Goal: Transaction & Acquisition: Purchase product/service

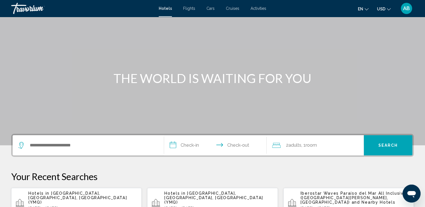
scroll to position [56, 0]
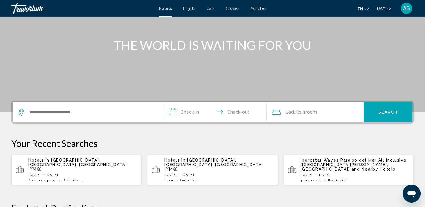
click at [339, 173] on p "Sun, 05 Oct - Wed, 08 Oct" at bounding box center [354, 175] width 109 height 4
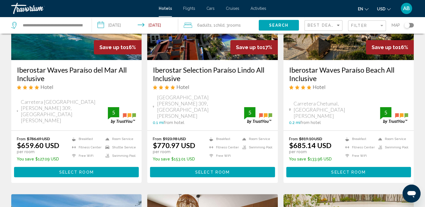
scroll to position [84, 0]
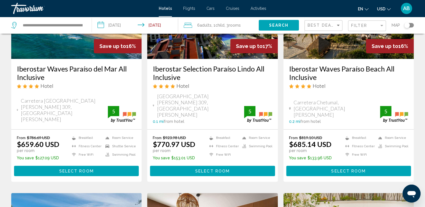
click at [408, 8] on span "AB" at bounding box center [406, 9] width 7 height 6
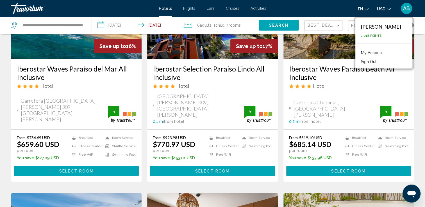
click at [384, 53] on link "My Account" at bounding box center [372, 52] width 28 height 7
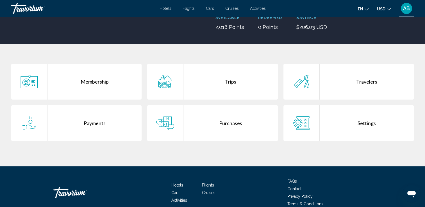
scroll to position [84, 0]
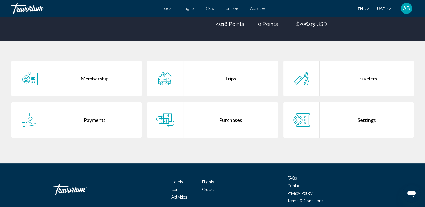
click at [330, 85] on div "Travelers" at bounding box center [367, 79] width 94 height 36
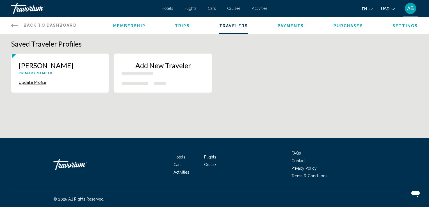
click at [393, 8] on icon "Change currency" at bounding box center [393, 9] width 4 height 4
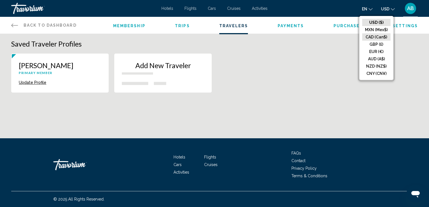
click at [377, 38] on button "CAD (Can$)" at bounding box center [376, 36] width 28 height 7
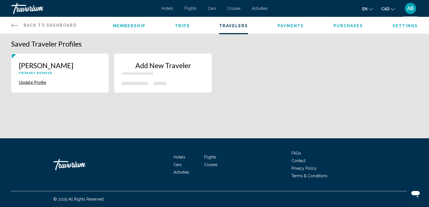
click at [10, 23] on div "Back to Dashboard Dashboard Membership Trips Travelers Payments Purchases Setti…" at bounding box center [214, 25] width 429 height 17
click at [13, 24] on icon "Main content" at bounding box center [14, 26] width 7 height 4
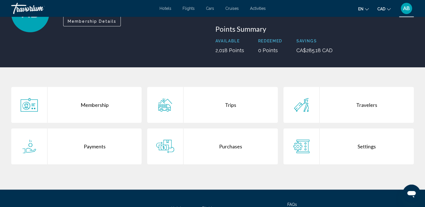
scroll to position [25, 0]
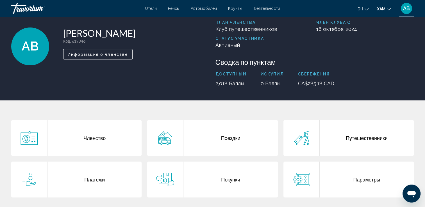
click at [207, 186] on div "Покупки" at bounding box center [230, 180] width 94 height 36
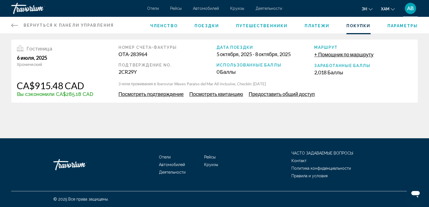
click at [166, 95] on span "Посмотреть подтверждение" at bounding box center [150, 94] width 65 height 6
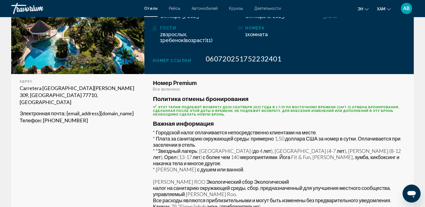
scroll to position [81, 0]
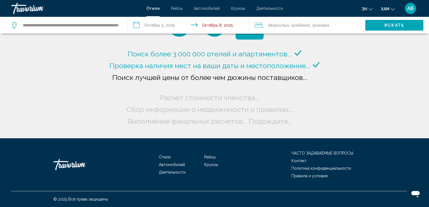
click at [423, 90] on div "Поиск более 3 000 000 отелей и апартаментов..." at bounding box center [214, 69] width 429 height 138
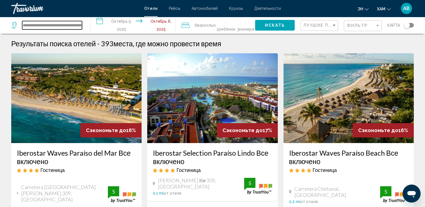
click at [57, 27] on input "**********" at bounding box center [52, 25] width 60 height 8
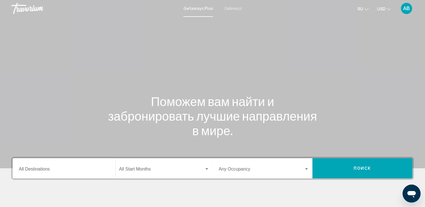
click at [233, 9] on span "Getaways" at bounding box center [233, 8] width 18 height 4
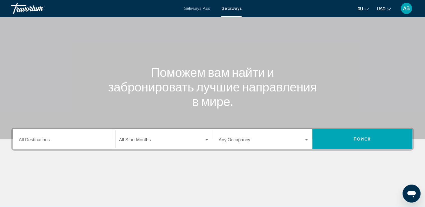
scroll to position [56, 0]
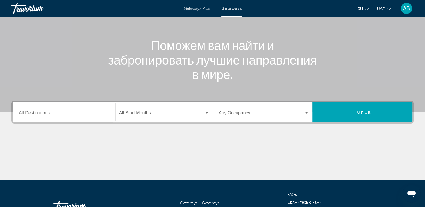
click at [61, 118] on div "Destination All Destinations" at bounding box center [64, 113] width 90 height 18
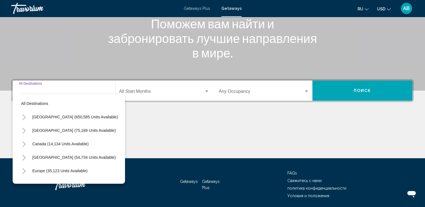
scroll to position [97, 0]
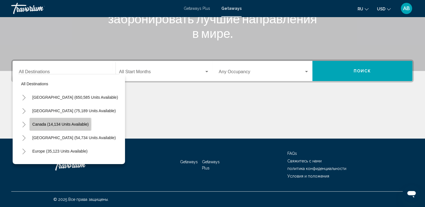
click at [34, 124] on span "Canada (14,134 units available)" at bounding box center [60, 124] width 56 height 4
type input "**********"
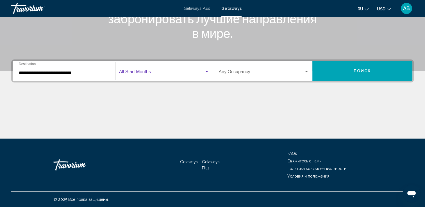
click at [194, 74] on span "Search widget" at bounding box center [161, 72] width 85 height 5
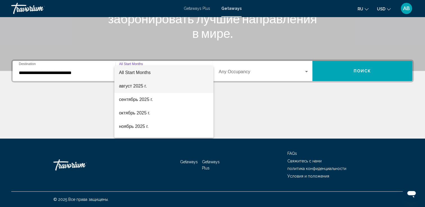
click at [156, 92] on span "август 2025 г." at bounding box center [164, 85] width 90 height 13
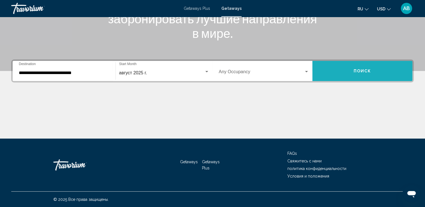
click at [345, 69] on button "Поиск" at bounding box center [362, 71] width 100 height 20
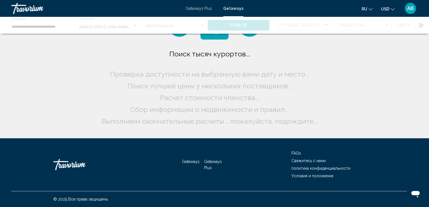
click at [391, 10] on icon "Change currency" at bounding box center [393, 9] width 4 height 4
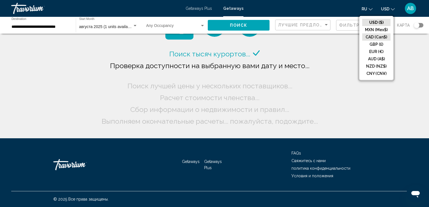
click at [377, 38] on button "CAD (Can$)" at bounding box center [376, 36] width 28 height 7
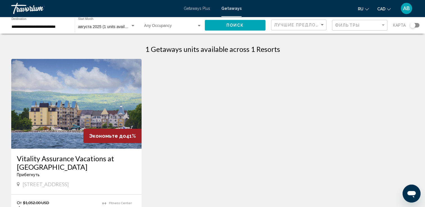
click at [38, 98] on img "Main content" at bounding box center [76, 104] width 130 height 90
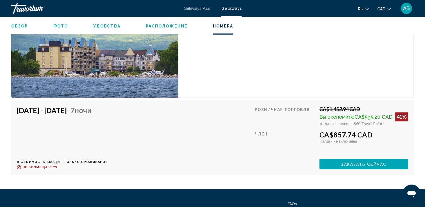
scroll to position [870, 0]
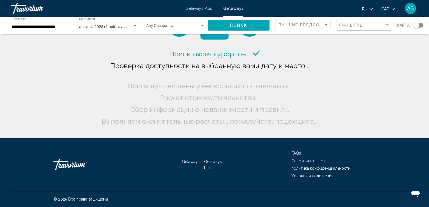
click at [127, 25] on span "августа 2025 (1 units available)" at bounding box center [107, 26] width 56 height 4
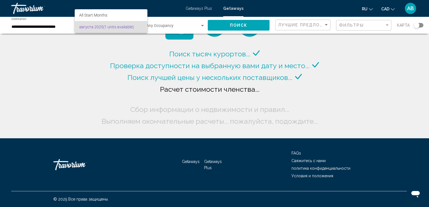
click at [35, 24] on div at bounding box center [214, 103] width 429 height 207
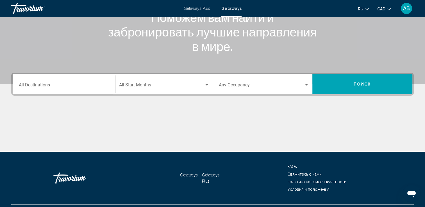
click at [33, 79] on div "Destination All Destinations" at bounding box center [64, 85] width 90 height 18
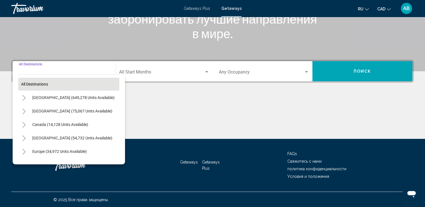
scroll to position [97, 0]
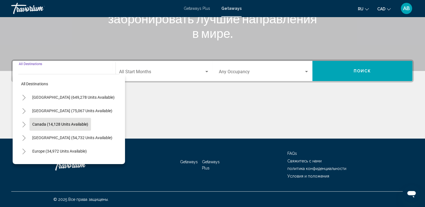
click at [44, 129] on button "Canada (14,128 units available)" at bounding box center [59, 124] width 61 height 13
type input "**********"
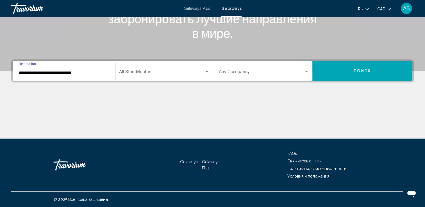
click at [157, 64] on div "Start Month All Start Months" at bounding box center [164, 71] width 90 height 18
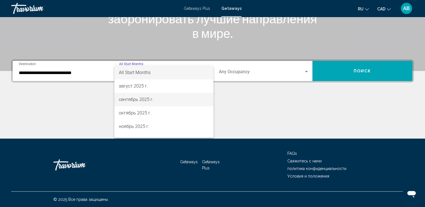
click at [154, 101] on span "сентябрь 2025 г." at bounding box center [164, 99] width 90 height 13
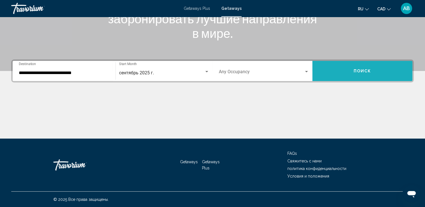
click at [369, 76] on button "Поиск" at bounding box center [362, 71] width 100 height 20
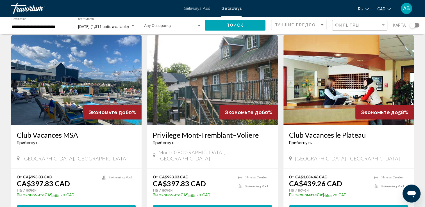
scroll to position [56, 0]
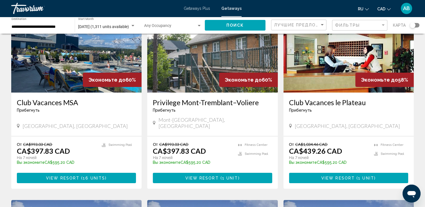
click at [74, 61] on img "Main content" at bounding box center [76, 48] width 130 height 90
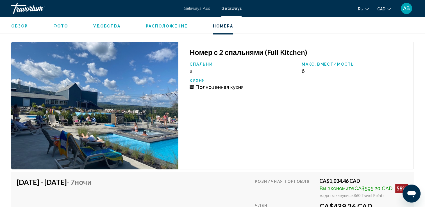
scroll to position [1601, 0]
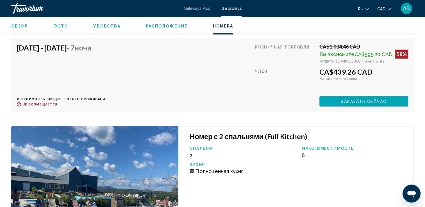
click at [163, 21] on div "Обзор Фото Удобства Расположение Номера искать" at bounding box center [212, 25] width 425 height 17
click at [163, 27] on span "Расположение" at bounding box center [167, 26] width 42 height 4
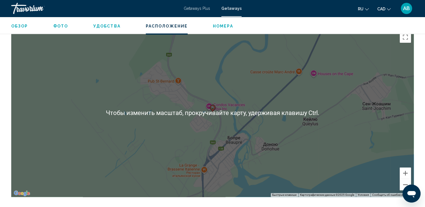
scroll to position [860, 0]
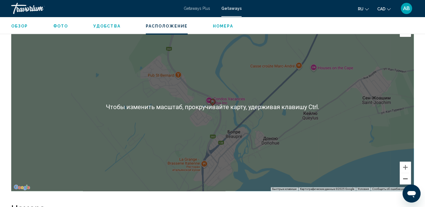
click at [407, 178] on button "Уменьшить" at bounding box center [405, 178] width 11 height 11
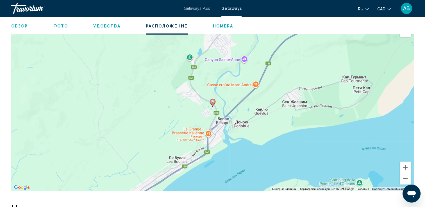
click at [407, 178] on button "Уменьшить" at bounding box center [405, 178] width 11 height 11
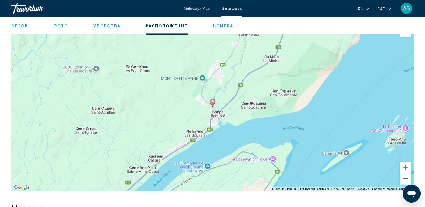
click at [407, 178] on button "Уменьшить" at bounding box center [405, 178] width 11 height 11
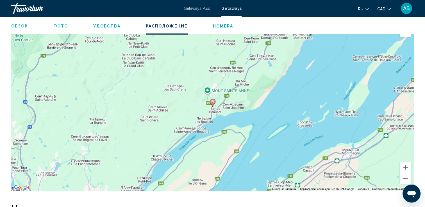
click at [407, 178] on button "Уменьшить" at bounding box center [405, 178] width 11 height 11
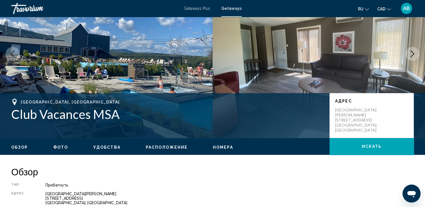
scroll to position [46, 0]
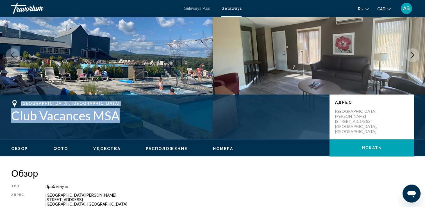
drag, startPoint x: 20, startPoint y: 103, endPoint x: 121, endPoint y: 119, distance: 101.8
click at [121, 119] on div "Beaupre, Canada Club Vacances MSA" at bounding box center [167, 111] width 313 height 23
drag, startPoint x: 121, startPoint y: 119, endPoint x: 103, endPoint y: 117, distance: 17.5
copy div "Beaupre, Canada Club Vacances MSA"
click at [410, 58] on icon "Next image" at bounding box center [412, 55] width 7 height 7
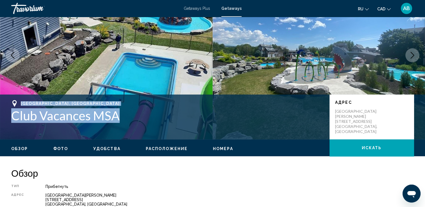
click at [410, 58] on icon "Next image" at bounding box center [412, 55] width 7 height 7
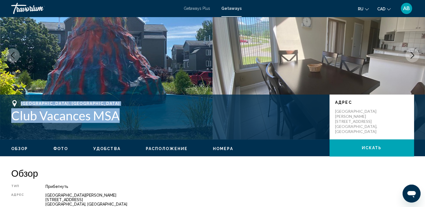
click at [410, 58] on icon "Next image" at bounding box center [412, 55] width 7 height 7
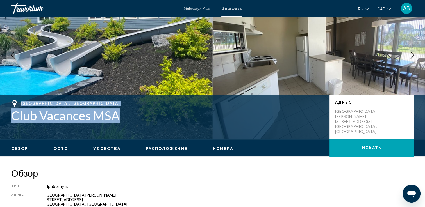
click at [410, 58] on icon "Next image" at bounding box center [412, 55] width 7 height 7
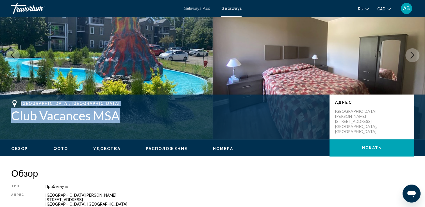
click at [410, 58] on icon "Next image" at bounding box center [412, 55] width 7 height 7
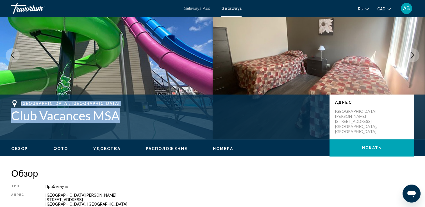
click at [410, 58] on icon "Next image" at bounding box center [412, 55] width 7 height 7
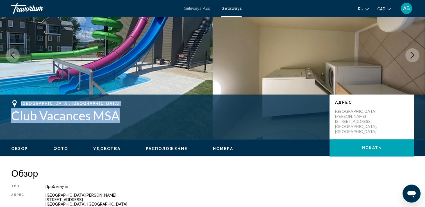
click at [410, 58] on icon "Next image" at bounding box center [412, 55] width 7 height 7
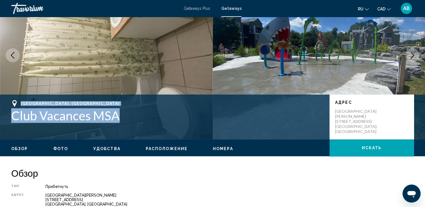
click at [410, 58] on icon "Next image" at bounding box center [412, 55] width 7 height 7
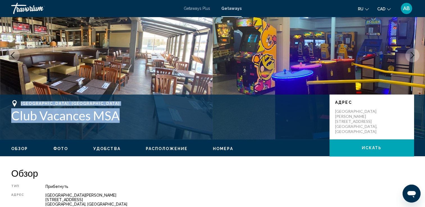
click at [413, 54] on icon "Next image" at bounding box center [412, 55] width 7 height 7
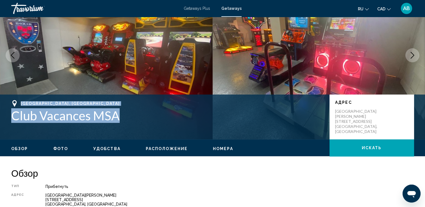
click at [413, 54] on icon "Next image" at bounding box center [412, 55] width 7 height 7
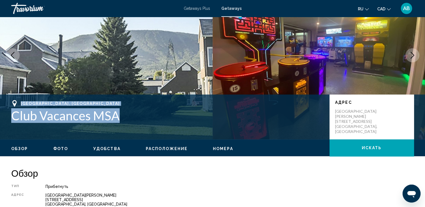
click at [413, 54] on icon "Next image" at bounding box center [412, 55] width 7 height 7
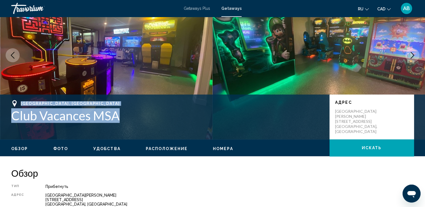
click at [413, 54] on icon "Next image" at bounding box center [412, 55] width 7 height 7
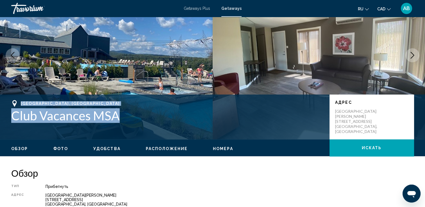
click at [413, 54] on icon "Next image" at bounding box center [412, 55] width 7 height 7
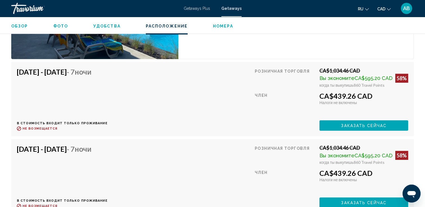
scroll to position [1798, 0]
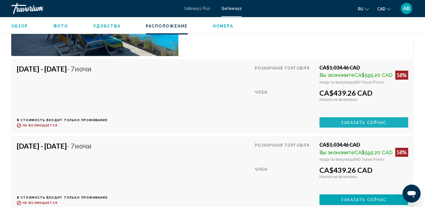
click at [342, 121] on span "Заказать сейчас" at bounding box center [363, 122] width 45 height 4
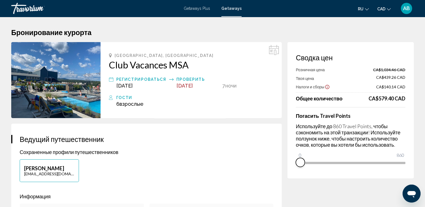
drag, startPoint x: 401, startPoint y: 170, endPoint x: 276, endPoint y: 170, distance: 124.7
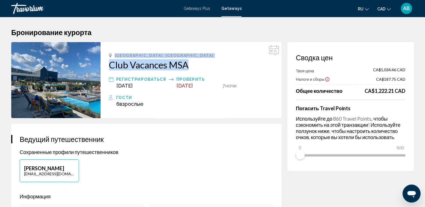
drag, startPoint x: 113, startPoint y: 54, endPoint x: 206, endPoint y: 69, distance: 93.8
click at [206, 69] on div "Beaupre, Canada Club Vacances MSA Регистрироваться Sep 21, 2025 Проверить Sep 2…" at bounding box center [191, 80] width 181 height 76
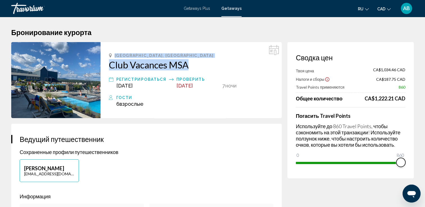
drag, startPoint x: 301, startPoint y: 156, endPoint x: 411, endPoint y: 159, distance: 109.6
click at [411, 159] on div "Сводка цен Твоя цена CA$1,034.46 CAD Налоги и сборы CA$187.75 CAD Travel Points…" at bounding box center [350, 110] width 126 height 136
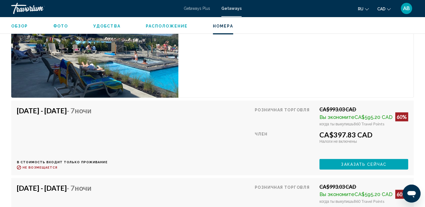
scroll to position [1151, 0]
click at [333, 164] on button "Заказать сейчас" at bounding box center [363, 164] width 89 height 10
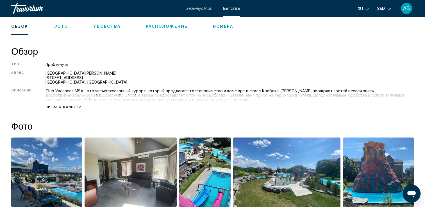
scroll to position [168, 0]
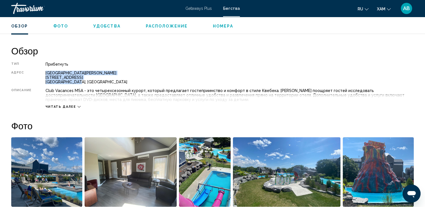
drag, startPoint x: 44, startPoint y: 71, endPoint x: 79, endPoint y: 80, distance: 36.8
click at [79, 80] on div "Тип Прибегнуть Все включено Нет «все включено» Адрес Mont Sainte Anne 400 Rue D…" at bounding box center [212, 85] width 402 height 47
drag, startPoint x: 79, startPoint y: 80, endPoint x: 63, endPoint y: 80, distance: 16.8
copy div "Mont Sainte Anne 400 Rue Dupont Beaupre, Канада"
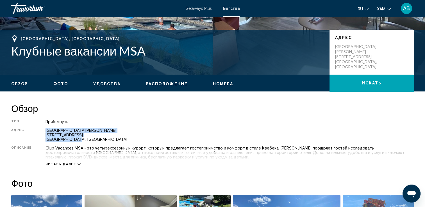
scroll to position [56, 0]
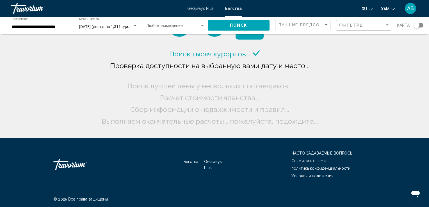
click at [133, 26] on div "Виджет поиска" at bounding box center [135, 26] width 5 height 4
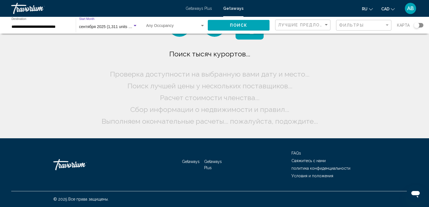
click at [120, 26] on span "[DATE] (1,311 units available)" at bounding box center [112, 26] width 66 height 4
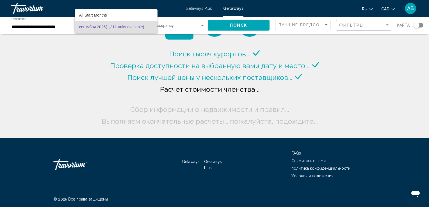
click at [19, 27] on div at bounding box center [214, 103] width 429 height 207
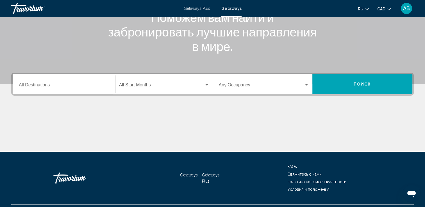
click at [57, 88] on input "Destination All Destinations" at bounding box center [64, 86] width 90 height 5
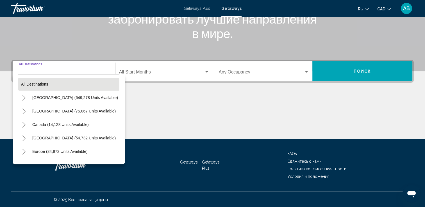
scroll to position [97, 0]
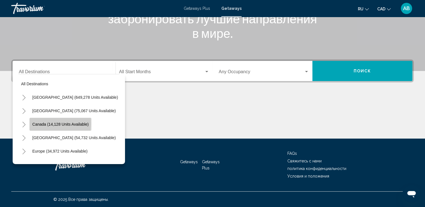
click at [29, 123] on button "Canada (14,128 units available)" at bounding box center [60, 124] width 62 height 13
type input "**********"
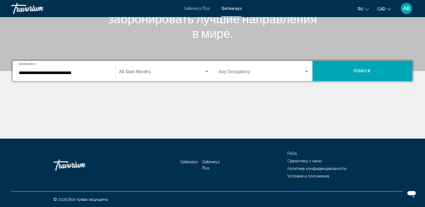
click at [170, 64] on div "Start Month All Start Months" at bounding box center [164, 71] width 90 height 18
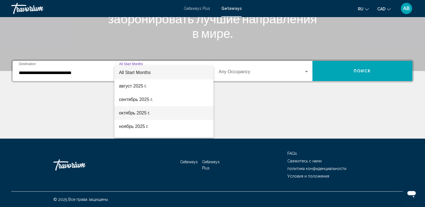
click at [148, 116] on span "октябрь 2025 г." at bounding box center [164, 112] width 90 height 13
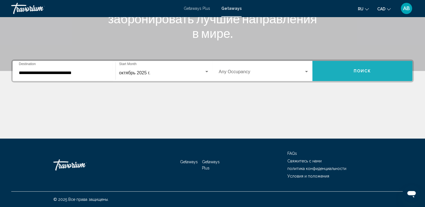
click at [365, 75] on button "Поиск" at bounding box center [362, 71] width 100 height 20
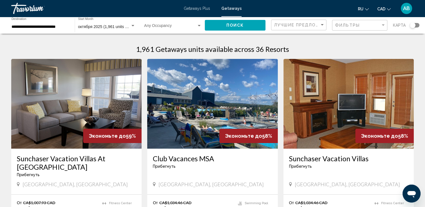
click at [69, 102] on img "Main content" at bounding box center [76, 104] width 130 height 90
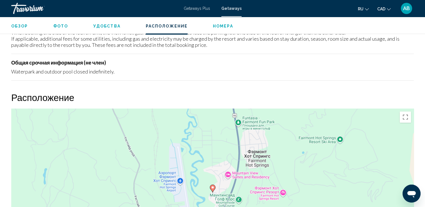
scroll to position [842, 0]
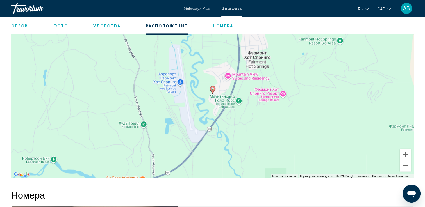
click at [407, 169] on button "Уменьшить" at bounding box center [405, 165] width 11 height 11
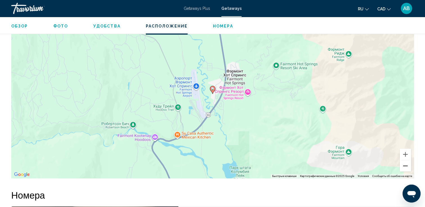
click at [407, 169] on button "Уменьшить" at bounding box center [405, 165] width 11 height 11
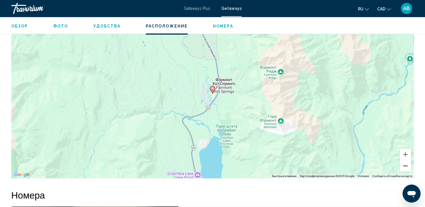
click at [407, 169] on button "Уменьшить" at bounding box center [405, 165] width 11 height 11
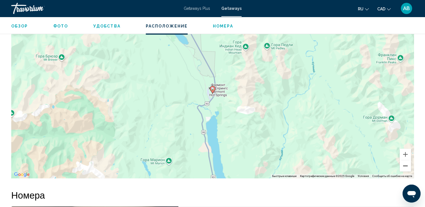
click at [407, 169] on button "Уменьшить" at bounding box center [405, 165] width 11 height 11
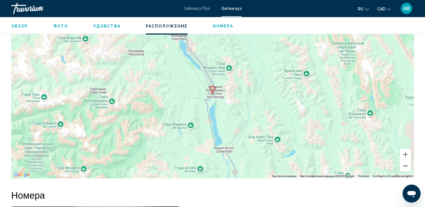
click at [407, 169] on button "Уменьшить" at bounding box center [405, 165] width 11 height 11
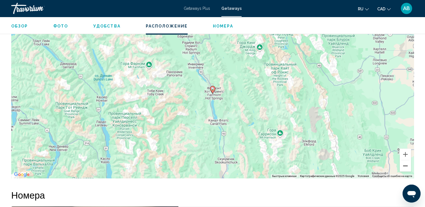
click at [407, 169] on button "Уменьшить" at bounding box center [405, 165] width 11 height 11
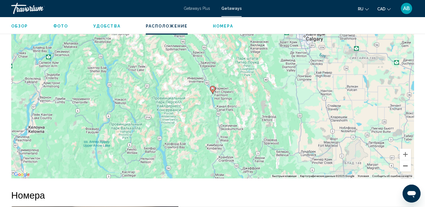
click at [407, 169] on button "Уменьшить" at bounding box center [405, 165] width 11 height 11
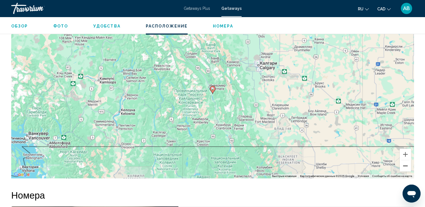
click at [407, 169] on button "Уменьшить" at bounding box center [405, 165] width 11 height 11
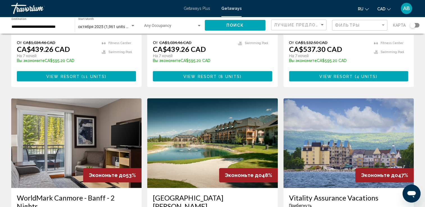
scroll to position [618, 0]
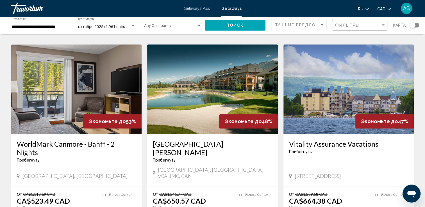
click at [413, 26] on div "Search widget" at bounding box center [413, 25] width 6 height 6
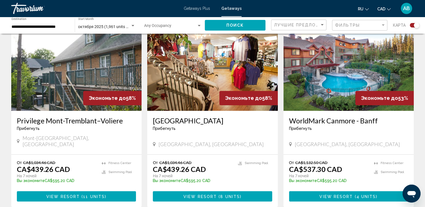
scroll to position [792, 0]
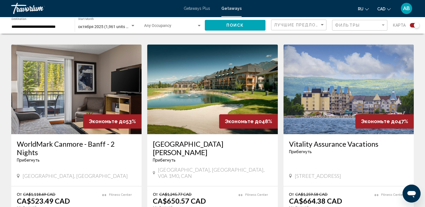
click at [416, 26] on div "Search widget" at bounding box center [417, 25] width 6 height 6
click at [416, 26] on div "Search widget" at bounding box center [415, 25] width 10 height 4
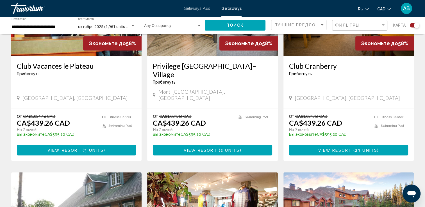
scroll to position [427, 0]
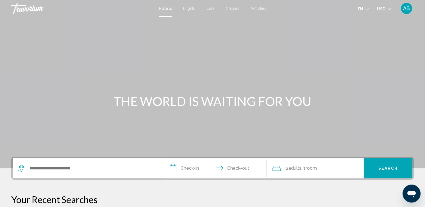
click at [408, 8] on span "AB" at bounding box center [406, 9] width 7 height 6
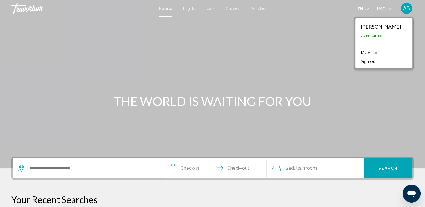
click at [383, 50] on link "My Account" at bounding box center [372, 52] width 28 height 7
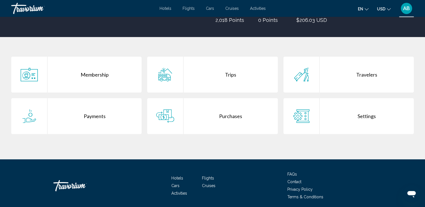
scroll to position [109, 0]
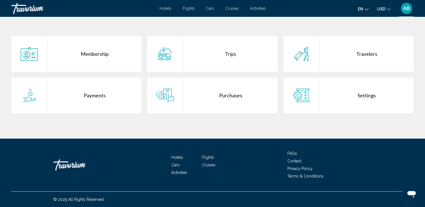
click at [202, 92] on div "Purchases" at bounding box center [230, 96] width 94 height 36
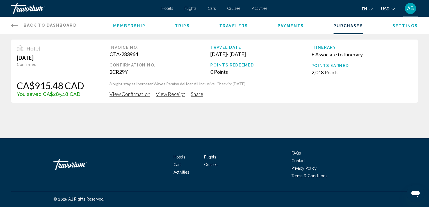
click at [129, 96] on span "View Confirmation" at bounding box center [130, 94] width 41 height 6
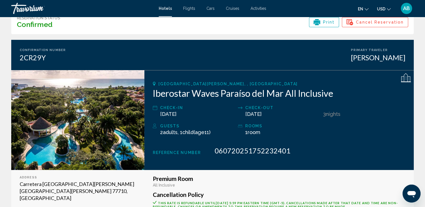
scroll to position [28, 0]
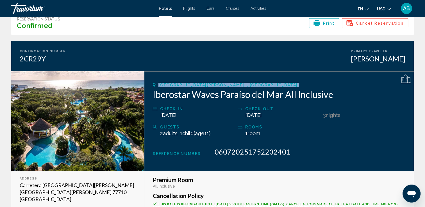
drag, startPoint x: 156, startPoint y: 83, endPoint x: 146, endPoint y: 97, distance: 18.0
click at [146, 97] on div "Playa Del Carmen, , Mexico Iberostar Waves Paraíso del Mar All Inclusive Check-…" at bounding box center [278, 121] width 269 height 100
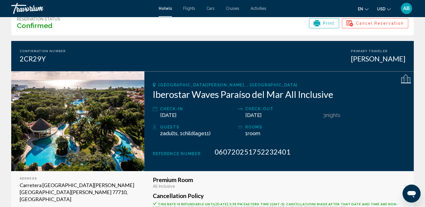
click at [126, 207] on p "E-mail : pmare1@iberostar.com" at bounding box center [78, 210] width 116 height 7
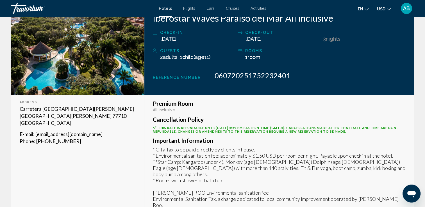
scroll to position [112, 0]
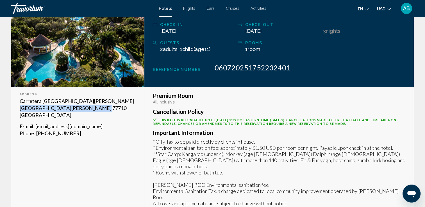
drag, startPoint x: 115, startPoint y: 101, endPoint x: 118, endPoint y: 108, distance: 7.7
click at [118, 108] on p "Carretera Chetumal Puerto Juarez Km 309, Playa Del Carmen 77710, Mexico" at bounding box center [78, 108] width 116 height 21
drag, startPoint x: 42, startPoint y: 140, endPoint x: 6, endPoint y: 104, distance: 50.2
drag, startPoint x: 19, startPoint y: 101, endPoint x: 127, endPoint y: 107, distance: 108.3
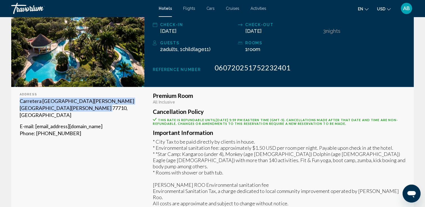
drag, startPoint x: 127, startPoint y: 107, endPoint x: 87, endPoint y: 102, distance: 40.1
copy p "Carretera Chetumal Puerto Juarez Km 309, Playa Del Carmen 77710, Mexico"
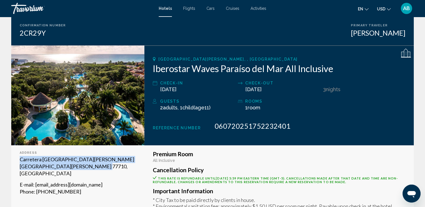
scroll to position [0, 0]
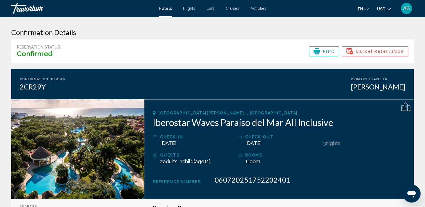
click at [163, 9] on span "Hotels" at bounding box center [165, 8] width 13 height 4
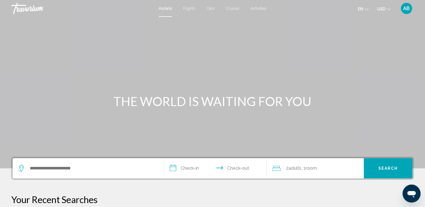
click at [26, 166] on div "Search widget" at bounding box center [86, 168] width 137 height 8
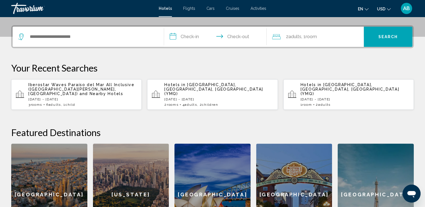
scroll to position [138, 0]
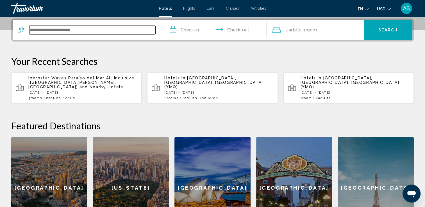
click at [32, 28] on input "Search widget" at bounding box center [92, 30] width 126 height 8
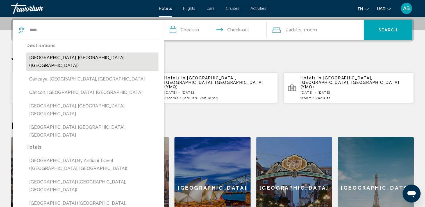
click at [60, 55] on button "Cancun, Mexico (CUN)" at bounding box center [92, 62] width 132 height 19
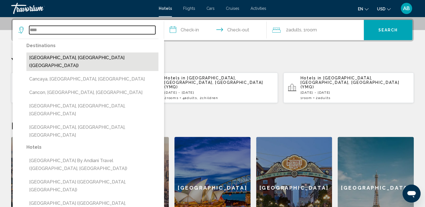
type input "**********"
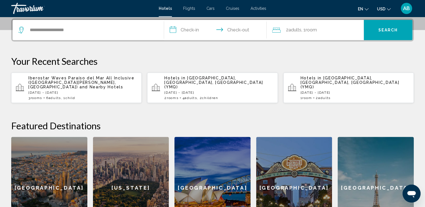
click at [198, 29] on input "**********" at bounding box center [216, 31] width 105 height 22
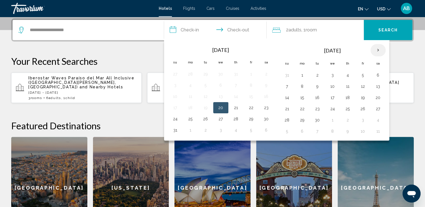
click at [378, 46] on th "Next month" at bounding box center [377, 50] width 15 height 12
click at [375, 75] on button "4" at bounding box center [377, 75] width 9 height 8
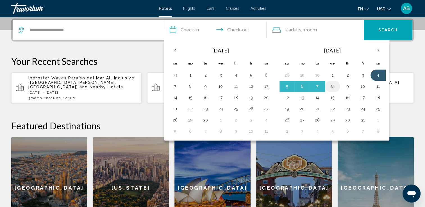
click at [329, 85] on button "8" at bounding box center [332, 87] width 9 height 8
type input "**********"
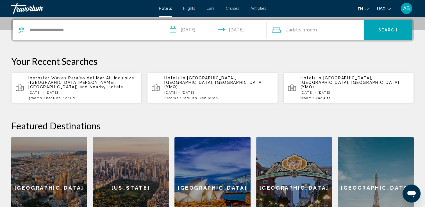
click at [337, 35] on div "2 Adult Adults , 1 Room rooms" at bounding box center [318, 30] width 92 height 20
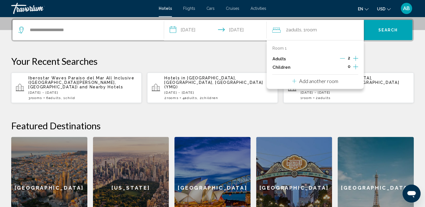
click at [354, 66] on icon "Increment children" at bounding box center [355, 66] width 5 height 7
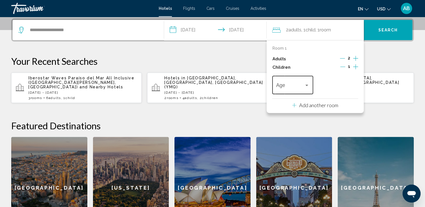
click at [302, 89] on div "Age" at bounding box center [292, 84] width 33 height 20
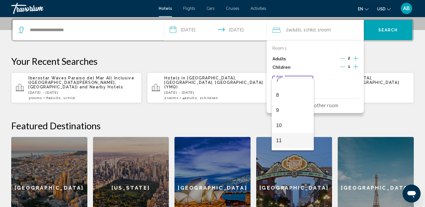
scroll to position [140, 0]
click at [284, 113] on span "11" at bounding box center [292, 112] width 33 height 15
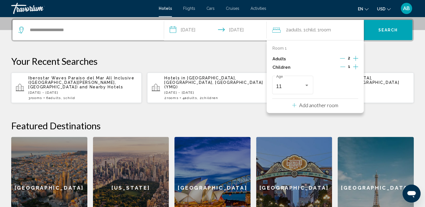
click at [386, 10] on button "USD USD ($) MXN (Mex$) CAD (Can$) GBP (£) EUR (€) AUD (A$) NZD (NZ$) CNY (CN¥)" at bounding box center [384, 9] width 14 height 8
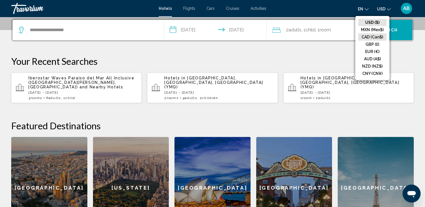
click at [383, 40] on button "CAD (Can$)" at bounding box center [372, 36] width 28 height 7
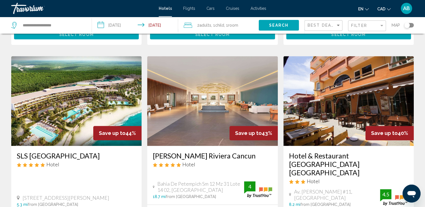
scroll to position [646, 0]
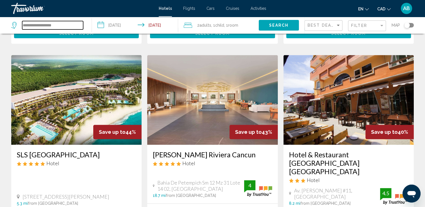
click at [64, 23] on input "**********" at bounding box center [52, 25] width 61 height 8
click at [122, 26] on input "**********" at bounding box center [136, 26] width 88 height 19
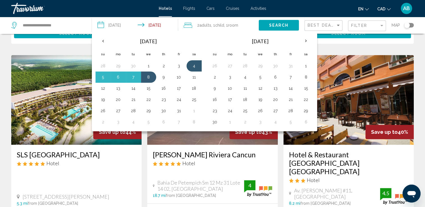
click at [170, 25] on input "**********" at bounding box center [136, 26] width 88 height 19
click at [192, 65] on button "4" at bounding box center [194, 66] width 9 height 8
click at [104, 76] on button "5" at bounding box center [103, 77] width 9 height 8
type input "**********"
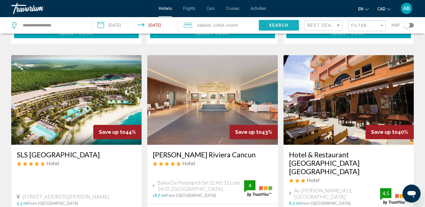
click at [274, 25] on span "Search" at bounding box center [279, 25] width 20 height 4
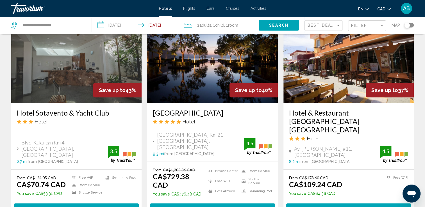
scroll to position [400, 0]
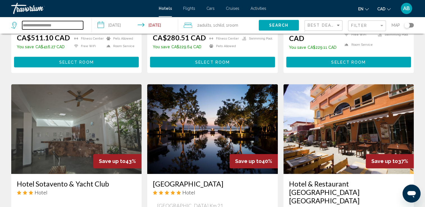
click at [72, 29] on input "**********" at bounding box center [52, 25] width 61 height 8
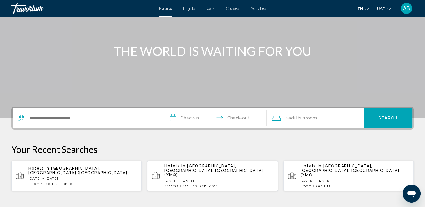
scroll to position [56, 0]
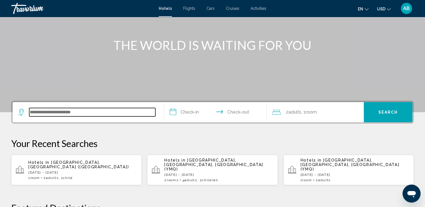
drag, startPoint x: 48, startPoint y: 108, endPoint x: 42, endPoint y: 110, distance: 6.2
paste input "**********"
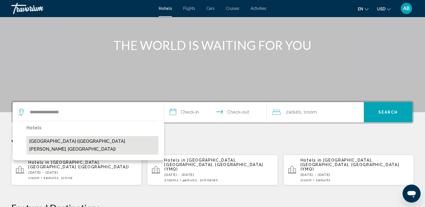
click at [120, 141] on button "[GEOGRAPHIC_DATA] ([GEOGRAPHIC_DATA][PERSON_NAME], [GEOGRAPHIC_DATA])" at bounding box center [92, 145] width 132 height 19
type input "**********"
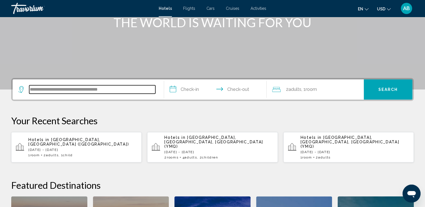
scroll to position [138, 0]
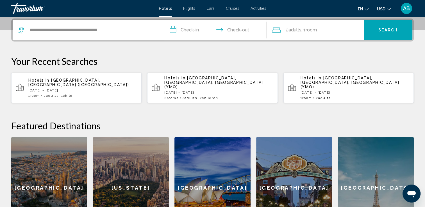
click at [197, 24] on input "**********" at bounding box center [216, 31] width 105 height 22
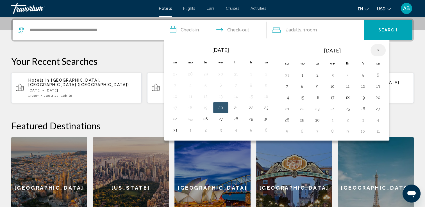
click at [379, 49] on th "Next month" at bounding box center [377, 50] width 15 height 12
click at [375, 75] on button "4" at bounding box center [377, 75] width 9 height 8
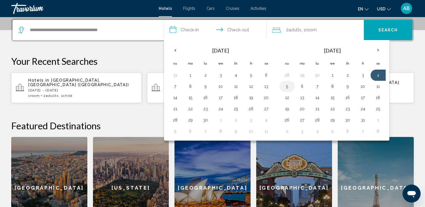
click at [288, 86] on button "5" at bounding box center [286, 87] width 9 height 8
type input "**********"
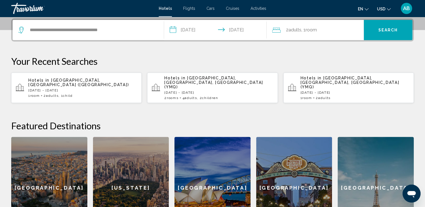
click at [355, 35] on div "2 Adult Adults , 1 Room rooms" at bounding box center [318, 30] width 92 height 20
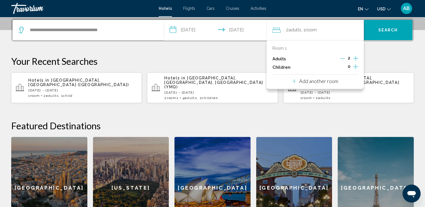
click at [354, 65] on icon "Increment children" at bounding box center [355, 66] width 5 height 7
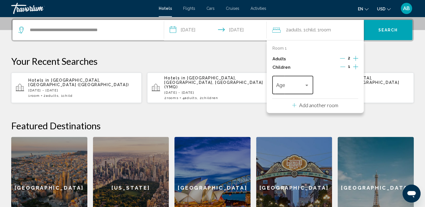
click at [298, 88] on span "Travelers: 2 adults, 1 child" at bounding box center [290, 87] width 28 height 6
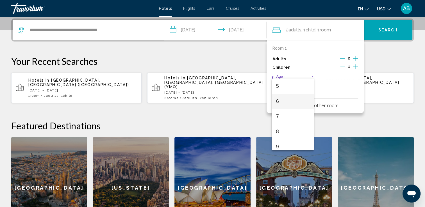
scroll to position [112, 0]
click at [288, 141] on span "11" at bounding box center [292, 140] width 33 height 15
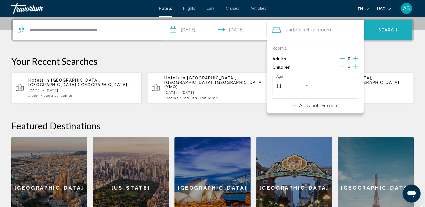
click at [389, 25] on button "Search" at bounding box center [388, 30] width 49 height 20
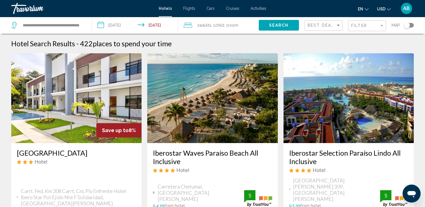
click at [388, 10] on icon "Change currency" at bounding box center [389, 9] width 4 height 2
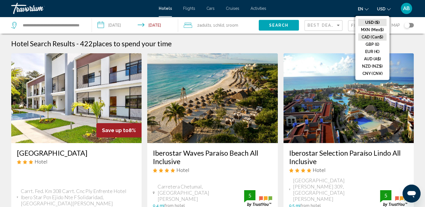
click at [380, 37] on button "CAD (Can$)" at bounding box center [372, 36] width 28 height 7
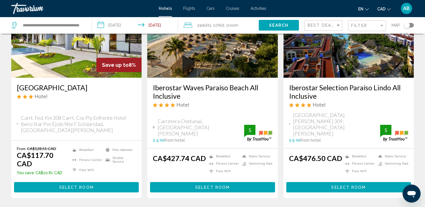
scroll to position [28, 0]
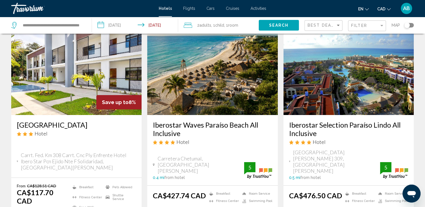
click at [205, 69] on img "Main content" at bounding box center [212, 70] width 130 height 90
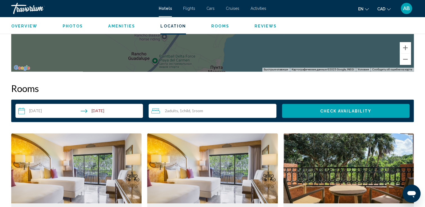
scroll to position [646, 0]
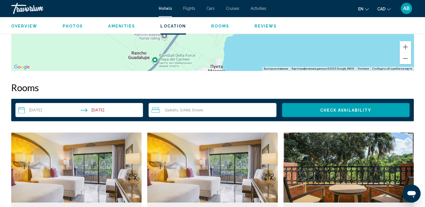
click at [113, 113] on input "**********" at bounding box center [80, 111] width 130 height 16
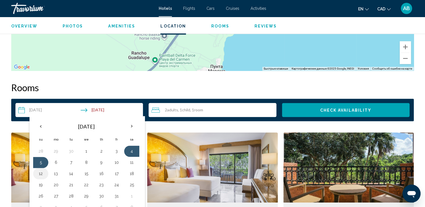
click at [42, 171] on button "12" at bounding box center [40, 174] width 9 height 8
click at [85, 161] on button "8" at bounding box center [86, 163] width 9 height 8
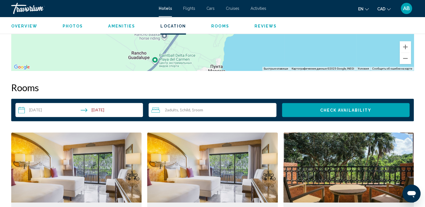
click at [41, 104] on input "**********" at bounding box center [80, 111] width 130 height 16
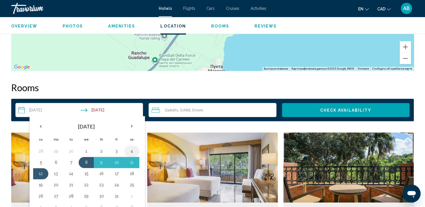
click at [133, 151] on button "4" at bounding box center [131, 151] width 9 height 8
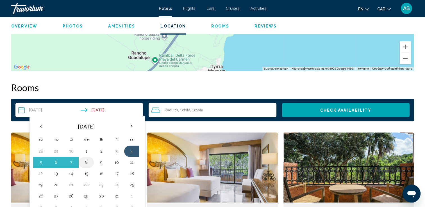
click at [82, 162] on button "8" at bounding box center [86, 163] width 9 height 8
type input "**********"
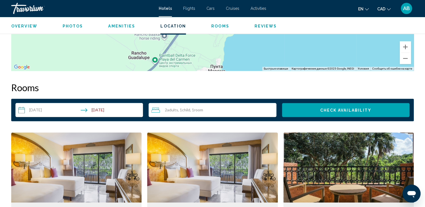
click at [308, 107] on button "Check Availability" at bounding box center [345, 110] width 127 height 14
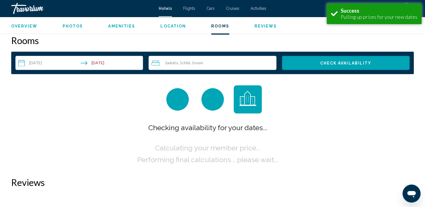
scroll to position [694, 0]
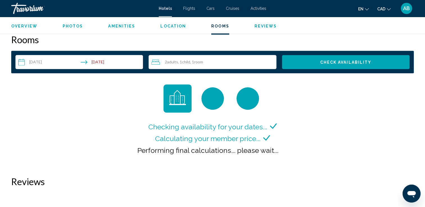
click at [186, 6] on span "Flights" at bounding box center [189, 8] width 12 height 4
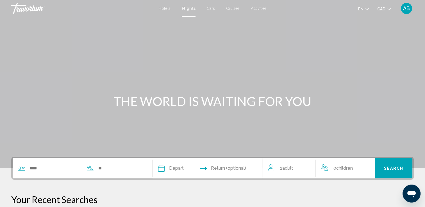
click at [163, 10] on span "Hotels" at bounding box center [165, 8] width 12 height 4
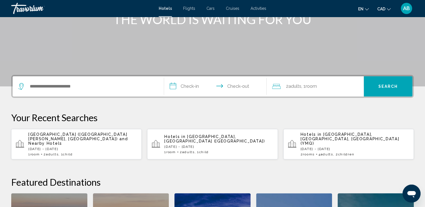
scroll to position [84, 0]
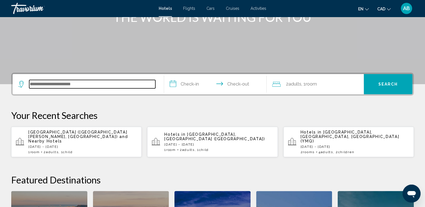
click at [39, 87] on input "Search widget" at bounding box center [92, 84] width 126 height 8
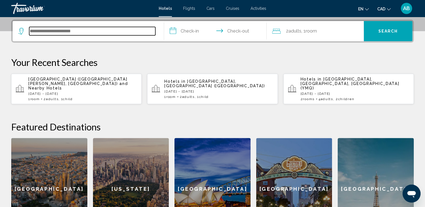
scroll to position [138, 0]
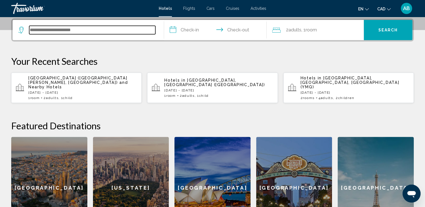
click at [60, 33] on input "Search widget" at bounding box center [92, 30] width 126 height 8
click at [37, 32] on input "Search widget" at bounding box center [92, 30] width 126 height 8
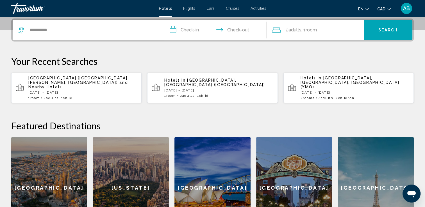
click at [90, 23] on div "*********" at bounding box center [88, 30] width 140 height 20
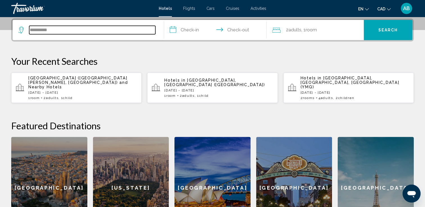
click at [82, 30] on input "*********" at bounding box center [92, 30] width 126 height 8
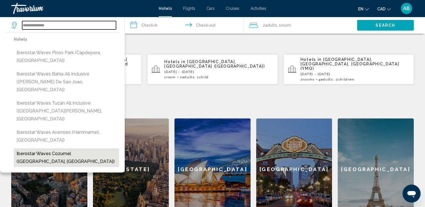
scroll to position [167, 0]
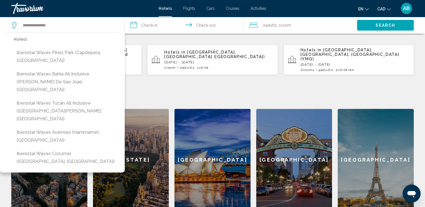
click at [70, 98] on button "Iberostar Waves Tucán All Inclusive (Playa Del Carmen, MX)" at bounding box center [66, 111] width 105 height 26
type input "**********"
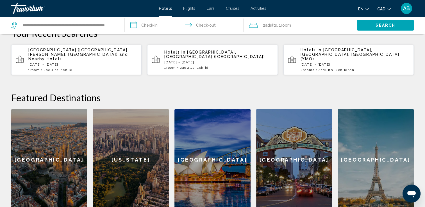
click at [149, 27] on input "**********" at bounding box center [185, 26] width 121 height 19
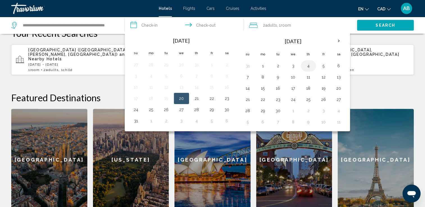
click at [306, 64] on button "4" at bounding box center [308, 66] width 9 height 8
click at [339, 39] on th "Next month" at bounding box center [338, 41] width 15 height 12
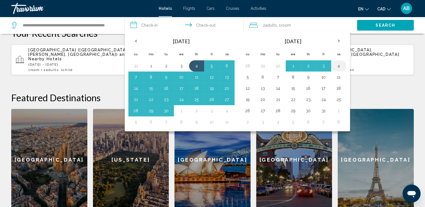
click at [339, 69] on button "4" at bounding box center [338, 66] width 9 height 8
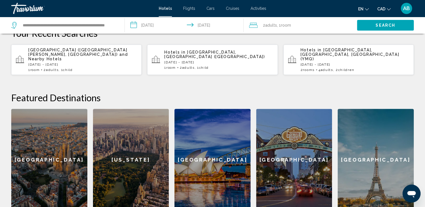
click at [201, 25] on input "**********" at bounding box center [185, 26] width 121 height 19
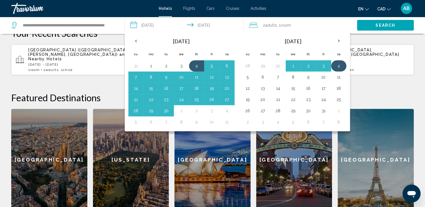
click at [337, 63] on button "4" at bounding box center [338, 66] width 9 height 8
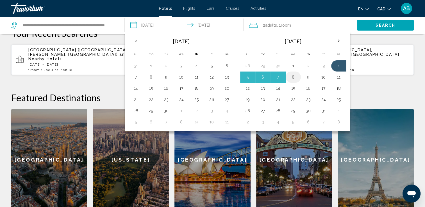
click at [289, 75] on button "8" at bounding box center [293, 77] width 9 height 8
type input "**********"
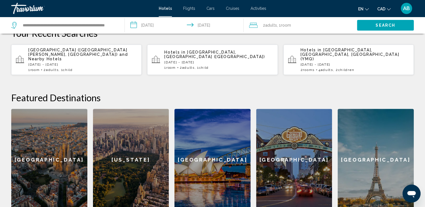
click at [309, 32] on div "2 Adult Adults , 1 Room rooms" at bounding box center [303, 25] width 108 height 17
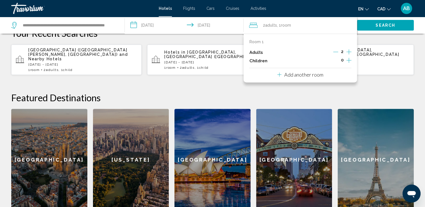
click at [347, 58] on icon "Increment children" at bounding box center [348, 60] width 5 height 7
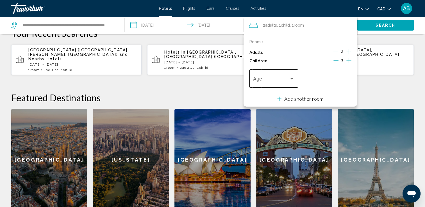
click at [282, 77] on div "Age" at bounding box center [273, 78] width 41 height 20
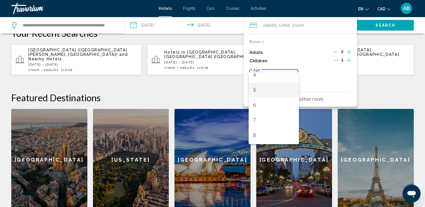
scroll to position [112, 0]
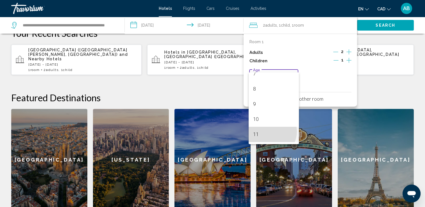
click at [271, 132] on span "11" at bounding box center [273, 134] width 41 height 15
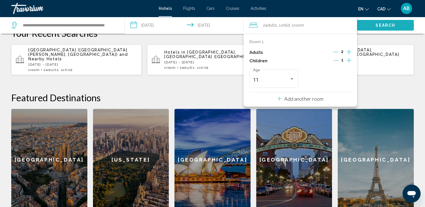
click at [375, 27] on span "Search" at bounding box center [385, 25] width 20 height 4
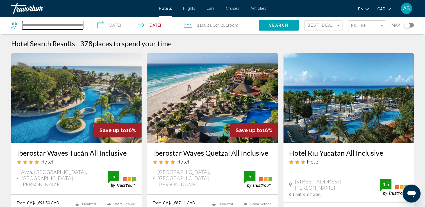
click at [80, 27] on input "**********" at bounding box center [52, 25] width 61 height 8
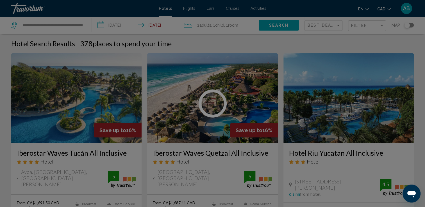
click at [65, 23] on div at bounding box center [212, 103] width 425 height 207
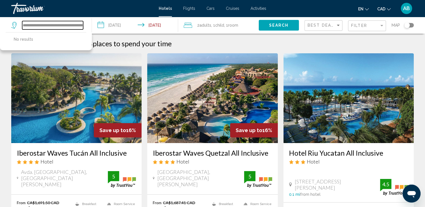
click at [65, 23] on input "**********" at bounding box center [52, 25] width 61 height 8
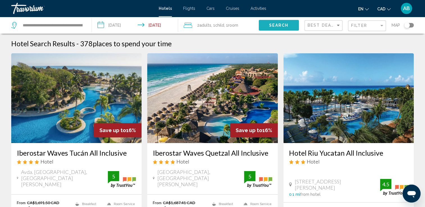
click at [284, 27] on span "Search" at bounding box center [279, 25] width 20 height 4
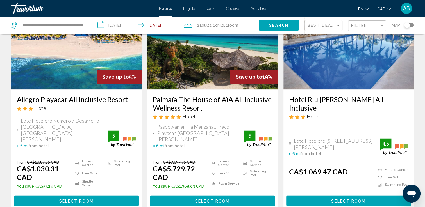
scroll to position [758, 0]
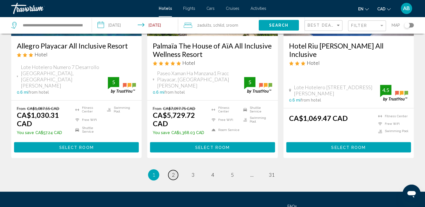
click at [172, 172] on span "2" at bounding box center [173, 175] width 3 height 6
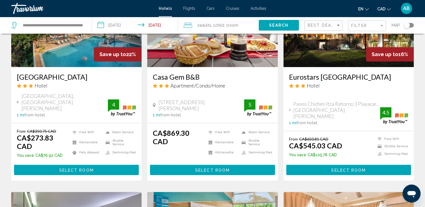
scroll to position [449, 0]
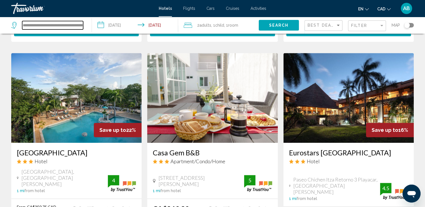
click at [82, 23] on input "**********" at bounding box center [52, 25] width 61 height 8
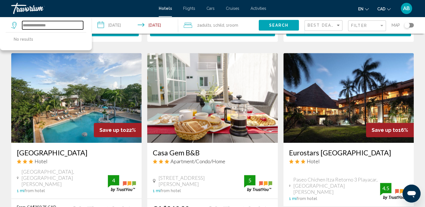
click at [78, 24] on input "**********" at bounding box center [52, 25] width 61 height 8
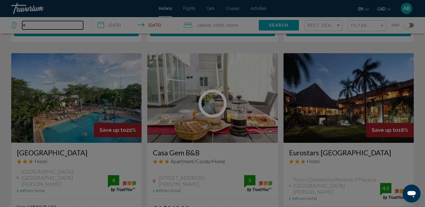
type input "*"
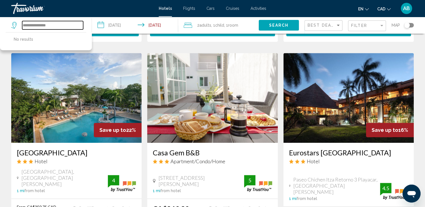
click at [40, 24] on input "**********" at bounding box center [52, 25] width 61 height 8
click at [38, 24] on input "**********" at bounding box center [52, 25] width 61 height 8
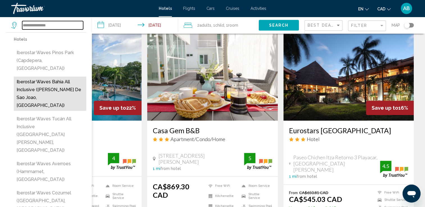
scroll to position [534, 0]
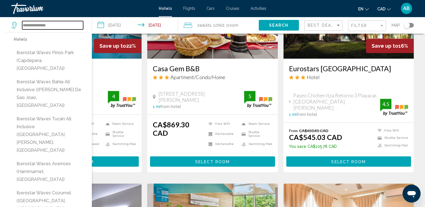
click at [56, 24] on input "**********" at bounding box center [52, 25] width 61 height 8
type input "**********"
click at [411, 8] on div "AB" at bounding box center [406, 8] width 11 height 11
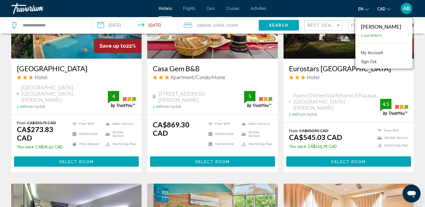
click at [384, 51] on link "My Account" at bounding box center [372, 52] width 28 height 7
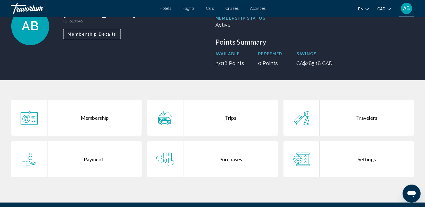
scroll to position [109, 0]
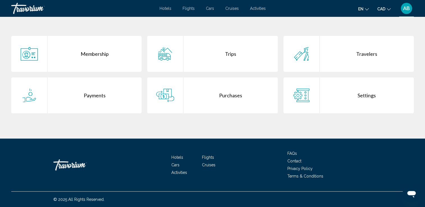
click at [247, 104] on div "Purchases" at bounding box center [230, 96] width 94 height 36
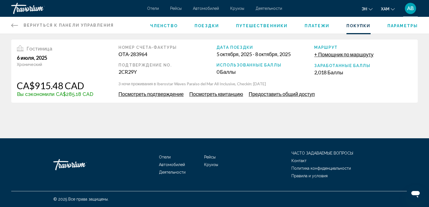
click at [327, 55] on span "+ Помощник по маршруту" at bounding box center [343, 54] width 59 height 6
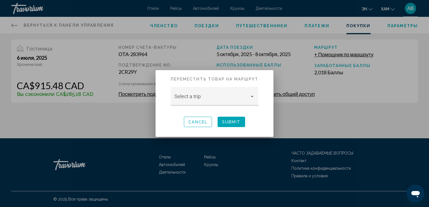
click at [306, 118] on div at bounding box center [214, 103] width 429 height 207
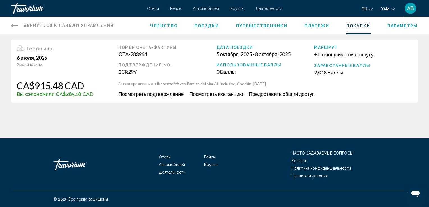
click at [161, 94] on span "Посмотреть подтверждение" at bounding box center [150, 94] width 65 height 6
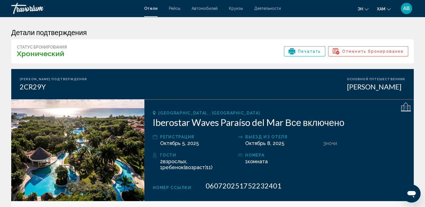
drag, startPoint x: 150, startPoint y: 122, endPoint x: 282, endPoint y: 125, distance: 132.6
click at [282, 125] on div "Плайя-дель-Кармен, , Мексика Iberostar Waves Paraíso del Mar Все включено Регис…" at bounding box center [278, 150] width 269 height 102
copy h2 "Iberostar Waves Paraíso del Mar"
click at [23, 10] on div "Травориум" at bounding box center [39, 8] width 56 height 11
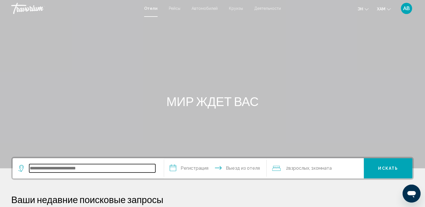
paste input "**********"
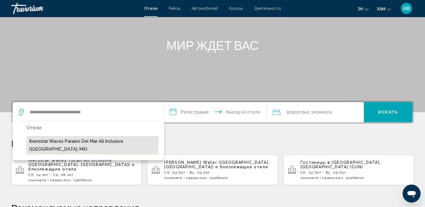
click at [93, 148] on button "Iberostar Waves Paraíso del Mar All Inclusive (Плайя-дель-Кармен, MX)" at bounding box center [92, 145] width 132 height 19
type input "**********"
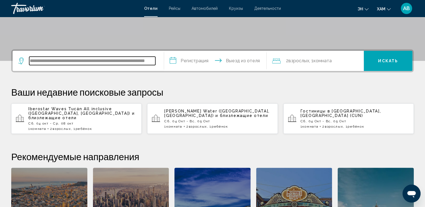
scroll to position [138, 0]
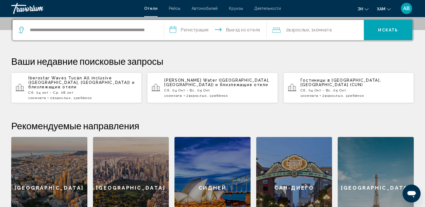
click at [194, 29] on input "**********" at bounding box center [216, 31] width 105 height 22
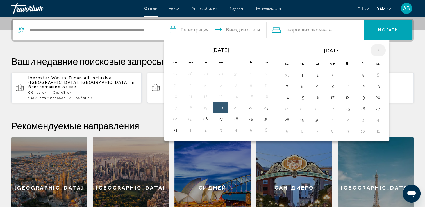
click at [377, 47] on th "Next month" at bounding box center [377, 50] width 15 height 12
click at [376, 74] on button "4" at bounding box center [377, 75] width 9 height 8
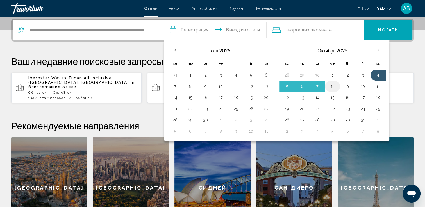
click at [331, 85] on button "8" at bounding box center [332, 87] width 9 height 8
type input "**********"
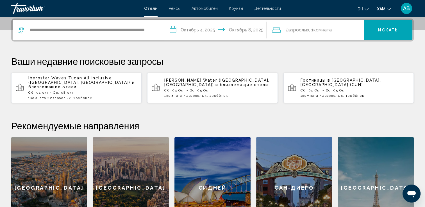
click at [338, 31] on div "2 Adult Взрослых , 1 Комната rooms" at bounding box center [318, 30] width 92 height 8
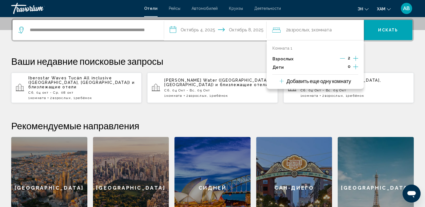
click at [356, 69] on icon "Дочерние элементы" at bounding box center [355, 66] width 5 height 7
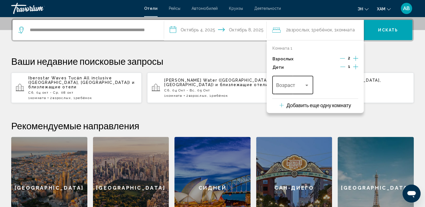
click at [293, 79] on div "Возраст" at bounding box center [292, 84] width 33 height 20
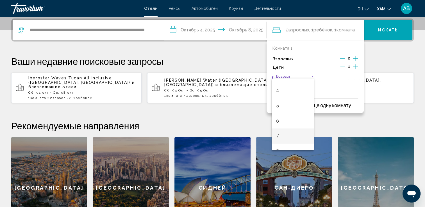
scroll to position [112, 0]
click at [282, 139] on span "11" at bounding box center [292, 140] width 33 height 15
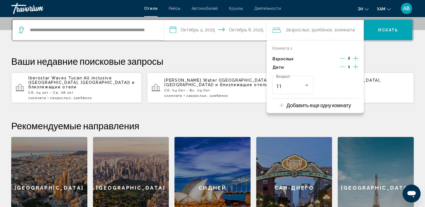
click at [372, 37] on button "Искать" at bounding box center [388, 30] width 49 height 20
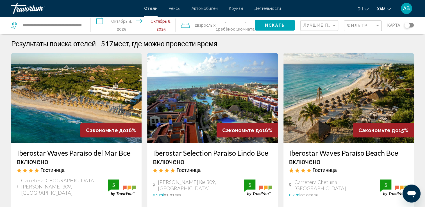
click at [125, 24] on input "**********" at bounding box center [134, 26] width 87 height 19
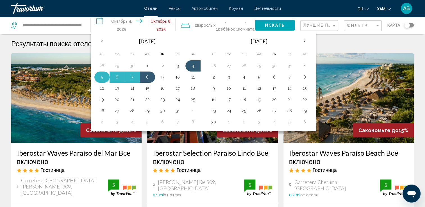
click at [102, 76] on button "5" at bounding box center [101, 77] width 9 height 8
click at [147, 76] on button "8" at bounding box center [147, 77] width 9 height 8
type input "**********"
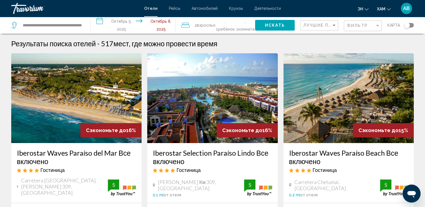
click at [269, 25] on span "Искать" at bounding box center [275, 25] width 20 height 4
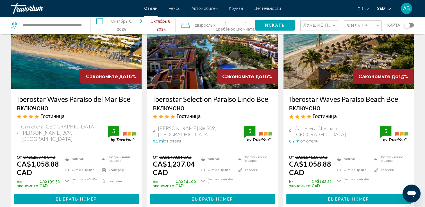
scroll to position [84, 0]
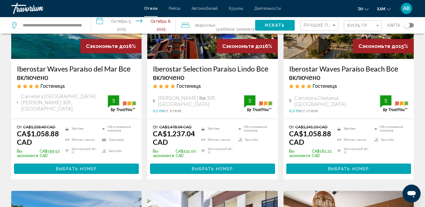
click at [56, 48] on img "Основное содержание" at bounding box center [76, 14] width 130 height 90
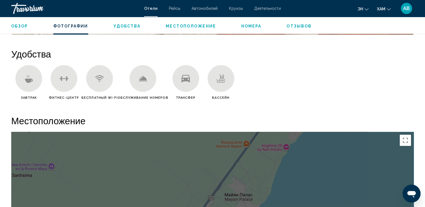
scroll to position [421, 0]
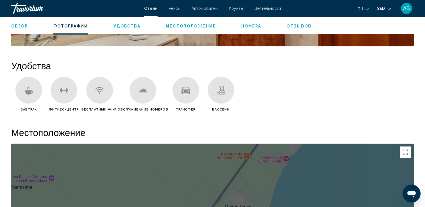
click at [183, 88] on icon "Основное содержание" at bounding box center [185, 90] width 8 height 8
click at [186, 91] on icon "Основное содержание" at bounding box center [185, 90] width 8 height 8
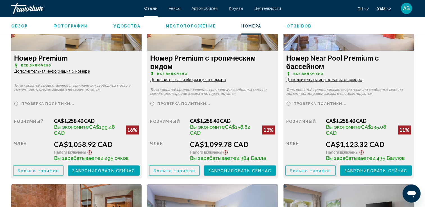
scroll to position [814, 0]
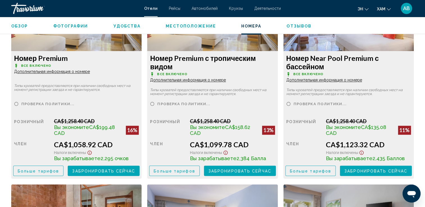
click at [41, 72] on span "Дополнительная информация о номере" at bounding box center [52, 71] width 76 height 4
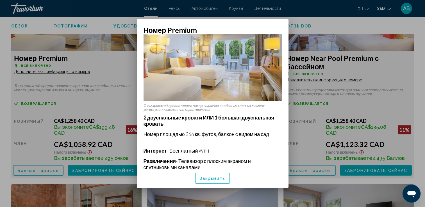
scroll to position [0, 0]
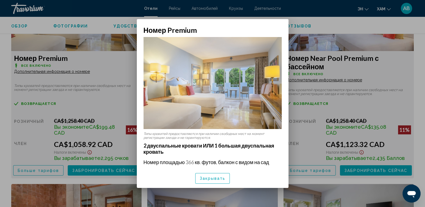
click at [264, 14] on div at bounding box center [212, 103] width 425 height 207
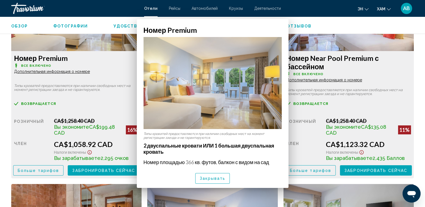
scroll to position [814, 0]
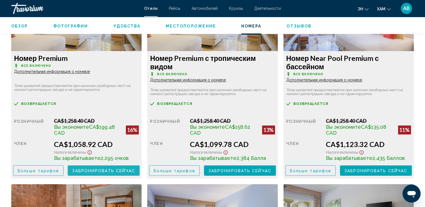
click at [70, 171] on button "Забронировать сейчас No longer available" at bounding box center [104, 170] width 72 height 10
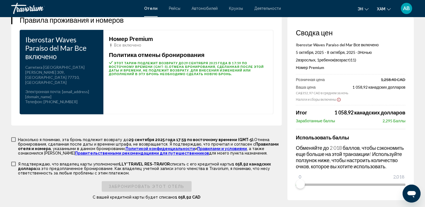
scroll to position [758, 0]
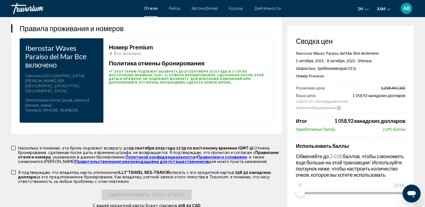
drag, startPoint x: 25, startPoint y: 103, endPoint x: 67, endPoint y: 105, distance: 42.4
click at [67, 105] on div "Iberostar Waves Paraíso del Mar Все включено Address Carretera Chetumal Puerto …" at bounding box center [62, 80] width 84 height 85
drag, startPoint x: 67, startPoint y: 105, endPoint x: 58, endPoint y: 104, distance: 9.0
copy span "pmare1@iberostar.com"
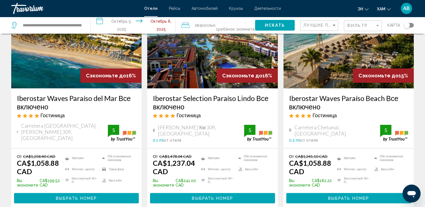
scroll to position [56, 0]
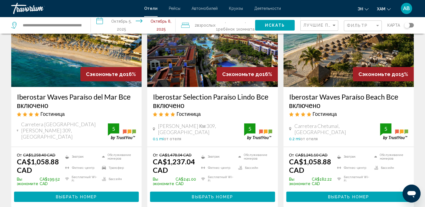
drag, startPoint x: 18, startPoint y: 96, endPoint x: 115, endPoint y: 101, distance: 97.6
click at [115, 101] on div "Iberostar Waves Paraíso del Mar Все включено Гостиница Carretera Chetumal Puert…" at bounding box center [76, 117] width 130 height 60
drag, startPoint x: 115, startPoint y: 101, endPoint x: 96, endPoint y: 96, distance: 19.7
copy h3 "Iberostar Waves Paraíso del Mar"
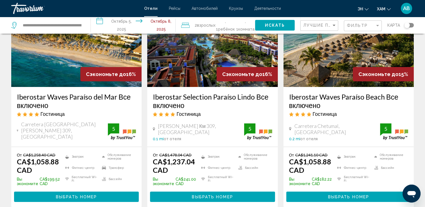
copy h3 "Iberostar Waves Paraíso del Mar"
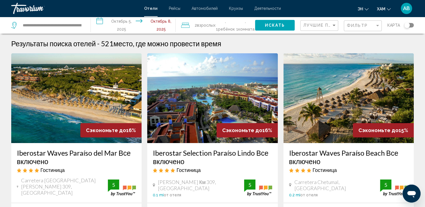
click at [131, 25] on input "**********" at bounding box center [134, 26] width 87 height 19
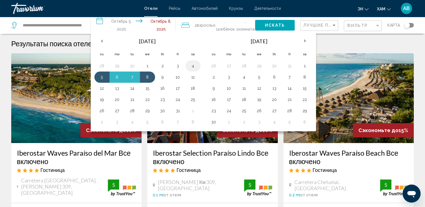
click at [192, 62] on button "4" at bounding box center [192, 66] width 9 height 8
click at [149, 76] on button "8" at bounding box center [147, 77] width 9 height 8
type input "**********"
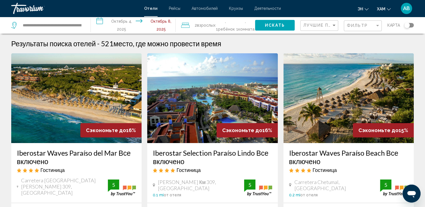
click at [274, 27] on span "Искать" at bounding box center [275, 25] width 20 height 4
click at [70, 25] on input "**********" at bounding box center [52, 25] width 60 height 8
click at [79, 26] on input "**********" at bounding box center [52, 25] width 60 height 8
click at [75, 24] on input "**********" at bounding box center [52, 25] width 60 height 8
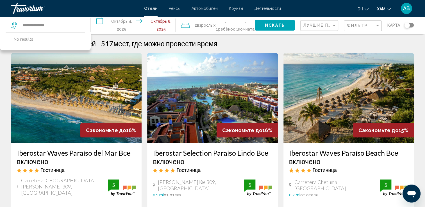
click at [73, 25] on div "**********" at bounding box center [212, 103] width 425 height 207
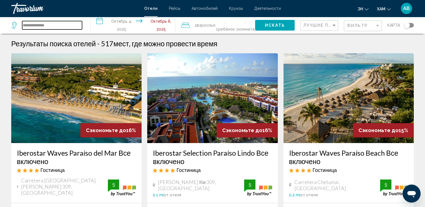
click at [67, 25] on input "**********" at bounding box center [52, 25] width 60 height 8
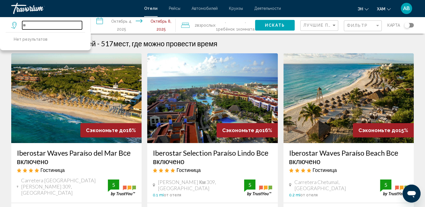
type input "*"
click at [26, 24] on input "Виджет поиска" at bounding box center [52, 25] width 60 height 8
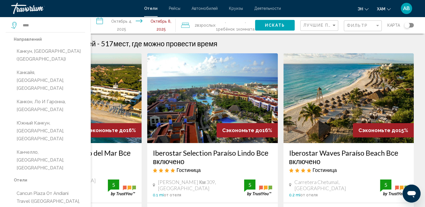
click at [43, 50] on button "Канкун, Мексика (CUN)" at bounding box center [49, 55] width 71 height 19
type input "**********"
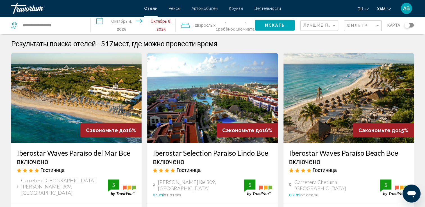
click at [124, 29] on input "**********" at bounding box center [134, 26] width 87 height 19
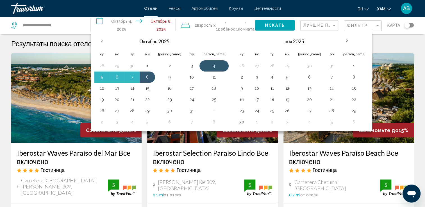
click at [202, 64] on button "4" at bounding box center [213, 66] width 23 height 8
click at [103, 79] on button "5" at bounding box center [101, 77] width 9 height 8
type input "**********"
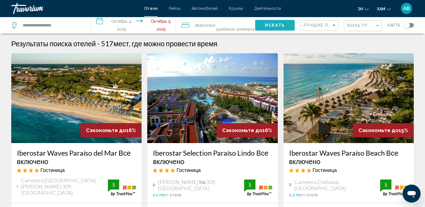
click at [283, 23] on span "Искать" at bounding box center [275, 25] width 20 height 4
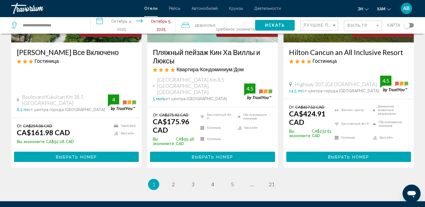
scroll to position [831, 0]
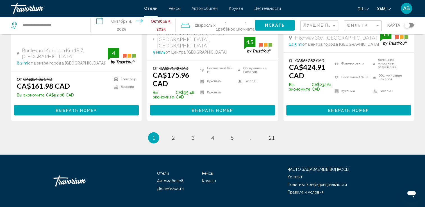
click at [329, 20] on div "Лучшие предложения" at bounding box center [319, 25] width 33 height 10
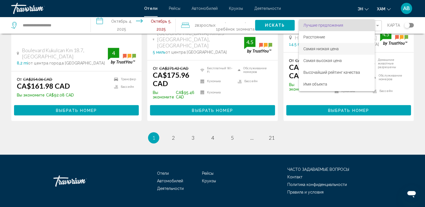
click at [329, 44] on span "Самая низкая цена" at bounding box center [336, 49] width 67 height 12
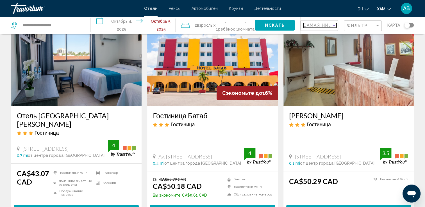
scroll to position [28, 0]
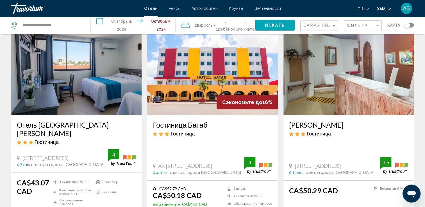
click at [408, 24] on div "Переключить карту" at bounding box center [407, 25] width 6 height 6
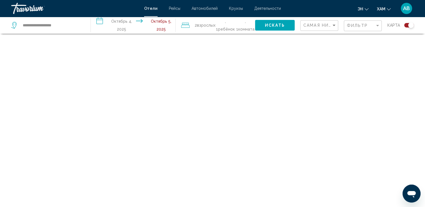
scroll to position [34, 0]
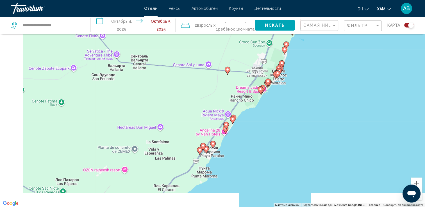
drag, startPoint x: 50, startPoint y: 133, endPoint x: 360, endPoint y: 71, distance: 315.9
click at [360, 71] on div "Чтобы активировать перетаскивание с помощью клавиатуры, нажмите Alt + Ввод. Пос…" at bounding box center [212, 103] width 425 height 207
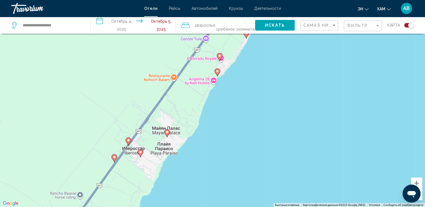
click at [129, 141] on image "Основное содержание" at bounding box center [128, 140] width 3 height 3
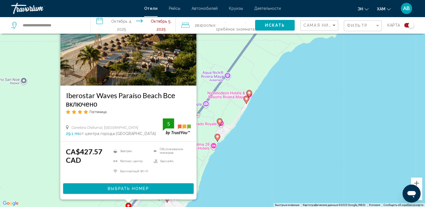
click at [217, 138] on image "Основное содержание" at bounding box center [217, 136] width 3 height 3
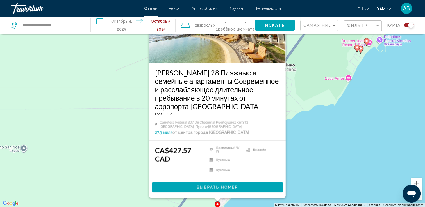
click at [321, 124] on div "Чтобы активировать перетаскивание с помощью клавиатуры, нажмите Alt + Ввод. Пос…" at bounding box center [212, 103] width 425 height 207
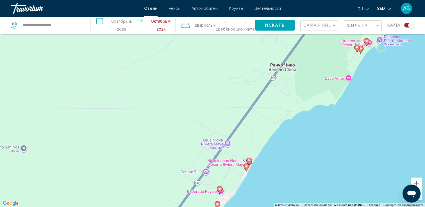
click at [250, 162] on image "Основное содержание" at bounding box center [248, 160] width 3 height 3
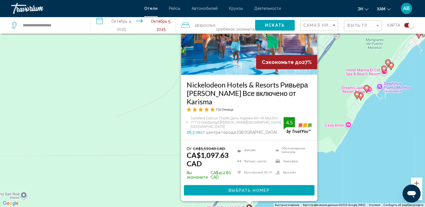
click at [364, 146] on div "Чтобы активировать перетаскивание с помощью клавиатуры, нажмите Alt + Ввод. Пос…" at bounding box center [212, 103] width 425 height 207
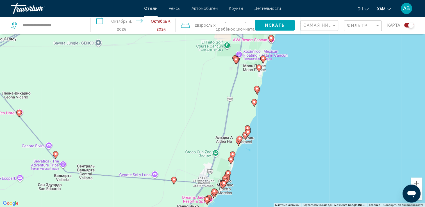
drag, startPoint x: 371, startPoint y: 121, endPoint x: 190, endPoint y: 222, distance: 207.0
click at [190, 174] on html "**********" at bounding box center [212, 69] width 425 height 207
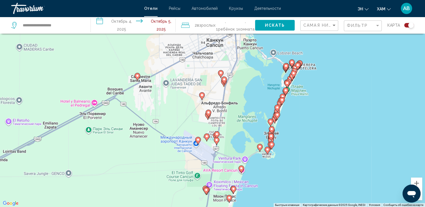
drag, startPoint x: 269, startPoint y: 92, endPoint x: 244, endPoint y: 222, distance: 132.4
click at [244, 174] on html "**********" at bounding box center [212, 69] width 425 height 207
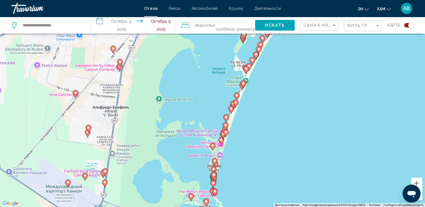
click at [405, 26] on div "Переключить карту" at bounding box center [409, 25] width 10 height 4
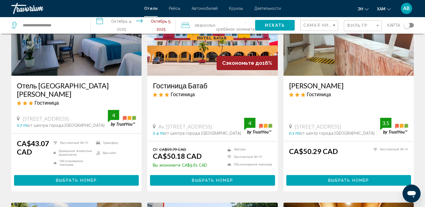
scroll to position [39, 0]
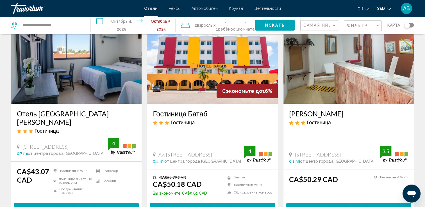
click at [81, 74] on img "Основное содержание" at bounding box center [76, 59] width 130 height 90
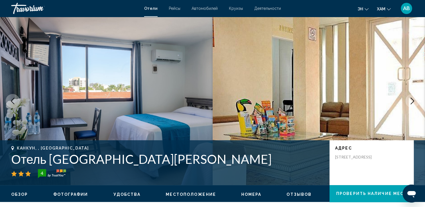
click at [412, 101] on icon "Следующее изображение" at bounding box center [412, 101] width 7 height 7
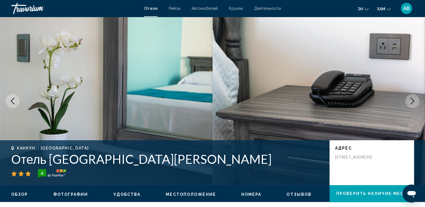
click at [412, 101] on icon "Следующее изображение" at bounding box center [412, 101] width 7 height 7
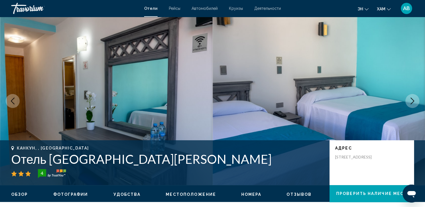
click at [412, 101] on icon "Следующее изображение" at bounding box center [412, 101] width 7 height 7
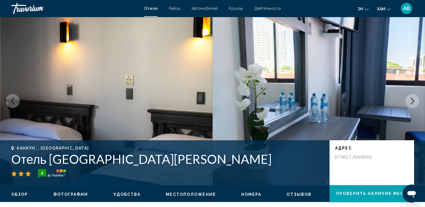
click at [412, 101] on icon "Следующее изображение" at bounding box center [412, 101] width 7 height 7
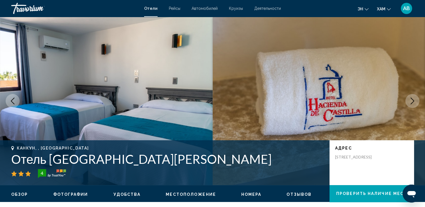
click at [412, 101] on icon "Следующее изображение" at bounding box center [412, 101] width 7 height 7
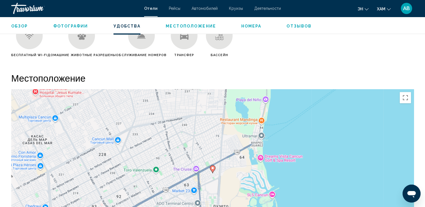
scroll to position [534, 0]
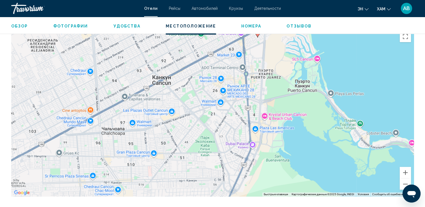
drag, startPoint x: 257, startPoint y: 182, endPoint x: 302, endPoint y: 107, distance: 87.2
click at [302, 107] on div "Чтобы активировать перетаскивание с помощью клавиатуры, нажмите Alt + Ввод. Пос…" at bounding box center [212, 112] width 402 height 168
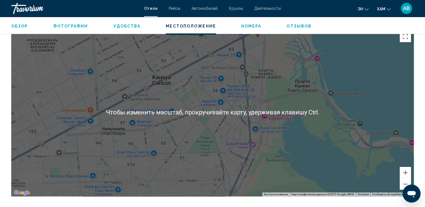
scroll to position [562, 0]
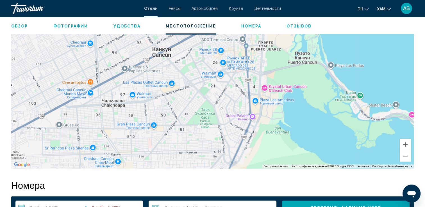
click at [407, 161] on button "Уменьшить" at bounding box center [405, 156] width 11 height 11
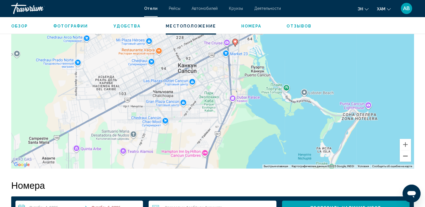
click at [407, 161] on button "Уменьшить" at bounding box center [405, 156] width 11 height 11
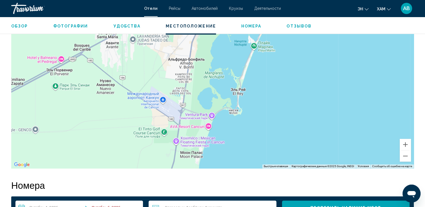
drag, startPoint x: 204, startPoint y: 72, endPoint x: 186, endPoint y: -21, distance: 94.4
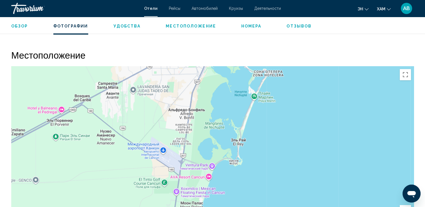
scroll to position [421, 0]
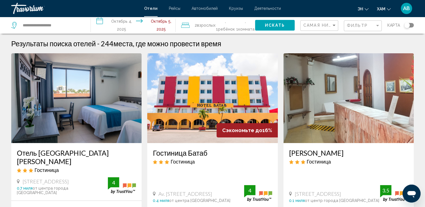
scroll to position [28, 0]
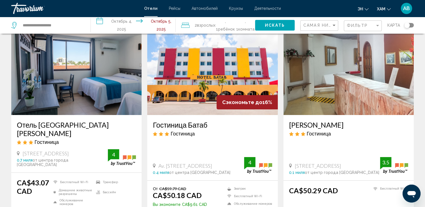
drag, startPoint x: 176, startPoint y: 71, endPoint x: 163, endPoint y: 67, distance: 13.2
click at [176, 71] on img "Основное содержание" at bounding box center [212, 70] width 130 height 90
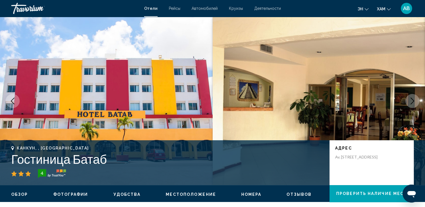
click at [411, 102] on icon "Следующее изображение" at bounding box center [412, 101] width 7 height 7
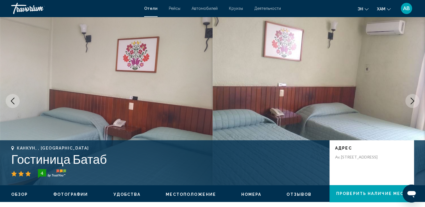
click at [411, 102] on icon "Следующее изображение" at bounding box center [412, 101] width 7 height 7
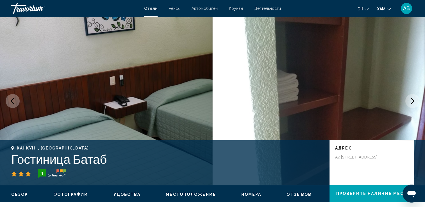
click at [411, 102] on icon "Следующее изображение" at bounding box center [412, 101] width 7 height 7
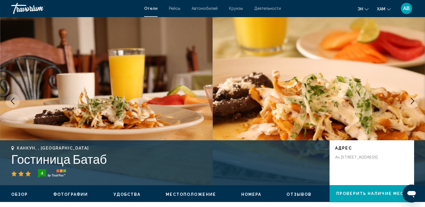
click at [411, 102] on icon "Следующее изображение" at bounding box center [412, 101] width 7 height 7
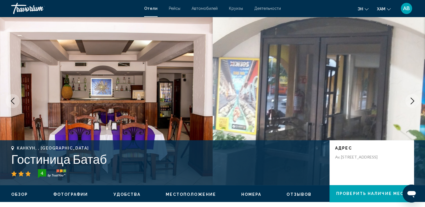
click at [411, 102] on icon "Следующее изображение" at bounding box center [412, 101] width 7 height 7
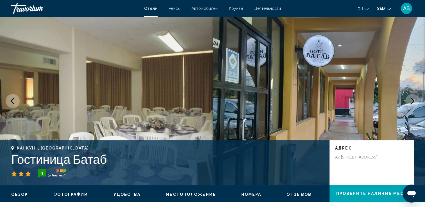
click at [411, 102] on icon "Следующее изображение" at bounding box center [412, 101] width 7 height 7
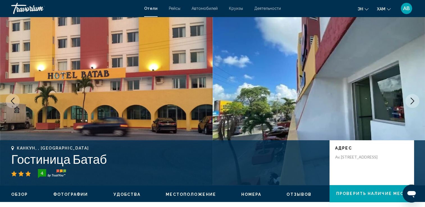
click at [411, 102] on icon "Следующее изображение" at bounding box center [412, 101] width 7 height 7
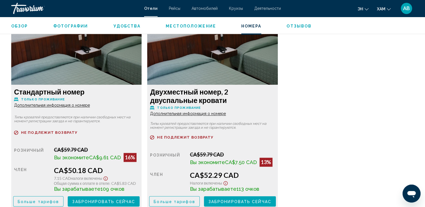
scroll to position [786, 0]
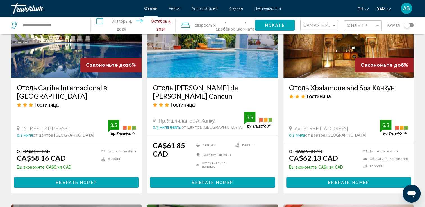
scroll to position [225, 0]
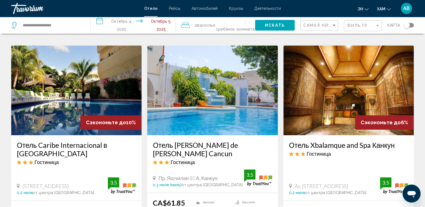
click at [78, 88] on img "Основное содержание" at bounding box center [76, 90] width 130 height 90
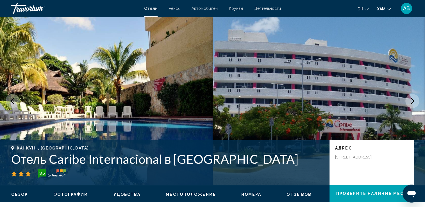
click at [411, 103] on icon "Следующее изображение" at bounding box center [412, 101] width 7 height 7
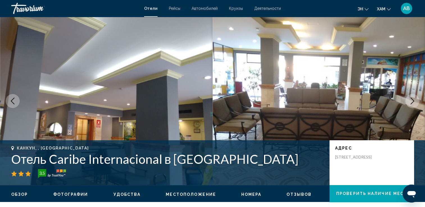
click at [411, 103] on icon "Следующее изображение" at bounding box center [412, 101] width 7 height 7
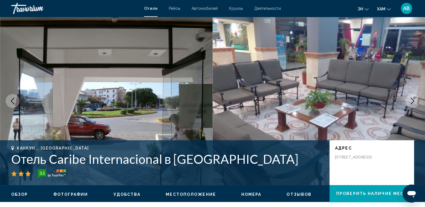
click at [411, 103] on icon "Следующее изображение" at bounding box center [412, 101] width 7 height 7
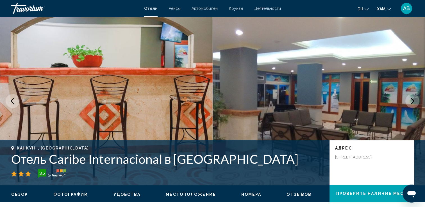
click at [411, 103] on icon "Следующее изображение" at bounding box center [412, 101] width 7 height 7
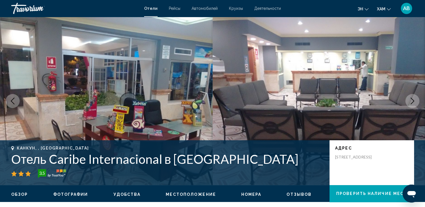
click at [411, 103] on icon "Следующее изображение" at bounding box center [412, 101] width 7 height 7
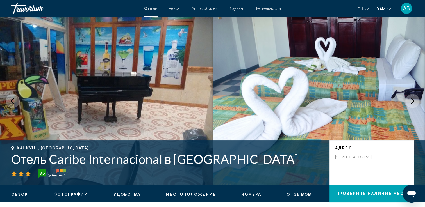
click at [411, 103] on icon "Следующее изображение" at bounding box center [412, 101] width 7 height 7
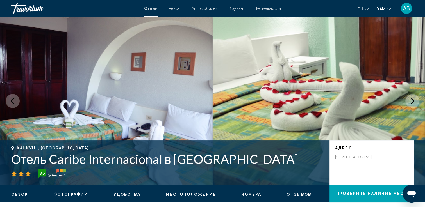
click at [411, 103] on icon "Следующее изображение" at bounding box center [412, 101] width 7 height 7
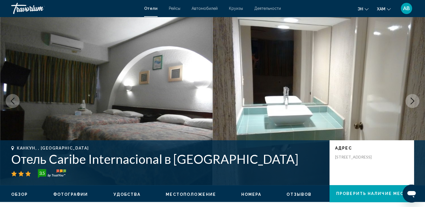
click at [411, 103] on icon "Следующее изображение" at bounding box center [412, 101] width 7 height 7
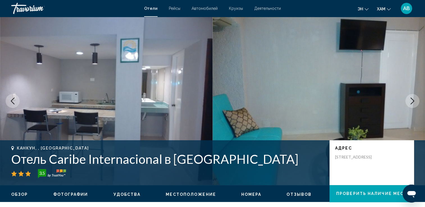
click at [411, 103] on icon "Следующее изображение" at bounding box center [412, 101] width 7 height 7
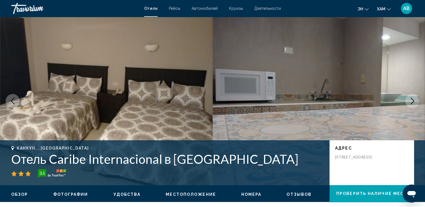
click at [411, 103] on icon "Следующее изображение" at bounding box center [412, 101] width 7 height 7
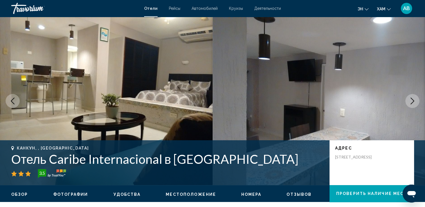
click at [411, 103] on icon "Следующее изображение" at bounding box center [412, 101] width 7 height 7
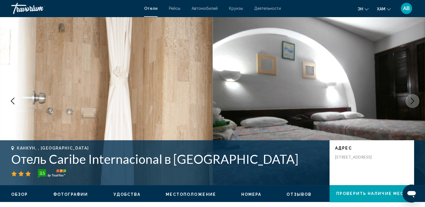
click at [411, 103] on icon "Следующее изображение" at bounding box center [412, 101] width 7 height 7
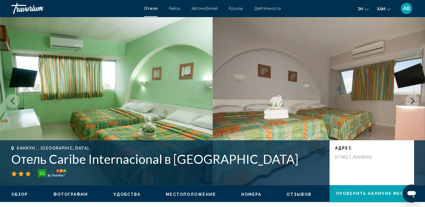
click at [411, 103] on icon "Следующее изображение" at bounding box center [412, 101] width 7 height 7
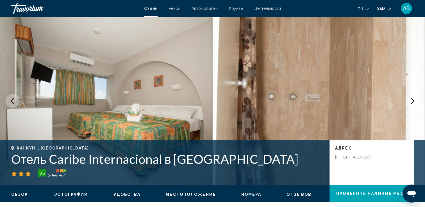
click at [411, 103] on icon "Следующее изображение" at bounding box center [412, 101] width 7 height 7
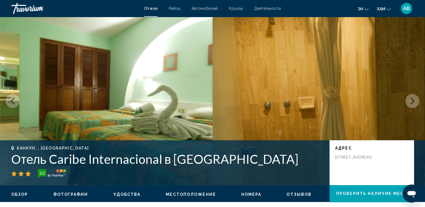
click at [411, 103] on icon "Следующее изображение" at bounding box center [412, 101] width 7 height 7
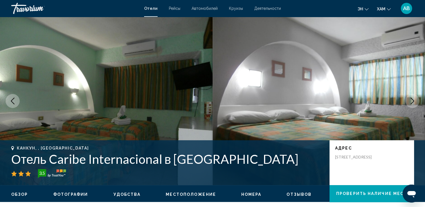
click at [411, 103] on icon "Следующее изображение" at bounding box center [412, 101] width 7 height 7
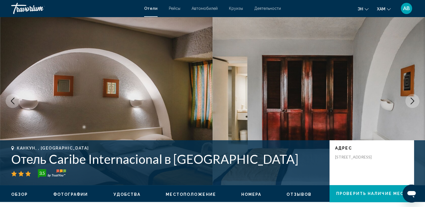
click at [411, 103] on icon "Следующее изображение" at bounding box center [412, 101] width 7 height 7
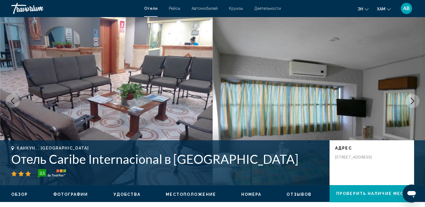
click at [411, 103] on icon "Следующее изображение" at bounding box center [412, 101] width 7 height 7
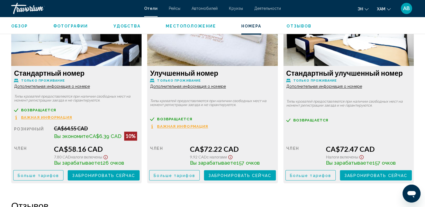
scroll to position [814, 0]
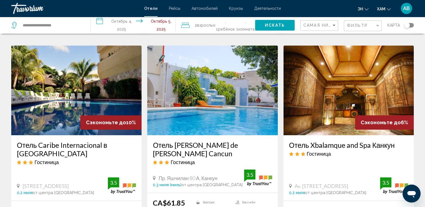
scroll to position [253, 0]
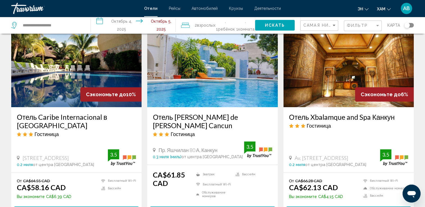
click at [200, 77] on img "Основное содержание" at bounding box center [212, 62] width 130 height 90
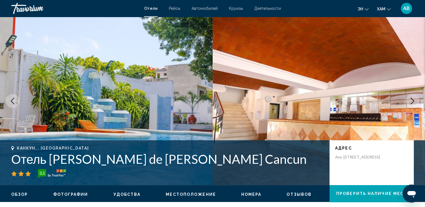
click at [411, 100] on icon "Следующее изображение" at bounding box center [412, 101] width 7 height 7
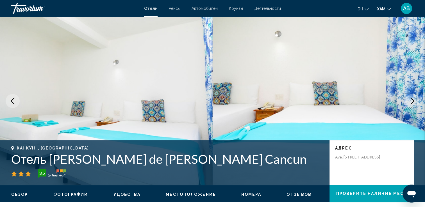
click at [411, 100] on icon "Следующее изображение" at bounding box center [412, 101] width 7 height 7
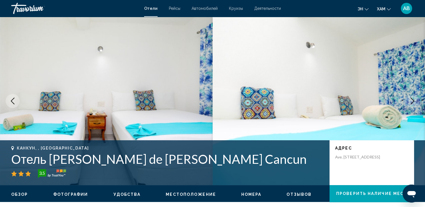
click at [411, 100] on icon "Следующее изображение" at bounding box center [412, 101] width 7 height 7
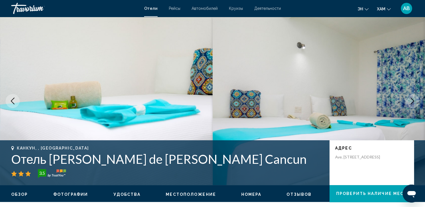
click at [411, 100] on icon "Следующее изображение" at bounding box center [412, 101] width 7 height 7
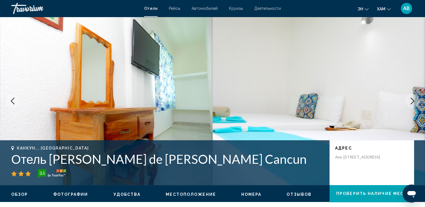
click at [411, 100] on icon "Следующее изображение" at bounding box center [412, 101] width 7 height 7
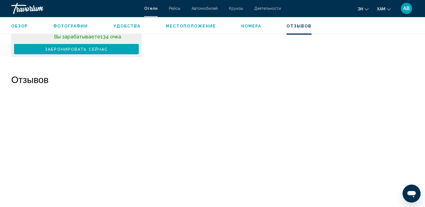
scroll to position [842, 0]
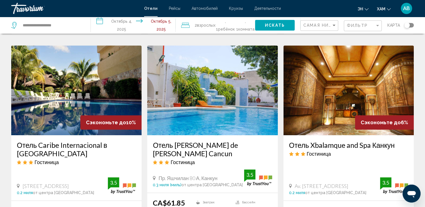
scroll to position [253, 0]
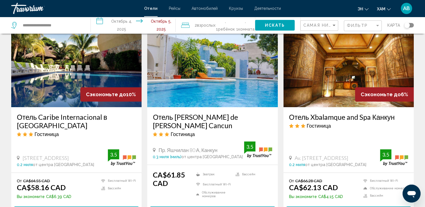
click at [345, 61] on img "Основное содержание" at bounding box center [348, 62] width 130 height 90
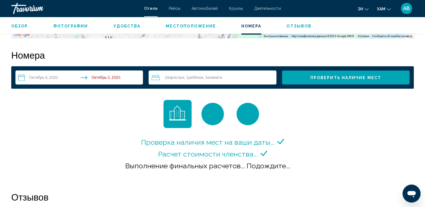
scroll to position [758, 0]
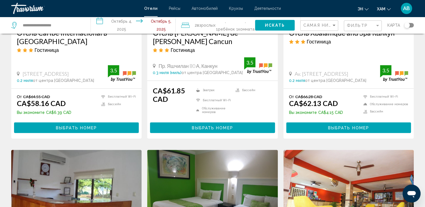
scroll to position [449, 0]
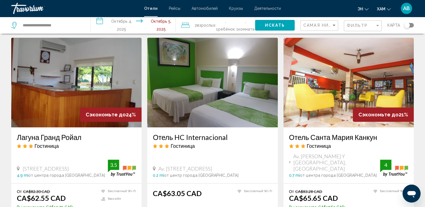
click at [56, 97] on img "Основное содержание" at bounding box center [76, 83] width 130 height 90
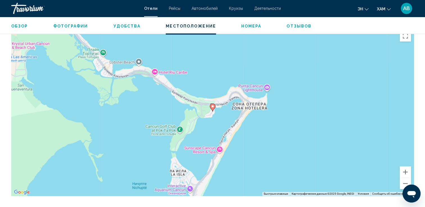
scroll to position [478, 0]
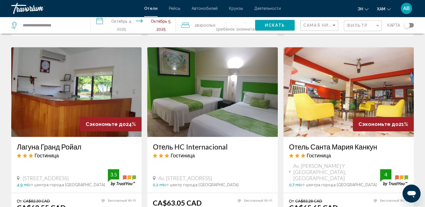
scroll to position [449, 0]
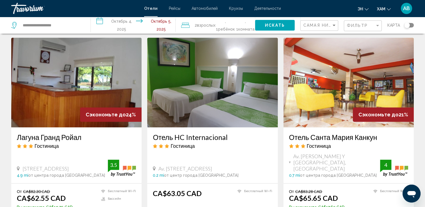
click at [237, 83] on img "Основное содержание" at bounding box center [212, 83] width 130 height 90
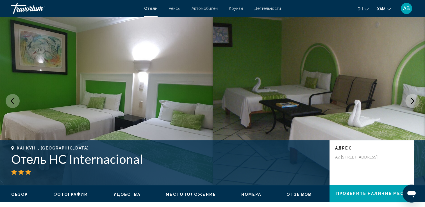
click at [407, 104] on button "Следующее изображение" at bounding box center [412, 101] width 14 height 14
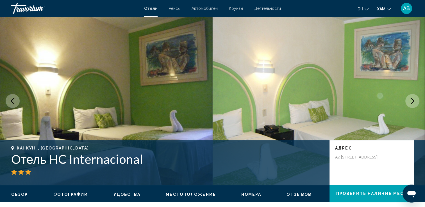
click at [407, 104] on button "Следующее изображение" at bounding box center [412, 101] width 14 height 14
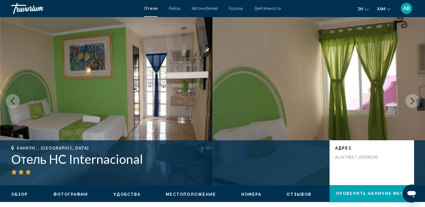
click at [407, 104] on button "Следующее изображение" at bounding box center [412, 101] width 14 height 14
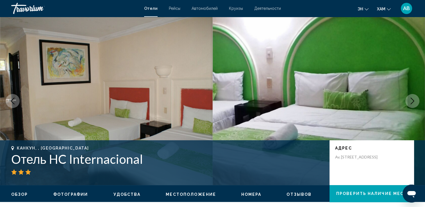
click at [407, 104] on button "Следующее изображение" at bounding box center [412, 101] width 14 height 14
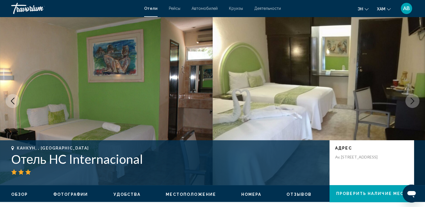
click at [407, 104] on button "Следующее изображение" at bounding box center [412, 101] width 14 height 14
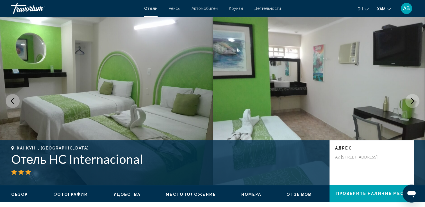
click at [407, 104] on button "Следующее изображение" at bounding box center [412, 101] width 14 height 14
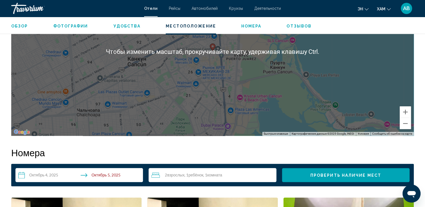
scroll to position [702, 0]
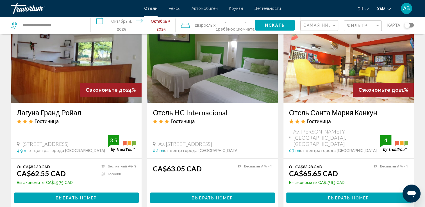
scroll to position [421, 0]
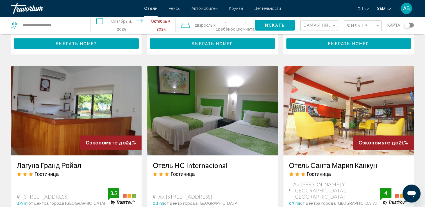
click at [352, 85] on img "Основное содержание" at bounding box center [348, 111] width 130 height 90
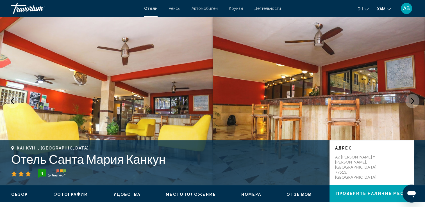
click at [414, 98] on icon "Следующее изображение" at bounding box center [412, 101] width 7 height 7
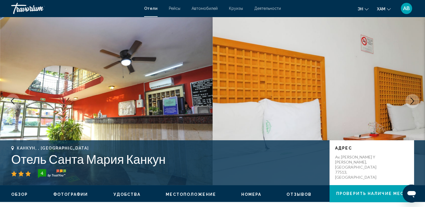
click at [414, 98] on icon "Следующее изображение" at bounding box center [412, 101] width 7 height 7
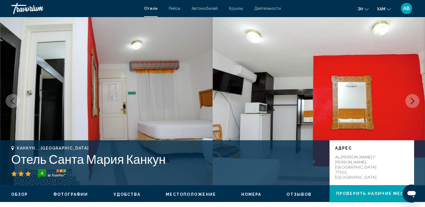
click at [414, 98] on icon "Следующее изображение" at bounding box center [412, 101] width 7 height 7
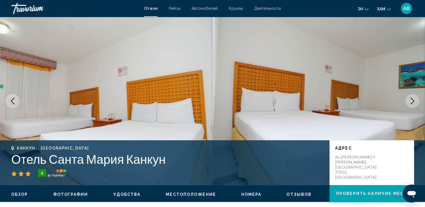
click at [414, 99] on icon "Следующее изображение" at bounding box center [412, 101] width 7 height 7
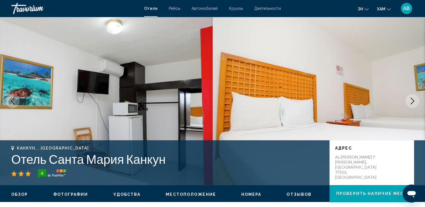
click at [414, 99] on icon "Следующее изображение" at bounding box center [412, 101] width 7 height 7
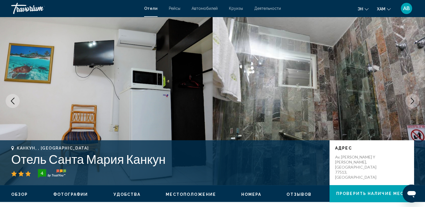
click at [414, 99] on icon "Следующее изображение" at bounding box center [412, 101] width 7 height 7
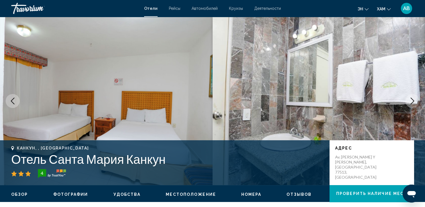
click at [414, 99] on icon "Следующее изображение" at bounding box center [412, 101] width 7 height 7
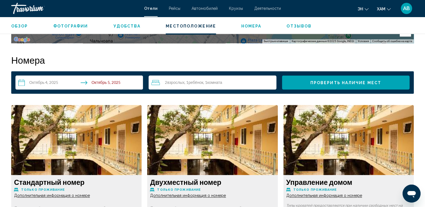
scroll to position [702, 0]
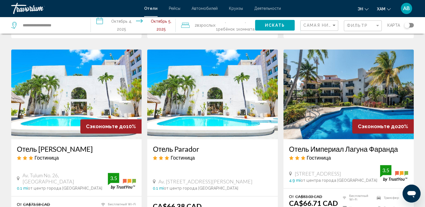
scroll to position [646, 0]
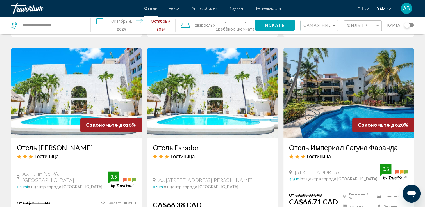
click at [40, 94] on img "Основное содержание" at bounding box center [76, 93] width 130 height 90
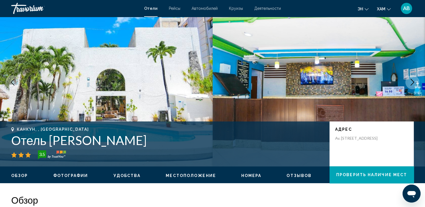
scroll to position [28, 0]
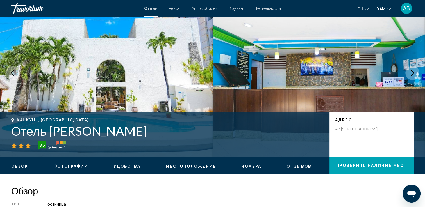
click at [411, 74] on icon "Следующее изображение" at bounding box center [412, 73] width 7 height 7
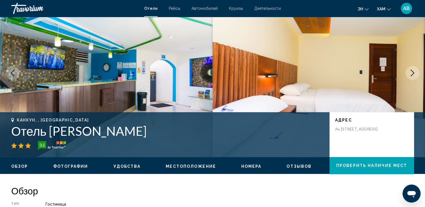
click at [411, 74] on icon "Следующее изображение" at bounding box center [412, 73] width 7 height 7
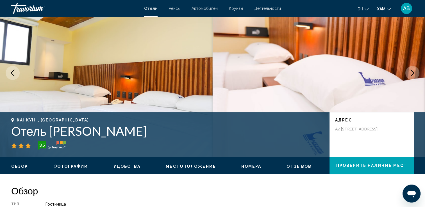
click at [411, 74] on icon "Следующее изображение" at bounding box center [412, 73] width 7 height 7
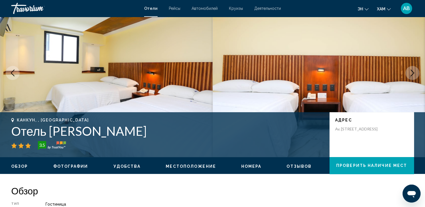
click at [411, 74] on icon "Следующее изображение" at bounding box center [412, 73] width 7 height 7
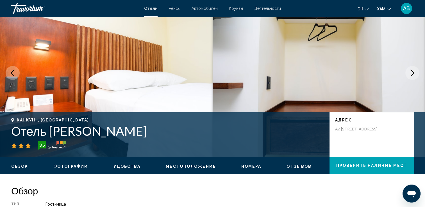
click at [411, 74] on icon "Следующее изображение" at bounding box center [412, 73] width 7 height 7
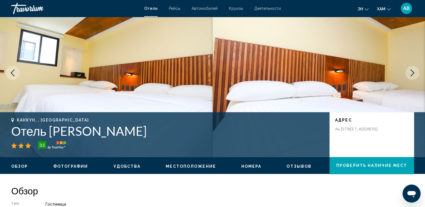
click at [411, 74] on icon "Следующее изображение" at bounding box center [412, 73] width 7 height 7
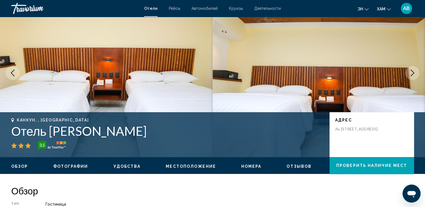
click at [411, 74] on icon "Следующее изображение" at bounding box center [412, 73] width 7 height 7
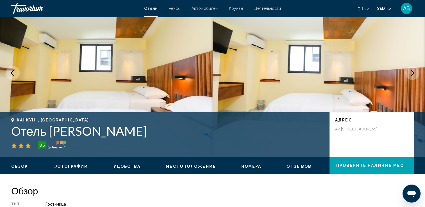
click at [411, 74] on icon "Следующее изображение" at bounding box center [412, 73] width 7 height 7
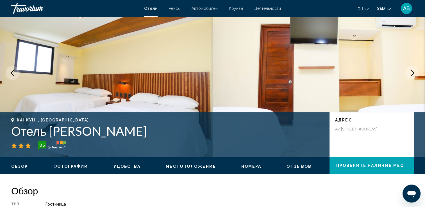
click at [411, 74] on icon "Следующее изображение" at bounding box center [412, 73] width 7 height 7
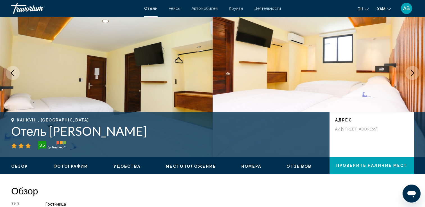
click at [411, 74] on icon "Следующее изображение" at bounding box center [412, 73] width 7 height 7
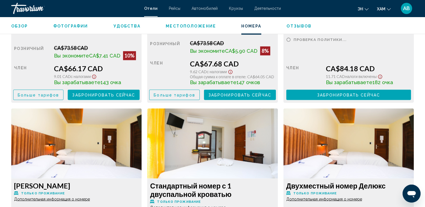
scroll to position [842, 0]
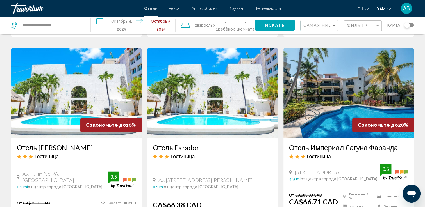
scroll to position [674, 0]
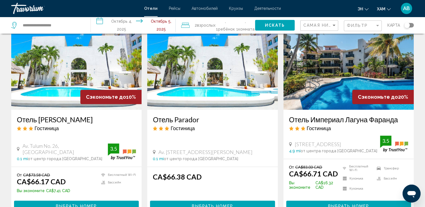
click at [332, 62] on img "Основное содержание" at bounding box center [348, 65] width 130 height 90
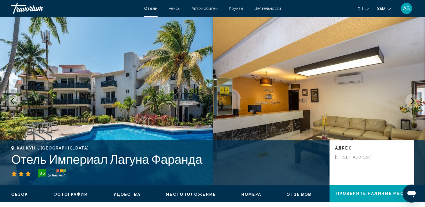
click at [413, 101] on icon "Следующее изображение" at bounding box center [413, 101] width 4 height 7
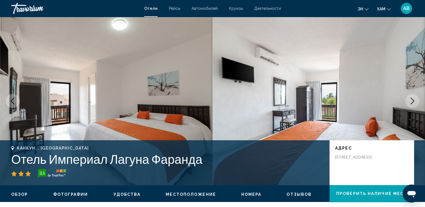
click at [413, 101] on icon "Следующее изображение" at bounding box center [413, 101] width 4 height 7
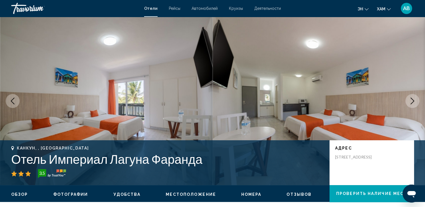
click at [413, 101] on icon "Следующее изображение" at bounding box center [413, 101] width 4 height 7
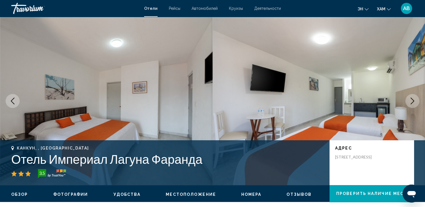
click at [413, 101] on icon "Следующее изображение" at bounding box center [413, 101] width 4 height 7
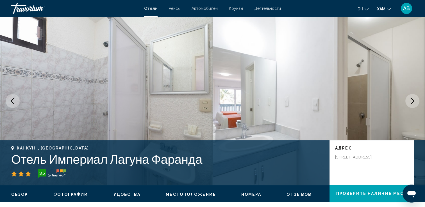
click at [413, 101] on icon "Следующее изображение" at bounding box center [413, 101] width 4 height 7
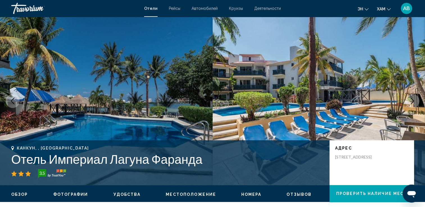
click at [413, 101] on icon "Следующее изображение" at bounding box center [413, 101] width 4 height 7
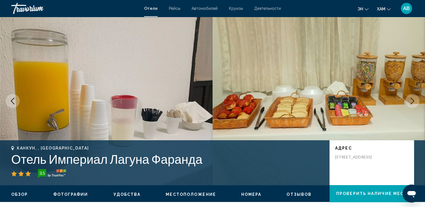
click at [413, 101] on icon "Следующее изображение" at bounding box center [413, 101] width 4 height 7
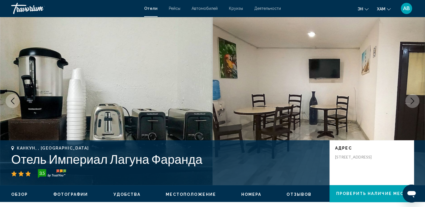
click at [413, 101] on icon "Следующее изображение" at bounding box center [413, 101] width 4 height 7
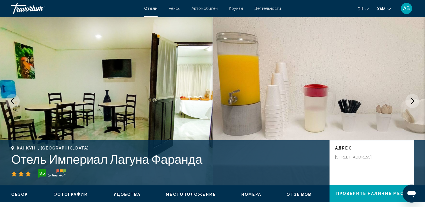
click at [413, 101] on icon "Следующее изображение" at bounding box center [413, 101] width 4 height 7
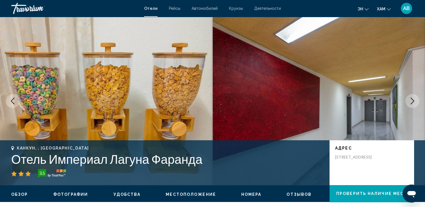
click at [413, 101] on icon "Следующее изображение" at bounding box center [413, 101] width 4 height 7
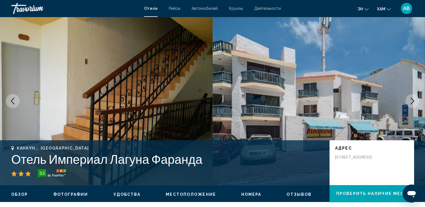
click at [413, 101] on icon "Следующее изображение" at bounding box center [413, 101] width 4 height 7
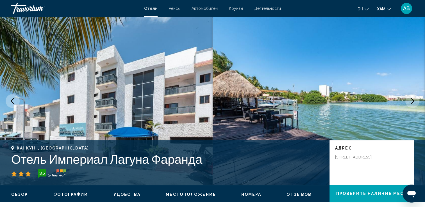
click at [413, 101] on icon "Следующее изображение" at bounding box center [413, 101] width 4 height 7
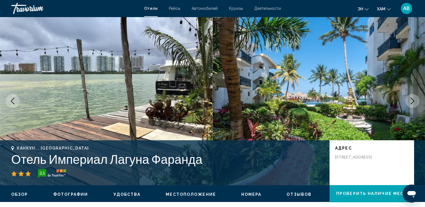
click at [413, 101] on icon "Следующее изображение" at bounding box center [413, 101] width 4 height 7
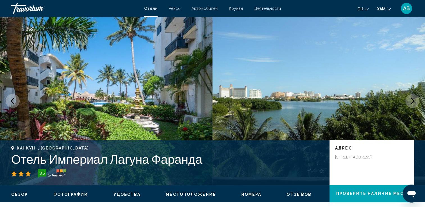
click at [413, 101] on icon "Следующее изображение" at bounding box center [413, 101] width 4 height 7
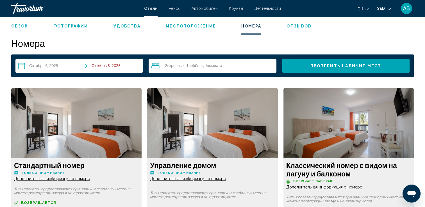
scroll to position [730, 0]
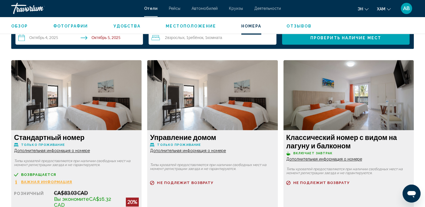
click at [54, 150] on span "Дополнительная информация о номере" at bounding box center [52, 151] width 76 height 4
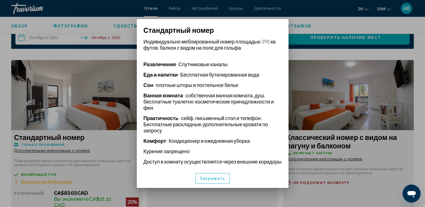
scroll to position [124, 0]
click at [304, 18] on div at bounding box center [212, 103] width 425 height 207
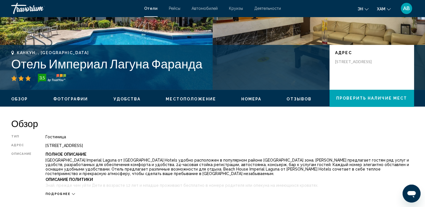
scroll to position [140, 0]
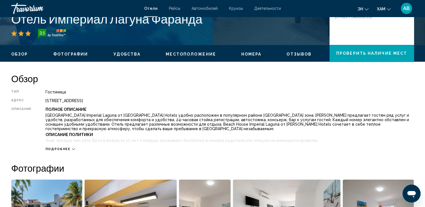
click at [68, 149] on span "Подробнее" at bounding box center [57, 149] width 25 height 4
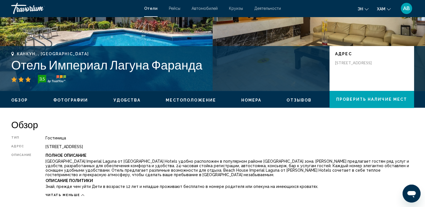
scroll to position [28, 0]
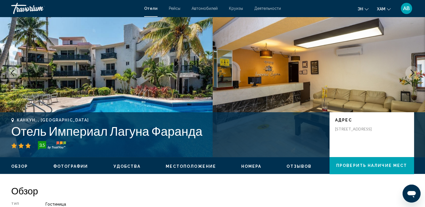
click at [126, 65] on img "Основное содержание" at bounding box center [106, 73] width 213 height 168
click at [413, 72] on icon "Следующее изображение" at bounding box center [412, 73] width 7 height 7
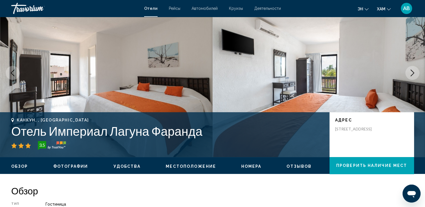
click at [412, 72] on icon "Следующее изображение" at bounding box center [412, 73] width 7 height 7
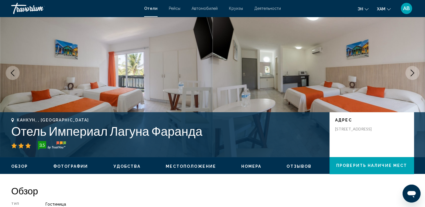
click at [412, 72] on icon "Следующее изображение" at bounding box center [412, 73] width 7 height 7
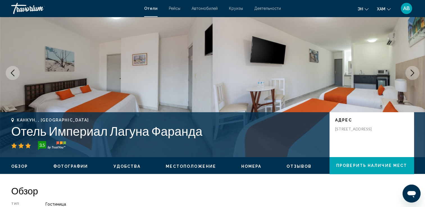
click at [412, 72] on icon "Следующее изображение" at bounding box center [412, 73] width 7 height 7
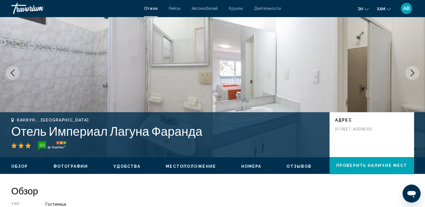
click at [412, 72] on icon "Следующее изображение" at bounding box center [412, 73] width 7 height 7
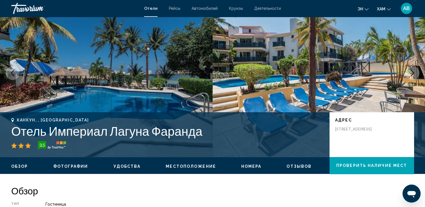
click at [412, 72] on icon "Следующее изображение" at bounding box center [412, 73] width 7 height 7
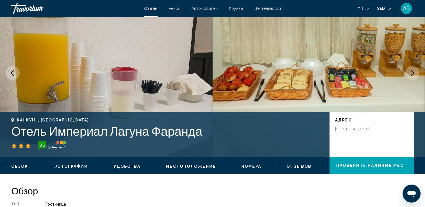
click at [412, 72] on icon "Следующее изображение" at bounding box center [412, 73] width 7 height 7
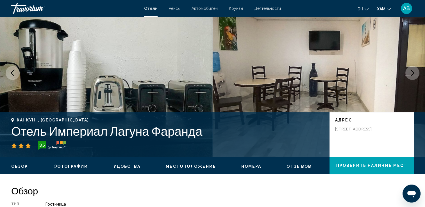
click at [412, 72] on icon "Следующее изображение" at bounding box center [412, 73] width 7 height 7
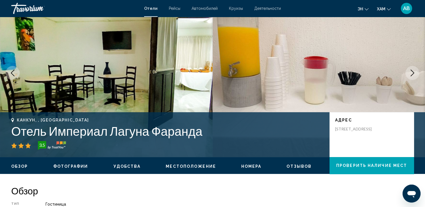
click at [412, 72] on icon "Следующее изображение" at bounding box center [412, 73] width 7 height 7
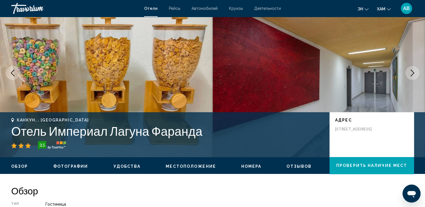
click at [412, 72] on icon "Следующее изображение" at bounding box center [412, 73] width 7 height 7
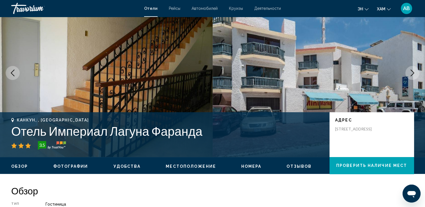
click at [412, 72] on icon "Следующее изображение" at bounding box center [412, 73] width 7 height 7
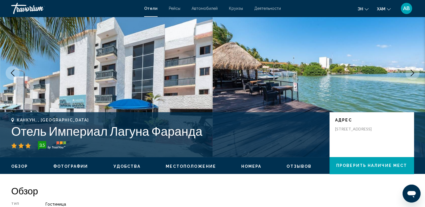
click at [257, 74] on img "Основное содержание" at bounding box center [319, 73] width 213 height 168
click at [414, 73] on icon "Следующее изображение" at bounding box center [412, 73] width 7 height 7
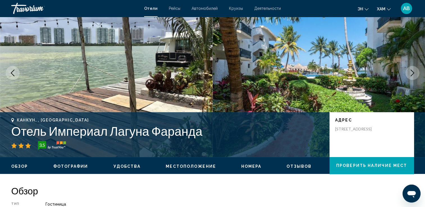
click at [413, 72] on icon "Следующее изображение" at bounding box center [413, 73] width 4 height 7
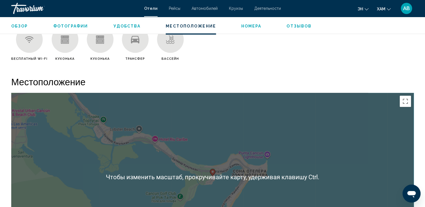
scroll to position [421, 0]
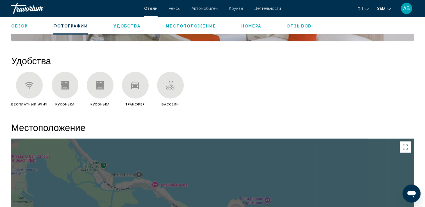
click at [130, 81] on div "Основное содержание" at bounding box center [135, 85] width 27 height 27
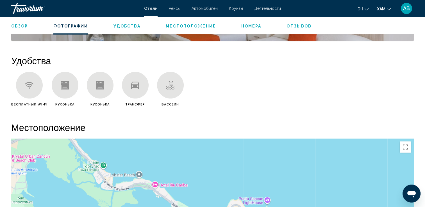
click at [129, 83] on div "Основное содержание" at bounding box center [135, 85] width 27 height 27
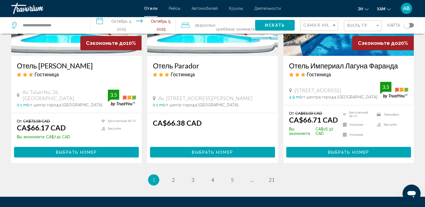
scroll to position [730, 0]
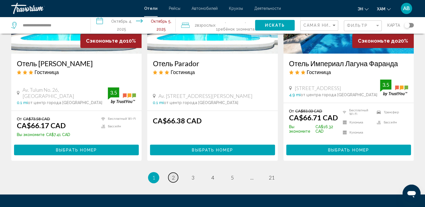
click at [174, 175] on span "2" at bounding box center [173, 178] width 3 height 6
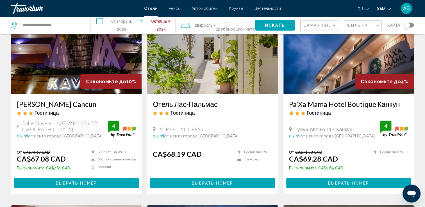
scroll to position [56, 0]
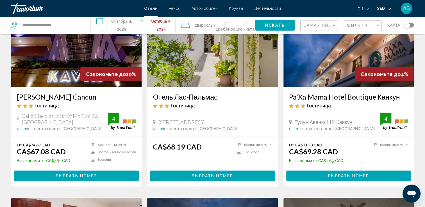
click at [37, 63] on img "Основное содержание" at bounding box center [76, 42] width 130 height 90
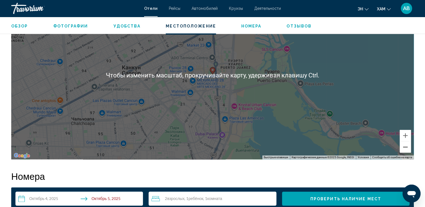
scroll to position [562, 0]
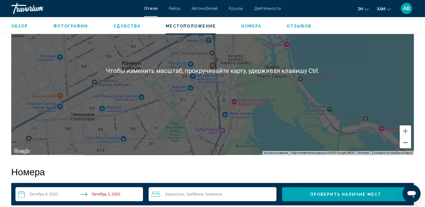
click at [402, 143] on button "Уменьшить" at bounding box center [405, 142] width 11 height 11
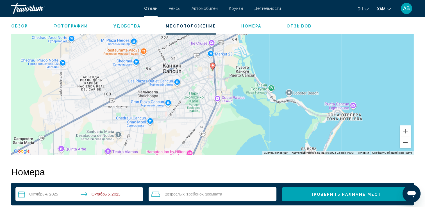
click at [402, 143] on button "Уменьшить" at bounding box center [405, 142] width 11 height 11
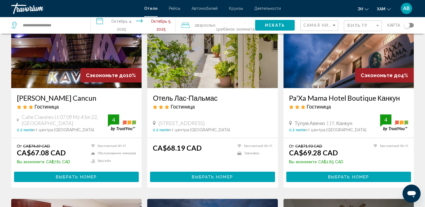
scroll to position [56, 0]
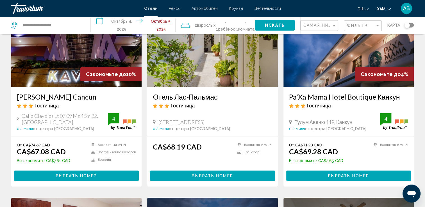
click at [241, 67] on img "Основное содержание" at bounding box center [212, 42] width 130 height 90
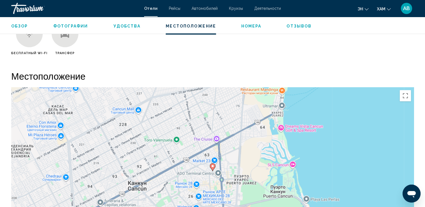
scroll to position [534, 0]
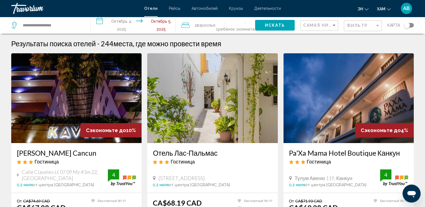
scroll to position [56, 0]
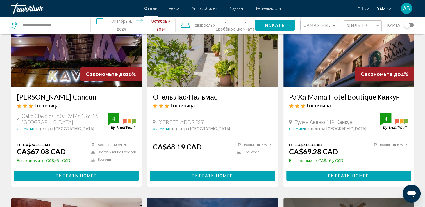
click at [339, 76] on img "Основное содержание" at bounding box center [348, 42] width 130 height 90
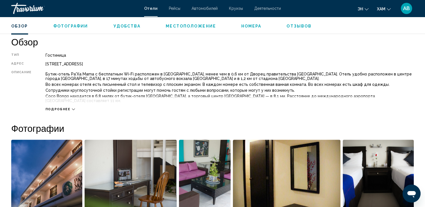
scroll to position [197, 0]
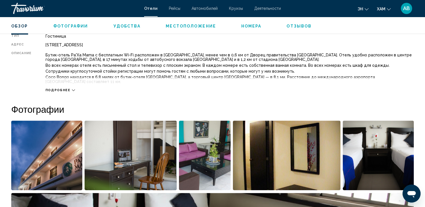
click at [70, 88] on div "Подробнее" at bounding box center [59, 90] width 29 height 4
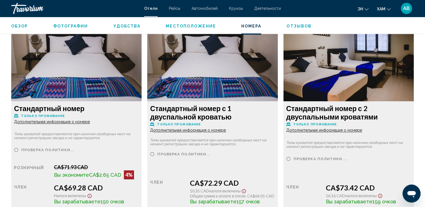
scroll to position [758, 0]
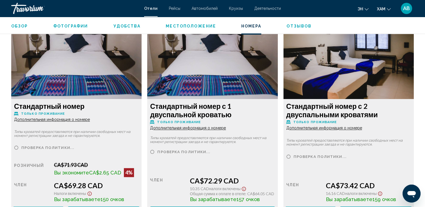
click at [55, 117] on span "Дополнительная информация о номере" at bounding box center [52, 119] width 76 height 4
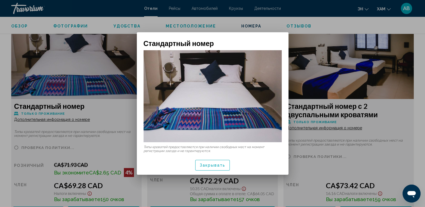
click at [57, 77] on div at bounding box center [212, 103] width 425 height 207
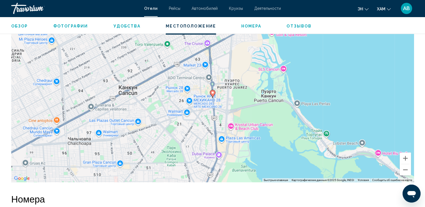
scroll to position [477, 0]
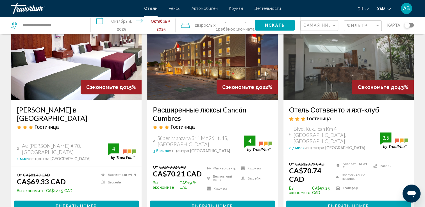
scroll to position [253, 0]
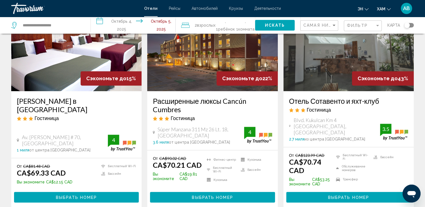
click at [69, 71] on img "Основное содержание" at bounding box center [76, 46] width 130 height 90
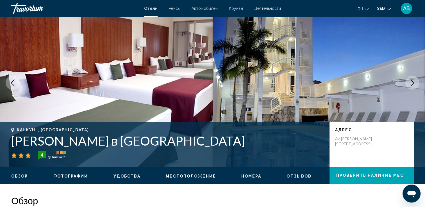
scroll to position [28, 0]
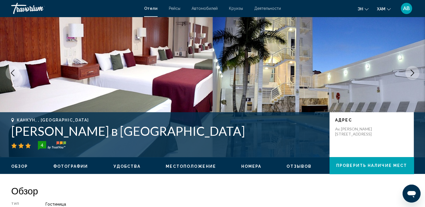
click at [414, 71] on icon "Следующее изображение" at bounding box center [412, 73] width 7 height 7
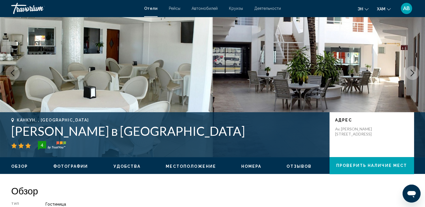
click at [414, 71] on icon "Следующее изображение" at bounding box center [412, 73] width 7 height 7
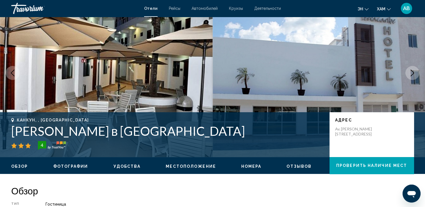
click at [414, 71] on icon "Следующее изображение" at bounding box center [412, 73] width 7 height 7
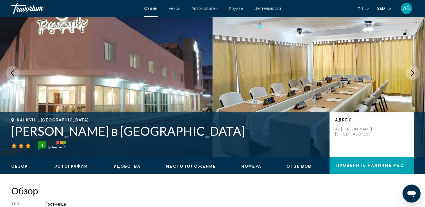
click at [414, 71] on icon "Следующее изображение" at bounding box center [412, 73] width 7 height 7
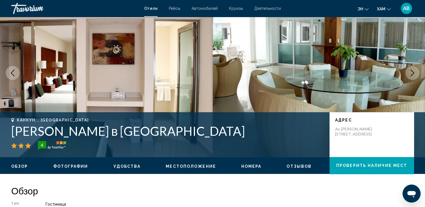
click at [414, 71] on icon "Следующее изображение" at bounding box center [412, 73] width 7 height 7
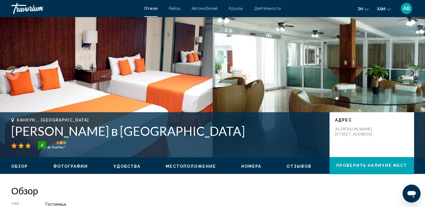
click at [414, 71] on icon "Следующее изображение" at bounding box center [412, 73] width 7 height 7
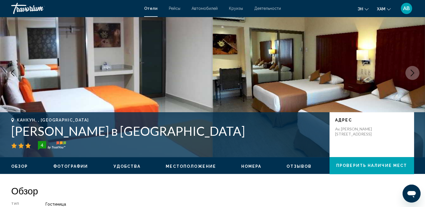
click at [414, 71] on icon "Следующее изображение" at bounding box center [412, 73] width 7 height 7
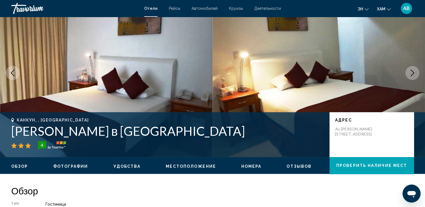
click at [414, 71] on icon "Следующее изображение" at bounding box center [412, 73] width 7 height 7
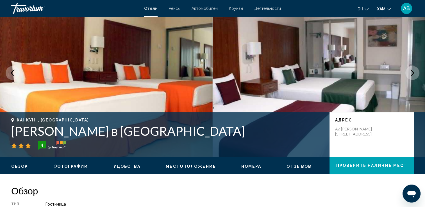
click at [414, 71] on icon "Следующее изображение" at bounding box center [412, 73] width 7 height 7
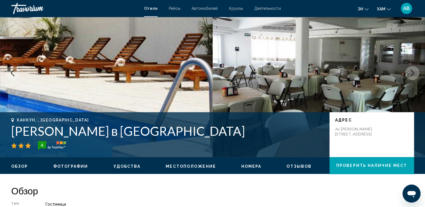
click at [414, 71] on icon "Следующее изображение" at bounding box center [412, 73] width 7 height 7
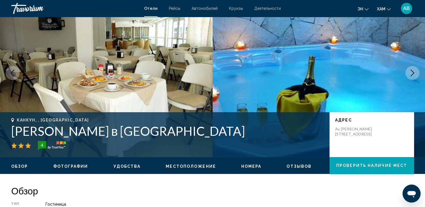
click at [414, 71] on icon "Следующее изображение" at bounding box center [412, 73] width 7 height 7
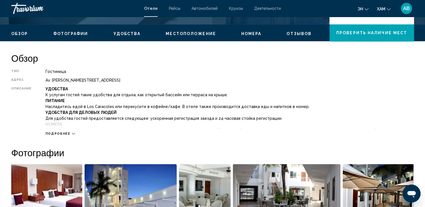
scroll to position [225, 0]
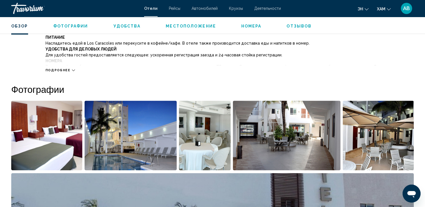
click at [55, 71] on span "Подробнее" at bounding box center [57, 71] width 25 height 4
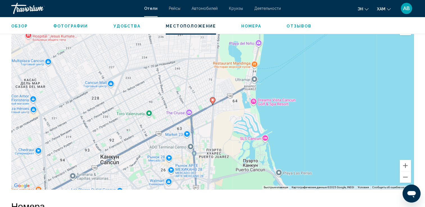
scroll to position [786, 0]
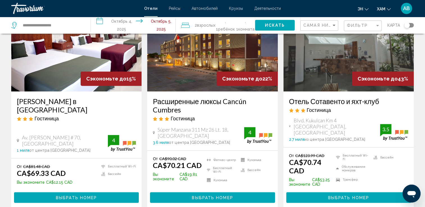
scroll to position [253, 0]
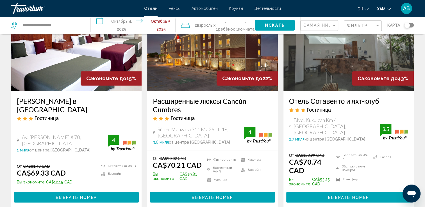
click at [214, 66] on img "Основное содержание" at bounding box center [212, 46] width 130 height 90
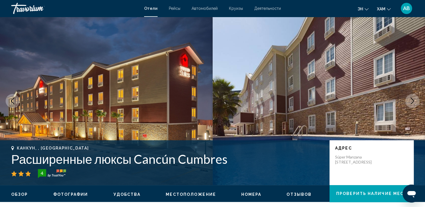
click at [412, 101] on icon "Следующее изображение" at bounding box center [412, 101] width 7 height 7
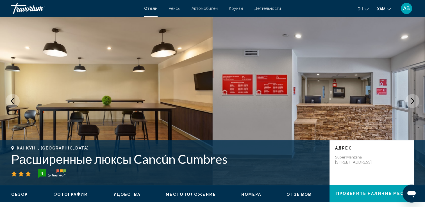
click at [413, 101] on icon "Следующее изображение" at bounding box center [413, 101] width 4 height 7
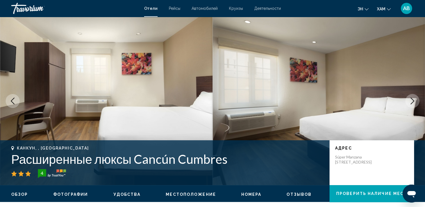
click at [413, 101] on icon "Следующее изображение" at bounding box center [413, 101] width 4 height 7
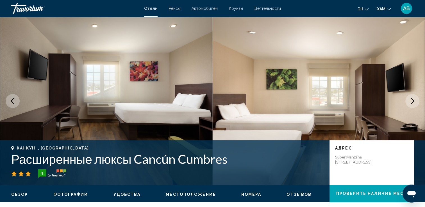
click at [413, 101] on icon "Следующее изображение" at bounding box center [413, 101] width 4 height 7
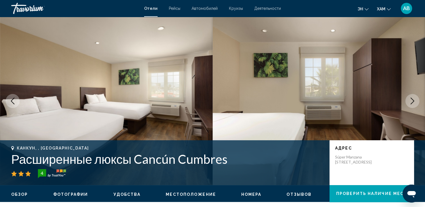
click at [413, 101] on icon "Следующее изображение" at bounding box center [413, 101] width 4 height 7
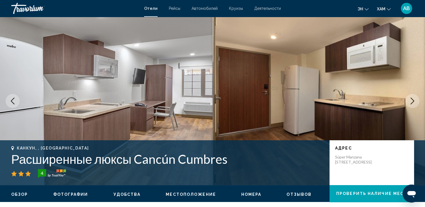
click at [413, 101] on icon "Следующее изображение" at bounding box center [413, 101] width 4 height 7
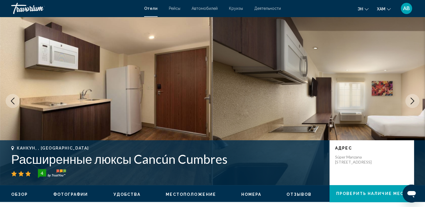
click at [413, 101] on icon "Следующее изображение" at bounding box center [413, 101] width 4 height 7
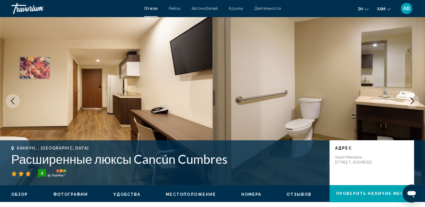
click at [413, 101] on icon "Следующее изображение" at bounding box center [413, 101] width 4 height 7
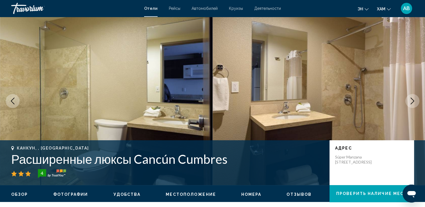
click at [413, 101] on icon "Следующее изображение" at bounding box center [413, 101] width 4 height 7
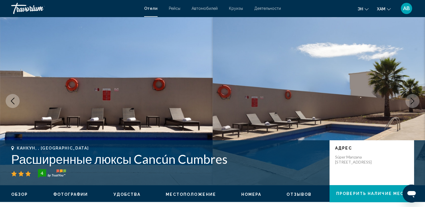
click at [413, 101] on icon "Следующее изображение" at bounding box center [413, 101] width 4 height 7
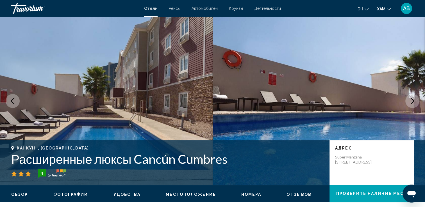
click at [413, 101] on icon "Следующее изображение" at bounding box center [413, 101] width 4 height 7
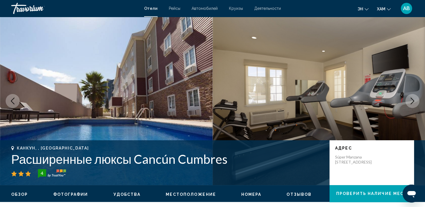
click at [413, 101] on icon "Следующее изображение" at bounding box center [413, 101] width 4 height 7
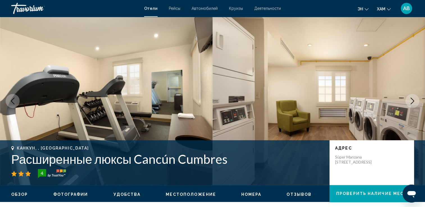
click at [413, 101] on icon "Следующее изображение" at bounding box center [413, 101] width 4 height 7
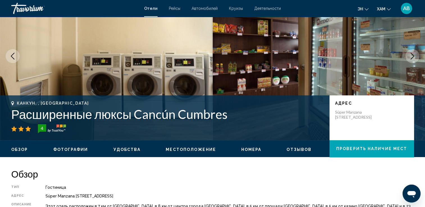
scroll to position [140, 0]
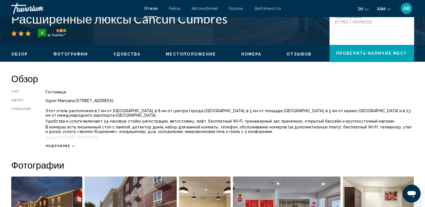
click at [66, 144] on span "Подробнее" at bounding box center [57, 146] width 25 height 4
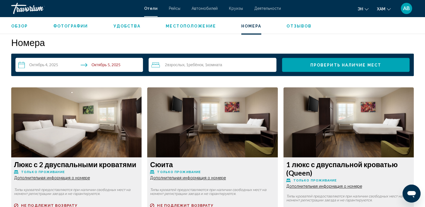
scroll to position [702, 0]
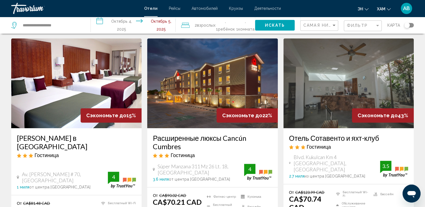
scroll to position [225, 0]
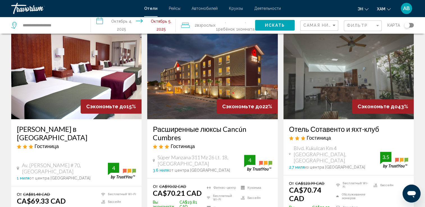
click at [330, 67] on img "Основное содержание" at bounding box center [348, 74] width 130 height 90
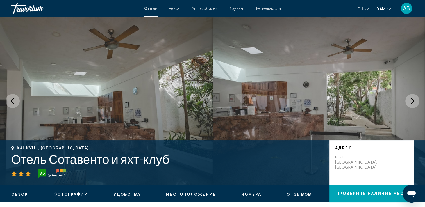
click at [408, 102] on button "Следующее изображение" at bounding box center [412, 101] width 14 height 14
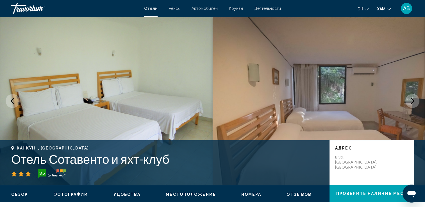
click at [408, 102] on button "Следующее изображение" at bounding box center [412, 101] width 14 height 14
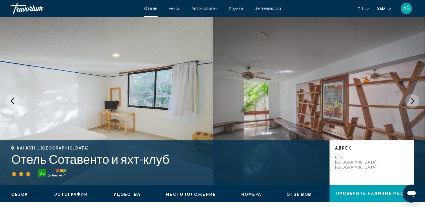
click at [408, 102] on button "Следующее изображение" at bounding box center [412, 101] width 14 height 14
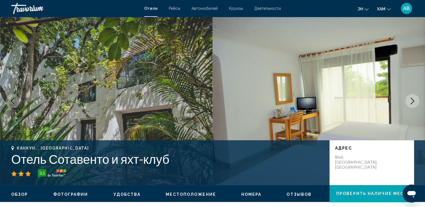
click at [408, 102] on button "Следующее изображение" at bounding box center [412, 101] width 14 height 14
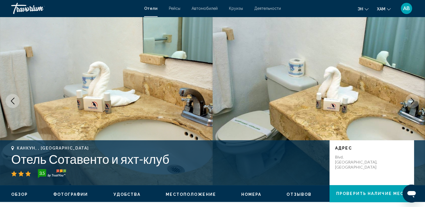
click at [408, 102] on button "Следующее изображение" at bounding box center [412, 101] width 14 height 14
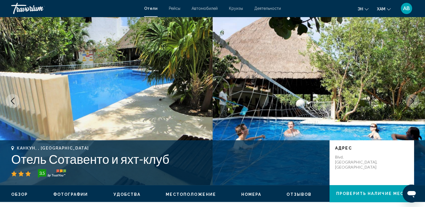
click at [408, 102] on button "Следующее изображение" at bounding box center [412, 101] width 14 height 14
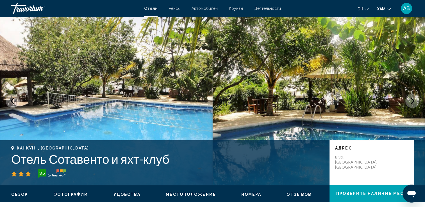
click at [408, 102] on button "Следующее изображение" at bounding box center [412, 101] width 14 height 14
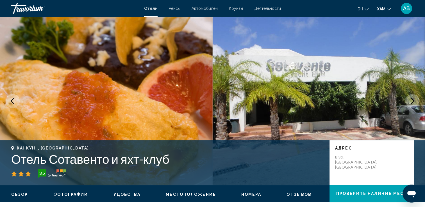
click at [409, 102] on icon "Следующее изображение" at bounding box center [412, 101] width 7 height 7
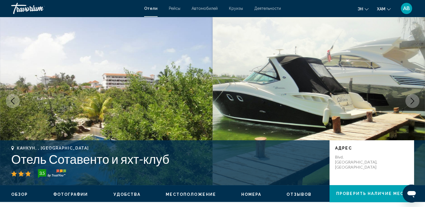
click at [409, 102] on icon "Следующее изображение" at bounding box center [412, 101] width 7 height 7
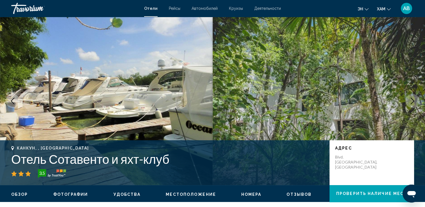
click at [409, 102] on icon "Следующее изображение" at bounding box center [412, 101] width 7 height 7
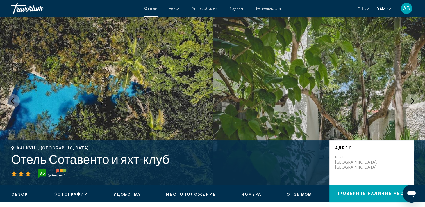
click at [412, 101] on icon "Следующее изображение" at bounding box center [412, 101] width 7 height 7
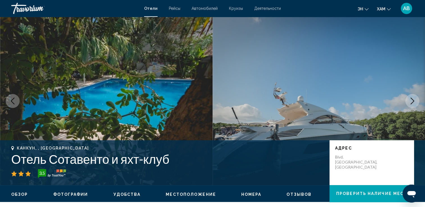
click at [412, 101] on icon "Следующее изображение" at bounding box center [412, 101] width 7 height 7
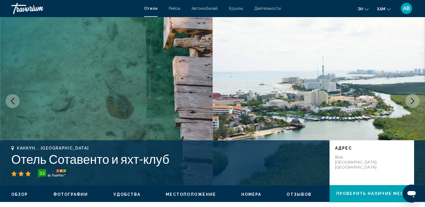
click at [412, 100] on icon "Следующее изображение" at bounding box center [412, 101] width 7 height 7
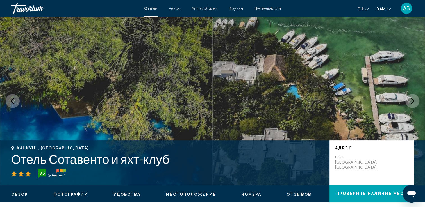
click at [412, 100] on icon "Следующее изображение" at bounding box center [412, 101] width 7 height 7
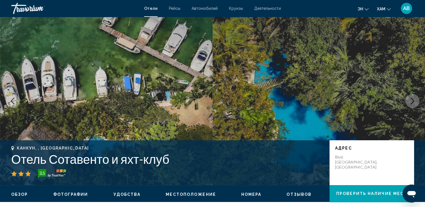
click at [412, 100] on icon "Следующее изображение" at bounding box center [412, 101] width 7 height 7
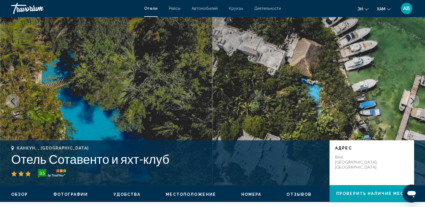
click at [412, 100] on icon "Следующее изображение" at bounding box center [412, 101] width 7 height 7
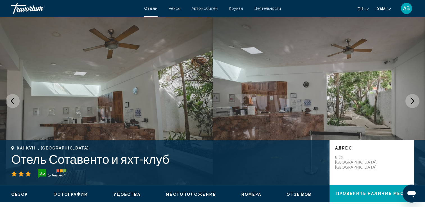
click at [412, 100] on icon "Следующее изображение" at bounding box center [412, 101] width 7 height 7
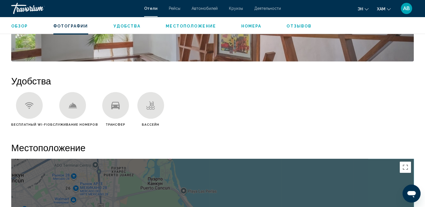
scroll to position [393, 0]
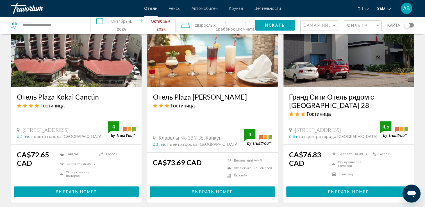
scroll to position [477, 0]
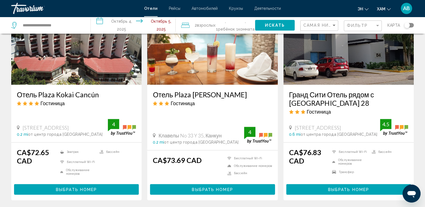
click at [70, 63] on img "Основное содержание" at bounding box center [76, 40] width 130 height 90
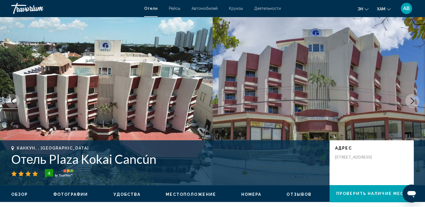
click at [411, 103] on icon "Следующее изображение" at bounding box center [412, 101] width 7 height 7
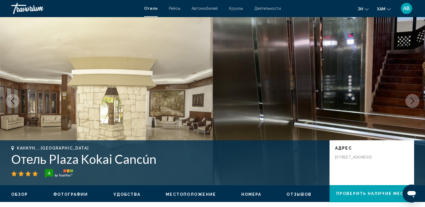
click at [411, 103] on icon "Следующее изображение" at bounding box center [412, 101] width 7 height 7
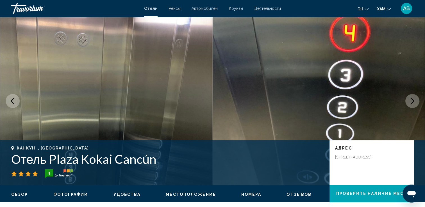
click at [411, 103] on icon "Следующее изображение" at bounding box center [412, 101] width 7 height 7
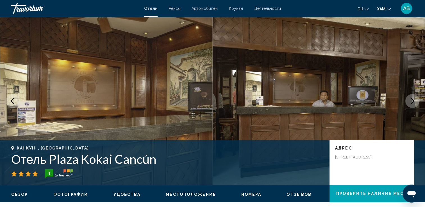
click at [411, 103] on icon "Следующее изображение" at bounding box center [412, 101] width 7 height 7
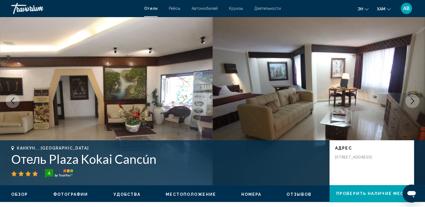
click at [411, 103] on icon "Следующее изображение" at bounding box center [412, 101] width 7 height 7
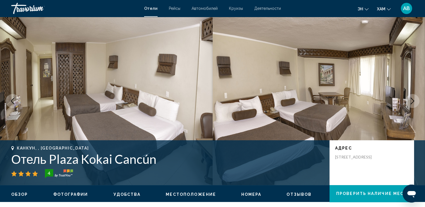
click at [411, 103] on icon "Следующее изображение" at bounding box center [412, 101] width 7 height 7
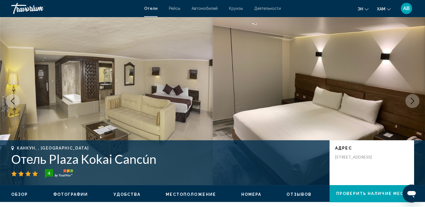
click at [411, 103] on icon "Следующее изображение" at bounding box center [412, 101] width 7 height 7
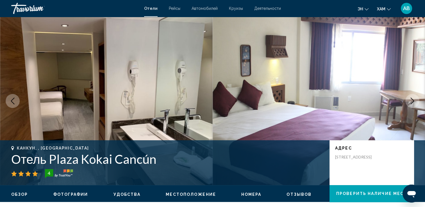
click at [411, 103] on icon "Следующее изображение" at bounding box center [412, 101] width 7 height 7
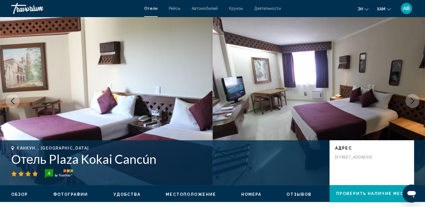
click at [411, 103] on icon "Следующее изображение" at bounding box center [412, 101] width 7 height 7
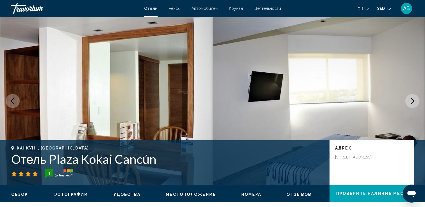
click at [411, 103] on icon "Следующее изображение" at bounding box center [412, 101] width 7 height 7
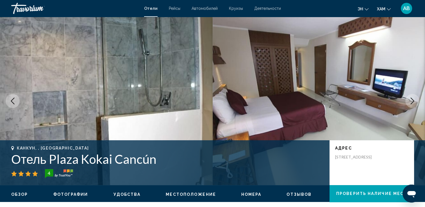
click at [411, 103] on icon "Следующее изображение" at bounding box center [412, 101] width 7 height 7
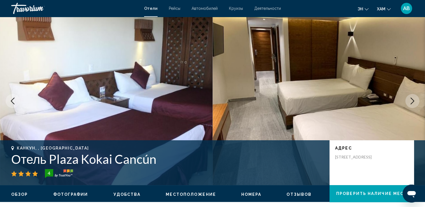
click at [411, 103] on icon "Следующее изображение" at bounding box center [412, 101] width 7 height 7
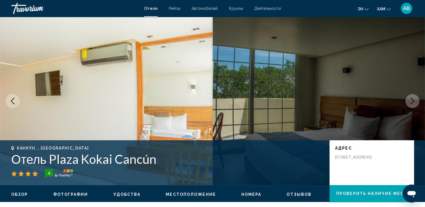
click at [411, 103] on icon "Следующее изображение" at bounding box center [412, 101] width 7 height 7
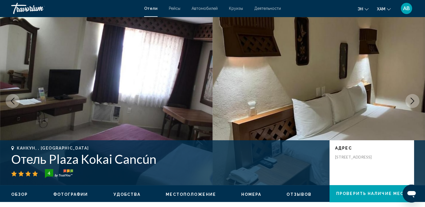
click at [411, 103] on icon "Следующее изображение" at bounding box center [412, 101] width 7 height 7
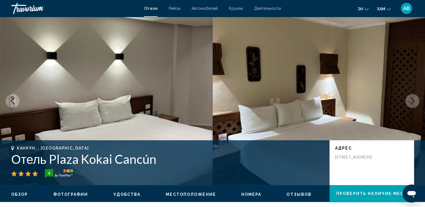
click at [411, 103] on icon "Следующее изображение" at bounding box center [412, 101] width 7 height 7
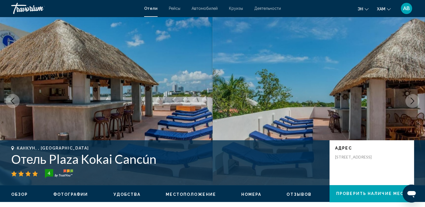
click at [411, 103] on icon "Следующее изображение" at bounding box center [412, 101] width 7 height 7
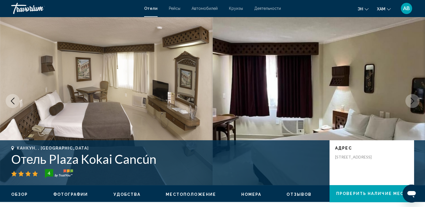
click at [411, 103] on icon "Следующее изображение" at bounding box center [412, 101] width 7 height 7
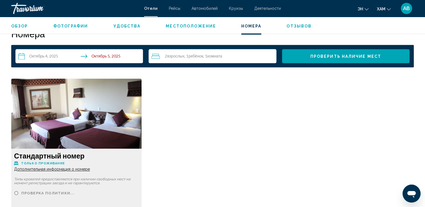
scroll to position [758, 0]
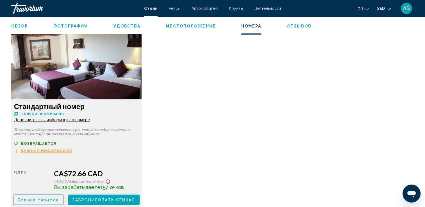
click at [88, 200] on span "Забронировать сейчас" at bounding box center [103, 200] width 63 height 4
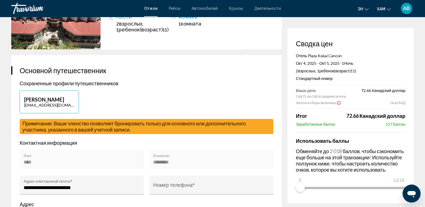
scroll to position [84, 0]
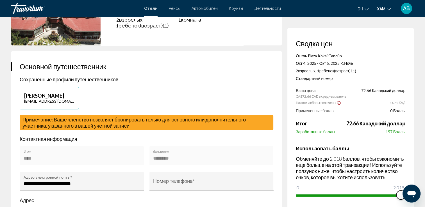
drag, startPoint x: 300, startPoint y: 190, endPoint x: 425, endPoint y: 195, distance: 124.8
click at [425, 123] on html "Skip to main content Отели Рейсы Автомобилей Круизы Деятельности Hotels Flights…" at bounding box center [212, 19] width 425 height 207
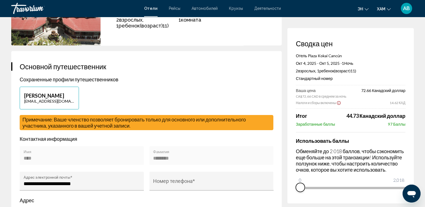
drag, startPoint x: 399, startPoint y: 194, endPoint x: 290, endPoint y: 198, distance: 108.7
click at [292, 199] on div "Сводка цен Отель Plaza Kokai Cancún Окт 4, 2025 - Окт 5, 2025 - 1 Ночь Nights 2…" at bounding box center [350, 116] width 126 height 176
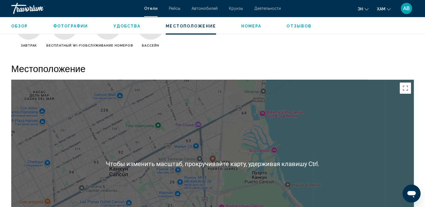
scroll to position [562, 0]
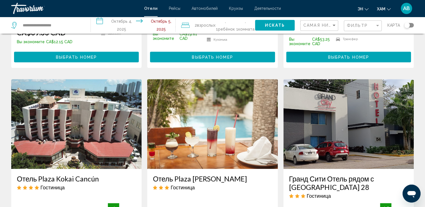
scroll to position [421, 0]
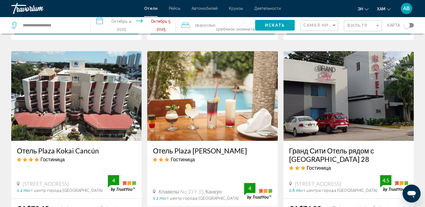
click at [194, 112] on img "Основное содержание" at bounding box center [212, 96] width 130 height 90
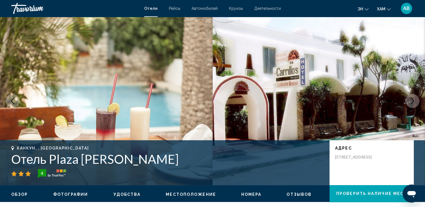
click at [412, 101] on icon "Следующее изображение" at bounding box center [412, 101] width 7 height 7
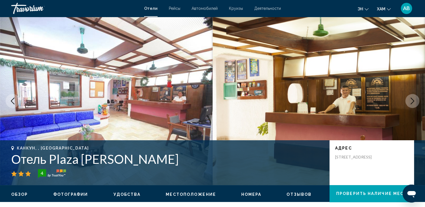
click at [412, 101] on icon "Следующее изображение" at bounding box center [412, 101] width 7 height 7
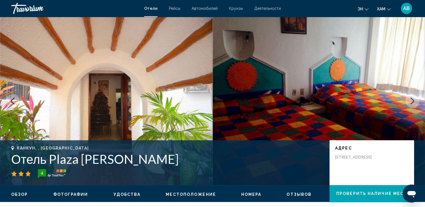
click at [412, 101] on icon "Следующее изображение" at bounding box center [412, 101] width 7 height 7
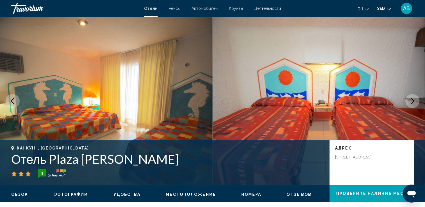
click at [412, 101] on icon "Следующее изображение" at bounding box center [412, 101] width 7 height 7
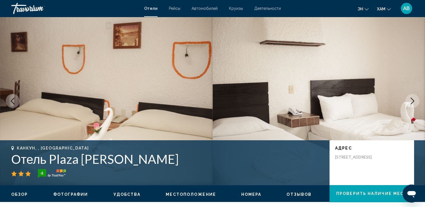
click at [412, 101] on icon "Следующее изображение" at bounding box center [412, 101] width 7 height 7
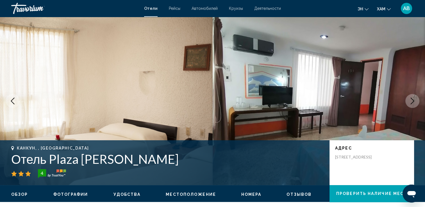
click at [412, 101] on icon "Следующее изображение" at bounding box center [412, 101] width 7 height 7
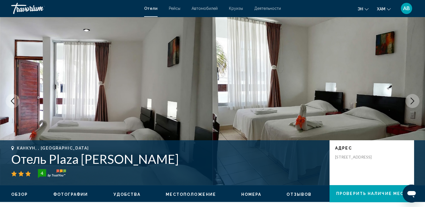
click at [412, 101] on icon "Следующее изображение" at bounding box center [412, 101] width 7 height 7
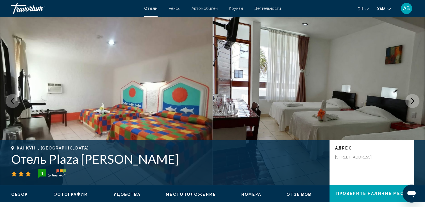
click at [412, 101] on icon "Следующее изображение" at bounding box center [412, 101] width 7 height 7
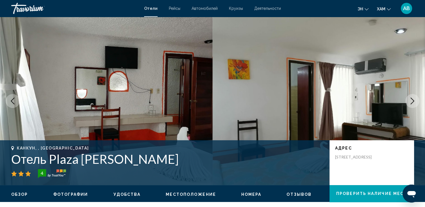
click at [412, 101] on icon "Следующее изображение" at bounding box center [412, 101] width 7 height 7
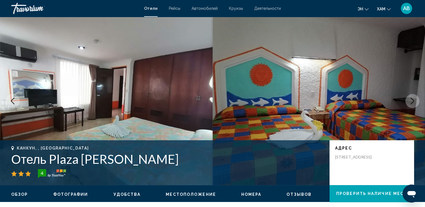
click at [412, 101] on icon "Следующее изображение" at bounding box center [412, 101] width 7 height 7
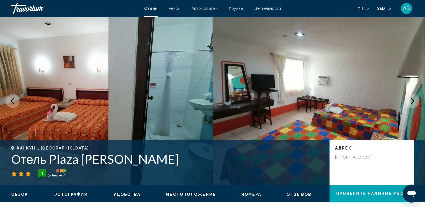
click at [412, 101] on icon "Следующее изображение" at bounding box center [412, 101] width 7 height 7
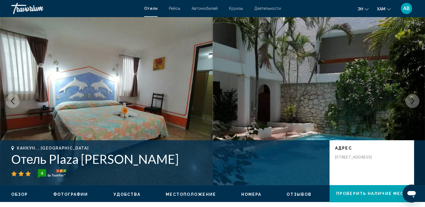
click at [412, 101] on icon "Следующее изображение" at bounding box center [412, 101] width 7 height 7
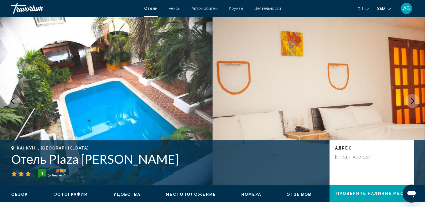
click at [412, 101] on icon "Следующее изображение" at bounding box center [412, 101] width 7 height 7
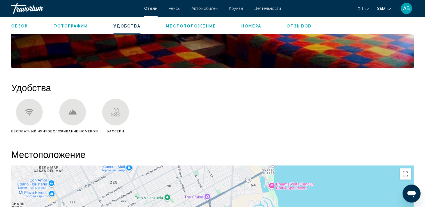
scroll to position [449, 0]
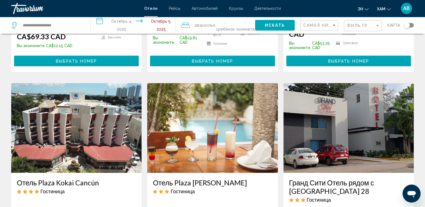
scroll to position [449, 0]
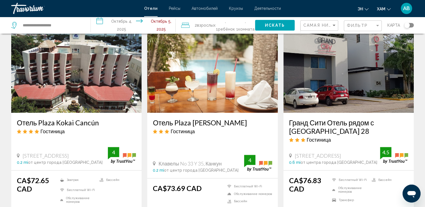
click at [351, 86] on img "Основное содержание" at bounding box center [348, 68] width 130 height 90
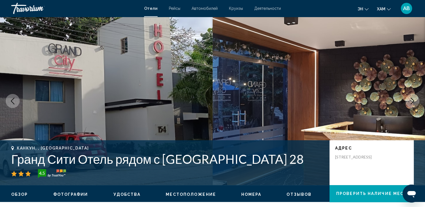
click at [412, 98] on icon "Следующее изображение" at bounding box center [412, 101] width 7 height 7
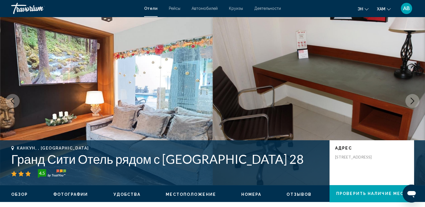
click at [412, 98] on icon "Следующее изображение" at bounding box center [412, 101] width 7 height 7
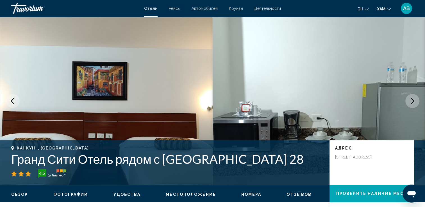
click at [412, 102] on icon "Следующее изображение" at bounding box center [413, 101] width 4 height 7
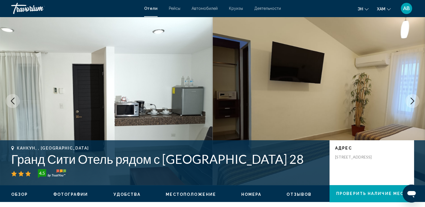
click at [412, 102] on icon "Следующее изображение" at bounding box center [413, 101] width 4 height 7
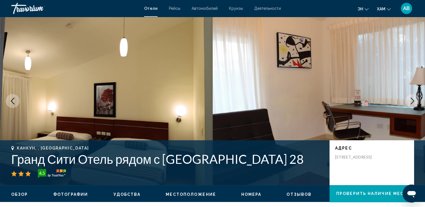
click at [412, 102] on icon "Следующее изображение" at bounding box center [413, 101] width 4 height 7
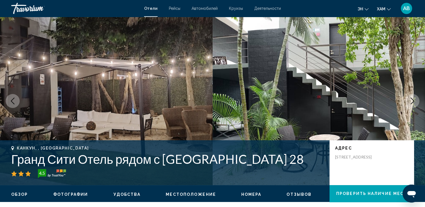
click at [412, 102] on icon "Следующее изображение" at bounding box center [413, 101] width 4 height 7
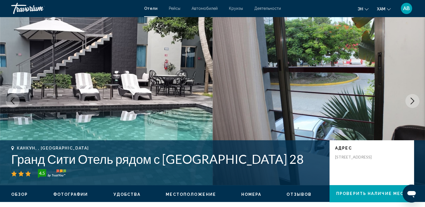
click at [412, 102] on icon "Следующее изображение" at bounding box center [413, 101] width 4 height 7
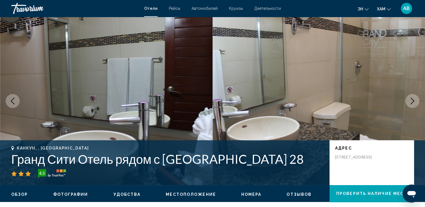
click at [412, 102] on icon "Следующее изображение" at bounding box center [413, 101] width 4 height 7
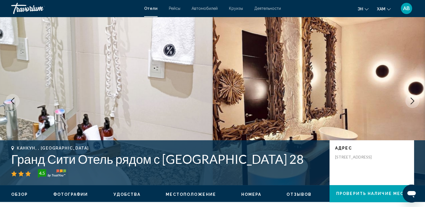
click at [412, 102] on icon "Следующее изображение" at bounding box center [413, 101] width 4 height 7
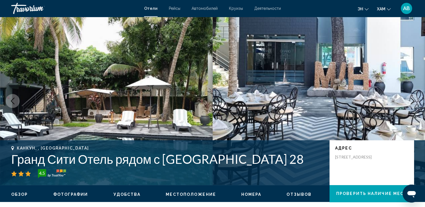
click at [412, 102] on icon "Следующее изображение" at bounding box center [413, 101] width 4 height 7
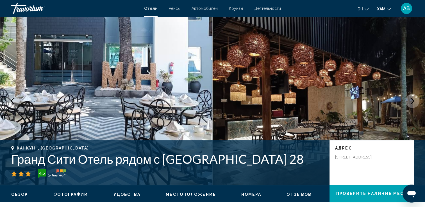
click at [412, 102] on icon "Следующее изображение" at bounding box center [413, 101] width 4 height 7
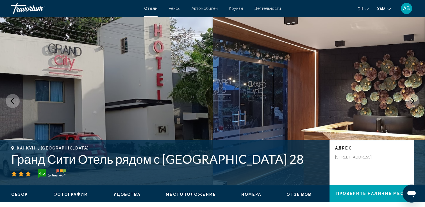
click at [412, 102] on icon "Следующее изображение" at bounding box center [413, 101] width 4 height 7
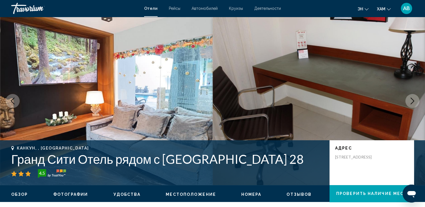
click at [412, 102] on icon "Следующее изображение" at bounding box center [413, 101] width 4 height 7
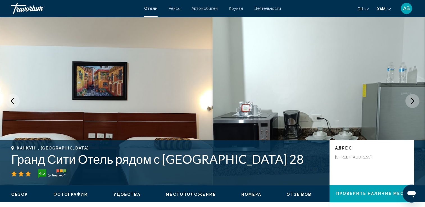
click at [412, 102] on icon "Следующее изображение" at bounding box center [412, 101] width 7 height 7
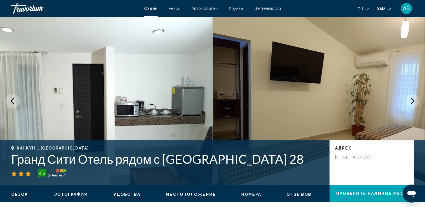
click at [412, 102] on icon "Следующее изображение" at bounding box center [412, 101] width 7 height 7
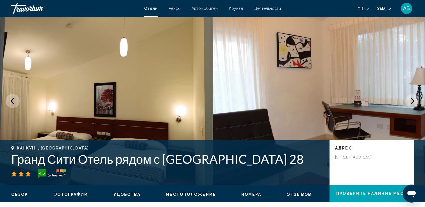
click at [412, 102] on icon "Следующее изображение" at bounding box center [412, 101] width 7 height 7
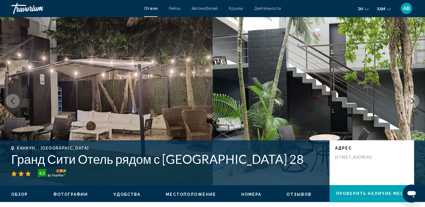
click at [412, 102] on icon "Следующее изображение" at bounding box center [412, 101] width 7 height 7
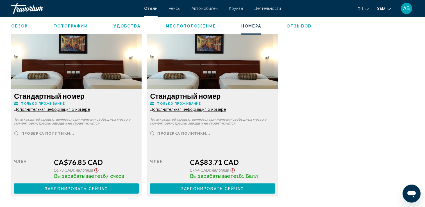
scroll to position [786, 0]
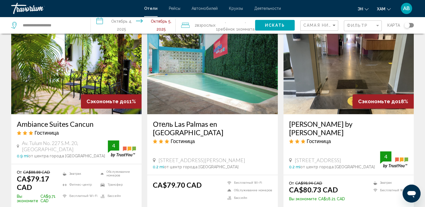
scroll to position [674, 0]
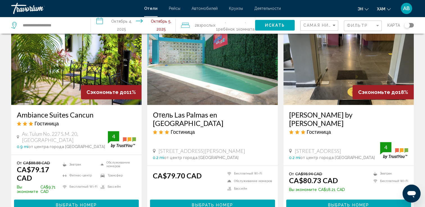
click at [58, 85] on img "Основное содержание" at bounding box center [76, 60] width 130 height 90
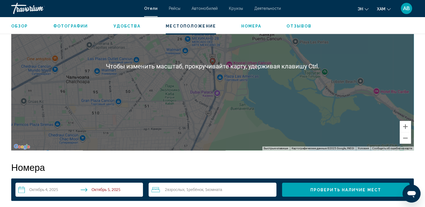
scroll to position [421, 0]
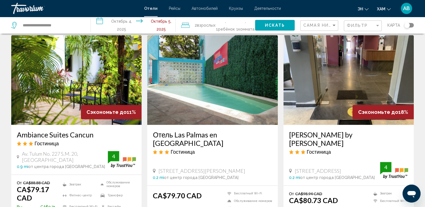
scroll to position [674, 0]
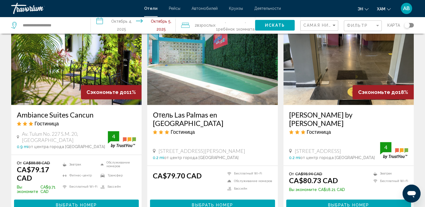
click at [347, 68] on img "Основное содержание" at bounding box center [348, 60] width 130 height 90
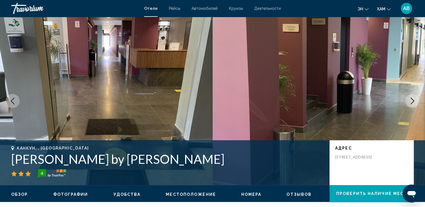
click at [407, 101] on button "Следующее изображение" at bounding box center [412, 101] width 14 height 14
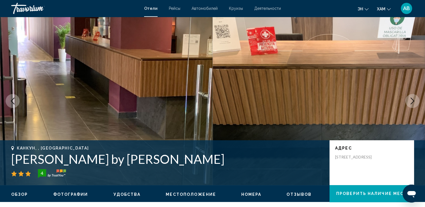
click at [407, 101] on button "Следующее изображение" at bounding box center [412, 101] width 14 height 14
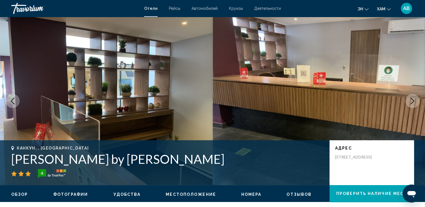
click at [407, 101] on button "Следующее изображение" at bounding box center [412, 101] width 14 height 14
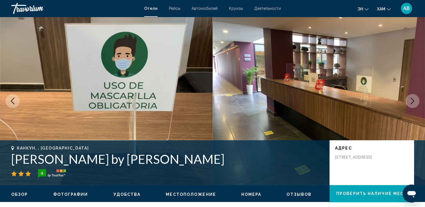
click at [407, 101] on button "Следующее изображение" at bounding box center [412, 101] width 14 height 14
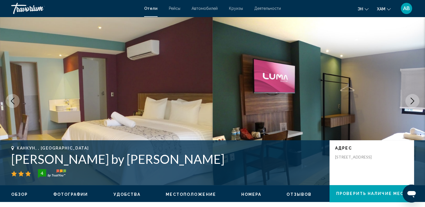
click at [407, 101] on button "Следующее изображение" at bounding box center [412, 101] width 14 height 14
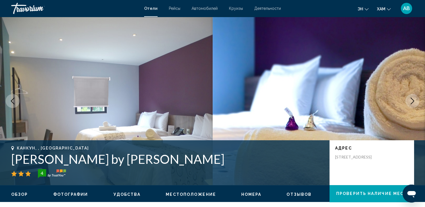
click at [407, 101] on button "Следующее изображение" at bounding box center [412, 101] width 14 height 14
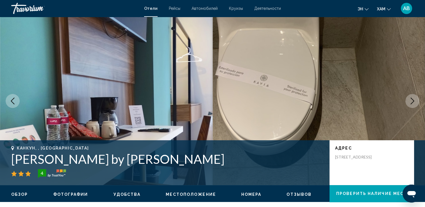
click at [407, 101] on button "Следующее изображение" at bounding box center [412, 101] width 14 height 14
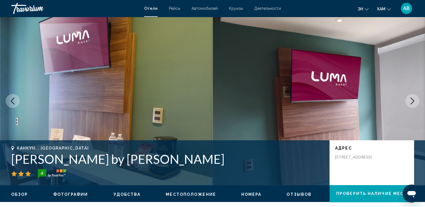
click at [407, 101] on button "Следующее изображение" at bounding box center [412, 101] width 14 height 14
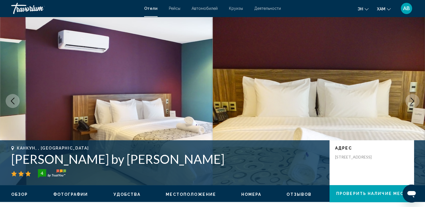
click at [407, 101] on button "Следующее изображение" at bounding box center [412, 101] width 14 height 14
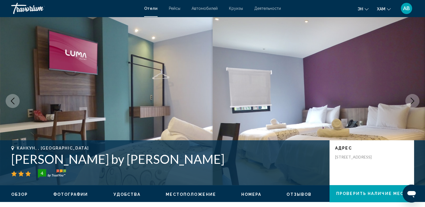
click at [407, 101] on button "Следующее изображение" at bounding box center [412, 101] width 14 height 14
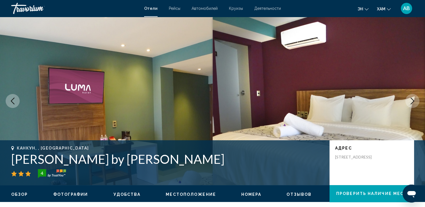
click at [407, 101] on button "Следующее изображение" at bounding box center [412, 101] width 14 height 14
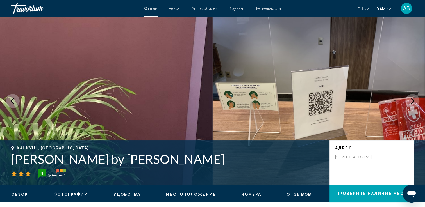
click at [407, 101] on button "Следующее изображение" at bounding box center [412, 101] width 14 height 14
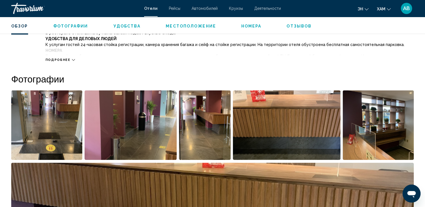
scroll to position [168, 0]
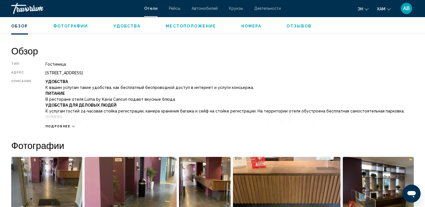
click at [62, 124] on div "Подробнее" at bounding box center [229, 120] width 368 height 15
click at [69, 125] on div "Подробнее" at bounding box center [59, 127] width 29 height 4
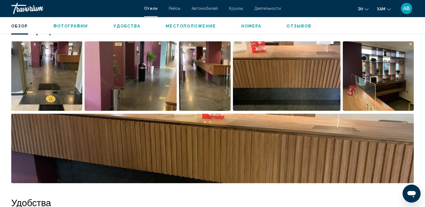
scroll to position [449, 0]
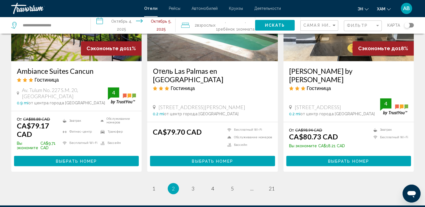
scroll to position [755, 0]
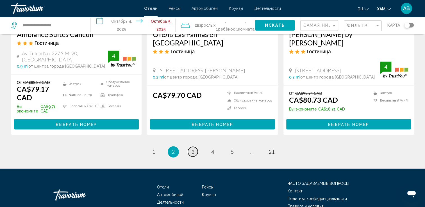
click at [196, 151] on link "страница 3" at bounding box center [193, 152] width 10 height 10
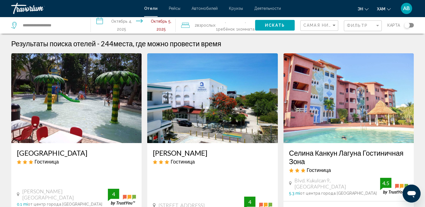
click at [85, 101] on img "Основное содержание" at bounding box center [76, 98] width 130 height 90
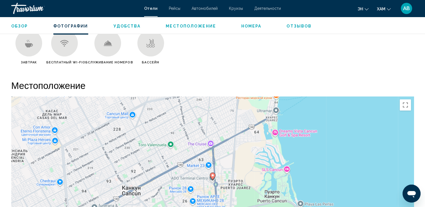
scroll to position [421, 0]
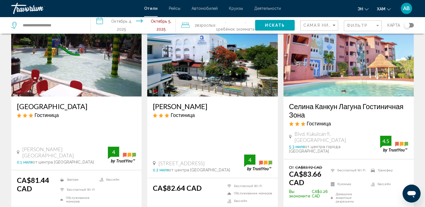
scroll to position [56, 0]
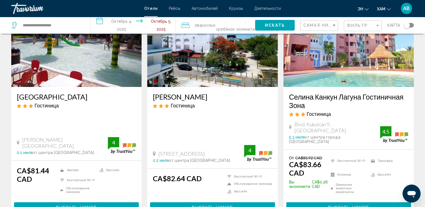
click at [354, 60] on img "Основное содержание" at bounding box center [348, 42] width 130 height 90
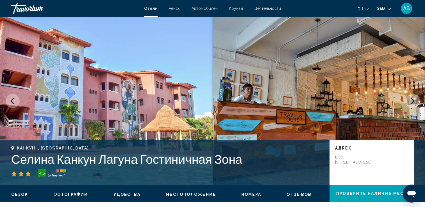
click at [411, 101] on icon "Следующее изображение" at bounding box center [412, 101] width 7 height 7
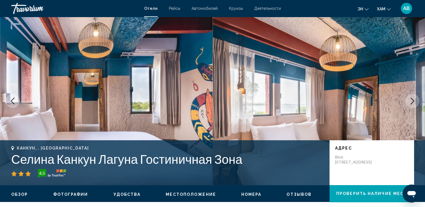
click at [411, 101] on icon "Следующее изображение" at bounding box center [412, 101] width 7 height 7
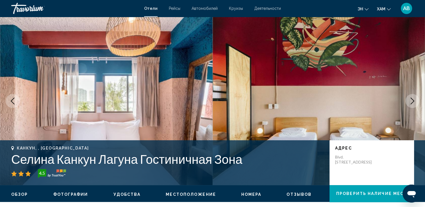
click at [411, 101] on icon "Следующее изображение" at bounding box center [412, 101] width 7 height 7
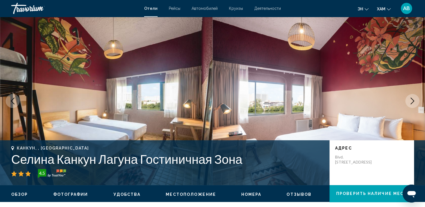
click at [411, 101] on icon "Следующее изображение" at bounding box center [412, 101] width 7 height 7
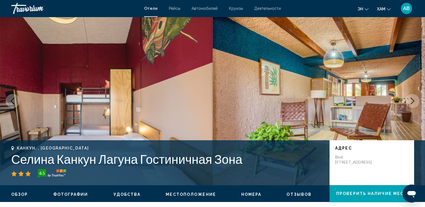
click at [411, 101] on icon "Следующее изображение" at bounding box center [412, 101] width 7 height 7
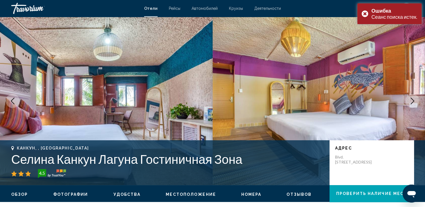
click at [411, 101] on icon "Следующее изображение" at bounding box center [412, 101] width 7 height 7
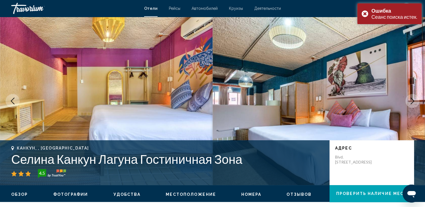
click at [411, 101] on icon "Следующее изображение" at bounding box center [412, 101] width 7 height 7
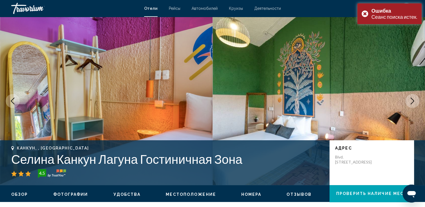
click at [411, 101] on icon "Следующее изображение" at bounding box center [412, 101] width 7 height 7
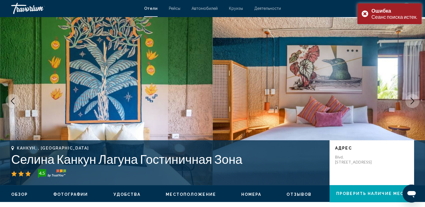
click at [411, 101] on icon "Следующее изображение" at bounding box center [412, 101] width 7 height 7
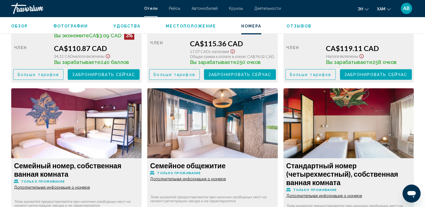
scroll to position [1011, 0]
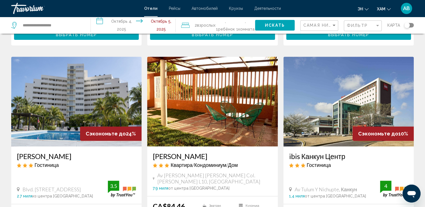
scroll to position [253, 0]
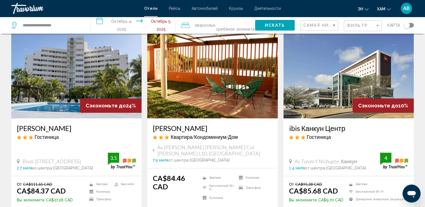
click at [88, 72] on img "Основное содержание" at bounding box center [76, 74] width 130 height 90
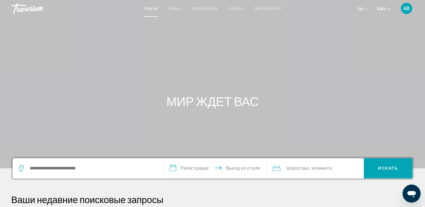
click at [150, 7] on span "Отели" at bounding box center [150, 8] width 13 height 4
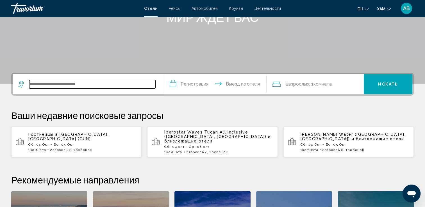
click at [32, 84] on input "Виджет поиска" at bounding box center [92, 84] width 126 height 8
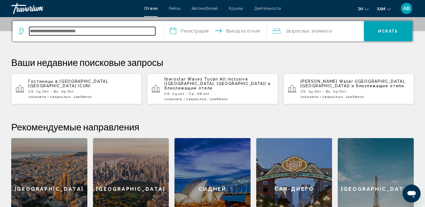
scroll to position [138, 0]
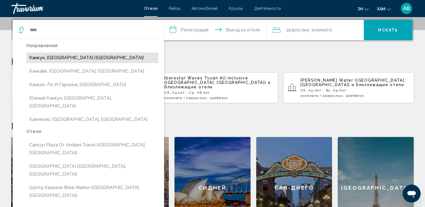
click at [58, 59] on button "Канкун, Мексика (CUN)" at bounding box center [92, 58] width 132 height 11
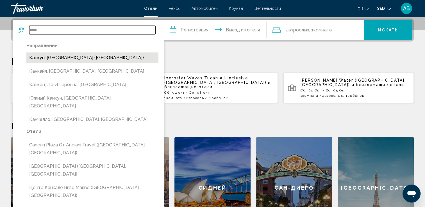
type input "**********"
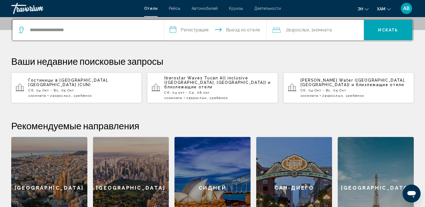
click at [200, 31] on input "**********" at bounding box center [216, 31] width 105 height 22
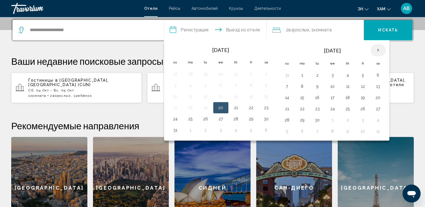
click at [378, 53] on th "Next month" at bounding box center [377, 50] width 15 height 12
click at [377, 72] on button "4" at bounding box center [377, 75] width 9 height 8
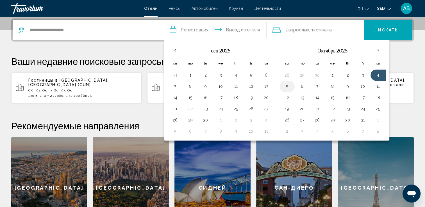
click at [287, 84] on button "5" at bounding box center [286, 87] width 9 height 8
type input "**********"
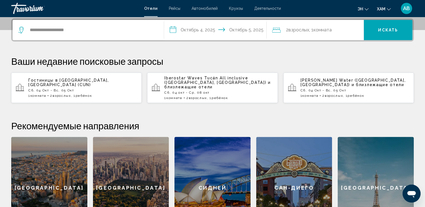
click at [341, 27] on div "2 Adult Взрослых , 1 Комната rooms" at bounding box center [318, 30] width 92 height 8
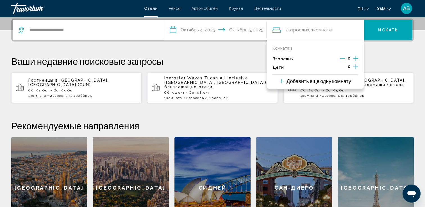
click at [354, 65] on icon "Дочерние элементы" at bounding box center [355, 66] width 5 height 7
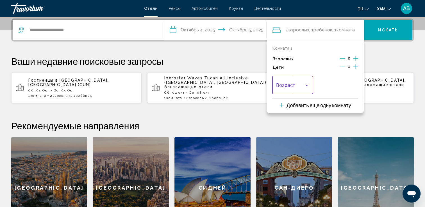
click at [306, 85] on div "Путешественники: 2 взрослых, 1 ребенок" at bounding box center [306, 85] width 3 height 1
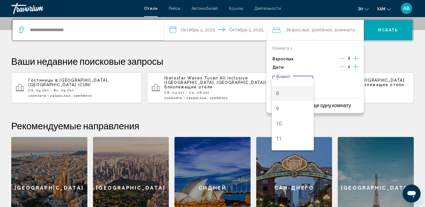
scroll to position [168, 0]
click at [282, 85] on span "11" at bounding box center [292, 84] width 33 height 15
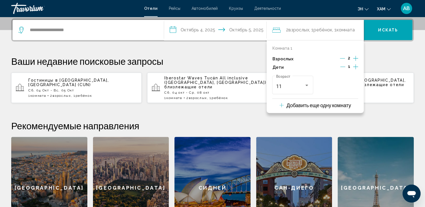
click at [387, 31] on span "Искать" at bounding box center [388, 30] width 20 height 4
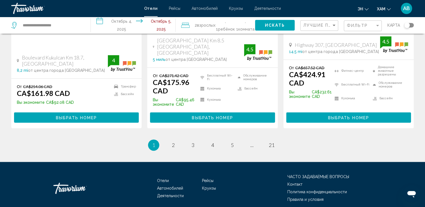
scroll to position [831, 0]
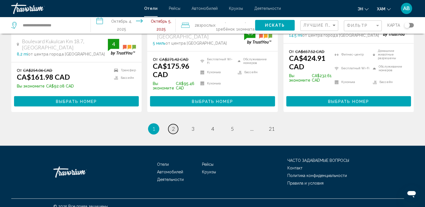
click at [171, 124] on link "страница 2" at bounding box center [173, 129] width 10 height 10
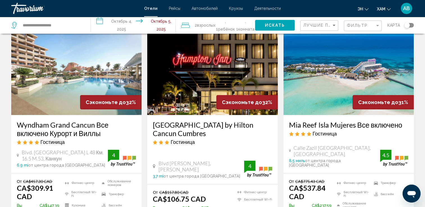
scroll to position [56, 0]
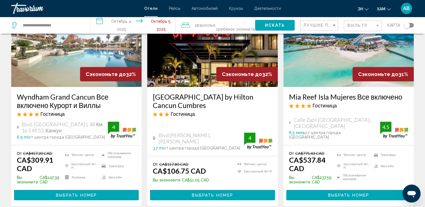
click at [190, 56] on img "Основное содержание" at bounding box center [212, 42] width 130 height 90
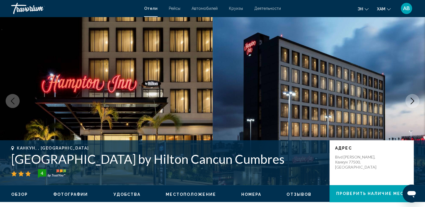
click at [412, 103] on icon "Следующее изображение" at bounding box center [412, 101] width 7 height 7
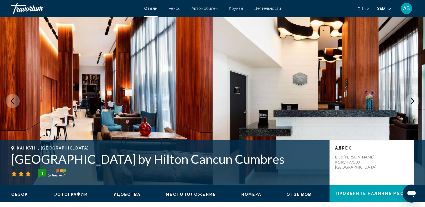
click at [412, 103] on icon "Следующее изображение" at bounding box center [412, 101] width 7 height 7
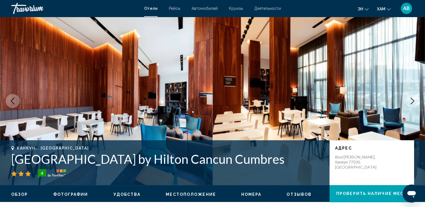
click at [412, 103] on icon "Следующее изображение" at bounding box center [412, 101] width 7 height 7
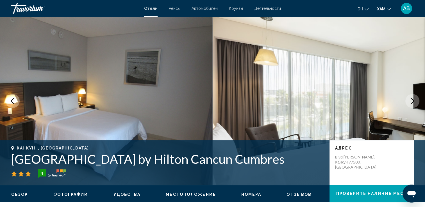
click at [412, 103] on icon "Следующее изображение" at bounding box center [412, 101] width 7 height 7
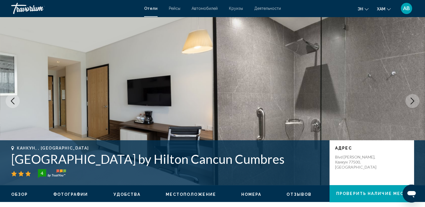
click at [412, 103] on icon "Следующее изображение" at bounding box center [412, 101] width 7 height 7
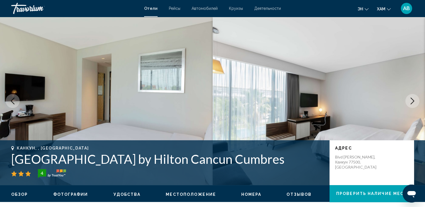
click at [412, 103] on icon "Следующее изображение" at bounding box center [412, 101] width 7 height 7
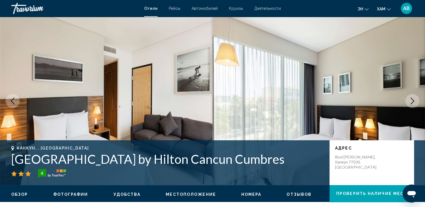
click at [412, 103] on icon "Следующее изображение" at bounding box center [412, 101] width 7 height 7
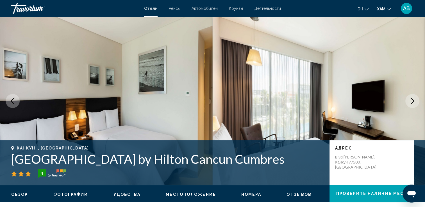
click at [412, 103] on icon "Следующее изображение" at bounding box center [412, 101] width 7 height 7
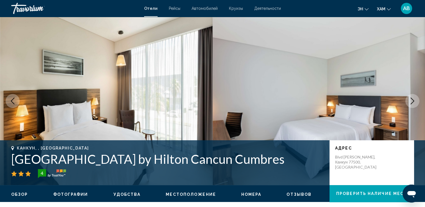
click at [412, 103] on icon "Следующее изображение" at bounding box center [412, 101] width 7 height 7
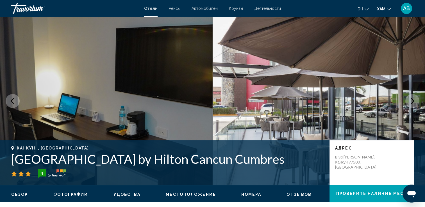
click at [412, 103] on icon "Следующее изображение" at bounding box center [412, 101] width 7 height 7
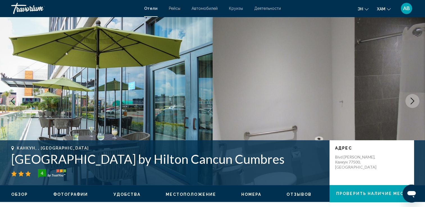
click at [412, 103] on icon "Следующее изображение" at bounding box center [412, 101] width 7 height 7
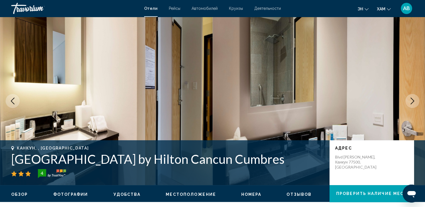
click at [412, 103] on icon "Следующее изображение" at bounding box center [412, 101] width 7 height 7
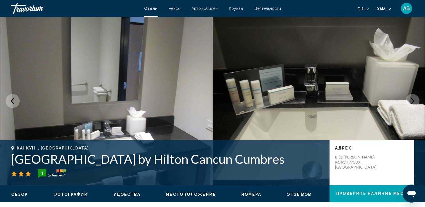
click at [412, 103] on icon "Следующее изображение" at bounding box center [412, 101] width 7 height 7
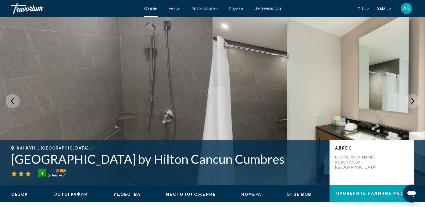
click at [412, 103] on icon "Следующее изображение" at bounding box center [412, 101] width 7 height 7
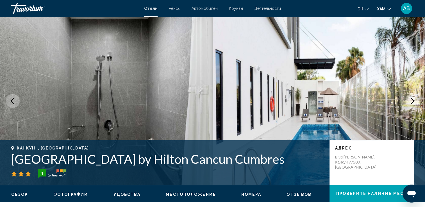
click at [412, 103] on icon "Следующее изображение" at bounding box center [412, 101] width 7 height 7
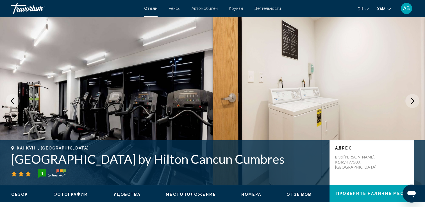
click at [412, 103] on icon "Следующее изображение" at bounding box center [412, 101] width 7 height 7
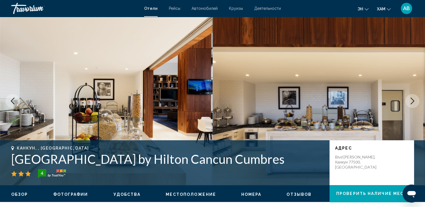
click at [412, 103] on icon "Следующее изображение" at bounding box center [412, 101] width 7 height 7
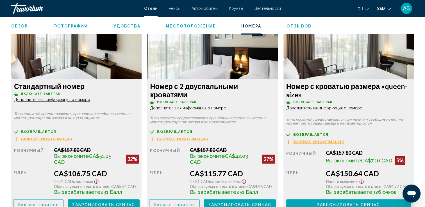
scroll to position [814, 0]
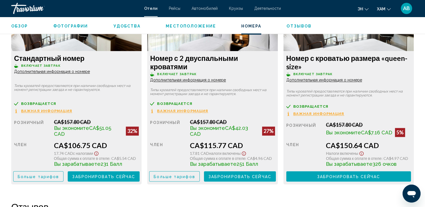
click at [91, 176] on span "Забронировать сейчас" at bounding box center [103, 176] width 63 height 4
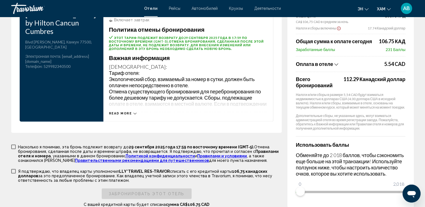
scroll to position [758, 0]
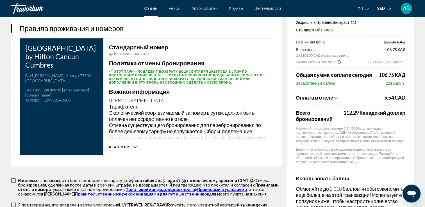
click at [337, 95] on icon "Показать разбивку налогов и сборов" at bounding box center [336, 97] width 4 height 5
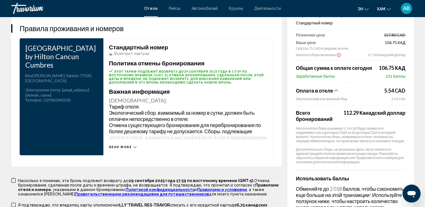
click at [334, 88] on icon "Показать разбивку налогов и сборов" at bounding box center [336, 90] width 4 height 5
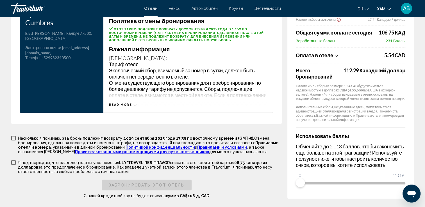
scroll to position [864, 0]
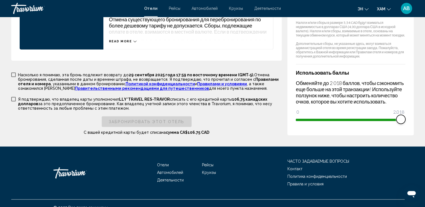
drag, startPoint x: 300, startPoint y: 113, endPoint x: 410, endPoint y: 117, distance: 110.4
click at [410, 117] on div "Сводка цен Hampton Inn by Hilton Cancun Cumbres Окт 4, 2025 - Окт 5, 2025 - 1 Н…" at bounding box center [350, 0] width 126 height 269
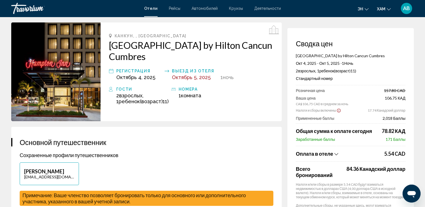
scroll to position [0, 0]
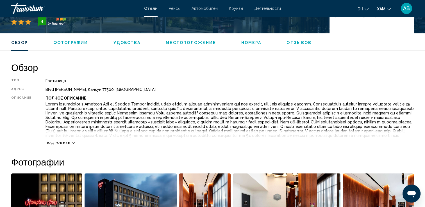
scroll to position [225, 0]
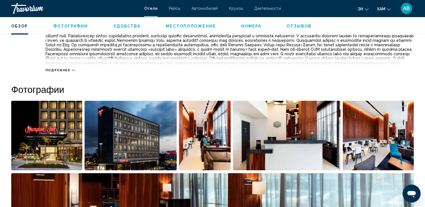
click at [72, 69] on icon "Основное содержание" at bounding box center [73, 70] width 3 height 3
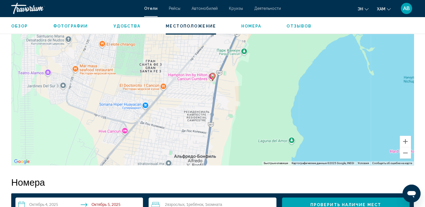
scroll to position [618, 0]
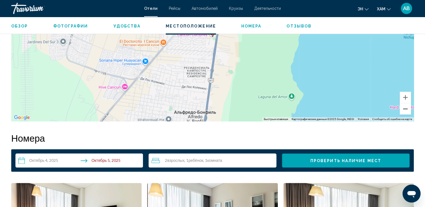
click at [409, 111] on button "Уменьшить" at bounding box center [405, 108] width 11 height 11
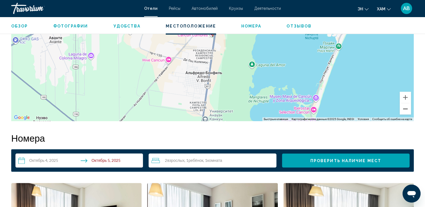
click at [409, 111] on button "Уменьшить" at bounding box center [405, 108] width 11 height 11
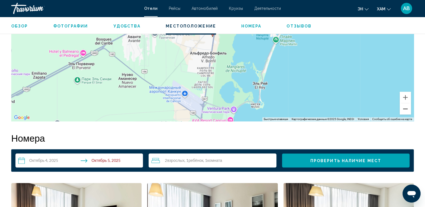
click at [409, 111] on button "Уменьшить" at bounding box center [405, 108] width 11 height 11
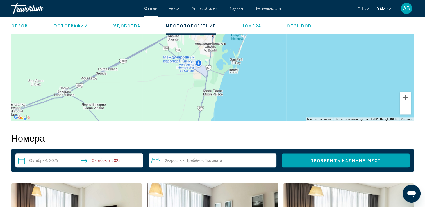
click at [409, 111] on button "Уменьшить" at bounding box center [405, 108] width 11 height 11
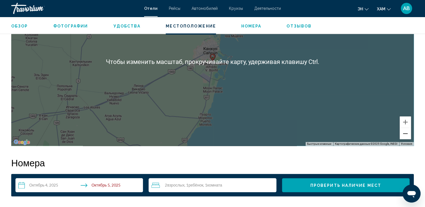
scroll to position [590, 0]
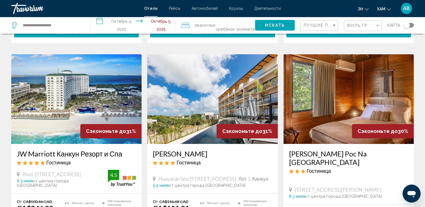
scroll to position [505, 0]
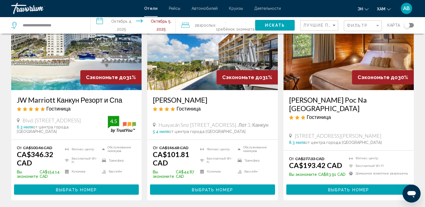
click at [203, 50] on img "Основное содержание" at bounding box center [212, 45] width 130 height 90
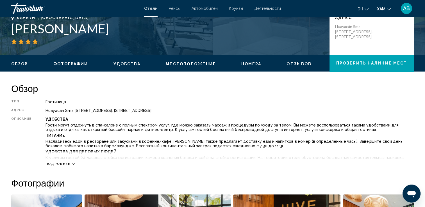
scroll to position [140, 0]
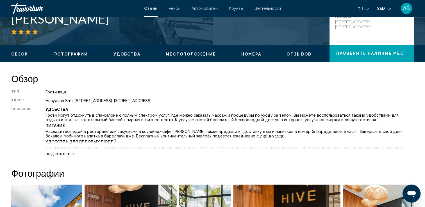
click at [57, 154] on span "Подробнее" at bounding box center [57, 154] width 25 height 4
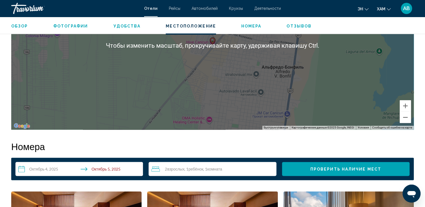
scroll to position [899, 0]
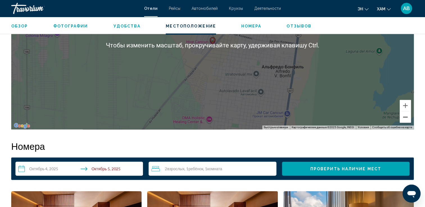
click at [406, 115] on button "Уменьшить" at bounding box center [405, 116] width 11 height 11
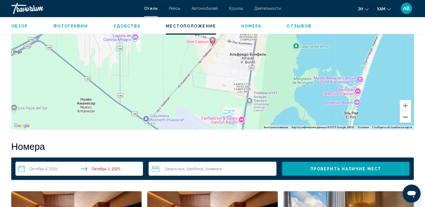
click at [407, 115] on button "Уменьшить" at bounding box center [405, 116] width 11 height 11
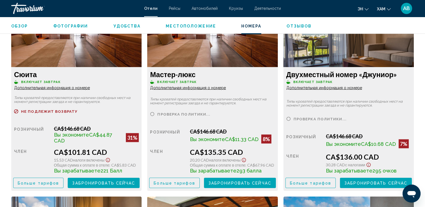
scroll to position [1123, 0]
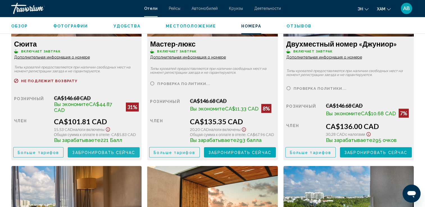
click at [100, 154] on span "Забронировать сейчас" at bounding box center [103, 153] width 63 height 4
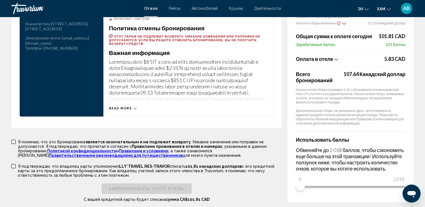
scroll to position [855, 0]
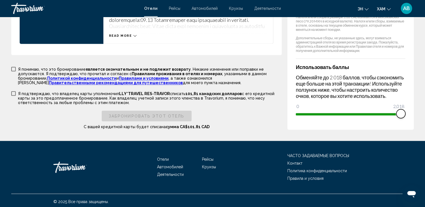
drag, startPoint x: 301, startPoint y: 111, endPoint x: 407, endPoint y: 115, distance: 105.3
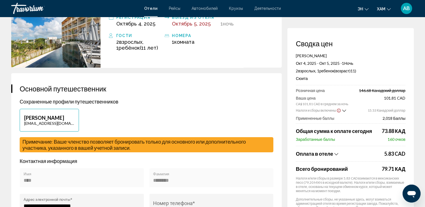
scroll to position [0, 0]
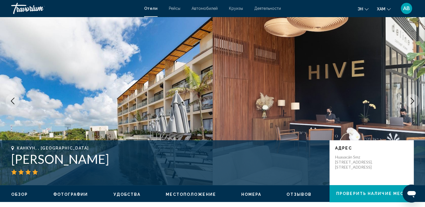
click at [407, 97] on button "Следующее изображение" at bounding box center [412, 101] width 14 height 14
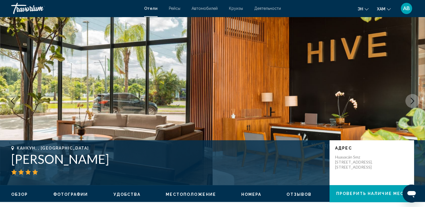
click at [425, 103] on html "Skip to main content Отели Рейсы Автомобилей Круизы Деятельности Hotels Flights…" at bounding box center [212, 103] width 425 height 207
click at [417, 102] on button "Следующее изображение" at bounding box center [412, 101] width 14 height 14
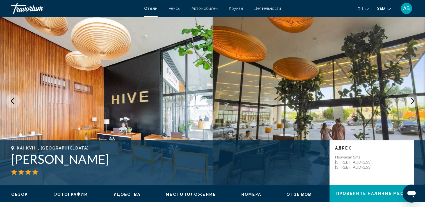
click at [416, 102] on button "Следующее изображение" at bounding box center [412, 101] width 14 height 14
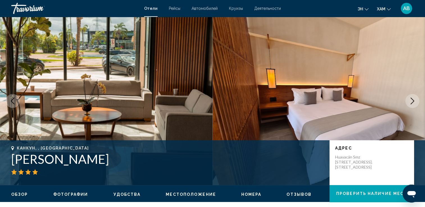
click at [416, 102] on button "Следующее изображение" at bounding box center [412, 101] width 14 height 14
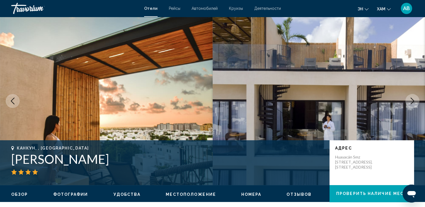
click at [416, 102] on button "Следующее изображение" at bounding box center [412, 101] width 14 height 14
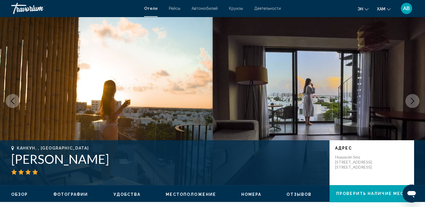
click at [416, 102] on button "Следующее изображение" at bounding box center [412, 101] width 14 height 14
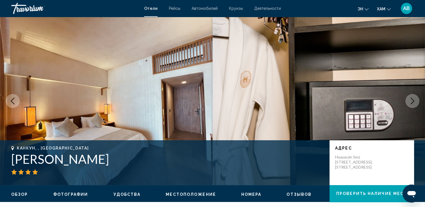
click at [416, 102] on button "Следующее изображение" at bounding box center [412, 101] width 14 height 14
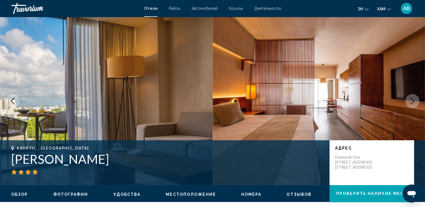
click at [416, 102] on button "Следующее изображение" at bounding box center [412, 101] width 14 height 14
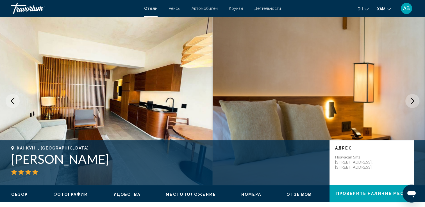
click at [416, 102] on button "Следующее изображение" at bounding box center [412, 101] width 14 height 14
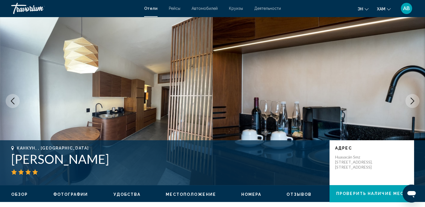
click at [416, 102] on button "Следующее изображение" at bounding box center [412, 101] width 14 height 14
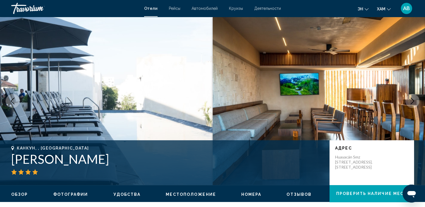
click at [416, 102] on button "Следующее изображение" at bounding box center [412, 101] width 14 height 14
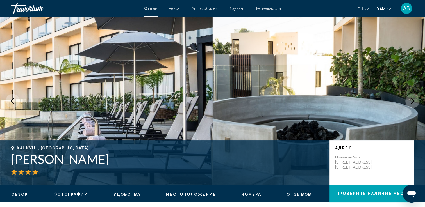
click at [416, 102] on button "Следующее изображение" at bounding box center [412, 101] width 14 height 14
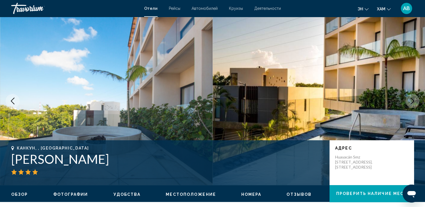
click at [416, 102] on button "Следующее изображение" at bounding box center [412, 101] width 14 height 14
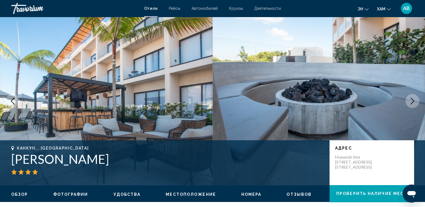
click at [416, 102] on button "Следующее изображение" at bounding box center [412, 101] width 14 height 14
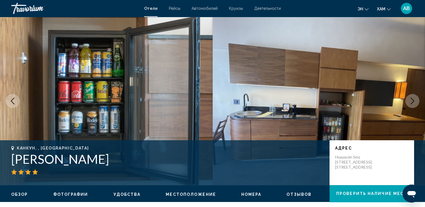
click at [416, 102] on button "Следующее изображение" at bounding box center [412, 101] width 14 height 14
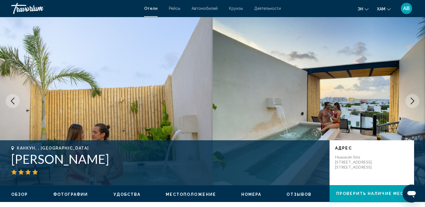
click at [416, 102] on button "Следующее изображение" at bounding box center [412, 101] width 14 height 14
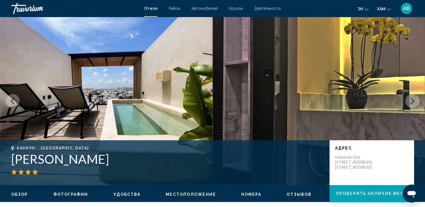
click at [416, 102] on button "Следующее изображение" at bounding box center [412, 101] width 14 height 14
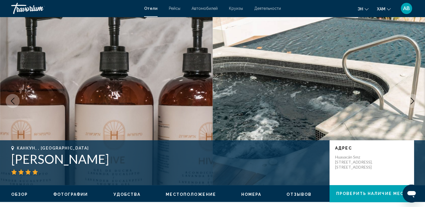
click at [416, 102] on button "Следующее изображение" at bounding box center [412, 101] width 14 height 14
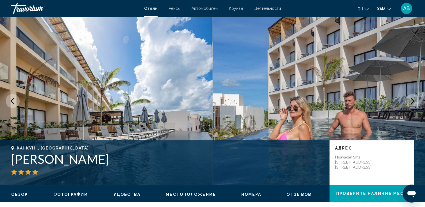
click at [416, 102] on button "Следующее изображение" at bounding box center [412, 101] width 14 height 14
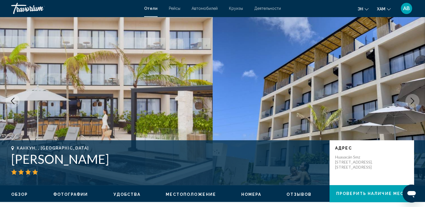
click at [416, 102] on button "Следующее изображение" at bounding box center [412, 101] width 14 height 14
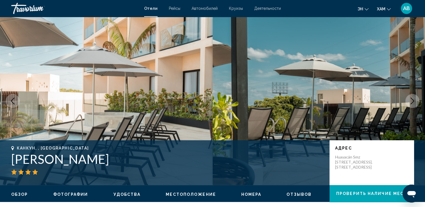
click at [416, 102] on button "Следующее изображение" at bounding box center [412, 101] width 14 height 14
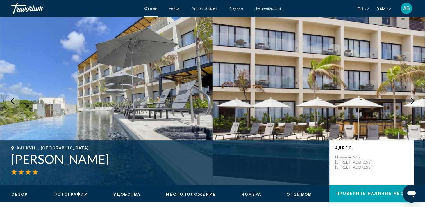
click at [416, 102] on button "Следующее изображение" at bounding box center [412, 101] width 14 height 14
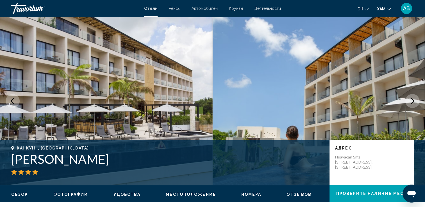
click at [416, 102] on button "Следующее изображение" at bounding box center [412, 101] width 14 height 14
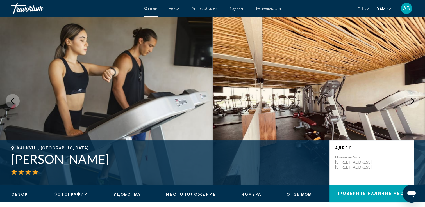
click at [416, 102] on button "Следующее изображение" at bounding box center [412, 101] width 14 height 14
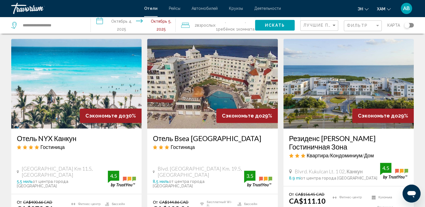
scroll to position [702, 0]
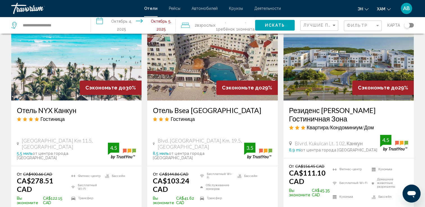
click at [194, 67] on img "Основное содержание" at bounding box center [212, 56] width 130 height 90
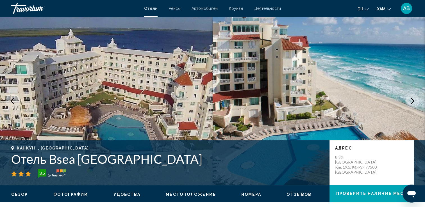
click at [412, 99] on icon "Следующее изображение" at bounding box center [413, 101] width 4 height 7
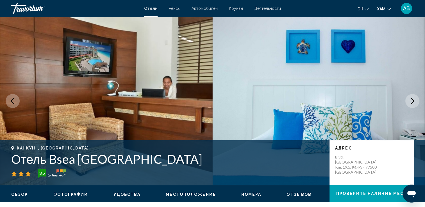
click at [412, 99] on icon "Следующее изображение" at bounding box center [413, 101] width 4 height 7
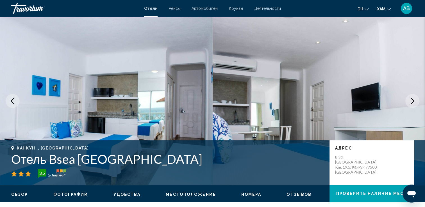
click at [412, 99] on icon "Следующее изображение" at bounding box center [413, 101] width 4 height 7
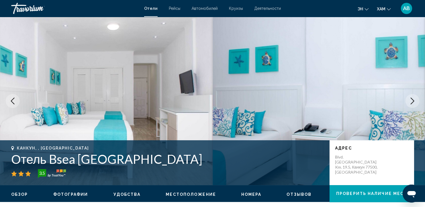
click at [412, 99] on icon "Следующее изображение" at bounding box center [413, 101] width 4 height 7
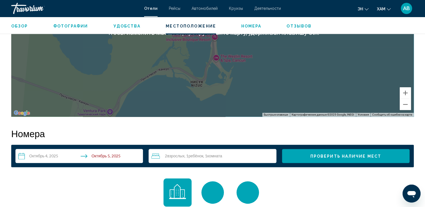
scroll to position [618, 0]
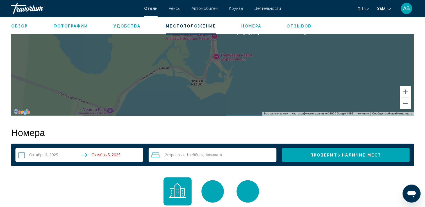
click at [404, 102] on button "Уменьшить" at bounding box center [405, 103] width 11 height 11
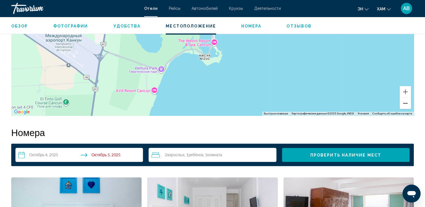
click at [404, 102] on button "Уменьшить" at bounding box center [405, 103] width 11 height 11
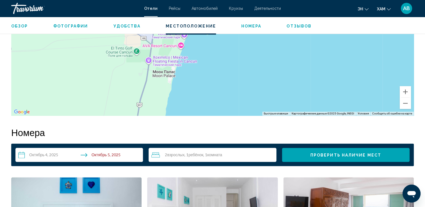
drag, startPoint x: 273, startPoint y: 79, endPoint x: 270, endPoint y: 66, distance: 13.2
click at [270, 66] on div "Чтобы активировать перетаскивание с помощью клавиатуры, нажмите Alt + Ввод. Пос…" at bounding box center [212, 31] width 402 height 168
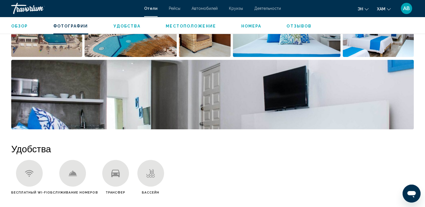
scroll to position [281, 0]
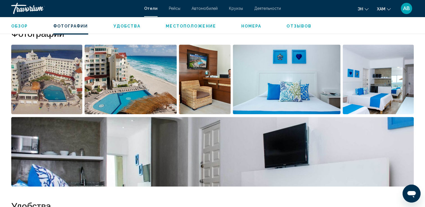
click at [121, 94] on img "Открыть полноэкранный слайдер изображений" at bounding box center [131, 80] width 92 height 70
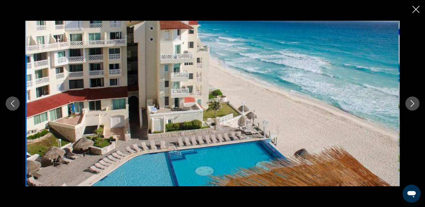
click at [411, 106] on icon "Следующее изображение" at bounding box center [413, 103] width 4 height 7
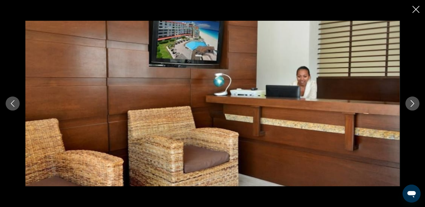
click at [411, 106] on icon "Следующее изображение" at bounding box center [413, 103] width 4 height 7
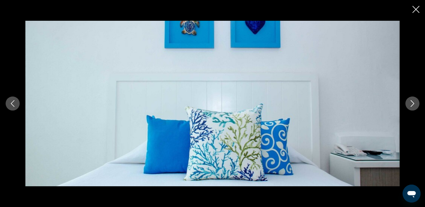
drag, startPoint x: 415, startPoint y: 7, endPoint x: 395, endPoint y: 7, distance: 20.2
click at [415, 7] on icon "Закрыть слайд-шоу" at bounding box center [415, 9] width 7 height 7
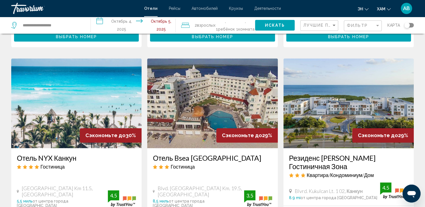
scroll to position [646, 0]
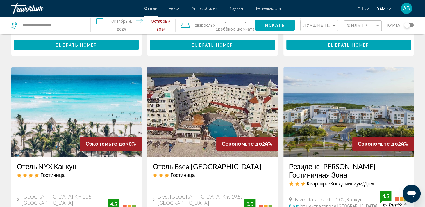
click at [327, 120] on img "Основное содержание" at bounding box center [348, 112] width 130 height 90
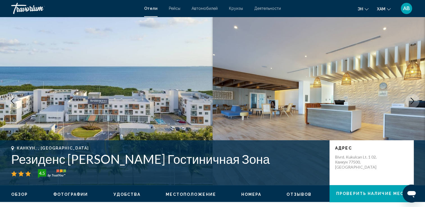
click at [410, 101] on icon "Следующее изображение" at bounding box center [412, 101] width 7 height 7
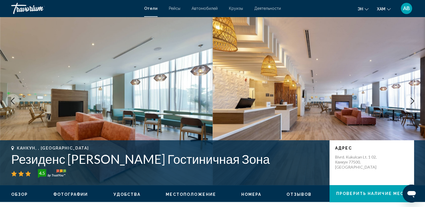
click at [410, 101] on icon "Следующее изображение" at bounding box center [412, 101] width 7 height 7
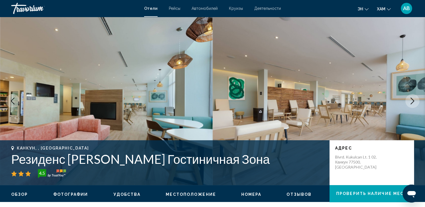
click at [410, 101] on icon "Следующее изображение" at bounding box center [412, 101] width 7 height 7
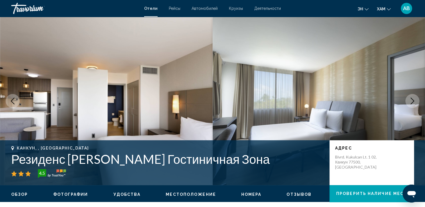
click at [410, 101] on icon "Следующее изображение" at bounding box center [412, 101] width 7 height 7
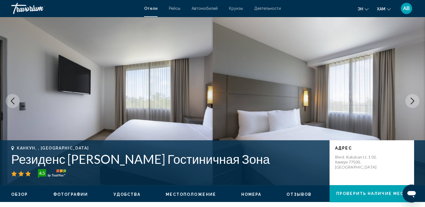
click at [410, 101] on icon "Следующее изображение" at bounding box center [412, 101] width 7 height 7
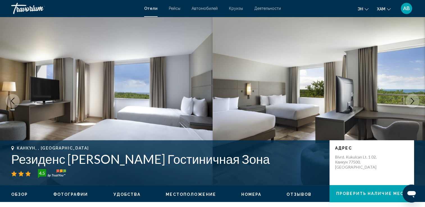
click at [410, 101] on icon "Следующее изображение" at bounding box center [412, 101] width 7 height 7
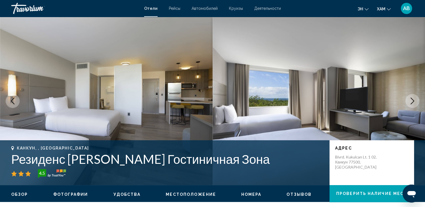
click at [410, 101] on icon "Следующее изображение" at bounding box center [412, 101] width 7 height 7
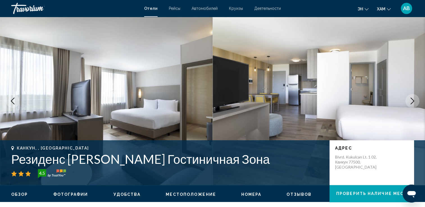
click at [410, 101] on icon "Следующее изображение" at bounding box center [412, 101] width 7 height 7
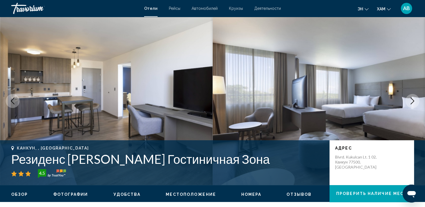
click at [410, 101] on icon "Следующее изображение" at bounding box center [412, 101] width 7 height 7
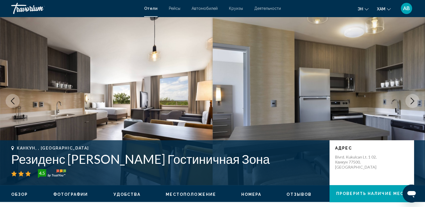
click at [410, 101] on icon "Следующее изображение" at bounding box center [412, 101] width 7 height 7
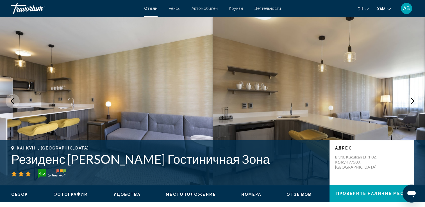
click at [410, 101] on icon "Следующее изображение" at bounding box center [412, 101] width 7 height 7
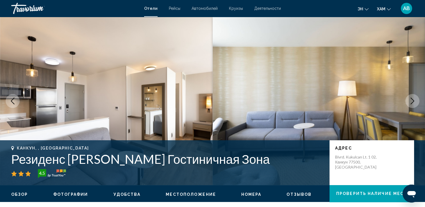
click at [410, 101] on icon "Следующее изображение" at bounding box center [412, 101] width 7 height 7
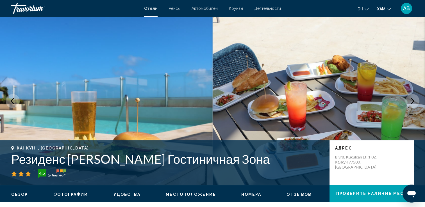
click at [410, 101] on icon "Следующее изображение" at bounding box center [412, 101] width 7 height 7
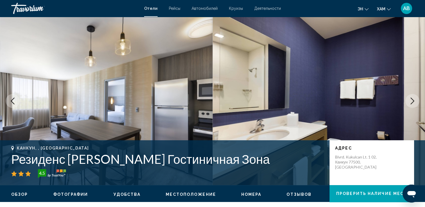
click at [410, 101] on icon "Следующее изображение" at bounding box center [412, 101] width 7 height 7
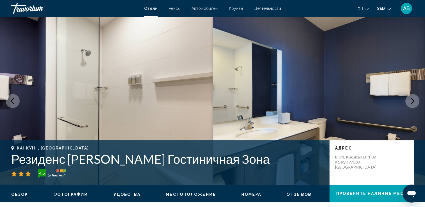
click at [410, 101] on icon "Следующее изображение" at bounding box center [412, 101] width 7 height 7
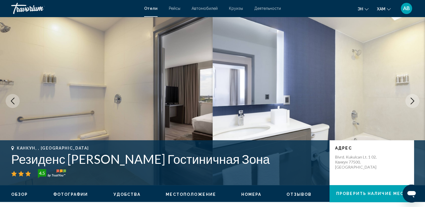
click at [410, 101] on icon "Следующее изображение" at bounding box center [412, 101] width 7 height 7
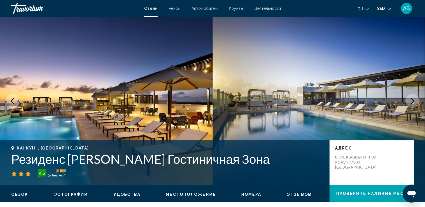
click at [410, 101] on icon "Следующее изображение" at bounding box center [412, 101] width 7 height 7
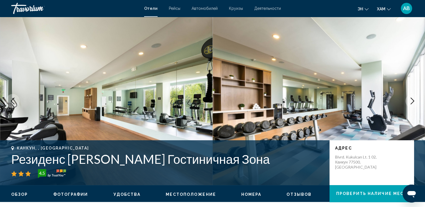
click at [410, 101] on icon "Следующее изображение" at bounding box center [412, 101] width 7 height 7
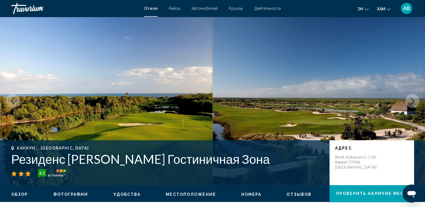
click at [410, 101] on icon "Следующее изображение" at bounding box center [412, 101] width 7 height 7
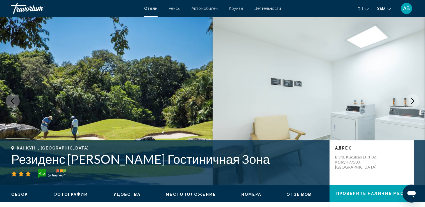
click at [410, 101] on icon "Следующее изображение" at bounding box center [412, 101] width 7 height 7
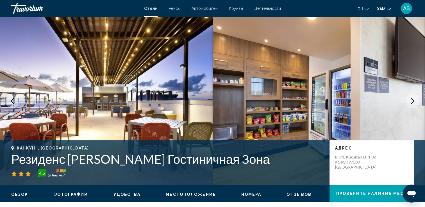
click at [410, 101] on icon "Следующее изображение" at bounding box center [412, 101] width 7 height 7
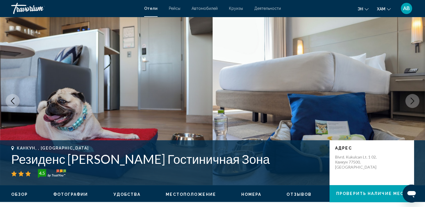
click at [410, 101] on icon "Следующее изображение" at bounding box center [412, 101] width 7 height 7
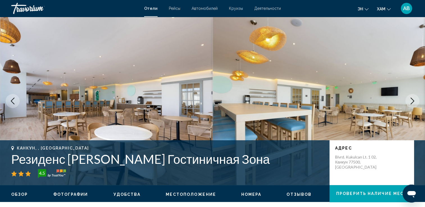
click at [410, 101] on icon "Следующее изображение" at bounding box center [412, 101] width 7 height 7
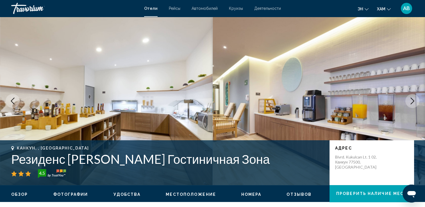
click at [410, 101] on icon "Следующее изображение" at bounding box center [412, 101] width 7 height 7
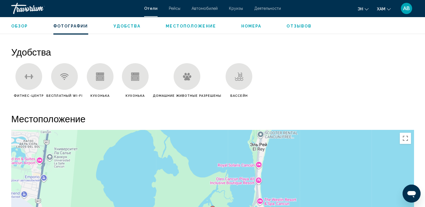
scroll to position [505, 0]
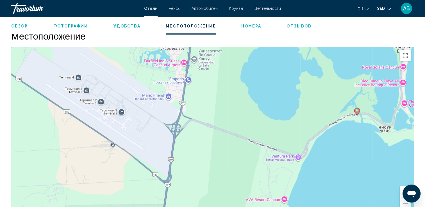
drag, startPoint x: 74, startPoint y: 118, endPoint x: 218, endPoint y: 102, distance: 145.4
click at [218, 102] on div "Чтобы активировать перетаскивание с помощью клавиатуры, нажмите Alt + Ввод. Пос…" at bounding box center [212, 131] width 402 height 168
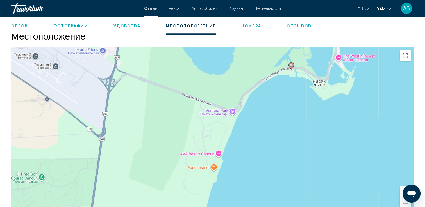
drag, startPoint x: 263, startPoint y: 152, endPoint x: 198, endPoint y: 106, distance: 79.8
click at [198, 106] on div "Чтобы активировать перетаскивание с помощью клавиатуры, нажмите Alt + Ввод. Пос…" at bounding box center [212, 131] width 402 height 168
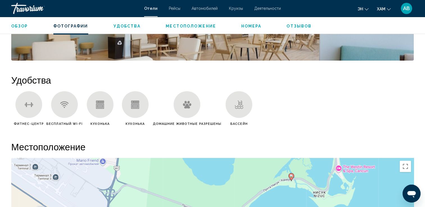
scroll to position [393, 0]
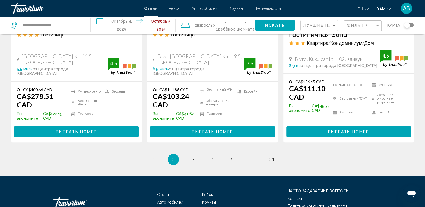
scroll to position [814, 0]
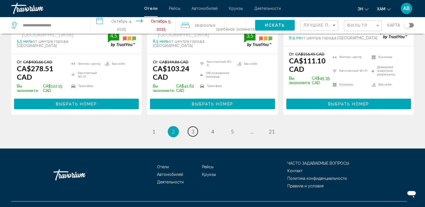
drag, startPoint x: 191, startPoint y: 131, endPoint x: 127, endPoint y: 111, distance: 67.0
click at [192, 131] on span "3" at bounding box center [193, 132] width 3 height 6
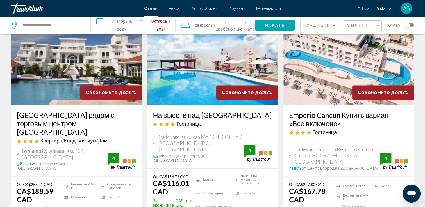
scroll to position [730, 0]
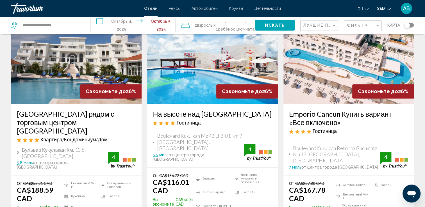
click at [185, 59] on img "Основное содержание" at bounding box center [212, 59] width 130 height 90
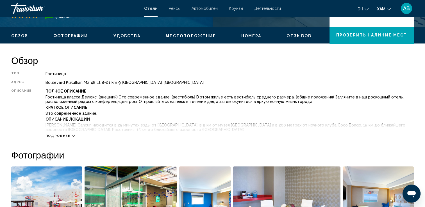
scroll to position [168, 0]
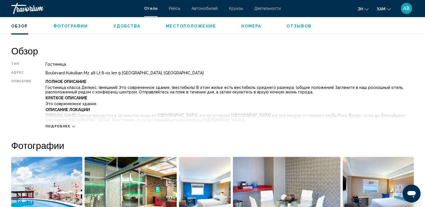
click at [72, 126] on icon "Основное содержание" at bounding box center [73, 127] width 3 height 2
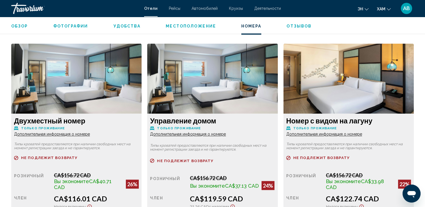
scroll to position [955, 0]
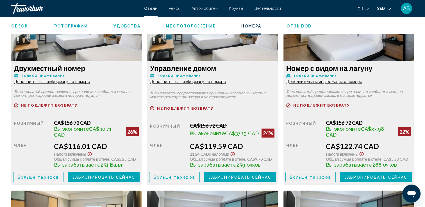
click at [82, 175] on span "Забронировать сейчас" at bounding box center [103, 177] width 63 height 4
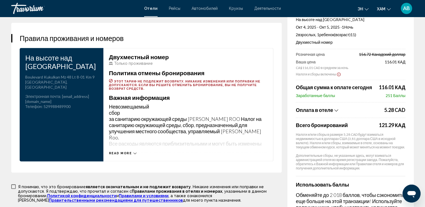
scroll to position [786, 0]
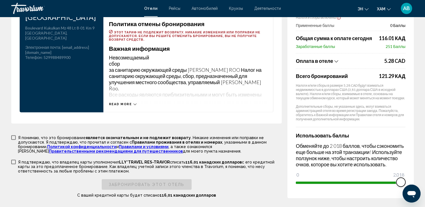
drag, startPoint x: 306, startPoint y: 181, endPoint x: 414, endPoint y: 180, distance: 109.0
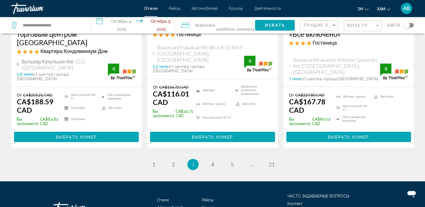
scroll to position [835, 0]
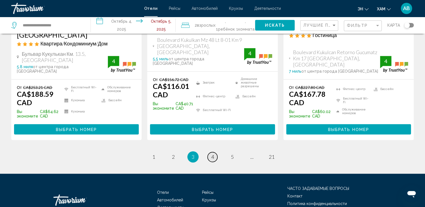
click at [210, 152] on link "страница 4" at bounding box center [213, 157] width 10 height 10
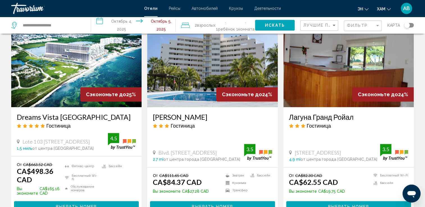
scroll to position [421, 0]
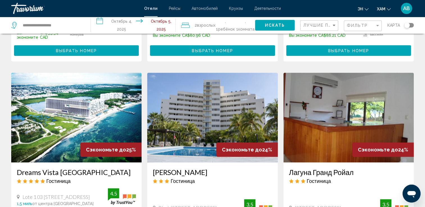
click at [195, 105] on img "Основное содержание" at bounding box center [212, 118] width 130 height 90
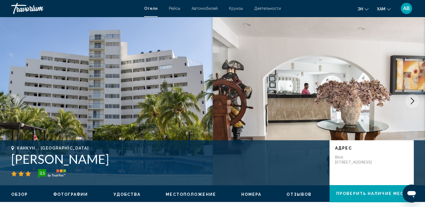
click at [405, 96] on img "Основное содержание" at bounding box center [319, 101] width 213 height 168
click at [413, 99] on icon "Следующее изображение" at bounding box center [412, 101] width 7 height 7
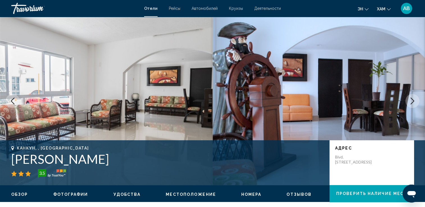
click at [413, 99] on icon "Следующее изображение" at bounding box center [412, 101] width 7 height 7
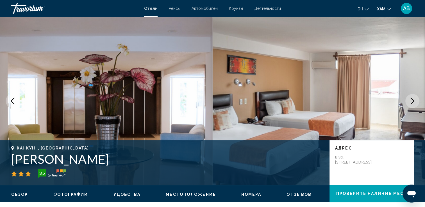
click at [413, 99] on icon "Следующее изображение" at bounding box center [412, 101] width 7 height 7
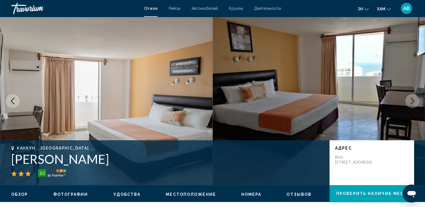
click at [413, 99] on icon "Следующее изображение" at bounding box center [412, 101] width 7 height 7
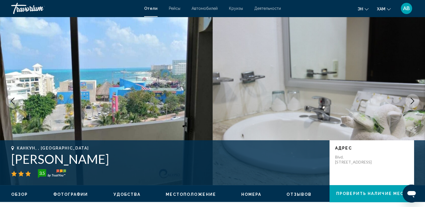
click at [413, 99] on icon "Следующее изображение" at bounding box center [412, 101] width 7 height 7
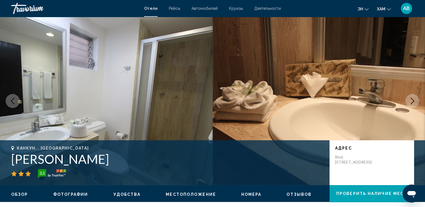
click at [413, 99] on icon "Следующее изображение" at bounding box center [412, 101] width 7 height 7
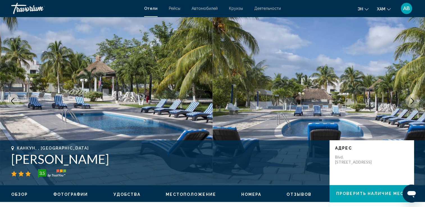
click at [413, 99] on icon "Следующее изображение" at bounding box center [412, 101] width 7 height 7
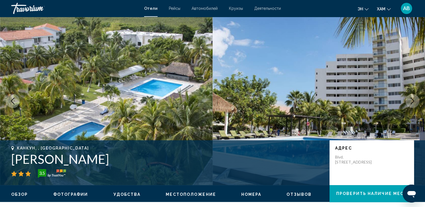
click at [413, 99] on icon "Следующее изображение" at bounding box center [412, 101] width 7 height 7
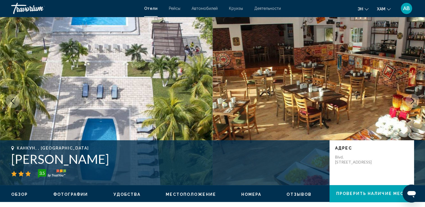
click at [413, 99] on icon "Следующее изображение" at bounding box center [412, 101] width 7 height 7
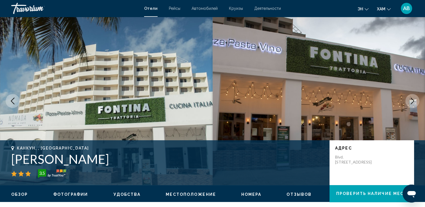
click at [413, 99] on icon "Следующее изображение" at bounding box center [412, 101] width 7 height 7
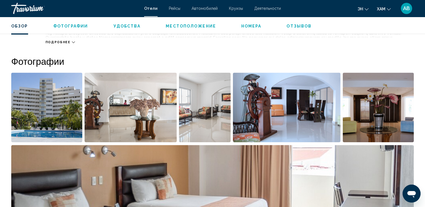
scroll to position [140, 0]
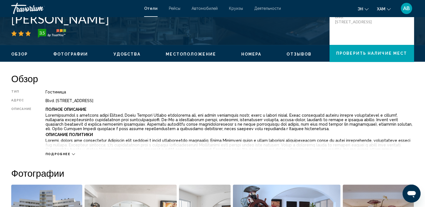
click at [72, 153] on icon "Основное содержание" at bounding box center [73, 154] width 3 height 3
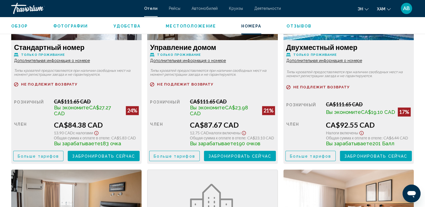
scroll to position [786, 0]
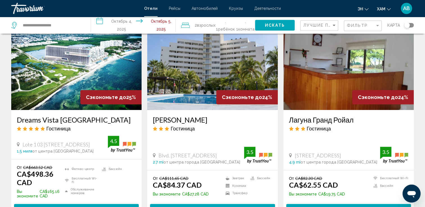
scroll to position [421, 0]
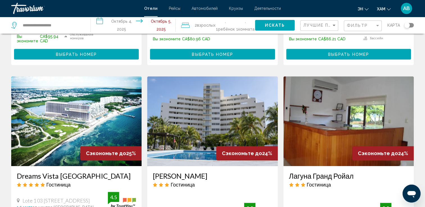
click at [336, 106] on img "Основное содержание" at bounding box center [348, 121] width 130 height 90
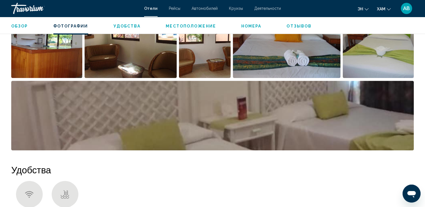
scroll to position [309, 0]
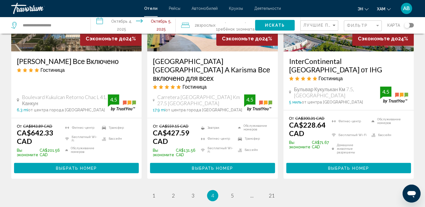
scroll to position [786, 0]
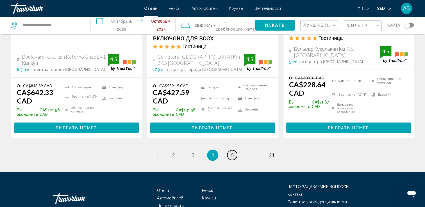
click at [231, 152] on span "5" at bounding box center [232, 155] width 3 height 6
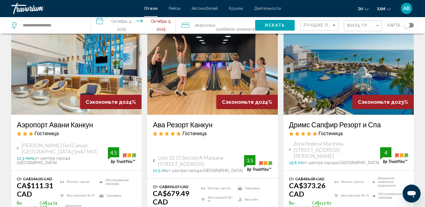
scroll to position [28, 0]
click at [56, 84] on img "Основное содержание" at bounding box center [76, 70] width 130 height 90
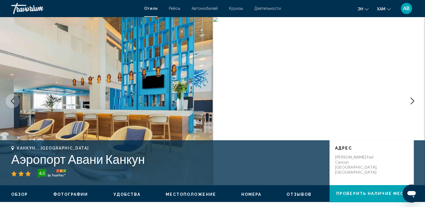
click at [413, 99] on icon "Следующее изображение" at bounding box center [412, 101] width 7 height 7
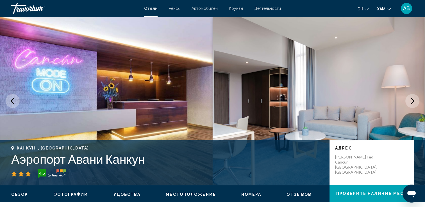
click at [413, 99] on icon "Следующее изображение" at bounding box center [412, 101] width 7 height 7
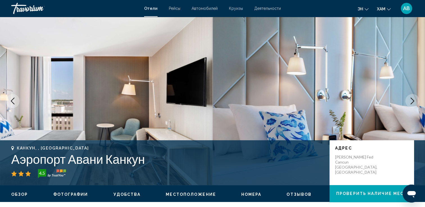
click at [413, 99] on icon "Следующее изображение" at bounding box center [412, 101] width 7 height 7
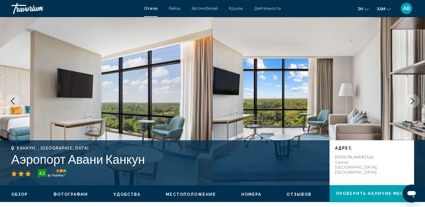
click at [413, 99] on icon "Следующее изображение" at bounding box center [412, 101] width 7 height 7
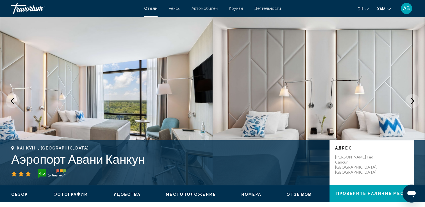
click at [413, 99] on icon "Следующее изображение" at bounding box center [412, 101] width 7 height 7
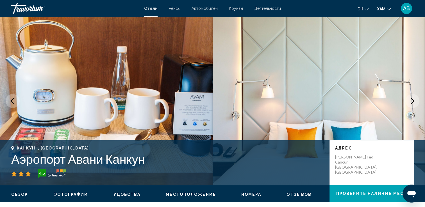
click at [413, 99] on icon "Следующее изображение" at bounding box center [412, 101] width 7 height 7
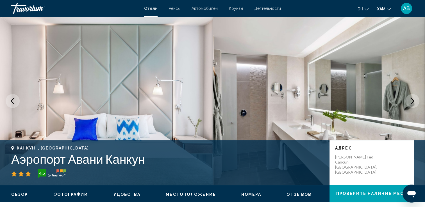
click at [413, 99] on icon "Следующее изображение" at bounding box center [412, 101] width 7 height 7
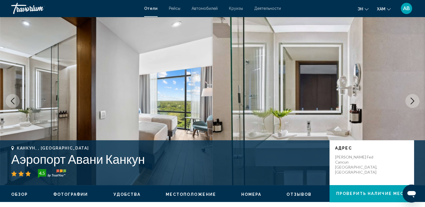
click at [413, 99] on icon "Следующее изображение" at bounding box center [412, 101] width 7 height 7
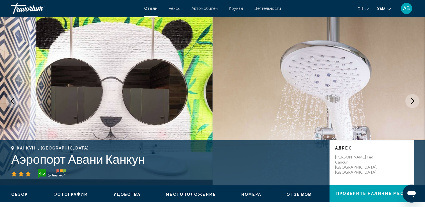
click at [413, 99] on icon "Следующее изображение" at bounding box center [412, 101] width 7 height 7
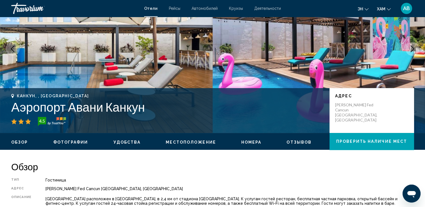
scroll to position [28, 0]
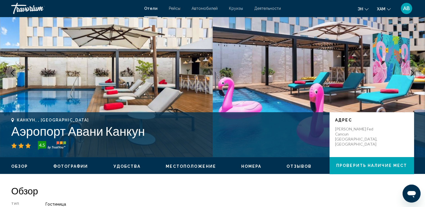
click at [411, 68] on button "Следующее изображение" at bounding box center [412, 73] width 14 height 14
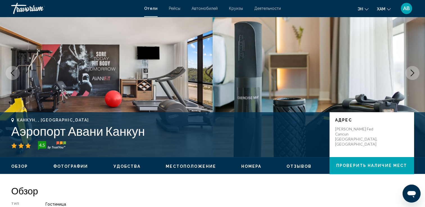
click at [411, 68] on button "Следующее изображение" at bounding box center [412, 73] width 14 height 14
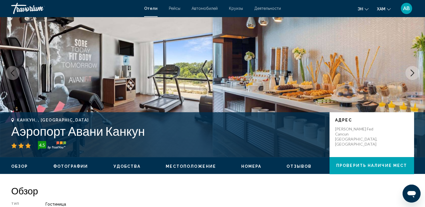
click at [411, 68] on button "Следующее изображение" at bounding box center [412, 73] width 14 height 14
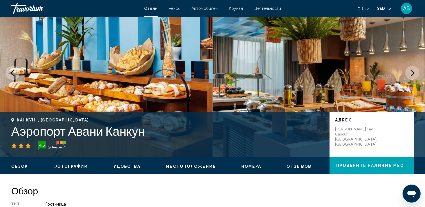
click at [411, 68] on button "Следующее изображение" at bounding box center [412, 73] width 14 height 14
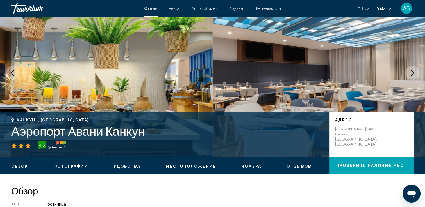
click at [411, 68] on button "Следующее изображение" at bounding box center [412, 73] width 14 height 14
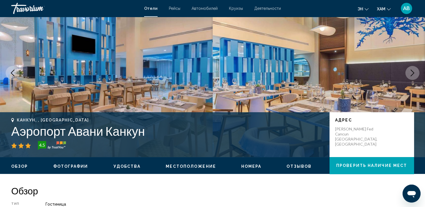
click at [411, 68] on button "Следующее изображение" at bounding box center [412, 73] width 14 height 14
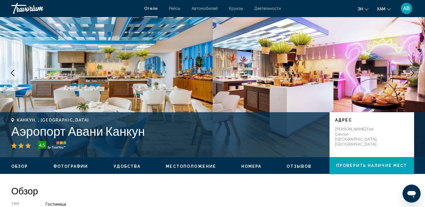
click at [411, 68] on button "Следующее изображение" at bounding box center [412, 73] width 14 height 14
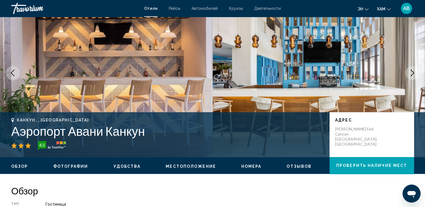
click at [411, 68] on button "Следующее изображение" at bounding box center [412, 73] width 14 height 14
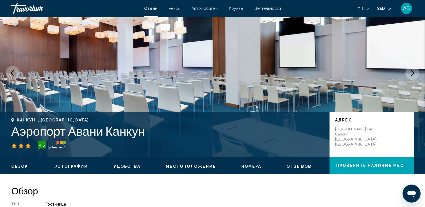
click at [411, 68] on button "Следующее изображение" at bounding box center [412, 73] width 14 height 14
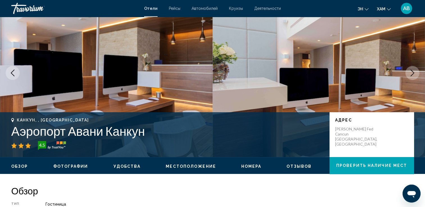
click at [411, 68] on button "Следующее изображение" at bounding box center [412, 73] width 14 height 14
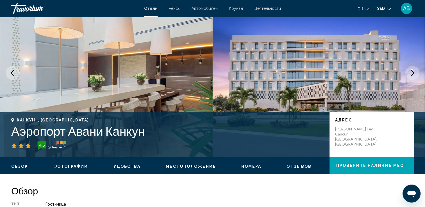
click at [411, 68] on button "Следующее изображение" at bounding box center [412, 73] width 14 height 14
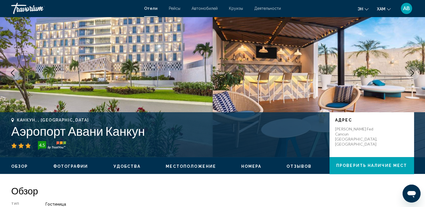
click at [411, 69] on button "Следующее изображение" at bounding box center [412, 73] width 14 height 14
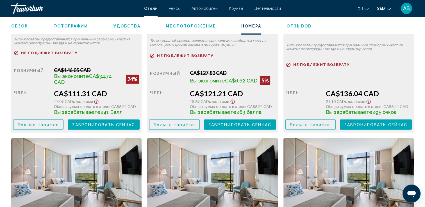
scroll to position [870, 0]
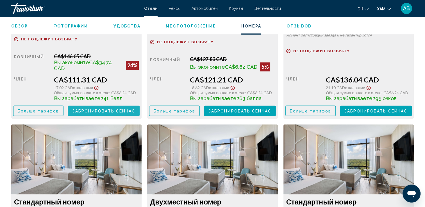
click at [81, 106] on button "Забронировать сейчас No longer available" at bounding box center [104, 111] width 72 height 10
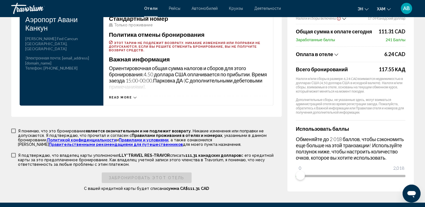
scroll to position [814, 0]
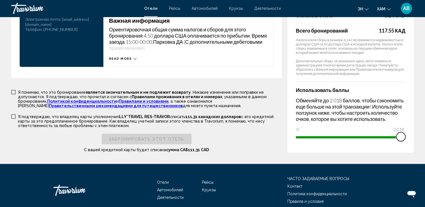
drag, startPoint x: 302, startPoint y: 136, endPoint x: 412, endPoint y: 141, distance: 110.2
click at [412, 141] on div "Сводка цен Аэропорт Авани Канкун Окт 4, 2025 - Окт 5, 2025 - 1 Ночь Nights 2 Ad…" at bounding box center [350, 21] width 126 height 263
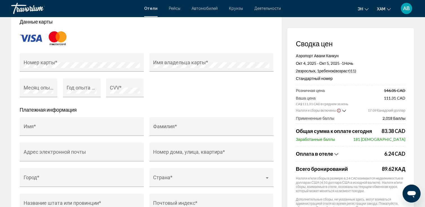
scroll to position [449, 0]
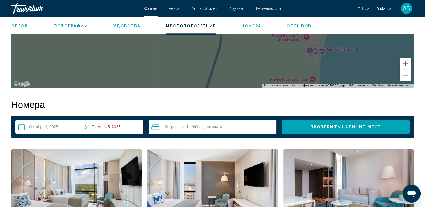
scroll to position [562, 0]
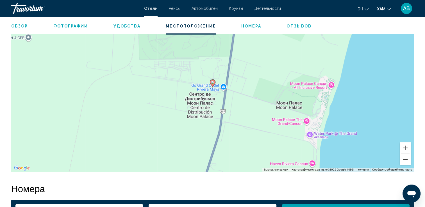
click at [407, 154] on button "Уменьшить" at bounding box center [405, 159] width 11 height 11
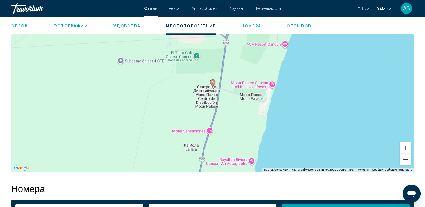
click at [407, 154] on button "Уменьшить" at bounding box center [405, 159] width 11 height 11
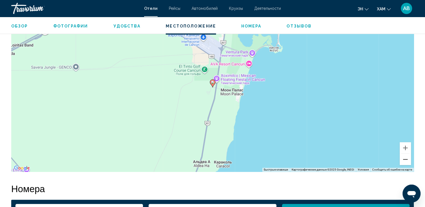
click at [407, 154] on button "Уменьшить" at bounding box center [405, 159] width 11 height 11
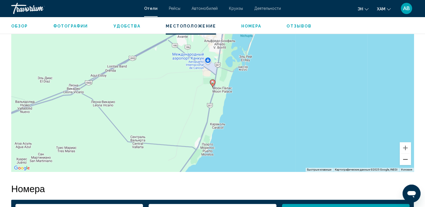
click at [407, 158] on button "Уменьшить" at bounding box center [405, 159] width 11 height 11
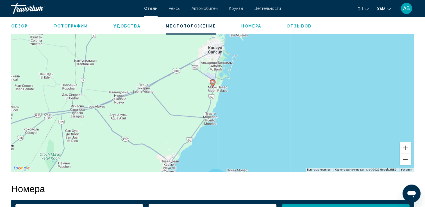
click at [407, 158] on button "Уменьшить" at bounding box center [405, 159] width 11 height 11
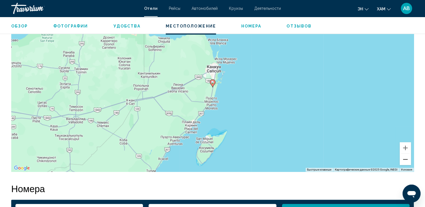
click at [407, 158] on button "Уменьшить" at bounding box center [405, 159] width 11 height 11
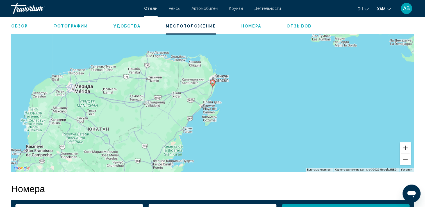
click at [406, 142] on button "Увеличить" at bounding box center [405, 147] width 11 height 11
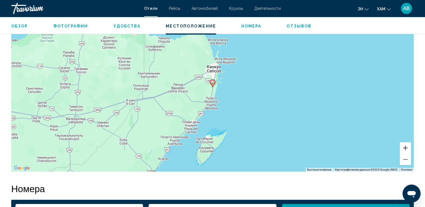
click at [406, 142] on button "Увеличить" at bounding box center [405, 147] width 11 height 11
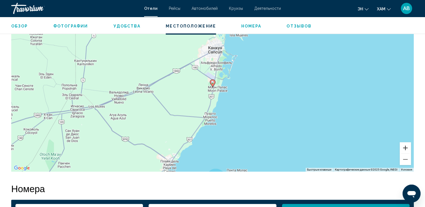
click at [406, 142] on button "Увеличить" at bounding box center [405, 147] width 11 height 11
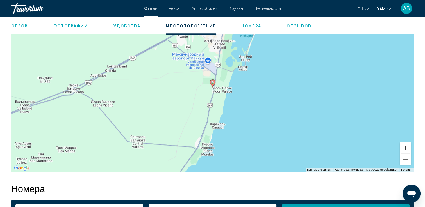
click at [406, 142] on button "Увеличить" at bounding box center [405, 147] width 11 height 11
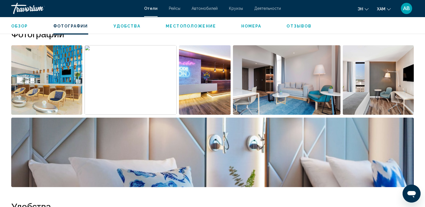
scroll to position [168, 0]
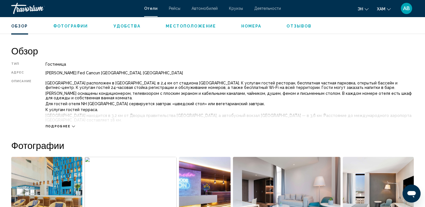
click at [76, 125] on div "Подробнее" at bounding box center [229, 120] width 368 height 15
click at [70, 125] on div "Подробнее" at bounding box center [59, 127] width 29 height 4
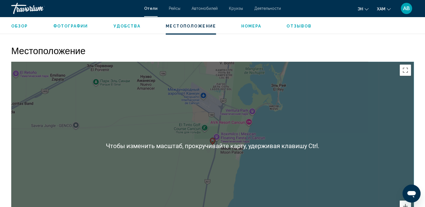
scroll to position [534, 0]
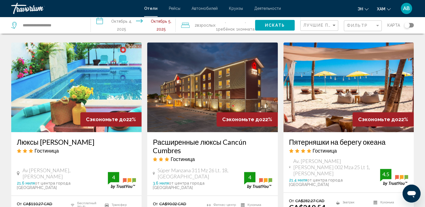
scroll to position [477, 0]
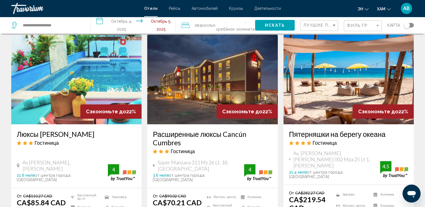
click at [42, 71] on img "Основное содержание" at bounding box center [76, 80] width 130 height 90
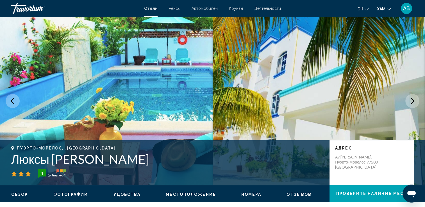
click at [412, 101] on icon "Следующее изображение" at bounding box center [412, 101] width 7 height 7
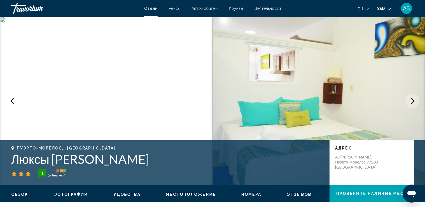
click at [412, 101] on icon "Следующее изображение" at bounding box center [412, 101] width 7 height 7
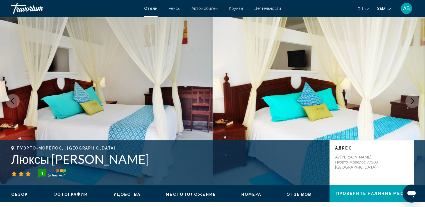
click at [412, 101] on icon "Следующее изображение" at bounding box center [412, 101] width 7 height 7
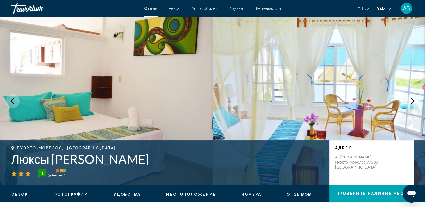
click at [412, 101] on icon "Следующее изображение" at bounding box center [412, 101] width 7 height 7
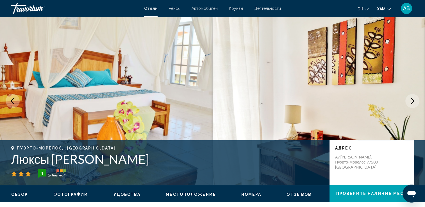
click at [12, 100] on icon "Предыдущее изображение" at bounding box center [12, 101] width 7 height 7
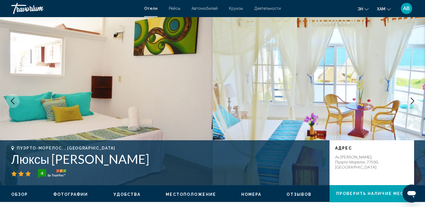
click at [411, 99] on icon "Следующее изображение" at bounding box center [412, 101] width 7 height 7
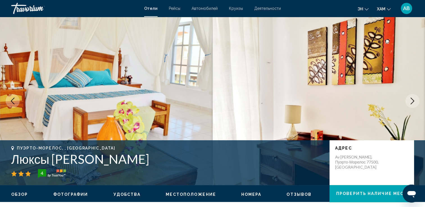
click at [411, 99] on icon "Следующее изображение" at bounding box center [412, 101] width 7 height 7
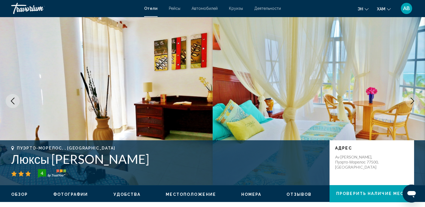
click at [411, 99] on icon "Следующее изображение" at bounding box center [412, 101] width 7 height 7
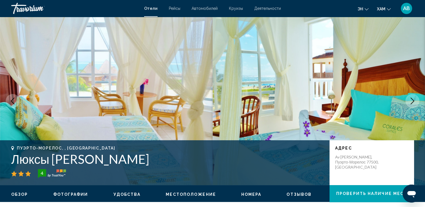
click at [411, 99] on icon "Следующее изображение" at bounding box center [412, 101] width 7 height 7
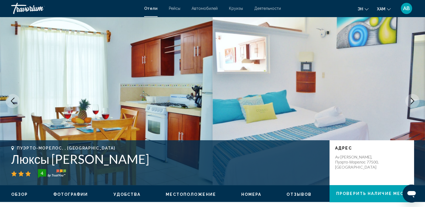
click at [411, 99] on icon "Следующее изображение" at bounding box center [412, 101] width 7 height 7
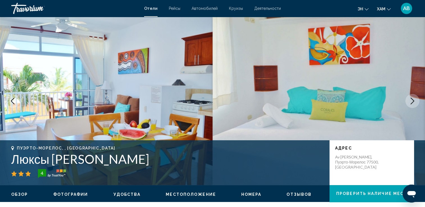
click at [411, 99] on icon "Следующее изображение" at bounding box center [412, 101] width 7 height 7
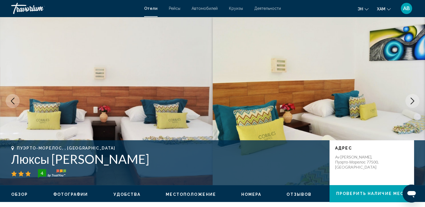
click at [411, 99] on icon "Следующее изображение" at bounding box center [412, 101] width 7 height 7
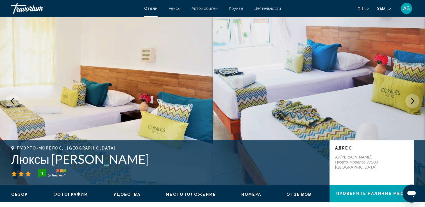
click at [411, 99] on icon "Следующее изображение" at bounding box center [412, 101] width 7 height 7
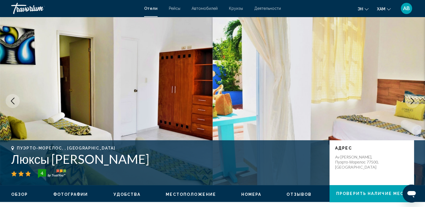
click at [411, 99] on icon "Следующее изображение" at bounding box center [412, 101] width 7 height 7
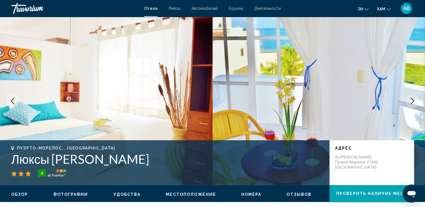
click at [411, 99] on icon "Следующее изображение" at bounding box center [412, 101] width 7 height 7
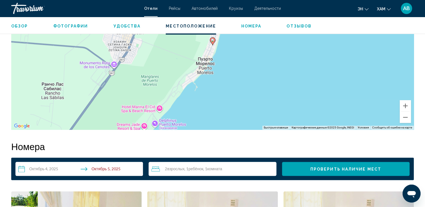
scroll to position [590, 0]
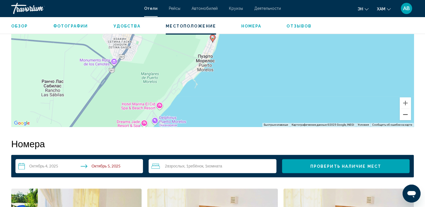
click at [405, 116] on button "Уменьшить" at bounding box center [405, 114] width 11 height 11
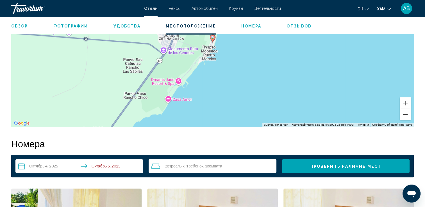
click at [405, 116] on button "Уменьшить" at bounding box center [405, 114] width 11 height 11
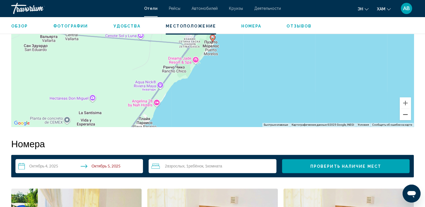
click at [405, 116] on button "Уменьшить" at bounding box center [405, 114] width 11 height 11
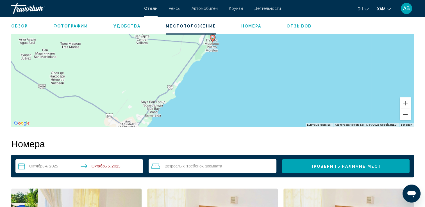
click at [406, 116] on button "Уменьшить" at bounding box center [405, 114] width 11 height 11
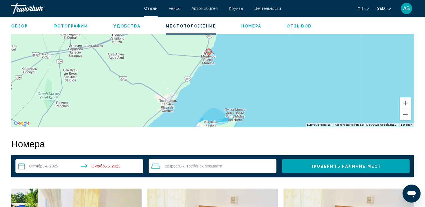
drag, startPoint x: 247, startPoint y: 63, endPoint x: 243, endPoint y: 78, distance: 15.4
click at [243, 78] on div "Чтобы активировать перетаскивание с помощью клавиатуры, нажмите Alt + Ввод. Пос…" at bounding box center [212, 42] width 402 height 168
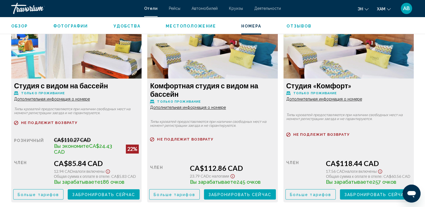
scroll to position [786, 0]
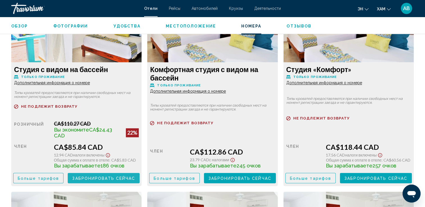
click at [78, 176] on span "Забронировать сейчас" at bounding box center [103, 178] width 63 height 4
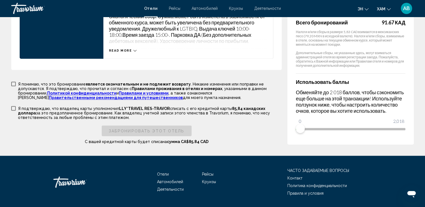
scroll to position [842, 0]
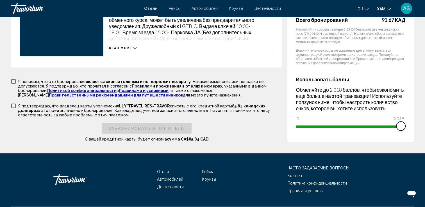
drag, startPoint x: 298, startPoint y: 125, endPoint x: 416, endPoint y: 124, distance: 118.5
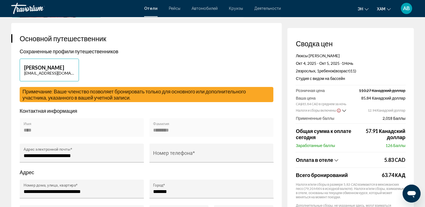
scroll to position [0, 0]
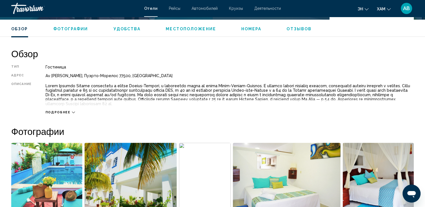
scroll to position [225, 0]
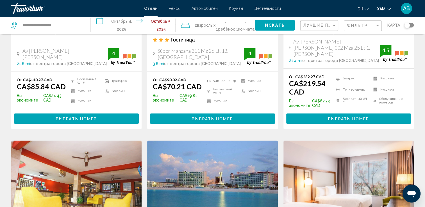
scroll to position [477, 0]
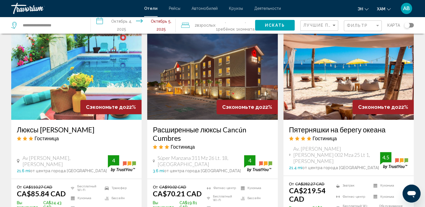
click at [55, 78] on img "Основное содержание" at bounding box center [76, 75] width 130 height 90
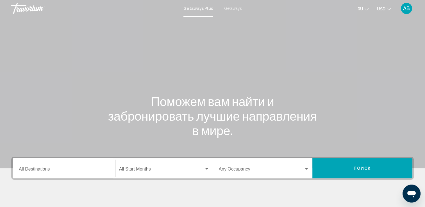
click at [226, 9] on span "Getaways" at bounding box center [233, 8] width 18 height 4
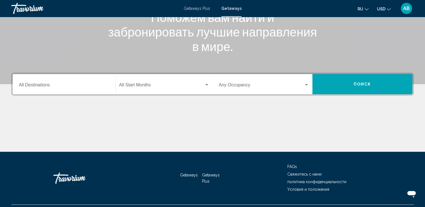
click at [48, 93] on div "Destination All Destinations" at bounding box center [64, 85] width 90 height 18
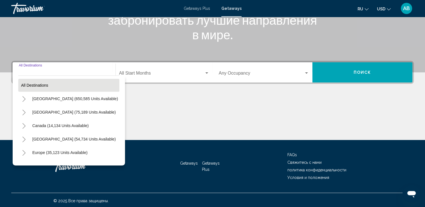
scroll to position [97, 0]
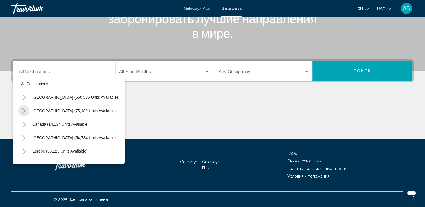
click at [25, 108] on icon "Toggle Mexico (75,189 units available)" at bounding box center [24, 111] width 4 height 6
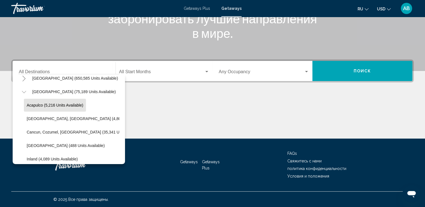
scroll to position [28, 0]
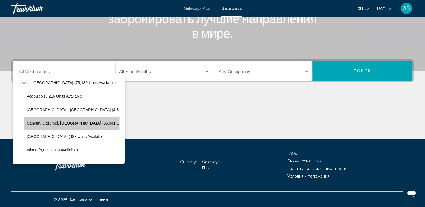
click at [51, 123] on span "Cancun, Cozumel, [GEOGRAPHIC_DATA] (35,341 units available)" at bounding box center [85, 123] width 117 height 4
type input "**********"
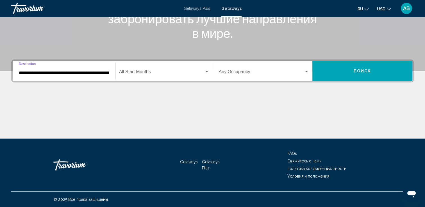
click at [174, 70] on span "Search widget" at bounding box center [161, 72] width 85 height 5
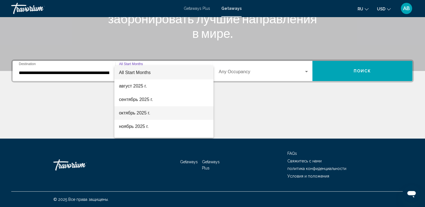
click at [152, 111] on span "октябрь 2025 г." at bounding box center [164, 112] width 90 height 13
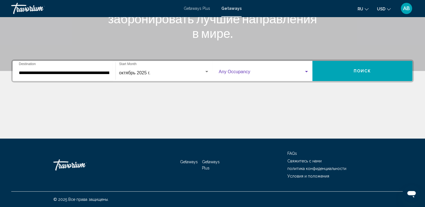
click at [292, 72] on span "Search widget" at bounding box center [261, 72] width 85 height 5
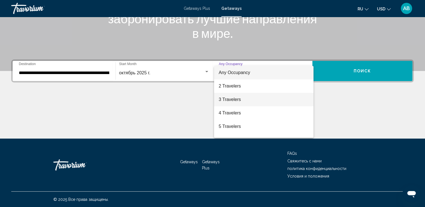
click at [255, 99] on span "3 Travelers" at bounding box center [263, 99] width 90 height 13
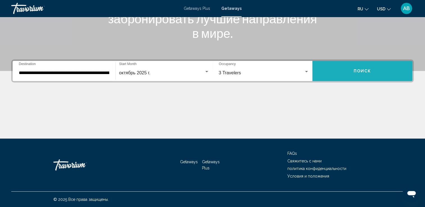
click at [355, 65] on button "Поиск" at bounding box center [362, 71] width 100 height 20
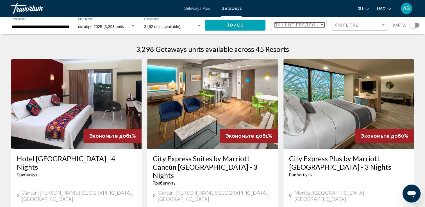
click at [321, 24] on div "Sort by" at bounding box center [322, 24] width 3 height 1
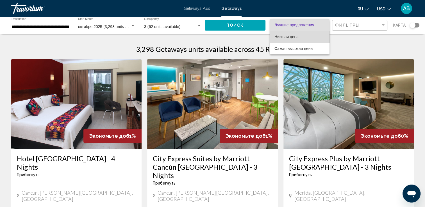
click at [306, 39] on span "Низшая цена" at bounding box center [299, 37] width 51 height 12
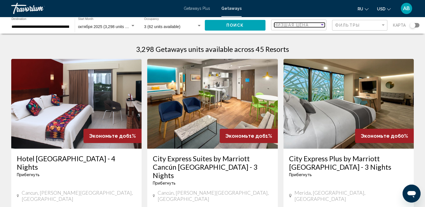
click at [318, 24] on div "Низшая цена" at bounding box center [296, 25] width 45 height 4
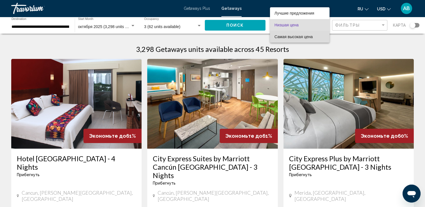
click at [305, 37] on span "Самая высокая цена" at bounding box center [293, 37] width 38 height 4
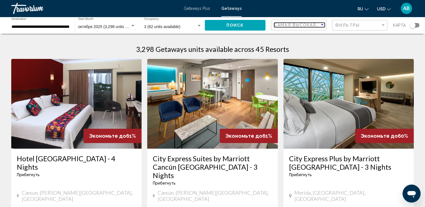
click at [318, 24] on span "Самая высокая цена" at bounding box center [302, 25] width 56 height 4
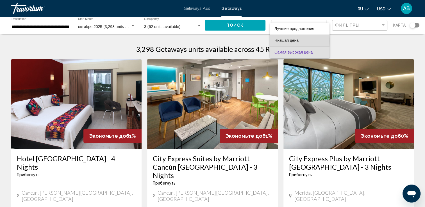
click at [277, 41] on span "Низшая цена" at bounding box center [286, 40] width 24 height 4
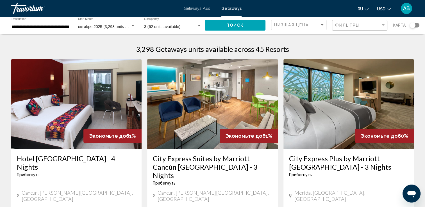
click at [418, 24] on div "Search widget" at bounding box center [415, 25] width 10 height 4
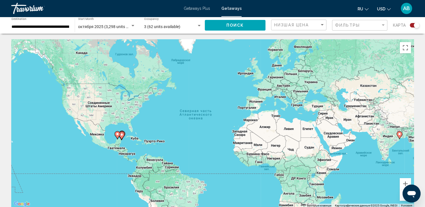
click at [411, 26] on div "Search widget" at bounding box center [415, 25] width 10 height 4
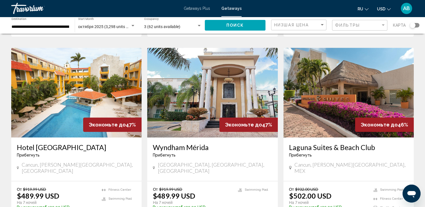
scroll to position [674, 0]
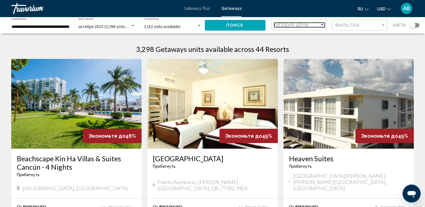
click at [313, 24] on div "Низшая цена" at bounding box center [296, 25] width 45 height 4
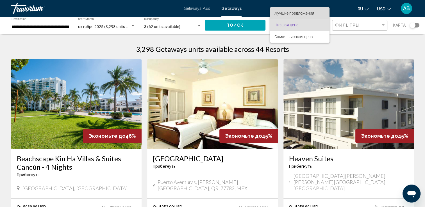
click at [288, 12] on span "Лучшие предложения" at bounding box center [294, 13] width 40 height 4
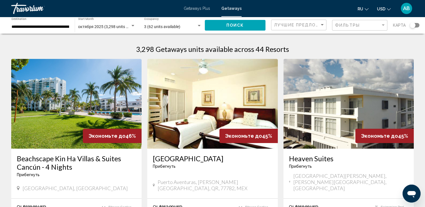
click at [414, 24] on div "Search widget" at bounding box center [413, 25] width 6 height 6
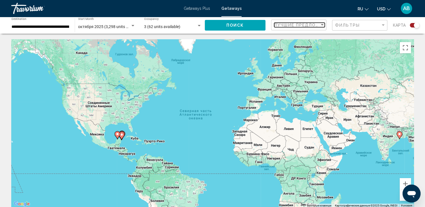
click at [318, 25] on span "Лучшие предложения" at bounding box center [303, 25] width 59 height 4
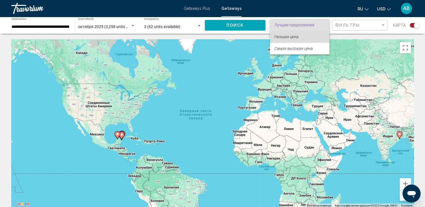
click at [304, 35] on span "Низшая цена" at bounding box center [299, 37] width 51 height 12
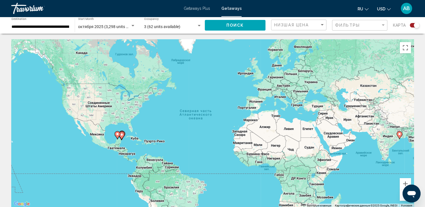
click at [412, 26] on div "Search widget" at bounding box center [415, 25] width 10 height 4
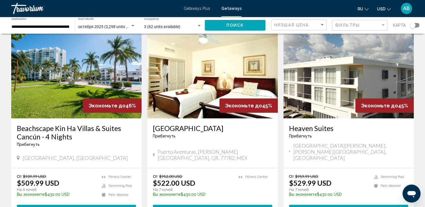
scroll to position [84, 0]
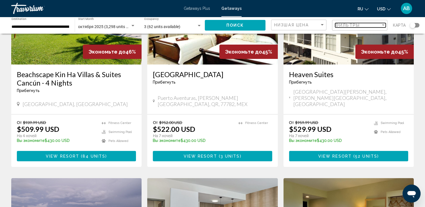
click at [365, 28] on div "Фильтры" at bounding box center [357, 25] width 45 height 4
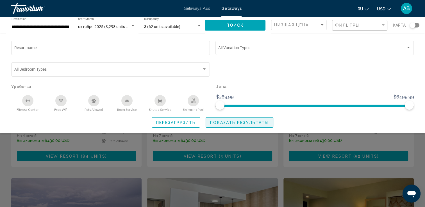
click at [223, 124] on span "Показать результаты" at bounding box center [239, 122] width 59 height 4
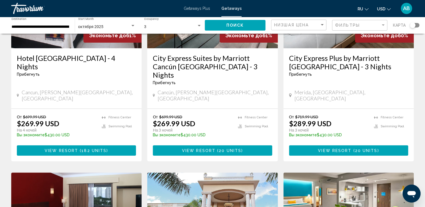
scroll to position [28, 0]
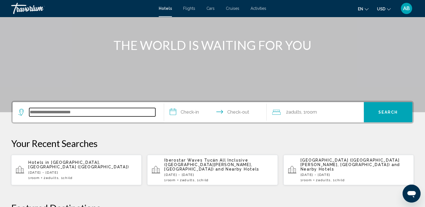
click at [42, 110] on input "Search widget" at bounding box center [92, 112] width 126 height 8
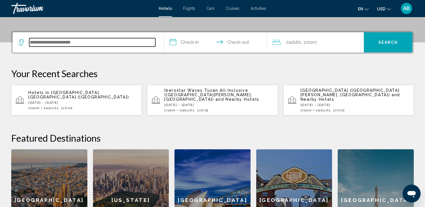
scroll to position [138, 0]
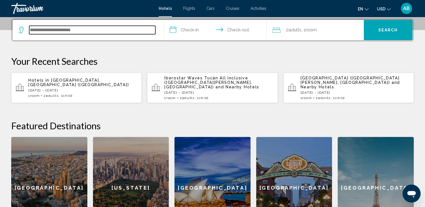
click at [70, 30] on input "Search widget" at bounding box center [92, 30] width 126 height 8
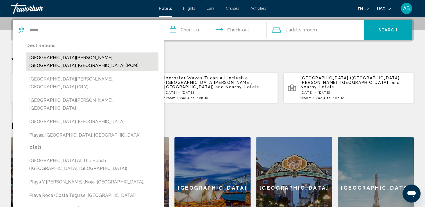
click at [65, 57] on button "[GEOGRAPHIC_DATA][PERSON_NAME], [GEOGRAPHIC_DATA], [GEOGRAPHIC_DATA] (PCM)" at bounding box center [92, 62] width 132 height 19
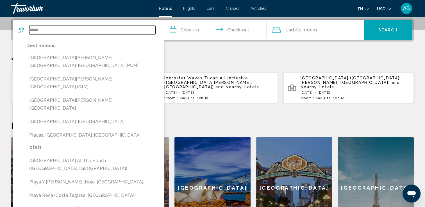
type input "**********"
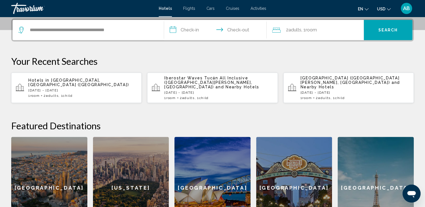
click at [177, 28] on input "**********" at bounding box center [216, 31] width 105 height 22
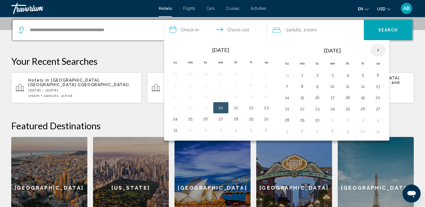
click at [374, 48] on th "Next month" at bounding box center [377, 50] width 15 height 12
click at [377, 76] on button "4" at bounding box center [377, 75] width 9 height 8
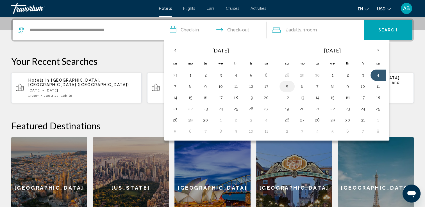
click at [286, 88] on button "5" at bounding box center [286, 87] width 9 height 8
type input "**********"
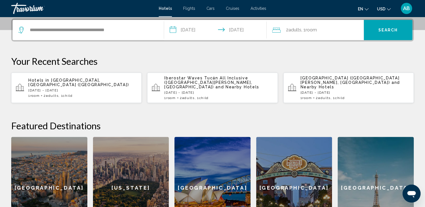
click at [386, 10] on button "USD USD ($) MXN (Mex$) CAD (Can$) GBP (£) EUR (€) AUD (A$) NZD (NZ$) CNY (CN¥)" at bounding box center [384, 9] width 14 height 8
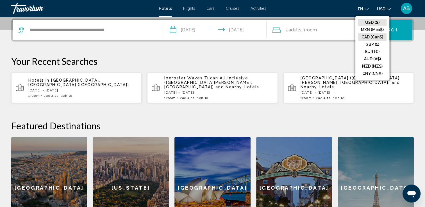
click at [376, 35] on button "CAD (Can$)" at bounding box center [372, 36] width 28 height 7
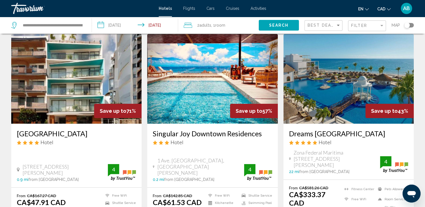
scroll to position [28, 0]
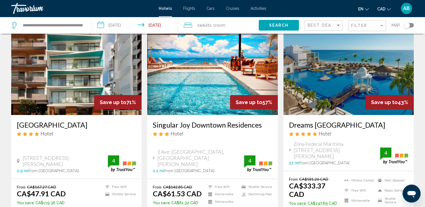
click at [413, 26] on div "Toggle map" at bounding box center [409, 25] width 10 height 4
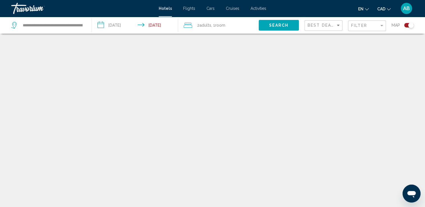
scroll to position [34, 0]
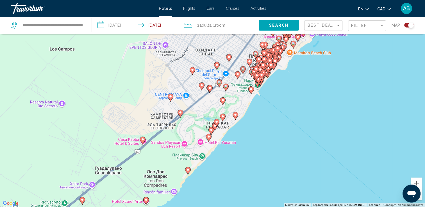
drag, startPoint x: 177, startPoint y: 163, endPoint x: 244, endPoint y: 127, distance: 75.8
click at [244, 127] on div "Чтобы активировать перетаскивание с помощью клавиатуры, нажмите Alt + Ввод. Пос…" at bounding box center [212, 103] width 425 height 207
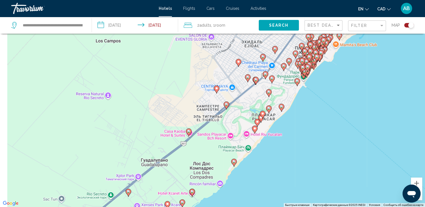
drag, startPoint x: 204, startPoint y: 152, endPoint x: 242, endPoint y: 148, distance: 38.1
click at [242, 148] on div "Чтобы активировать перетаскивание с помощью клавиатуры, нажмите Alt + Ввод. Пос…" at bounding box center [212, 103] width 425 height 207
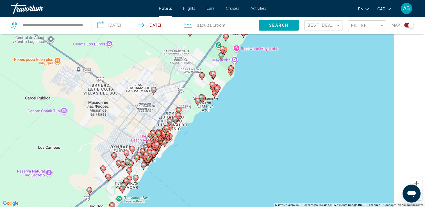
scroll to position [67, 0]
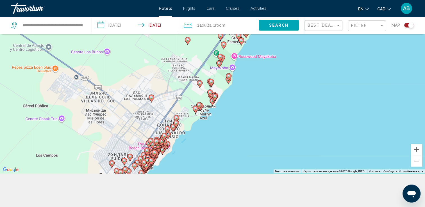
drag, startPoint x: 272, startPoint y: 156, endPoint x: 88, endPoint y: 222, distance: 195.4
click at [88, 140] on html "**********" at bounding box center [212, 36] width 425 height 207
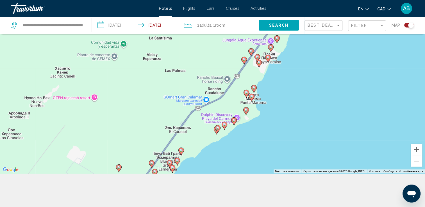
drag, startPoint x: 249, startPoint y: 59, endPoint x: 179, endPoint y: 187, distance: 145.4
click at [179, 187] on div "**********" at bounding box center [212, 86] width 425 height 241
click at [416, 161] on button "Уменьшить" at bounding box center [416, 161] width 11 height 11
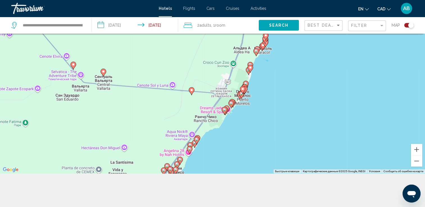
drag, startPoint x: 271, startPoint y: 54, endPoint x: 206, endPoint y: 163, distance: 126.9
click at [206, 163] on div "Чтобы активировать перетаскивание с помощью клавиатуры, нажмите Alt + Ввод. Пос…" at bounding box center [212, 69] width 425 height 207
click at [416, 163] on button "Уменьшить" at bounding box center [416, 161] width 11 height 11
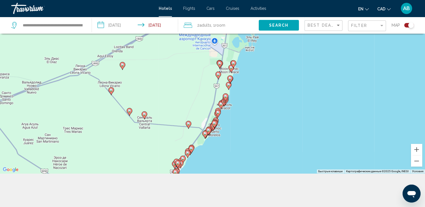
drag, startPoint x: 295, startPoint y: 52, endPoint x: 274, endPoint y: 110, distance: 60.9
click at [276, 113] on div "Чтобы активировать перетаскивание с помощью клавиатуры, нажмите Alt + Ввод. Пос…" at bounding box center [212, 69] width 425 height 207
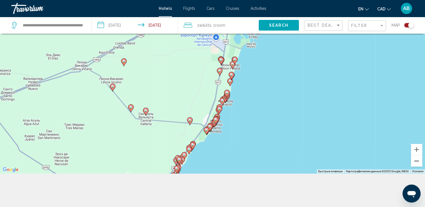
drag, startPoint x: 424, startPoint y: 161, endPoint x: 420, endPoint y: 161, distance: 3.9
click at [423, 161] on div "Чтобы активировать перетаскивание с помощью клавиатуры, нажмите Alt + Ввод. Пос…" at bounding box center [212, 69] width 425 height 207
click at [419, 161] on button "Уменьшить" at bounding box center [416, 161] width 11 height 11
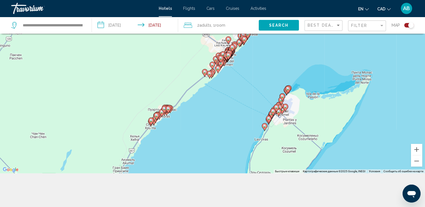
drag, startPoint x: 185, startPoint y: 150, endPoint x: 270, endPoint y: 47, distance: 133.7
click at [270, 47] on div "Чтобы активировать перетаскивание с помощью клавиатуры, нажмите Alt + Ввод. Пос…" at bounding box center [212, 69] width 425 height 207
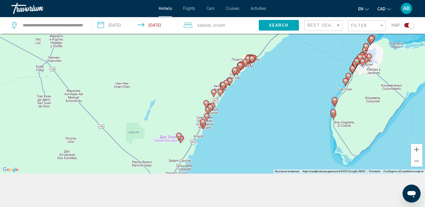
drag, startPoint x: 188, startPoint y: 107, endPoint x: 272, endPoint y: 57, distance: 97.5
click at [272, 57] on div "Чтобы активировать перетаскивание с помощью клавиатуры, нажмите Alt + Ввод. Пос…" at bounding box center [212, 69] width 425 height 207
click at [419, 151] on button "Увеличить" at bounding box center [416, 149] width 11 height 11
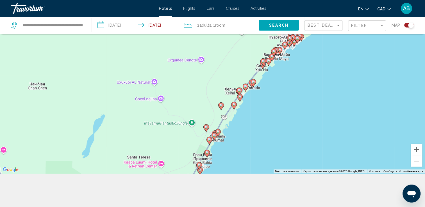
drag, startPoint x: 219, startPoint y: 152, endPoint x: 253, endPoint y: 78, distance: 82.1
click at [252, 81] on div "Чтобы активировать перетаскивание с помощью клавиатуры, нажмите Alt + Ввод. Пос…" at bounding box center [212, 69] width 425 height 207
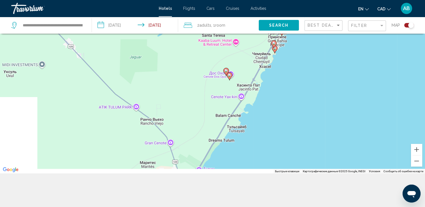
drag, startPoint x: 222, startPoint y: 135, endPoint x: 268, endPoint y: 73, distance: 76.8
click at [268, 75] on div "Чтобы активировать перетаскивание с помощью клавиатуры, нажмите Alt + Ввод. Пос…" at bounding box center [212, 69] width 425 height 207
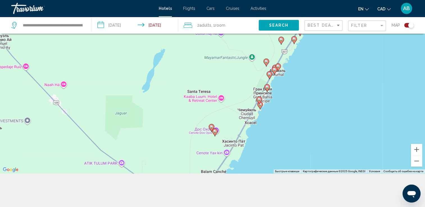
drag, startPoint x: 241, startPoint y: 140, endPoint x: 224, endPoint y: 188, distance: 50.7
click at [225, 189] on div "**********" at bounding box center [212, 86] width 425 height 241
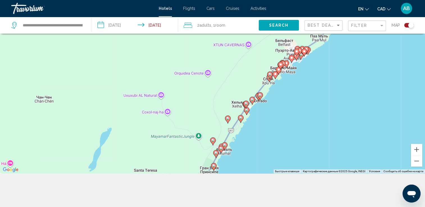
drag, startPoint x: 284, startPoint y: 86, endPoint x: 230, endPoint y: 164, distance: 95.0
click at [230, 164] on div "Чтобы активировать перетаскивание с помощью клавиатуры, нажмите Alt + Ввод. Пос…" at bounding box center [212, 69] width 425 height 207
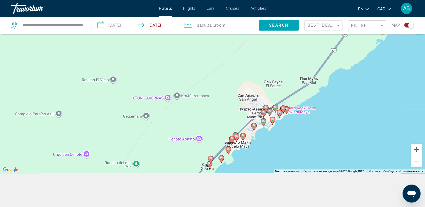
drag, startPoint x: 287, startPoint y: 85, endPoint x: 262, endPoint y: 164, distance: 82.4
click at [262, 164] on div "Чтобы активировать перетаскивание с помощью клавиатуры, нажмите Alt + Ввод. Пос…" at bounding box center [212, 69] width 425 height 207
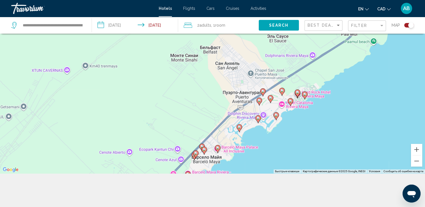
click at [272, 100] on icon "Main content" at bounding box center [270, 98] width 5 height 7
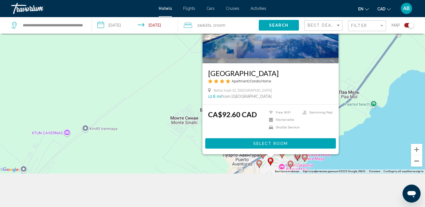
click at [417, 161] on button "Уменьшить" at bounding box center [416, 161] width 11 height 11
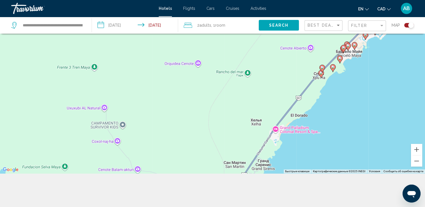
drag, startPoint x: 228, startPoint y: 141, endPoint x: 368, endPoint y: 48, distance: 168.6
click at [368, 48] on div "Чтобы активировать перетаскивание с помощью клавиатуры, нажмите Alt + Ввод. Пос…" at bounding box center [212, 69] width 425 height 207
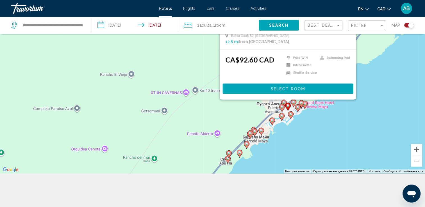
drag, startPoint x: 312, startPoint y: 106, endPoint x: 219, endPoint y: 191, distance: 126.2
click at [219, 191] on div "**********" at bounding box center [212, 86] width 425 height 241
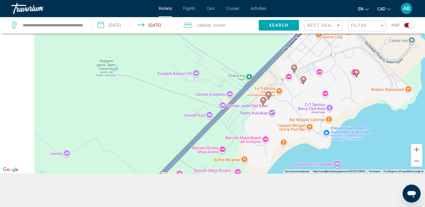
drag, startPoint x: 226, startPoint y: 120, endPoint x: 380, endPoint y: 61, distance: 164.7
click at [380, 61] on div "Чтобы активировать перетаскивание с помощью клавиатуры, нажмите Alt + Ввод. Пос…" at bounding box center [212, 69] width 425 height 207
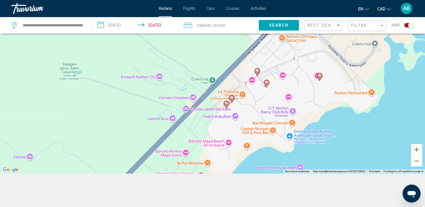
drag, startPoint x: 312, startPoint y: 115, endPoint x: 265, endPoint y: 124, distance: 47.7
click at [265, 124] on div "Чтобы активировать перетаскивание с помощью клавиатуры, нажмите Alt + Ввод. Пос…" at bounding box center [212, 69] width 425 height 207
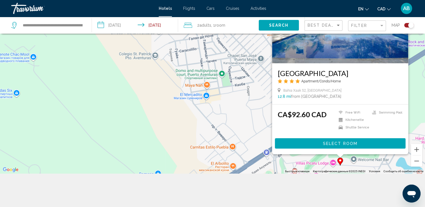
click at [246, 152] on div "Чтобы активировать перетаскивание с помощью клавиатуры, нажмите Alt + Ввод. Пос…" at bounding box center [212, 69] width 425 height 207
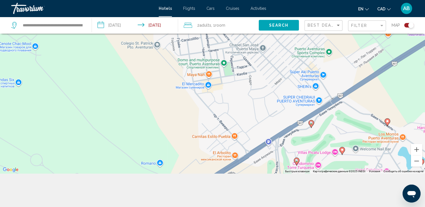
drag, startPoint x: 344, startPoint y: 139, endPoint x: 326, endPoint y: 31, distance: 109.6
click at [326, 34] on div "Чтобы активировать перетаскивание с помощью клавиатуры, нажмите Alt + Ввод. Пос…" at bounding box center [212, 69] width 425 height 207
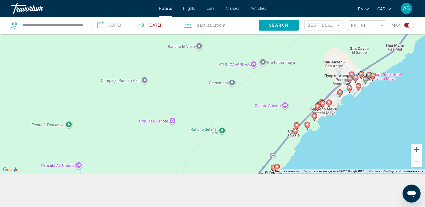
drag, startPoint x: 327, startPoint y: 127, endPoint x: 343, endPoint y: 52, distance: 76.0
click at [343, 52] on div "Чтобы активировать перетаскивание с помощью клавиатуры, нажмите Alt + Ввод. Пос…" at bounding box center [212, 69] width 425 height 207
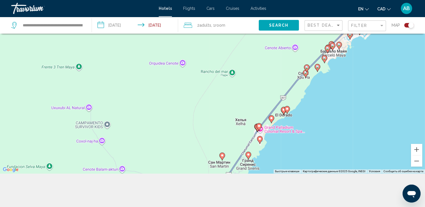
click at [258, 123] on gmp-advanced-marker "Main content" at bounding box center [259, 127] width 6 height 8
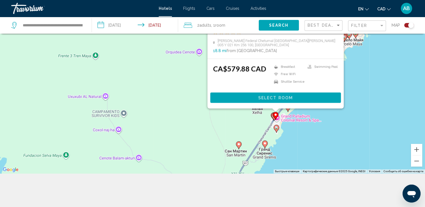
drag, startPoint x: 347, startPoint y: 126, endPoint x: 364, endPoint y: 74, distance: 55.5
click at [364, 74] on div "Чтобы активировать перетаскивание с помощью клавиатуры, нажмите Alt + Ввод. Пос…" at bounding box center [212, 69] width 425 height 207
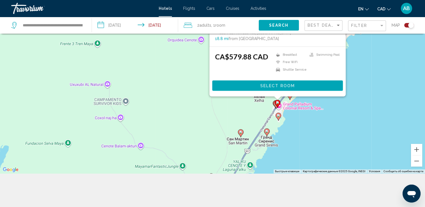
click at [268, 133] on image "Main content" at bounding box center [266, 131] width 3 height 3
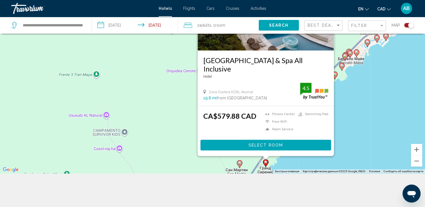
drag, startPoint x: 336, startPoint y: 123, endPoint x: 344, endPoint y: 102, distance: 22.9
click at [344, 102] on div "Чтобы активировать перетаскивание с помощью клавиатуры, нажмите Alt + Ввод. Пос…" at bounding box center [212, 69] width 425 height 207
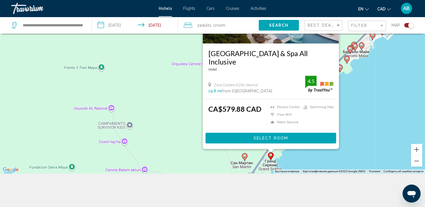
click at [245, 159] on icon "Main content" at bounding box center [245, 157] width 6 height 8
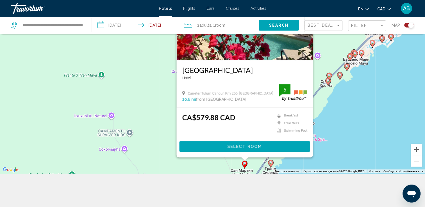
drag, startPoint x: 375, startPoint y: 66, endPoint x: 380, endPoint y: 94, distance: 27.9
click at [375, 66] on div "Чтобы активировать перетаскивание с помощью клавиатуры, нажмите Alt + Ввод. Пос…" at bounding box center [212, 69] width 425 height 207
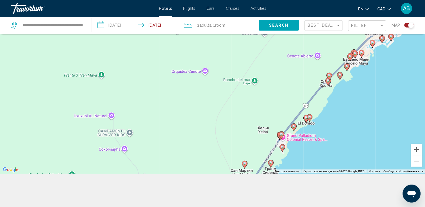
click at [418, 164] on button "Уменьшить" at bounding box center [416, 161] width 11 height 11
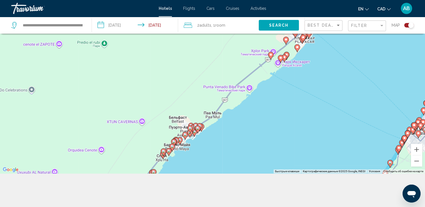
drag, startPoint x: 296, startPoint y: 69, endPoint x: 188, endPoint y: 150, distance: 135.2
click at [188, 150] on div "Чтобы активировать перетаскивание с помощью клавиатуры, нажмите Alt + Ввод. Пос…" at bounding box center [212, 69] width 425 height 207
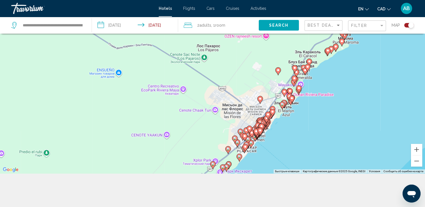
drag, startPoint x: 316, startPoint y: 48, endPoint x: 258, endPoint y: 159, distance: 125.1
click at [258, 159] on div "Чтобы активировать перетаскивание с помощью клавиатуры, нажмите Alt + Ввод. Пос…" at bounding box center [212, 69] width 425 height 207
click at [418, 148] on button "Увеличить" at bounding box center [416, 149] width 11 height 11
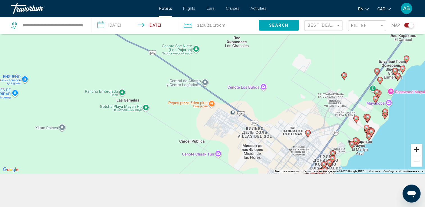
click at [418, 149] on button "Увеличить" at bounding box center [416, 149] width 11 height 11
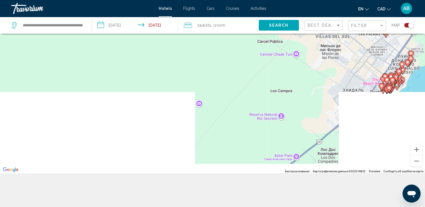
drag, startPoint x: 274, startPoint y: 101, endPoint x: 257, endPoint y: -21, distance: 123.3
click at [257, 0] on html "**********" at bounding box center [212, 36] width 425 height 207
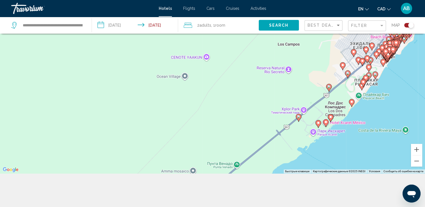
drag, startPoint x: 267, startPoint y: 150, endPoint x: 321, endPoint y: 67, distance: 98.8
click at [321, 67] on div "Чтобы активировать перетаскивание с помощью клавиатуры, нажмите Alt + Ввод. Пос…" at bounding box center [212, 69] width 425 height 207
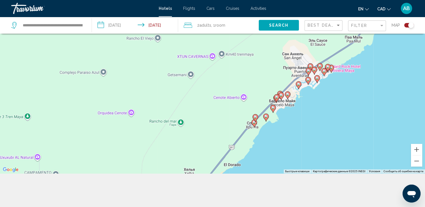
drag, startPoint x: 221, startPoint y: 139, endPoint x: 344, endPoint y: 36, distance: 160.3
click at [344, 36] on div "Чтобы активировать перетаскивание с помощью клавиатуры, нажмите Alt + Ввод. Пос…" at bounding box center [212, 69] width 425 height 207
click at [313, 70] on image "Main content" at bounding box center [314, 69] width 3 height 3
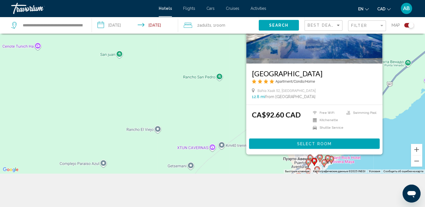
click at [325, 162] on image "Main content" at bounding box center [323, 162] width 3 height 3
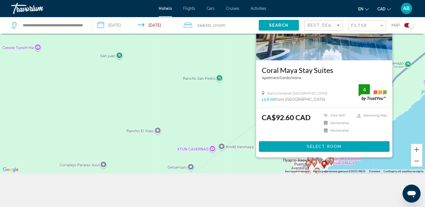
click at [307, 165] on image "Main content" at bounding box center [308, 163] width 3 height 3
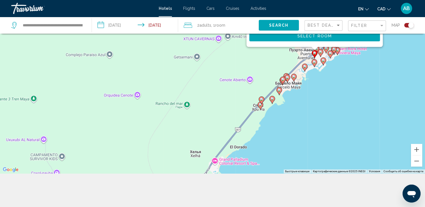
drag, startPoint x: 391, startPoint y: 137, endPoint x: 410, endPoint y: -21, distance: 159.0
click at [410, 0] on html "**********" at bounding box center [212, 36] width 425 height 207
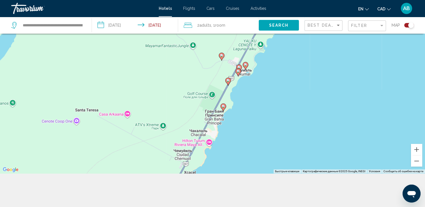
drag, startPoint x: 245, startPoint y: 127, endPoint x: 297, endPoint y: 17, distance: 121.2
click at [297, 17] on div "**********" at bounding box center [212, 86] width 425 height 241
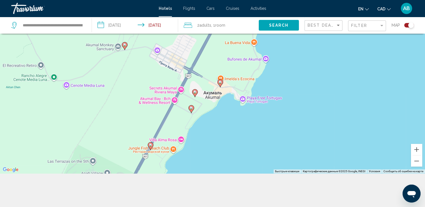
drag, startPoint x: 220, startPoint y: 75, endPoint x: 221, endPoint y: 111, distance: 36.0
click at [221, 111] on div "Чтобы активировать перетаскивание с помощью клавиатуры, нажмите Alt + Ввод. Пос…" at bounding box center [212, 69] width 425 height 207
click at [190, 111] on icon "Main content" at bounding box center [190, 109] width 5 height 7
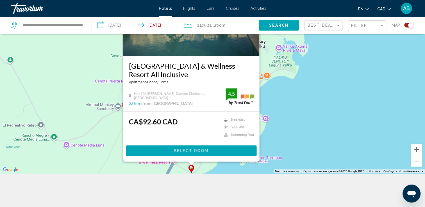
click at [308, 114] on div "Чтобы активировать перетаскивание с помощью клавиатуры, нажмите Alt + Ввод. Пос…" at bounding box center [212, 69] width 425 height 207
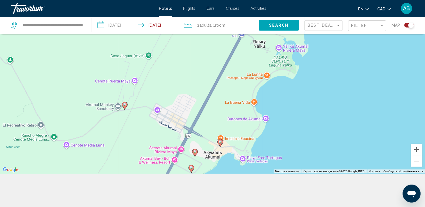
drag, startPoint x: 193, startPoint y: 154, endPoint x: 201, endPoint y: 157, distance: 9.1
click at [193, 154] on gmp-advanced-marker "Main content" at bounding box center [195, 153] width 6 height 8
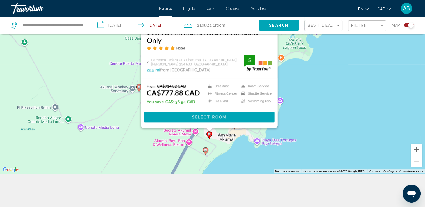
drag, startPoint x: 311, startPoint y: 96, endPoint x: 323, endPoint y: 44, distance: 53.4
click at [324, 46] on div "Чтобы активировать перетаскивание с помощью клавиатуры, нажмите Alt + Ввод. Пос…" at bounding box center [212, 69] width 425 height 207
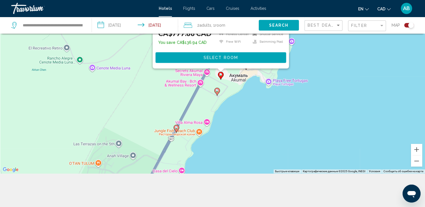
drag, startPoint x: 300, startPoint y: 84, endPoint x: 303, endPoint y: 36, distance: 48.4
click at [306, 48] on div "Чтобы активировать перетаскивание с помощью клавиатуры, нажмите Alt + Ввод. Пос…" at bounding box center [212, 69] width 425 height 207
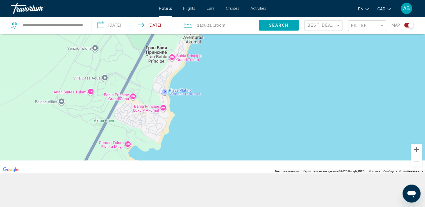
drag, startPoint x: 222, startPoint y: 122, endPoint x: 232, endPoint y: 36, distance: 86.7
click at [231, 36] on div "Чтобы активировать перетаскивание с помощью клавиатуры, нажмите Alt + Ввод. Пос…" at bounding box center [212, 69] width 425 height 207
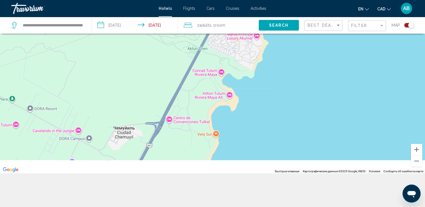
drag, startPoint x: 229, startPoint y: 91, endPoint x: 307, endPoint y: 42, distance: 91.6
click at [306, 46] on div "Чтобы активировать перетаскивание с помощью клавиатуры, нажмите Alt + Ввод. Пос…" at bounding box center [212, 69] width 425 height 207
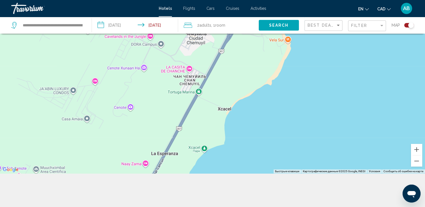
drag, startPoint x: 258, startPoint y: 141, endPoint x: 281, endPoint y: 86, distance: 59.2
click at [281, 86] on div "Чтобы активировать перетаскивание с помощью клавиатуры, нажмите Alt + Ввод. Пос…" at bounding box center [212, 69] width 425 height 207
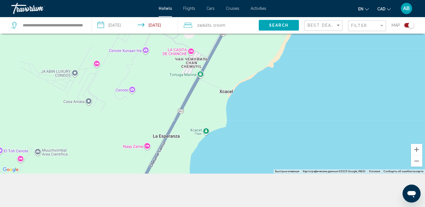
drag, startPoint x: 236, startPoint y: 113, endPoint x: 247, endPoint y: 74, distance: 40.5
click at [247, 75] on div "Чтобы активировать перетаскивание с помощью клавиатуры, нажмите Alt + Ввод. Пос…" at bounding box center [212, 69] width 425 height 207
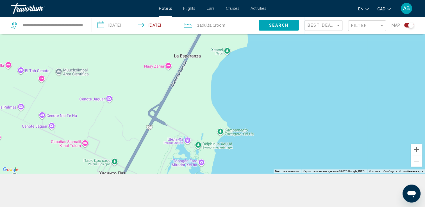
drag, startPoint x: 226, startPoint y: 181, endPoint x: 237, endPoint y: 93, distance: 89.2
click at [237, 93] on div "**********" at bounding box center [212, 86] width 425 height 241
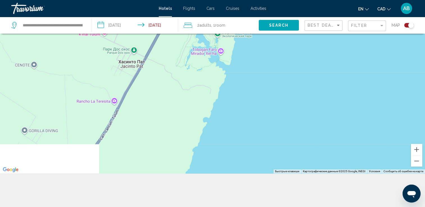
drag, startPoint x: 237, startPoint y: 93, endPoint x: 262, endPoint y: 5, distance: 91.3
click at [262, 5] on div "**********" at bounding box center [212, 36] width 425 height 207
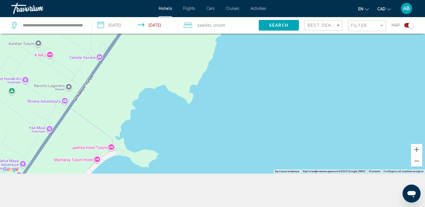
drag, startPoint x: 237, startPoint y: 115, endPoint x: 255, endPoint y: 26, distance: 90.2
click at [255, 26] on div "**********" at bounding box center [212, 86] width 425 height 241
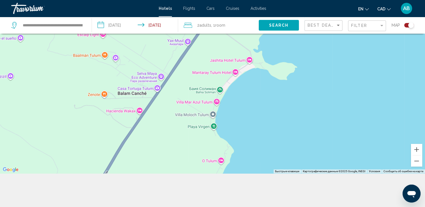
drag, startPoint x: 178, startPoint y: 117, endPoint x: 317, endPoint y: 29, distance: 164.4
click at [317, 29] on div "**********" at bounding box center [212, 86] width 425 height 241
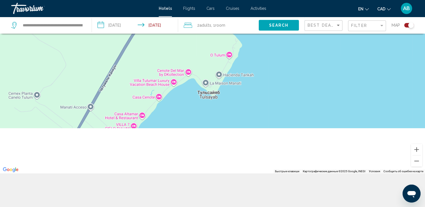
drag, startPoint x: 283, startPoint y: 133, endPoint x: 289, endPoint y: 19, distance: 113.9
click at [289, 20] on div "**********" at bounding box center [212, 86] width 425 height 241
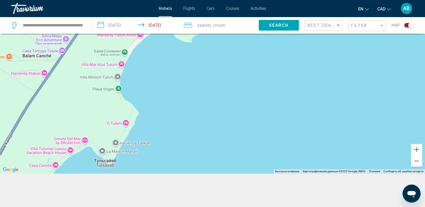
drag, startPoint x: 225, startPoint y: 78, endPoint x: 136, endPoint y: 217, distance: 165.6
click at [136, 140] on html "**********" at bounding box center [212, 36] width 425 height 207
click at [414, 160] on button "Уменьшить" at bounding box center [416, 161] width 11 height 11
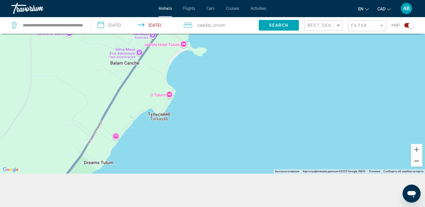
click at [414, 161] on button "Уменьшить" at bounding box center [416, 161] width 11 height 11
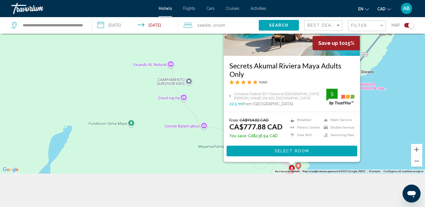
click at [382, 58] on div "Чтобы активировать перетаскивание с помощью клавиатуры, нажмите Alt + Ввод. Пос…" at bounding box center [212, 69] width 425 height 207
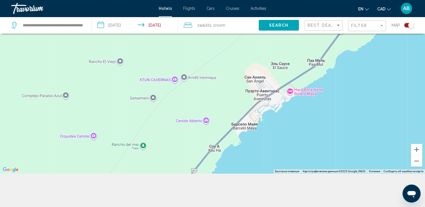
drag, startPoint x: 378, startPoint y: 81, endPoint x: 218, endPoint y: 189, distance: 192.7
click at [218, 189] on div "**********" at bounding box center [212, 86] width 425 height 241
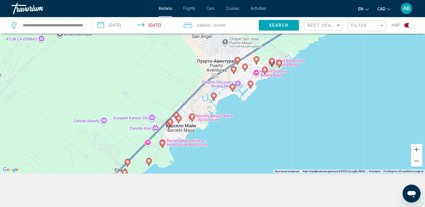
click at [250, 84] on image "Main content" at bounding box center [250, 83] width 3 height 3
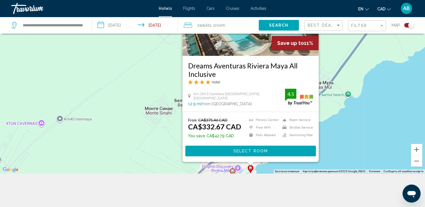
click at [358, 124] on div "Чтобы активировать перетаскивание с помощью клавиатуры, нажмите Alt + Ввод. Пос…" at bounding box center [212, 69] width 425 height 207
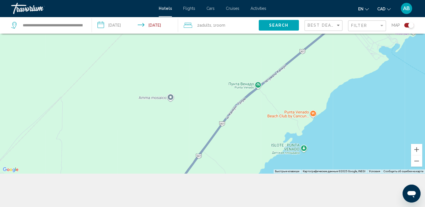
drag, startPoint x: 374, startPoint y: 88, endPoint x: 199, endPoint y: 220, distance: 218.7
click at [199, 140] on html "**********" at bounding box center [212, 36] width 425 height 207
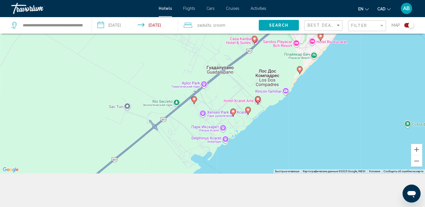
drag, startPoint x: 317, startPoint y: 113, endPoint x: 129, endPoint y: 222, distance: 216.6
click at [129, 140] on html "**********" at bounding box center [212, 36] width 425 height 207
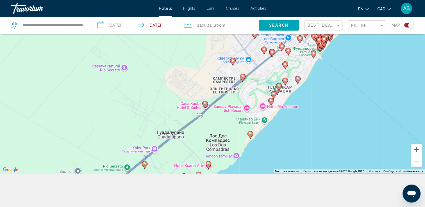
drag, startPoint x: 233, startPoint y: 135, endPoint x: 204, endPoint y: 165, distance: 42.1
click at [196, 181] on div "**********" at bounding box center [212, 86] width 425 height 241
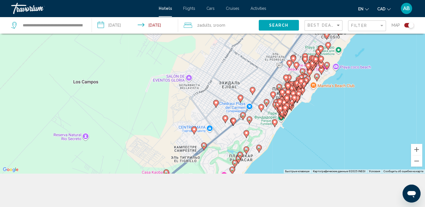
drag, startPoint x: 313, startPoint y: 58, endPoint x: 258, endPoint y: 163, distance: 118.3
click at [258, 163] on div "Чтобы активировать перетаскивание с помощью клавиатуры, нажмите Alt + Ввод. Пос…" at bounding box center [212, 69] width 425 height 207
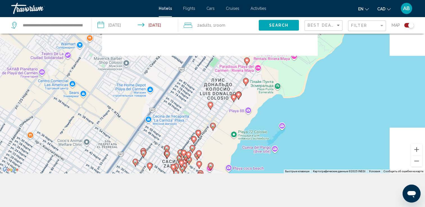
drag, startPoint x: 363, startPoint y: 43, endPoint x: 250, endPoint y: 149, distance: 154.7
click at [226, 181] on div "**********" at bounding box center [212, 86] width 425 height 241
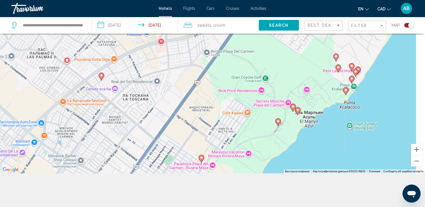
drag, startPoint x: 280, startPoint y: 117, endPoint x: 238, endPoint y: 187, distance: 81.5
click at [233, 140] on html "**********" at bounding box center [212, 36] width 425 height 207
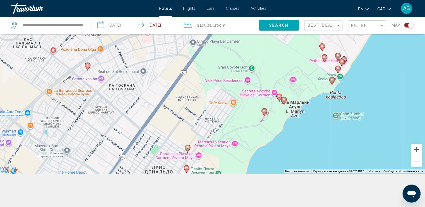
drag, startPoint x: 354, startPoint y: 88, endPoint x: 352, endPoint y: 60, distance: 28.7
click at [352, 60] on div "Чтобы активировать перетаскивание с помощью клавиатуры, нажмите Alt + Ввод. Пос…" at bounding box center [212, 69] width 425 height 207
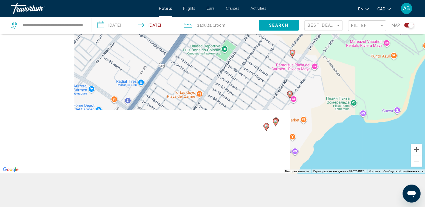
drag, startPoint x: 58, startPoint y: 136, endPoint x: 200, endPoint y: 22, distance: 182.1
click at [200, 22] on div "**********" at bounding box center [212, 86] width 425 height 241
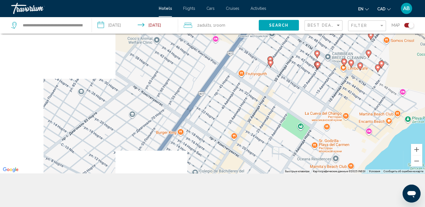
drag, startPoint x: 124, startPoint y: 151, endPoint x: 307, endPoint y: -21, distance: 251.7
click at [307, 0] on html "**********" at bounding box center [212, 36] width 425 height 207
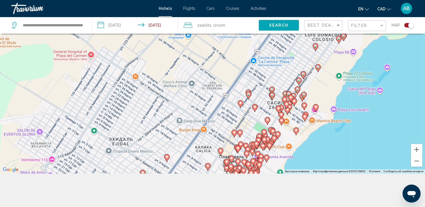
click at [295, 139] on div "Чтобы активировать перетаскивание с помощью клавиатуры, нажмите Alt + Ввод. Пос…" at bounding box center [212, 69] width 425 height 207
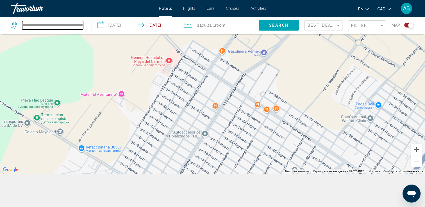
click at [81, 25] on input "**********" at bounding box center [52, 25] width 61 height 8
click at [0, 0] on div at bounding box center [0, 0] width 0 height 0
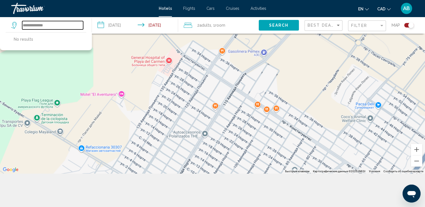
click at [81, 25] on input "**********" at bounding box center [52, 25] width 61 height 8
type input "*"
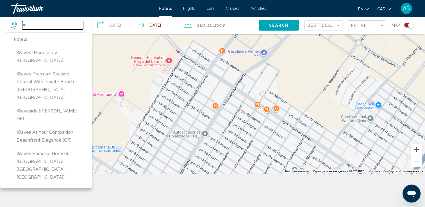
type input "*"
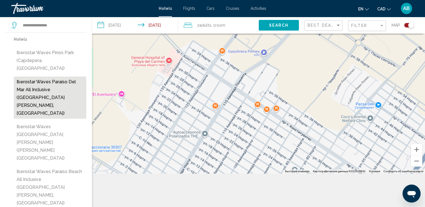
click at [43, 77] on button "Iberostar Waves Paraíso del Mar All Inclusive (Playa Del Carmen, MX)" at bounding box center [50, 98] width 72 height 42
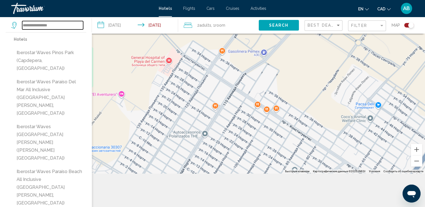
type input "**********"
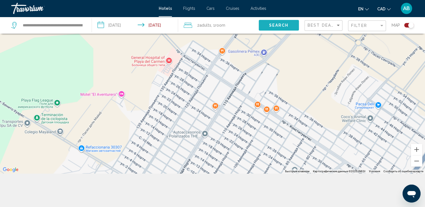
click at [279, 27] on span "Search" at bounding box center [279, 25] width 20 height 4
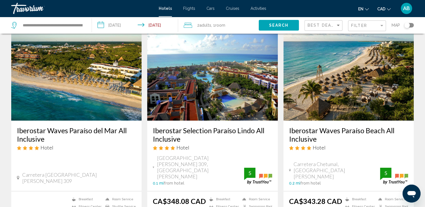
scroll to position [56, 0]
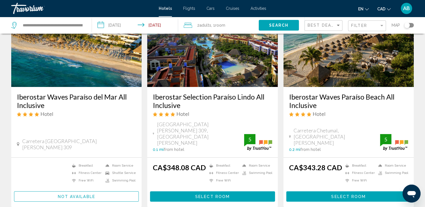
click at [64, 65] on img "Main content" at bounding box center [76, 42] width 130 height 90
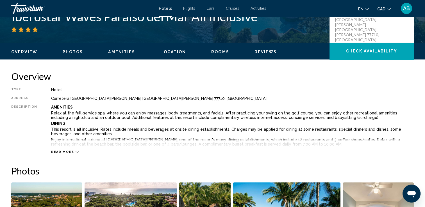
scroll to position [197, 0]
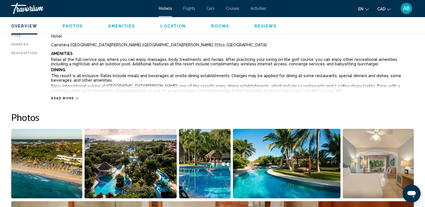
click at [76, 98] on icon "Main content" at bounding box center [77, 99] width 3 height 2
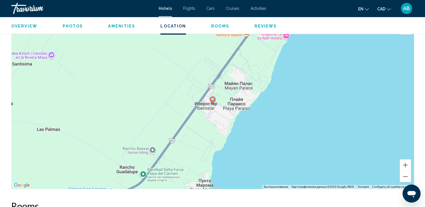
scroll to position [899, 0]
click at [405, 180] on button "Уменьшить" at bounding box center [405, 175] width 11 height 11
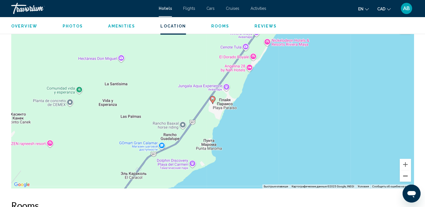
click at [408, 174] on button "Уменьшить" at bounding box center [405, 175] width 11 height 11
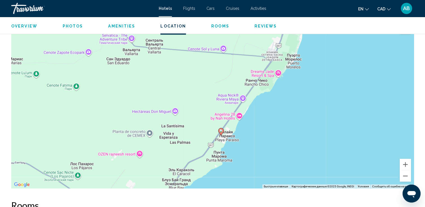
drag, startPoint x: 290, startPoint y: 84, endPoint x: 316, endPoint y: 110, distance: 37.5
click at [316, 110] on div "Чтобы активировать перетаскивание с помощью клавиатуры, нажмите Alt + Ввод. Пос…" at bounding box center [212, 104] width 402 height 168
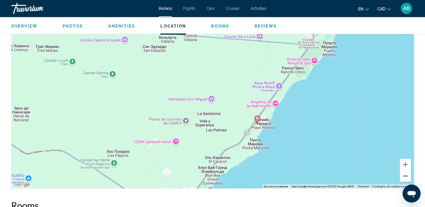
click at [406, 174] on button "Уменьшить" at bounding box center [405, 175] width 11 height 11
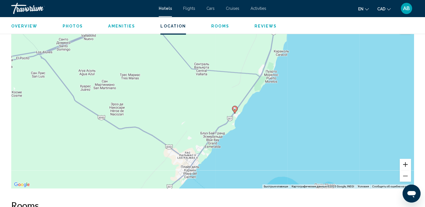
click at [403, 163] on button "Увеличить" at bounding box center [405, 164] width 11 height 11
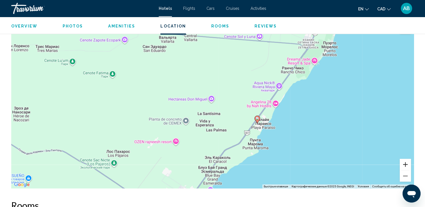
click at [403, 163] on button "Увеличить" at bounding box center [405, 164] width 11 height 11
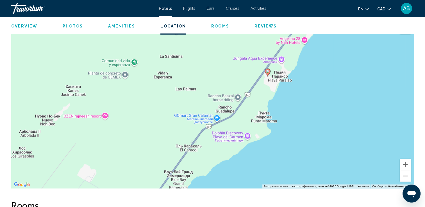
drag, startPoint x: 348, startPoint y: 160, endPoint x: 313, endPoint y: 97, distance: 71.9
click at [313, 97] on div "Чтобы активировать перетаскивание с помощью клавиатуры, нажмите Alt + Ввод. Пос…" at bounding box center [212, 104] width 402 height 168
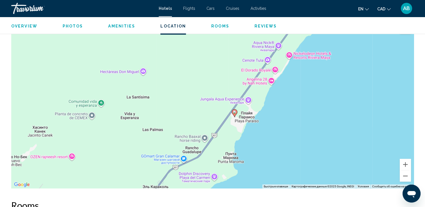
drag, startPoint x: 325, startPoint y: 102, endPoint x: 290, endPoint y: 143, distance: 54.4
click at [290, 143] on div "Чтобы активировать перетаскивание с помощью клавиатуры, нажмите Alt + Ввод. Пос…" at bounding box center [212, 104] width 402 height 168
click at [408, 177] on button "Уменьшить" at bounding box center [405, 175] width 11 height 11
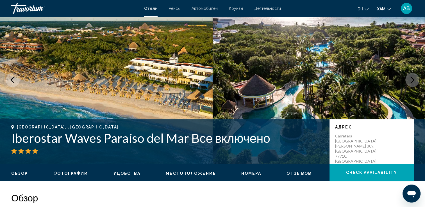
scroll to position [0, 0]
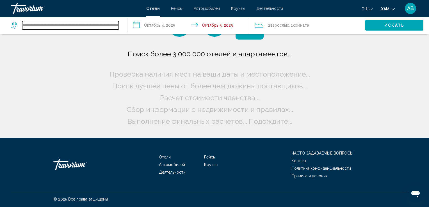
click at [111, 26] on input "**********" at bounding box center [70, 25] width 97 height 8
click at [106, 23] on input "**********" at bounding box center [70, 25] width 97 height 8
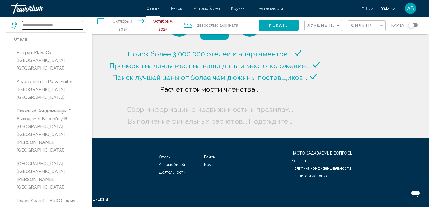
type input "**********"
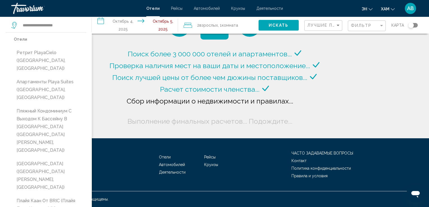
click at [246, 26] on div "2 Adult Взрослых , 1 Комната rooms" at bounding box center [221, 25] width 75 height 8
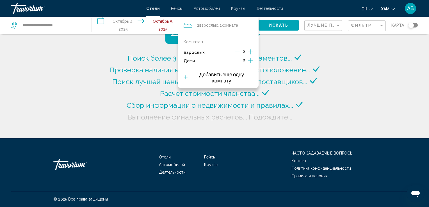
click at [249, 61] on icon "Дочерние элементы" at bounding box center [250, 60] width 5 height 7
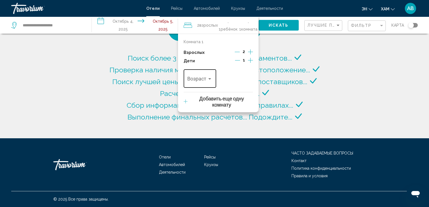
click at [208, 78] on div "Путешественники: 2 взрослых, 1 ребенок" at bounding box center [209, 79] width 5 height 4
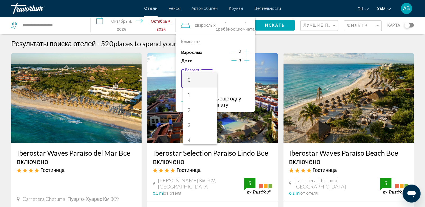
scroll to position [112, 0]
click at [196, 136] on span "11" at bounding box center [200, 134] width 25 height 15
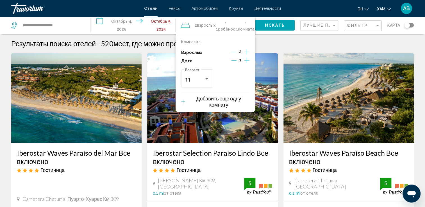
click at [272, 25] on span "Искать" at bounding box center [275, 25] width 20 height 4
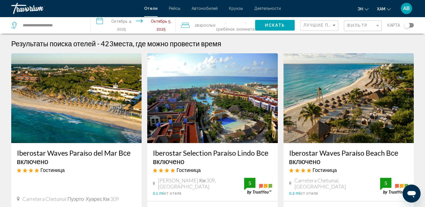
click at [325, 21] on div "Лучшие предложения" at bounding box center [319, 25] width 33 height 10
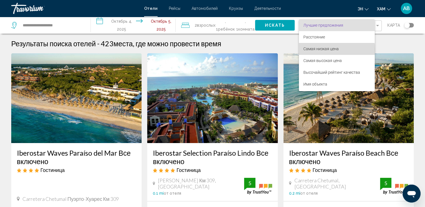
click at [324, 50] on span "Самая низкая цена" at bounding box center [320, 49] width 35 height 4
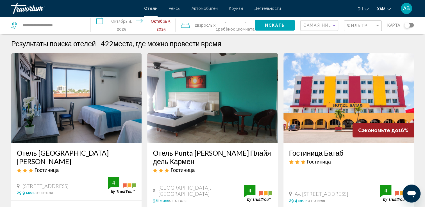
click at [408, 26] on div "Переключить карту" at bounding box center [407, 25] width 6 height 6
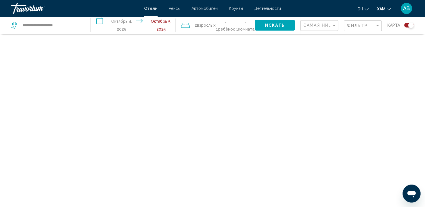
scroll to position [34, 0]
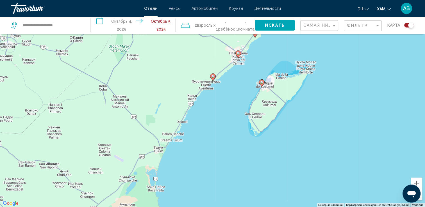
drag, startPoint x: 179, startPoint y: 165, endPoint x: 222, endPoint y: 87, distance: 88.7
click at [222, 87] on div "Чтобы активировать перетаскивание с помощью клавиатуры, нажмите Alt + Ввод. Пос…" at bounding box center [212, 103] width 425 height 207
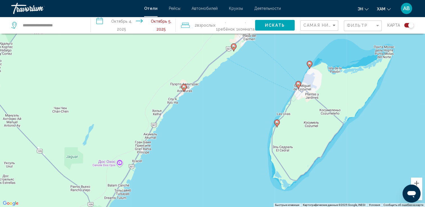
drag, startPoint x: 210, startPoint y: 61, endPoint x: 220, endPoint y: 90, distance: 29.9
click at [220, 90] on div "Чтобы активировать перетаскивание с помощью клавиатуры, нажмите Alt + Ввод. Пос…" at bounding box center [212, 103] width 425 height 207
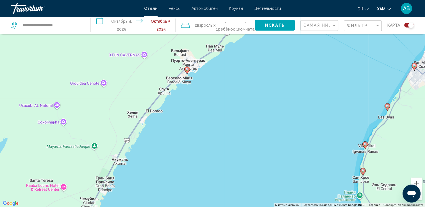
drag, startPoint x: 177, startPoint y: 87, endPoint x: 218, endPoint y: 61, distance: 49.0
click at [218, 61] on div "Чтобы активировать перетаскивание с помощью клавиатуры, нажмите Alt + Ввод. Пос…" at bounding box center [212, 103] width 425 height 207
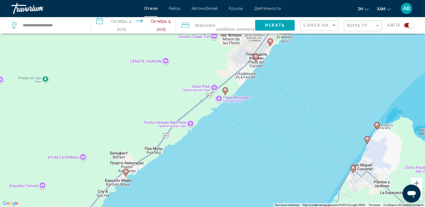
drag, startPoint x: 174, startPoint y: 117, endPoint x: 109, endPoint y: 222, distance: 123.3
click at [109, 174] on html "**********" at bounding box center [212, 69] width 425 height 207
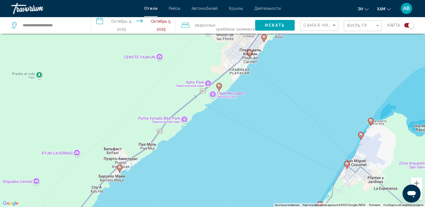
drag, startPoint x: 274, startPoint y: 69, endPoint x: 268, endPoint y: 66, distance: 6.7
click at [268, 66] on div "Чтобы активировать перетаскивание с помощью клавиатуры, нажмите Alt + Ввод. Пос…" at bounding box center [212, 103] width 425 height 207
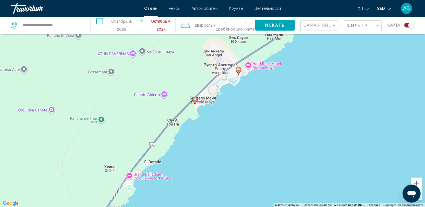
drag, startPoint x: 166, startPoint y: 139, endPoint x: 282, endPoint y: 72, distance: 134.6
click at [282, 72] on div "Чтобы активировать перетаскивание с помощью клавиатуры, нажмите Alt + Ввод. Пос…" at bounding box center [212, 103] width 425 height 207
click at [195, 100] on image "Основное содержание" at bounding box center [194, 99] width 3 height 3
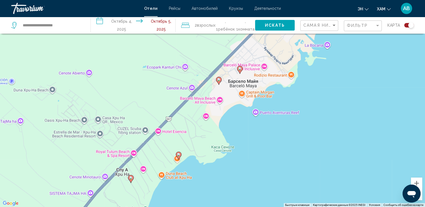
click at [179, 155] on image "Основное содержание" at bounding box center [178, 154] width 3 height 3
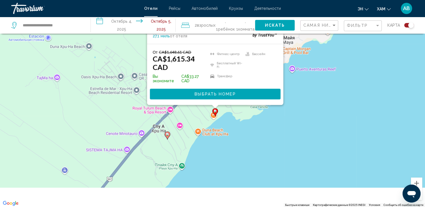
drag, startPoint x: 282, startPoint y: 171, endPoint x: 329, endPoint y: 46, distance: 133.3
click at [329, 46] on div "Чтобы активировать перетаскивание с помощью клавиатуры, нажмите Alt + Ввод. Пос…" at bounding box center [212, 103] width 425 height 207
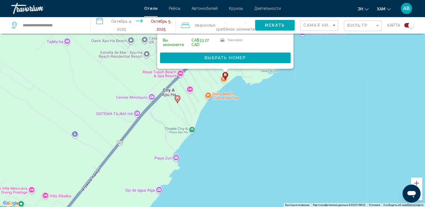
click at [177, 97] on image "Основное содержание" at bounding box center [177, 98] width 3 height 3
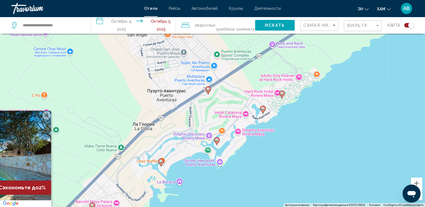
drag, startPoint x: 364, startPoint y: 110, endPoint x: 169, endPoint y: 220, distance: 224.0
click at [169, 174] on html "**********" at bounding box center [212, 69] width 425 height 207
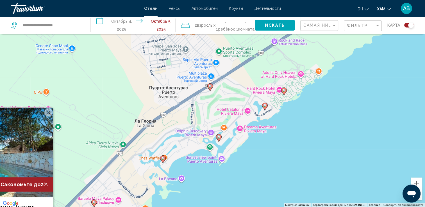
click at [220, 140] on gmp-advanced-marker "Основное содержание" at bounding box center [219, 138] width 6 height 8
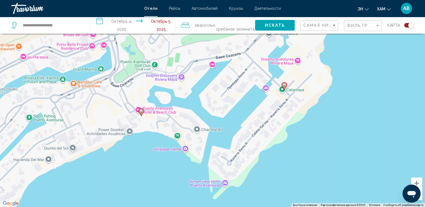
click at [283, 85] on image "Основное содержание" at bounding box center [283, 84] width 3 height 3
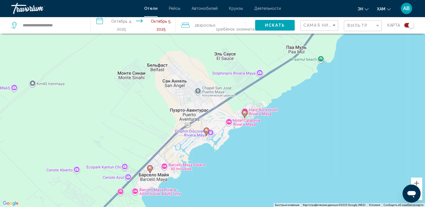
drag, startPoint x: 386, startPoint y: 163, endPoint x: 277, endPoint y: 126, distance: 115.1
click at [277, 126] on div "Чтобы активировать перетаскивание с помощью клавиатуры, нажмите Alt + Ввод. Пос…" at bounding box center [212, 103] width 425 height 207
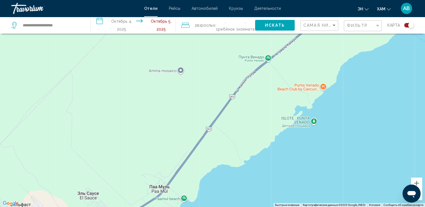
drag, startPoint x: 418, startPoint y: 76, endPoint x: 280, endPoint y: 216, distance: 196.0
click at [280, 174] on html "**********" at bounding box center [212, 69] width 425 height 207
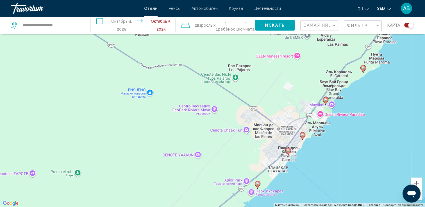
drag, startPoint x: 329, startPoint y: 161, endPoint x: 252, endPoint y: 219, distance: 96.4
click at [252, 174] on html "**********" at bounding box center [212, 69] width 425 height 207
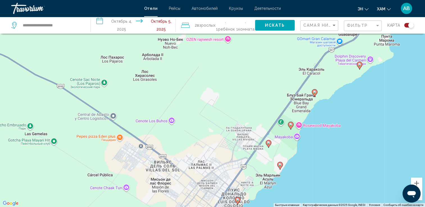
drag, startPoint x: 329, startPoint y: 137, endPoint x: 281, endPoint y: 207, distance: 84.8
click at [281, 207] on div "Чтобы активировать перетаскивание с помощью клавиатуры, нажмите Alt + Ввод. Пос…" at bounding box center [212, 103] width 425 height 207
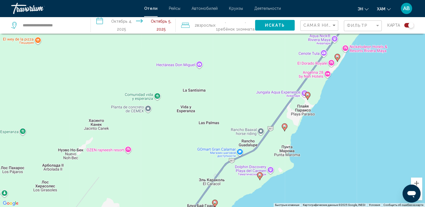
drag, startPoint x: 358, startPoint y: 106, endPoint x: 258, endPoint y: 218, distance: 149.5
click at [258, 174] on html "**********" at bounding box center [212, 69] width 425 height 207
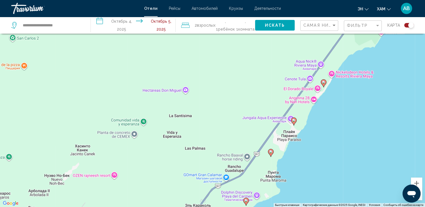
drag, startPoint x: 326, startPoint y: 102, endPoint x: 312, endPoint y: 129, distance: 30.5
click at [312, 129] on div "Чтобы активировать перетаскивание с помощью клавиатуры, нажмите Alt + Ввод. Пос…" at bounding box center [212, 103] width 425 height 207
click at [294, 118] on image "Основное содержание" at bounding box center [293, 119] width 3 height 3
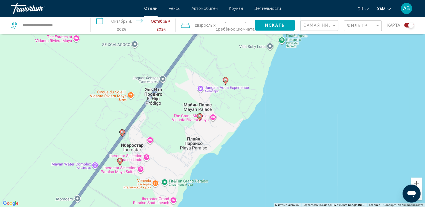
click at [225, 80] on image "Основное содержание" at bounding box center [225, 79] width 3 height 3
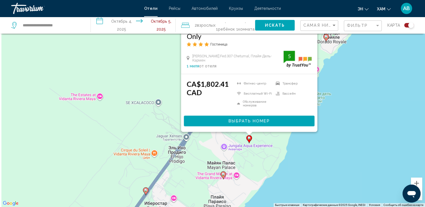
drag, startPoint x: 327, startPoint y: 167, endPoint x: 357, endPoint y: 88, distance: 84.0
click at [357, 89] on div "Чтобы активировать перетаскивание с помощью клавиатуры, нажмите Alt + Ввод. Пос…" at bounding box center [212, 103] width 425 height 207
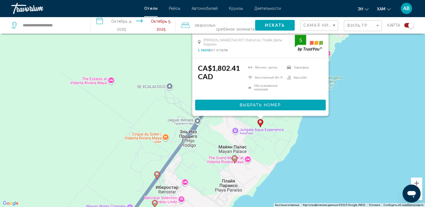
click at [233, 159] on icon "Основное содержание" at bounding box center [234, 159] width 5 height 7
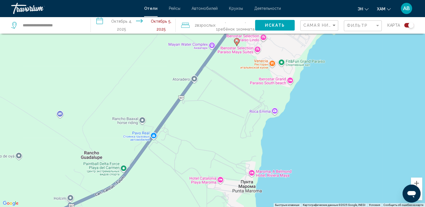
drag, startPoint x: 322, startPoint y: 190, endPoint x: 408, endPoint y: -17, distance: 224.4
click at [408, 0] on html "**********" at bounding box center [212, 69] width 425 height 207
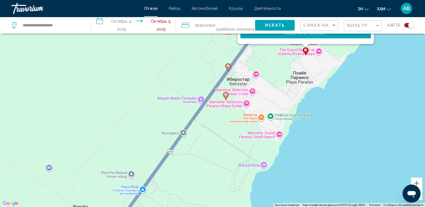
drag, startPoint x: 340, startPoint y: 109, endPoint x: 313, endPoint y: 132, distance: 36.1
click at [333, 152] on div "Чтобы активировать перетаскивание с помощью клавиатуры, нажмите Alt + Ввод. Пос…" at bounding box center [212, 103] width 425 height 207
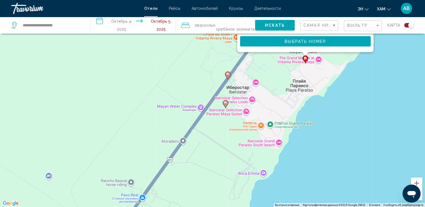
click at [229, 77] on gmp-advanced-marker "Основное содержание" at bounding box center [228, 75] width 6 height 8
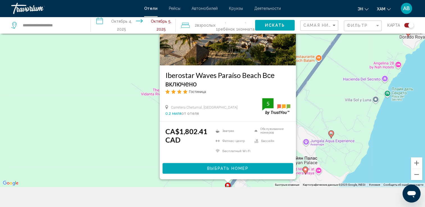
scroll to position [62, 0]
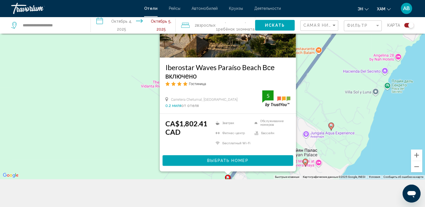
click at [378, 135] on div "Чтобы активировать перетаскивание с помощью клавиатуры, нажмите Alt + Ввод. Пос…" at bounding box center [212, 75] width 425 height 207
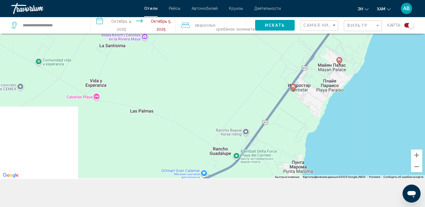
drag, startPoint x: 335, startPoint y: 145, endPoint x: 335, endPoint y: 48, distance: 96.3
click at [335, 48] on div "Чтобы активировать перетаскивание с помощью клавиатуры, нажмите Alt + Ввод. Пос…" at bounding box center [212, 75] width 425 height 207
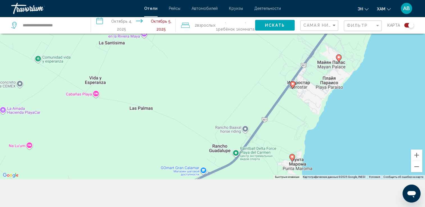
click at [291, 157] on image "Основное содержание" at bounding box center [291, 156] width 3 height 3
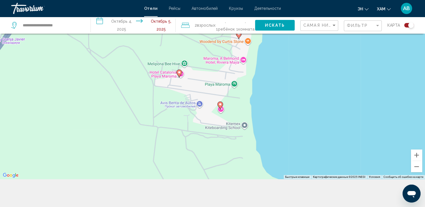
click at [220, 107] on icon "Основное содержание" at bounding box center [219, 105] width 5 height 7
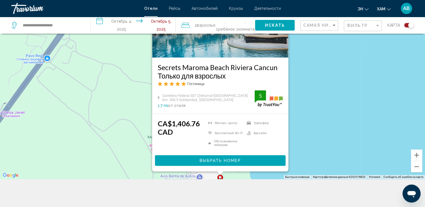
click at [316, 103] on div "Чтобы активировать перетаскивание с помощью клавиатуры, нажмите Alt + Ввод. Пос…" at bounding box center [212, 75] width 425 height 207
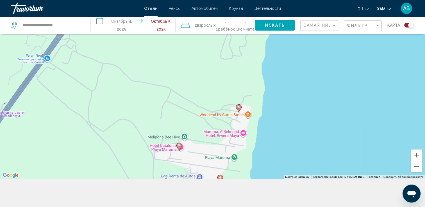
click at [239, 107] on image "Основное содержание" at bounding box center [238, 107] width 3 height 3
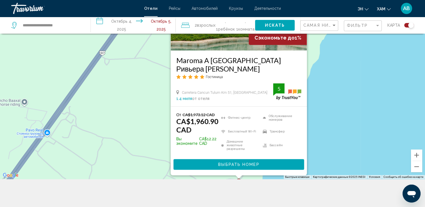
click at [339, 102] on div "Чтобы активировать перетаскивание с помощью клавиатуры, нажмите Alt + Ввод. Пос…" at bounding box center [212, 75] width 425 height 207
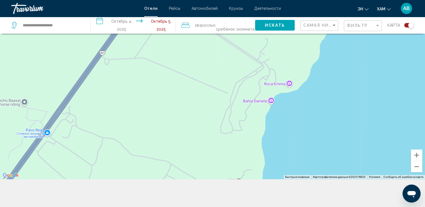
click at [356, 21] on div "Фильтр" at bounding box center [363, 26] width 33 height 10
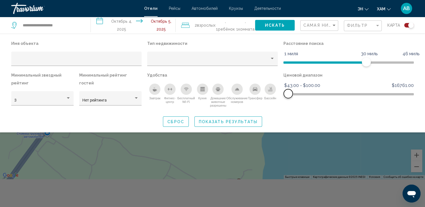
drag, startPoint x: 405, startPoint y: 91, endPoint x: 288, endPoint y: 94, distance: 117.4
click at [288, 94] on span "Фильтры отелей" at bounding box center [288, 93] width 9 height 9
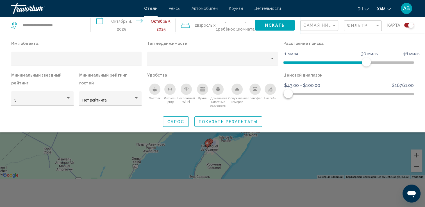
click at [211, 122] on span "Показать результаты" at bounding box center [228, 122] width 59 height 4
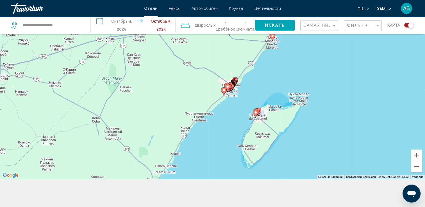
drag, startPoint x: 216, startPoint y: 126, endPoint x: 264, endPoint y: 95, distance: 57.6
click at [264, 95] on div "Чтобы активировать перетаскивание с помощью клавиатуры, нажмите Alt + Ввод. Пос…" at bounding box center [212, 75] width 425 height 207
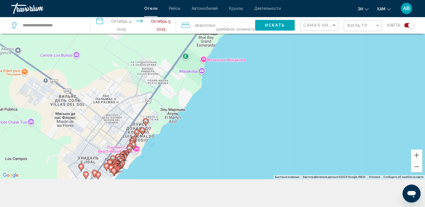
drag, startPoint x: 179, startPoint y: 72, endPoint x: 195, endPoint y: 176, distance: 104.3
click at [195, 176] on div "Чтобы активировать перетаскивание с помощью клавиатуры, нажмите Alt + Ввод. Пос…" at bounding box center [212, 75] width 425 height 207
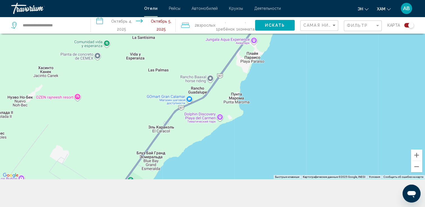
drag, startPoint x: 236, startPoint y: 96, endPoint x: 181, endPoint y: 222, distance: 136.8
click at [181, 145] on html "**********" at bounding box center [212, 41] width 425 height 207
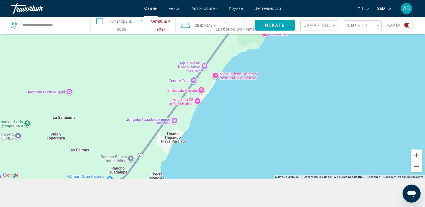
drag, startPoint x: 269, startPoint y: 120, endPoint x: 198, endPoint y: 179, distance: 92.5
click at [198, 179] on div "**********" at bounding box center [212, 92] width 425 height 241
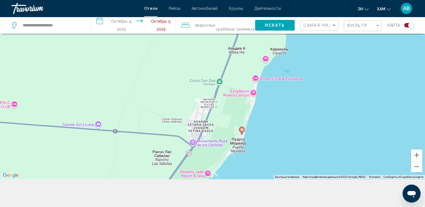
drag, startPoint x: 279, startPoint y: 111, endPoint x: 228, endPoint y: 220, distance: 119.8
click at [228, 145] on html "**********" at bounding box center [212, 41] width 425 height 207
click at [243, 130] on image "Основное содержание" at bounding box center [241, 129] width 3 height 3
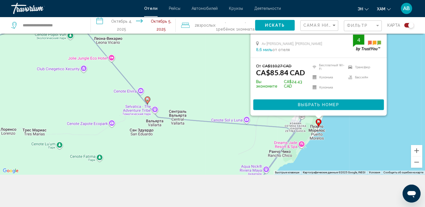
scroll to position [67, 0]
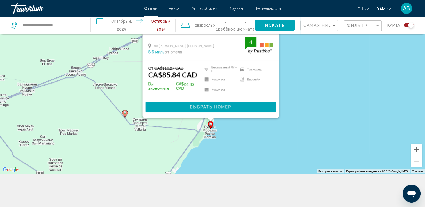
drag, startPoint x: 366, startPoint y: 138, endPoint x: 232, endPoint y: 138, distance: 134.5
click at [232, 138] on div "Чтобы активировать перетаскивание с помощью клавиатуры, нажмите Alt + Ввод. Пос…" at bounding box center [212, 69] width 425 height 207
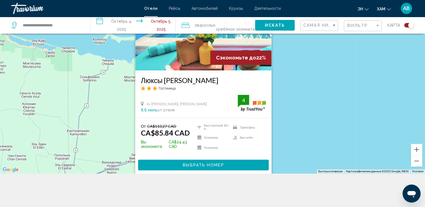
drag, startPoint x: 355, startPoint y: 86, endPoint x: 283, endPoint y: 170, distance: 110.7
click at [283, 170] on div "Чтобы активировать перетаскивание с помощью клавиатуры, нажмите Alt + Ввод. Пос…" at bounding box center [212, 69] width 425 height 207
click at [413, 161] on button "Уменьшить" at bounding box center [416, 161] width 11 height 11
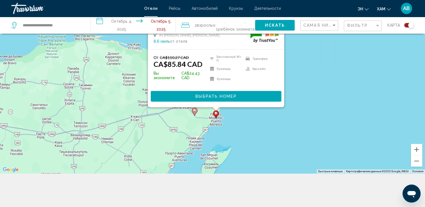
drag, startPoint x: 302, startPoint y: 105, endPoint x: 313, endPoint y: 90, distance: 18.5
click at [313, 90] on div "Чтобы активировать перетаскивание с помощью клавиатуры, нажмите Alt + Ввод. Пос…" at bounding box center [212, 69] width 425 height 207
click at [259, 133] on div "Чтобы активировать перетаскивание с помощью клавиатуры, нажмите Alt + Ввод. Пос…" at bounding box center [212, 69] width 425 height 207
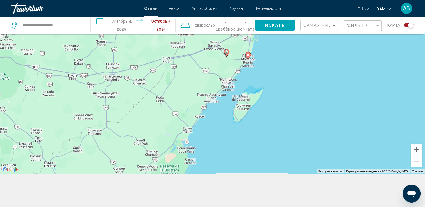
drag, startPoint x: 236, startPoint y: 132, endPoint x: 313, endPoint y: 108, distance: 80.2
click at [268, 73] on div "Чтобы активировать перетаскивание с помощью клавиатуры, нажмите Alt + Ввод. Пос…" at bounding box center [212, 69] width 425 height 207
click at [418, 162] on button "Уменьшить" at bounding box center [416, 161] width 11 height 11
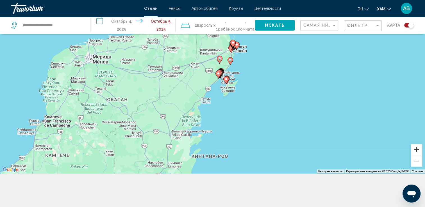
click at [416, 147] on button "Увеличить" at bounding box center [416, 149] width 11 height 11
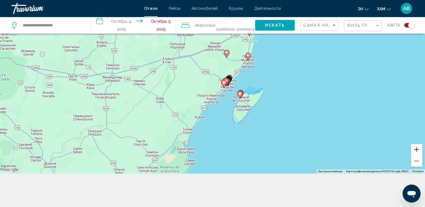
click at [416, 147] on button "Увеличить" at bounding box center [416, 149] width 11 height 11
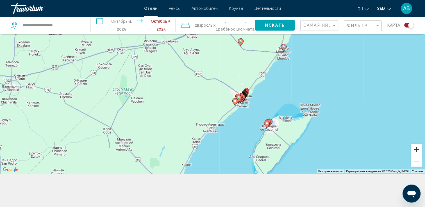
click at [416, 147] on button "Увеличить" at bounding box center [416, 149] width 11 height 11
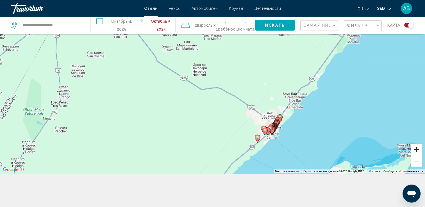
click at [416, 147] on button "Увеличить" at bounding box center [416, 149] width 11 height 11
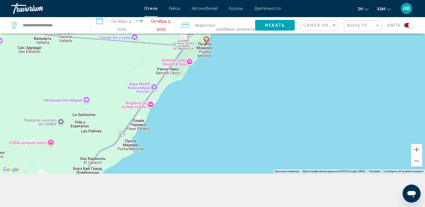
drag, startPoint x: 381, startPoint y: 114, endPoint x: 108, endPoint y: 152, distance: 275.5
click at [108, 152] on div "Чтобы активировать перетаскивание с помощью клавиатуры, нажмите Alt + Ввод. Пос…" at bounding box center [212, 69] width 425 height 207
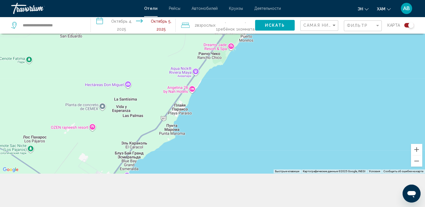
drag, startPoint x: 168, startPoint y: 105, endPoint x: 219, endPoint y: 60, distance: 67.8
click at [219, 60] on div "Чтобы активировать перетаскивание с помощью клавиатуры, нажмите Alt + Ввод. Пос…" at bounding box center [212, 69] width 425 height 207
click at [417, 149] on button "Увеличить" at bounding box center [416, 149] width 11 height 11
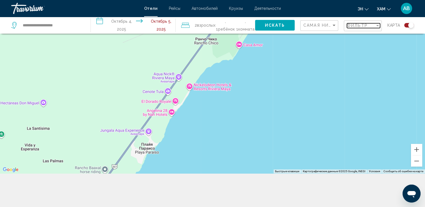
click at [371, 25] on div "Фильтр" at bounding box center [361, 25] width 28 height 4
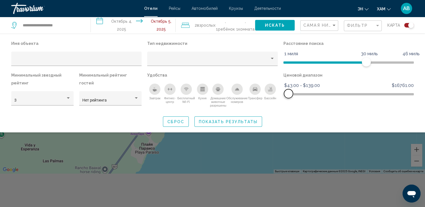
click at [288, 96] on span "Фильтры отелей" at bounding box center [288, 93] width 9 height 9
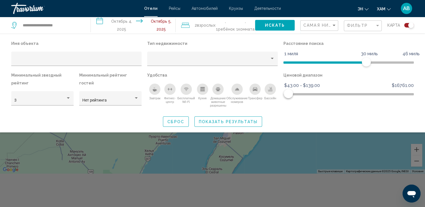
click at [248, 120] on span "Показать результаты" at bounding box center [228, 122] width 59 height 4
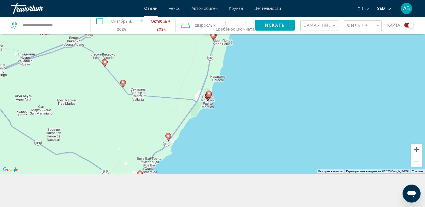
drag, startPoint x: 231, startPoint y: 53, endPoint x: 230, endPoint y: 111, distance: 58.1
click at [230, 111] on div "Чтобы активировать перетаскивание с помощью клавиатуры, нажмите Alt + Ввод. Пос…" at bounding box center [212, 69] width 425 height 207
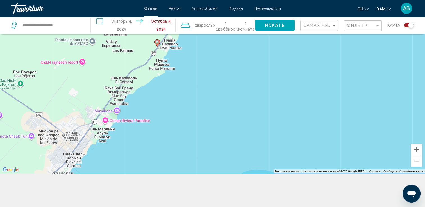
drag, startPoint x: 145, startPoint y: 153, endPoint x: 194, endPoint y: 44, distance: 119.9
click at [194, 42] on div "Чтобы активировать перетаскивание с помощью клавиатуры, нажмите Alt + Ввод. Пос…" at bounding box center [212, 69] width 425 height 207
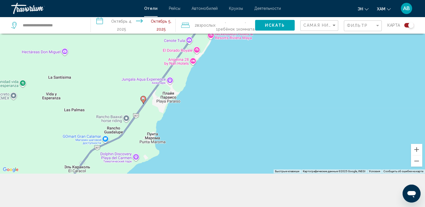
drag, startPoint x: 168, startPoint y: 128, endPoint x: 173, endPoint y: 137, distance: 10.3
click at [173, 137] on div "Чтобы активировать перетаскивание с помощью клавиатуры, нажмите Alt + Ввод. Пос…" at bounding box center [212, 69] width 425 height 207
click at [143, 100] on image "Основное содержание" at bounding box center [143, 98] width 3 height 3
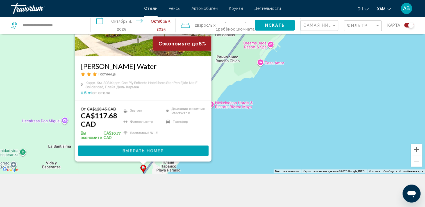
click at [110, 51] on img "Основное содержание" at bounding box center [143, 12] width 136 height 90
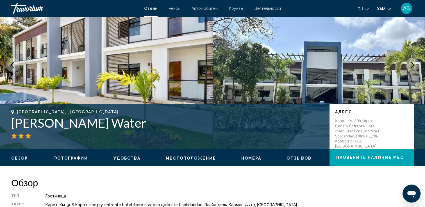
scroll to position [112, 0]
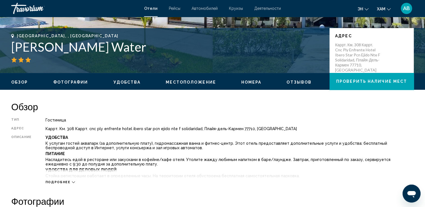
click at [68, 182] on span "Подробнее" at bounding box center [57, 183] width 25 height 4
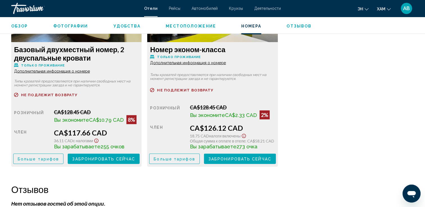
scroll to position [1095, 0]
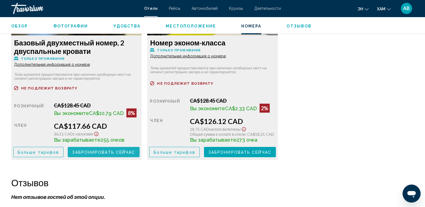
click at [90, 151] on span "Забронировать сейчас" at bounding box center [103, 152] width 63 height 4
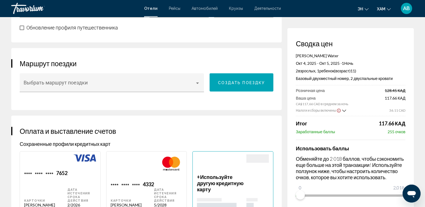
scroll to position [337, 0]
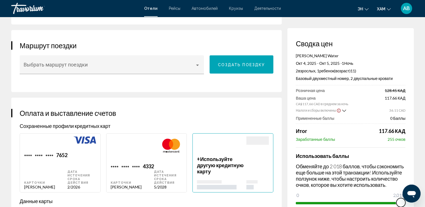
drag, startPoint x: 706, startPoint y: 382, endPoint x: 415, endPoint y: 197, distance: 345.0
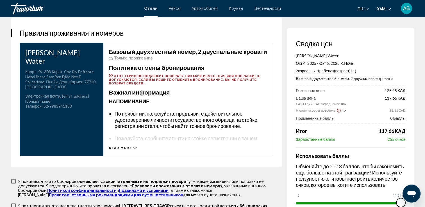
scroll to position [786, 0]
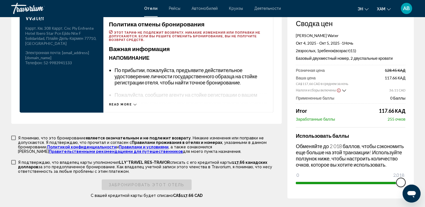
drag, startPoint x: 399, startPoint y: 177, endPoint x: 413, endPoint y: 178, distance: 14.1
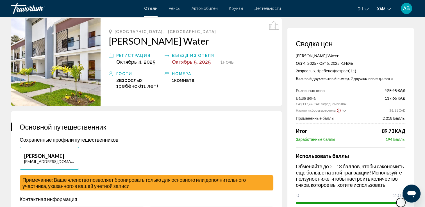
scroll to position [0, 0]
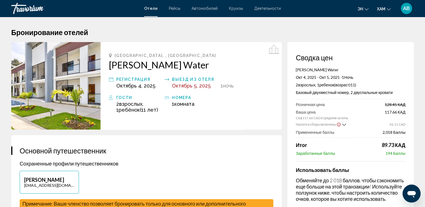
drag, startPoint x: 115, startPoint y: 33, endPoint x: 385, endPoint y: 11, distance: 270.5
click at [385, 11] on span "ХАМ" at bounding box center [381, 9] width 8 height 4
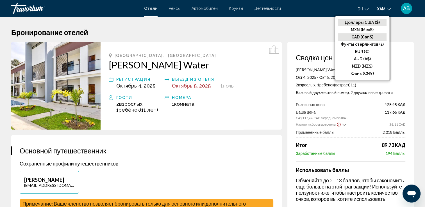
click at [379, 22] on button "Доллары США ($)" at bounding box center [362, 22] width 49 height 7
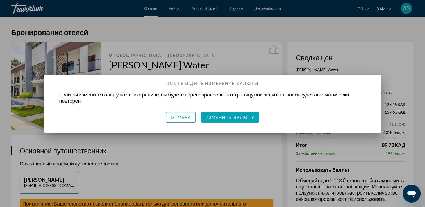
click at [302, 30] on div at bounding box center [212, 103] width 425 height 207
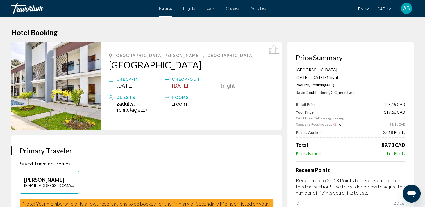
drag, startPoint x: 114, startPoint y: 55, endPoint x: 195, endPoint y: 63, distance: 81.9
click at [195, 63] on div "Playa Del Carmen, , Mexico Mayan Water Hotel Check-in Oct 4, 2025 Check-out Oct…" at bounding box center [191, 86] width 181 height 88
drag, startPoint x: 195, startPoint y: 63, endPoint x: 152, endPoint y: 61, distance: 43.9
copy div "Playa Del Carmen, , Mexico Mayan Water Hotel"
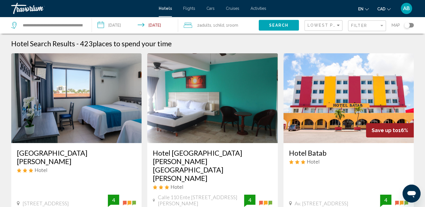
click at [409, 25] on div "Toggle map" at bounding box center [407, 25] width 6 height 6
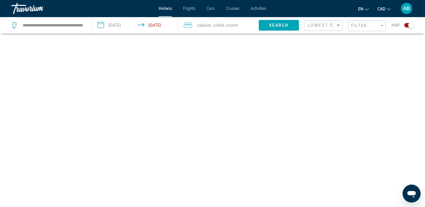
scroll to position [34, 0]
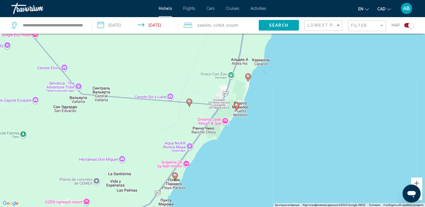
drag, startPoint x: 240, startPoint y: 70, endPoint x: 176, endPoint y: 204, distance: 148.1
click at [176, 204] on div "Чтобы активировать перетаскивание с помощью клавиатуры, нажмите Alt + Ввод. Пос…" at bounding box center [212, 103] width 425 height 207
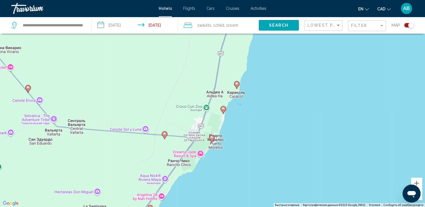
drag, startPoint x: 249, startPoint y: 91, endPoint x: 224, endPoint y: 125, distance: 41.6
click at [224, 125] on div "Чтобы активировать перетаскивание с помощью клавиатуры, нажмите Alt + Ввод. Пос…" at bounding box center [212, 103] width 425 height 207
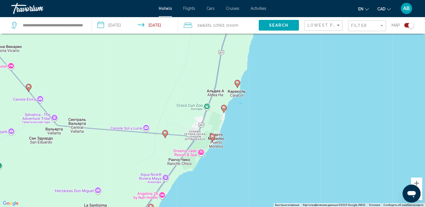
click at [238, 81] on image "Main content" at bounding box center [237, 82] width 3 height 3
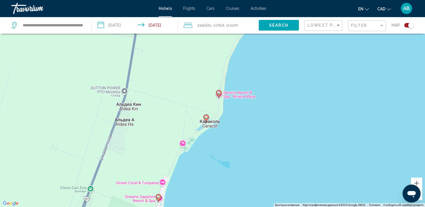
click at [219, 94] on image "Main content" at bounding box center [218, 92] width 3 height 3
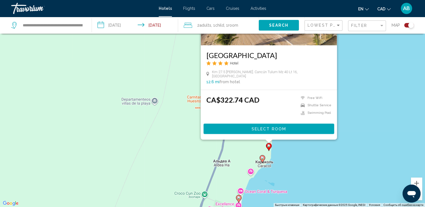
scroll to position [67, 0]
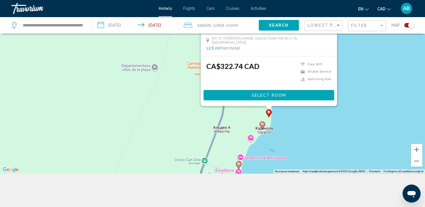
click at [262, 126] on icon "Main content" at bounding box center [261, 125] width 5 height 7
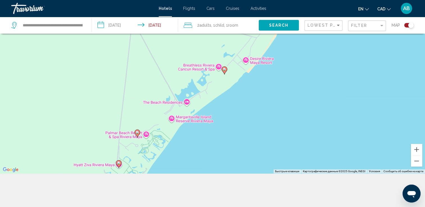
click at [225, 70] on image "Main content" at bounding box center [224, 69] width 3 height 3
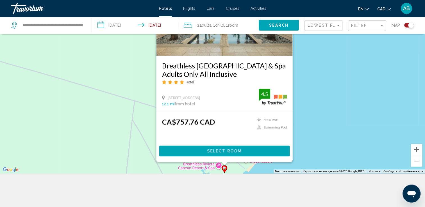
click at [373, 89] on div "Чтобы активировать перетаскивание с помощью клавиатуры, нажмите Alt + Ввод. Пос…" at bounding box center [212, 69] width 425 height 207
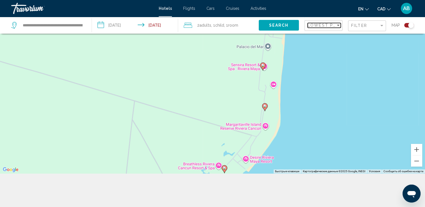
click at [336, 26] on div "Sort by" at bounding box center [338, 25] width 5 height 4
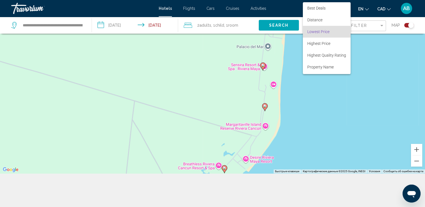
scroll to position [6, 0]
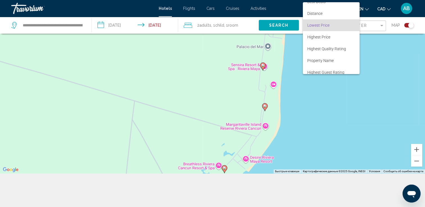
click at [342, 116] on div at bounding box center [212, 103] width 425 height 207
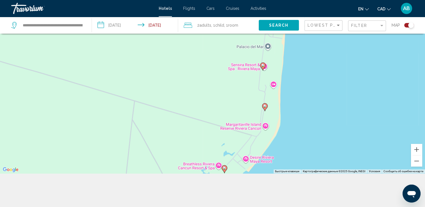
click at [84, 25] on div "**********" at bounding box center [48, 25] width 75 height 17
click at [161, 8] on span "Hotels" at bounding box center [165, 8] width 13 height 4
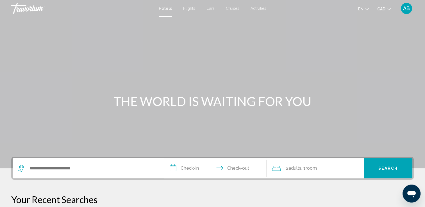
click at [38, 173] on div "Search widget" at bounding box center [88, 168] width 140 height 20
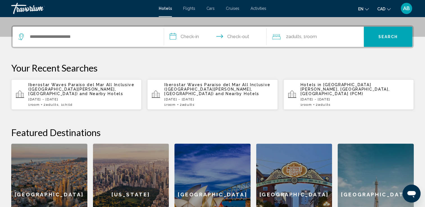
scroll to position [138, 0]
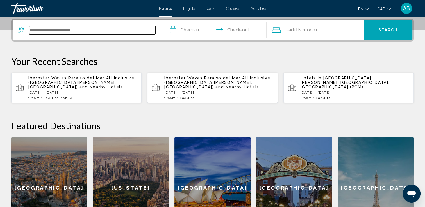
click at [31, 28] on input "Search widget" at bounding box center [92, 30] width 126 height 8
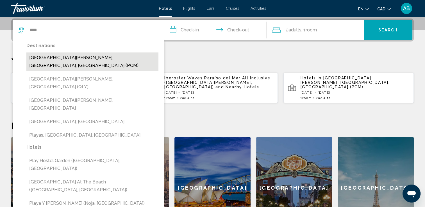
click at [45, 57] on button "Playa Del Carmen, Riviera Maya, Mexico (PCM)" at bounding box center [92, 62] width 132 height 19
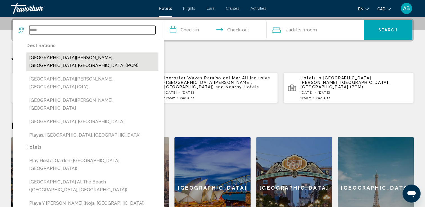
type input "**********"
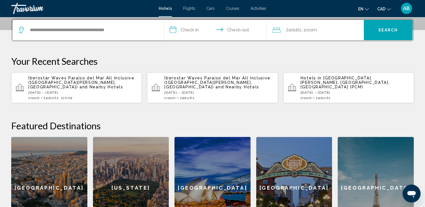
click at [194, 33] on input "**********" at bounding box center [216, 31] width 105 height 22
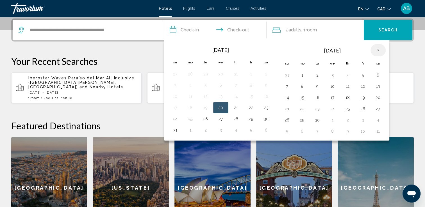
click at [377, 50] on th "Next month" at bounding box center [377, 50] width 15 height 12
click at [373, 73] on button "4" at bounding box center [377, 75] width 9 height 8
click at [289, 85] on button "5" at bounding box center [286, 87] width 9 height 8
type input "**********"
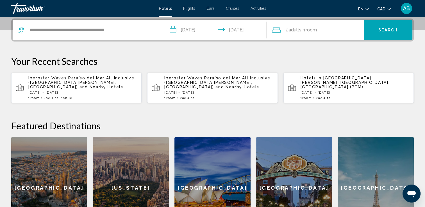
click at [330, 24] on div "2 Adult Adults , 1 Room rooms" at bounding box center [318, 30] width 92 height 20
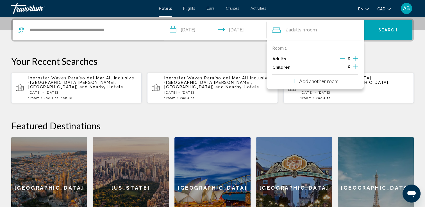
click at [354, 68] on icon "Increment children" at bounding box center [355, 66] width 5 height 7
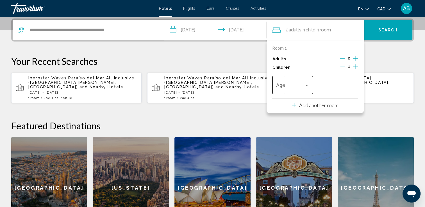
click at [303, 81] on div "Age" at bounding box center [292, 84] width 33 height 20
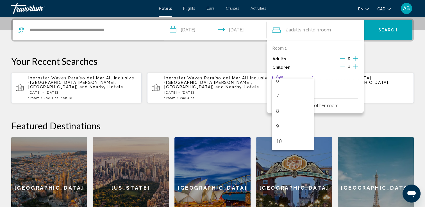
scroll to position [140, 0]
click at [280, 112] on span "11" at bounding box center [292, 112] width 33 height 15
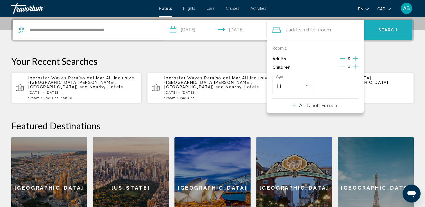
click at [390, 30] on span "Search" at bounding box center [388, 30] width 20 height 4
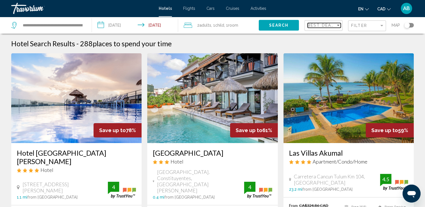
click at [325, 24] on span "Best Deals" at bounding box center [321, 25] width 29 height 4
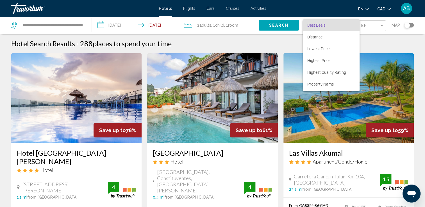
click at [384, 35] on div at bounding box center [212, 103] width 425 height 207
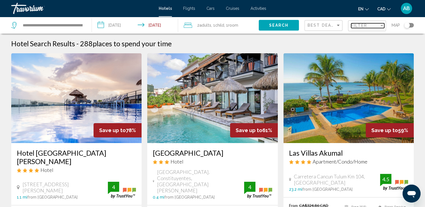
click at [378, 25] on div "Filter" at bounding box center [365, 25] width 28 height 4
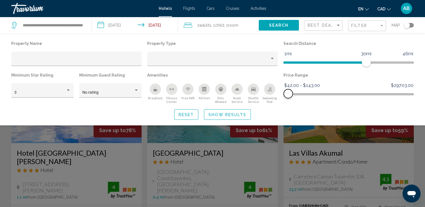
drag, startPoint x: 384, startPoint y: 101, endPoint x: 288, endPoint y: 97, distance: 96.1
click at [288, 97] on span "Hotel Filters" at bounding box center [288, 93] width 9 height 9
click at [288, 96] on span "Hotel Filters" at bounding box center [287, 93] width 9 height 9
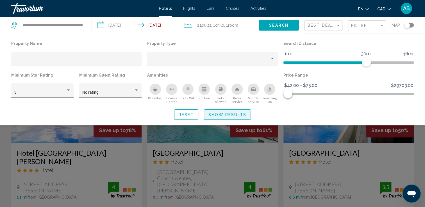
click at [220, 115] on span "Show Results" at bounding box center [227, 115] width 38 height 4
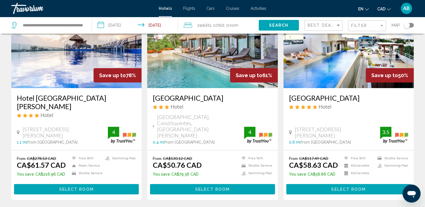
scroll to position [56, 0]
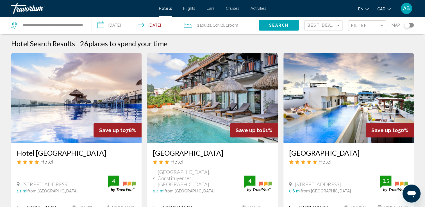
click at [409, 27] on div "Toggle map" at bounding box center [407, 25] width 6 height 6
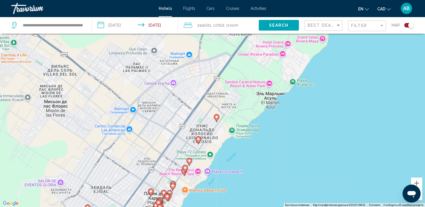
drag, startPoint x: 324, startPoint y: 85, endPoint x: 238, endPoint y: 185, distance: 132.6
click at [238, 185] on div "Чтобы активировать перетаскивание с помощью клавиатуры, нажмите Alt + Ввод. Пос…" at bounding box center [212, 103] width 425 height 207
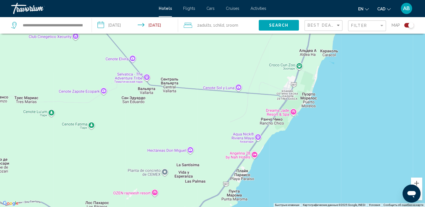
drag, startPoint x: 340, startPoint y: 79, endPoint x: 238, endPoint y: 218, distance: 172.0
click at [238, 174] on html "**********" at bounding box center [212, 69] width 425 height 207
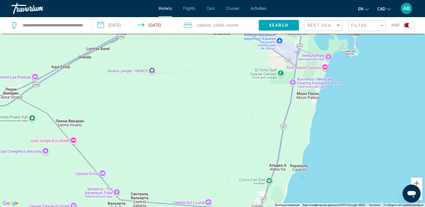
drag, startPoint x: 321, startPoint y: 78, endPoint x: 296, endPoint y: 177, distance: 101.7
click at [296, 177] on div "Main content" at bounding box center [212, 103] width 425 height 207
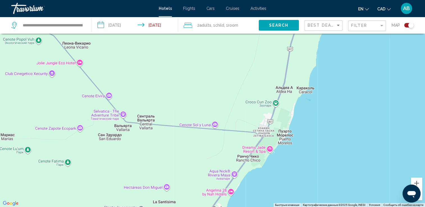
drag, startPoint x: 313, startPoint y: 107, endPoint x: 320, endPoint y: 28, distance: 80.0
click at [320, 28] on div "**********" at bounding box center [212, 120] width 425 height 241
click at [81, 25] on input "**********" at bounding box center [52, 25] width 61 height 8
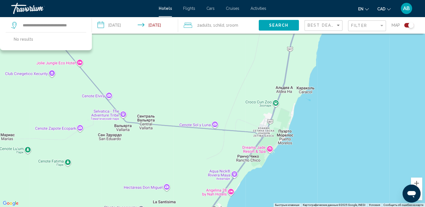
click at [278, 23] on span "Search" at bounding box center [279, 25] width 20 height 4
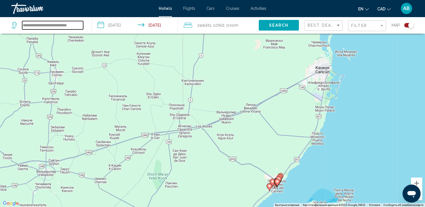
click at [81, 24] on input "**********" at bounding box center [52, 25] width 61 height 8
click at [383, 28] on div "Filter" at bounding box center [381, 25] width 5 height 4
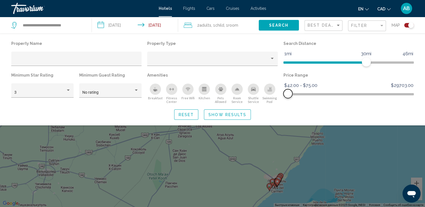
click at [288, 95] on span "Hotel Filters" at bounding box center [287, 93] width 9 height 9
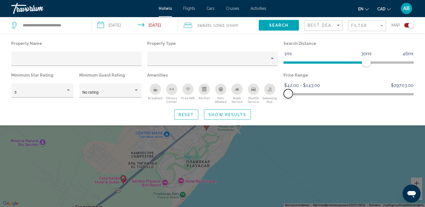
click at [288, 95] on span "Hotel Filters" at bounding box center [288, 93] width 9 height 9
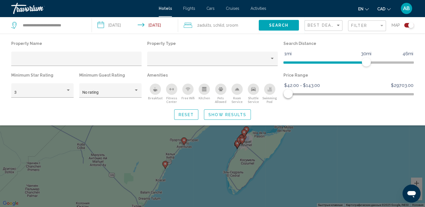
click at [233, 115] on span "Show Results" at bounding box center [227, 115] width 38 height 4
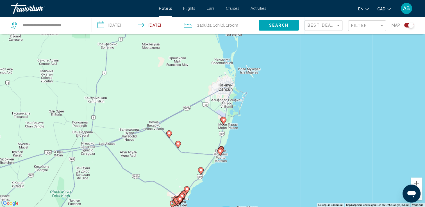
drag, startPoint x: 261, startPoint y: 108, endPoint x: 241, endPoint y: 149, distance: 45.0
click at [241, 151] on div "Чтобы активировать перетаскивание с помощью клавиатуры, нажмите Alt + Ввод. Пос…" at bounding box center [212, 103] width 425 height 207
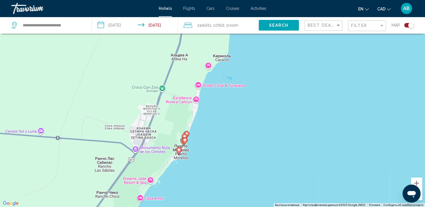
drag, startPoint x: 211, startPoint y: 147, endPoint x: 229, endPoint y: 37, distance: 111.6
click at [229, 37] on div "Чтобы активировать перетаскивание с помощью клавиатуры, нажмите Alt + Ввод. Пос…" at bounding box center [212, 103] width 425 height 207
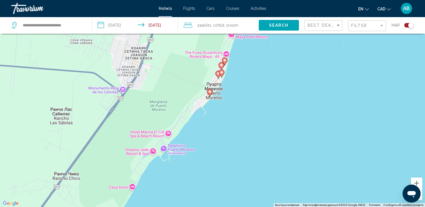
drag, startPoint x: 179, startPoint y: 165, endPoint x: 225, endPoint y: 61, distance: 113.1
click at [225, 61] on image "Main content" at bounding box center [224, 60] width 3 height 3
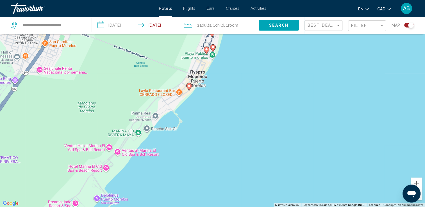
click at [188, 87] on image "Main content" at bounding box center [188, 85] width 3 height 3
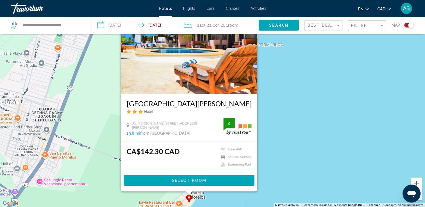
click at [307, 113] on div "Чтобы активировать перетаскивание с помощью клавиатуры, нажмите Alt + Ввод. Пос…" at bounding box center [212, 103] width 425 height 207
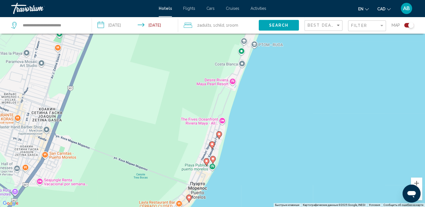
click at [220, 136] on g "Main content" at bounding box center [219, 135] width 6 height 8
click at [219, 135] on image "Main content" at bounding box center [218, 134] width 3 height 3
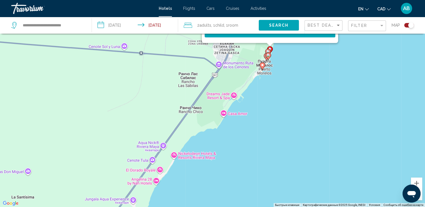
drag, startPoint x: 293, startPoint y: 193, endPoint x: 316, endPoint y: 27, distance: 168.1
click at [292, 90] on div "Чтобы активировать перетаскивание с помощью клавиатуры, нажмите Alt + Ввод. Пос…" at bounding box center [212, 103] width 425 height 207
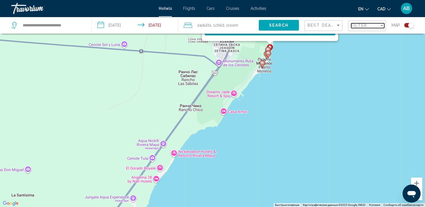
click at [372, 24] on div "Filter" at bounding box center [365, 25] width 28 height 4
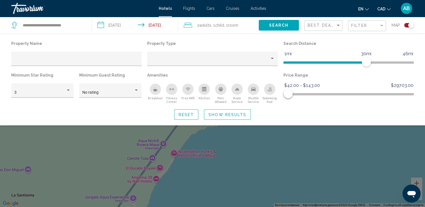
click at [253, 91] on icon "Shuttle Service" at bounding box center [253, 89] width 4 height 4
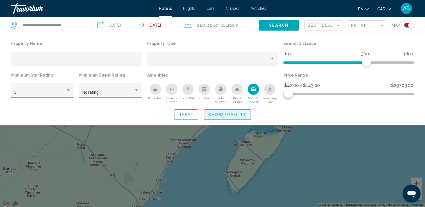
click at [238, 115] on span "Show Results" at bounding box center [227, 115] width 38 height 4
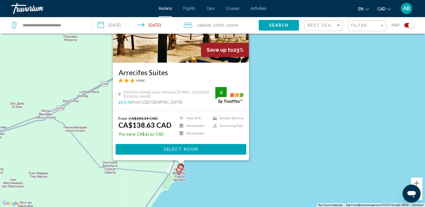
drag, startPoint x: 256, startPoint y: 104, endPoint x: 225, endPoint y: 222, distance: 121.8
click at [225, 174] on html "**********" at bounding box center [212, 69] width 425 height 207
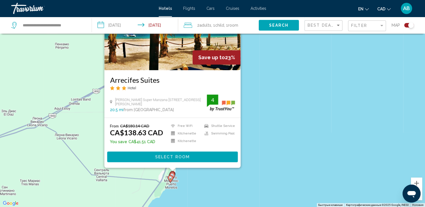
click at [313, 133] on div "Чтобы активировать перетаскивание с помощью клавиатуры, нажмите Alt + Ввод. Пос…" at bounding box center [212, 103] width 425 height 207
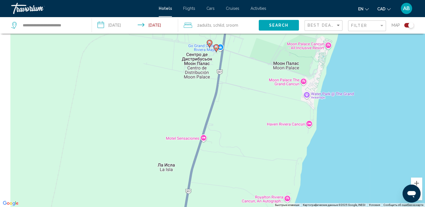
drag, startPoint x: 96, startPoint y: 140, endPoint x: 316, endPoint y: 184, distance: 224.8
click at [316, 184] on div "Чтобы активировать перетаскивание с помощью клавиатуры, нажмите Alt + Ввод. Пос…" at bounding box center [212, 103] width 425 height 207
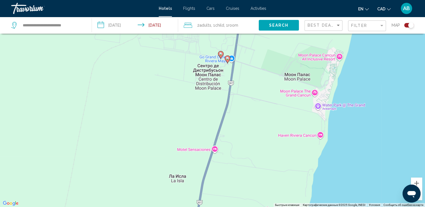
click at [226, 57] on icon "Main content" at bounding box center [227, 59] width 5 height 7
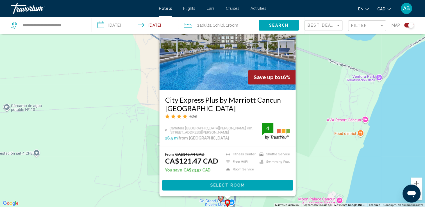
click at [221, 198] on image "Main content" at bounding box center [220, 197] width 3 height 3
click at [227, 204] on icon "Main content" at bounding box center [226, 203] width 5 height 7
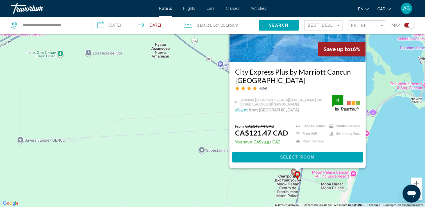
click at [298, 176] on icon "Main content" at bounding box center [297, 175] width 5 height 7
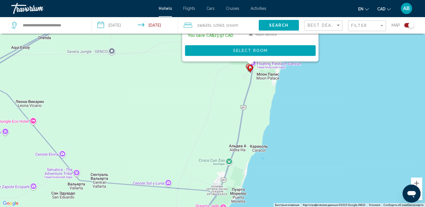
drag, startPoint x: 340, startPoint y: 189, endPoint x: 229, endPoint y: 87, distance: 151.2
click at [230, 88] on div "Чтобы активировать перетаскивание с помощью клавиатуры, нажмите Alt + Ввод. Пос…" at bounding box center [212, 103] width 425 height 207
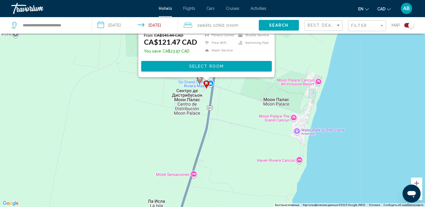
drag, startPoint x: 252, startPoint y: 122, endPoint x: 253, endPoint y: 144, distance: 22.5
click at [253, 144] on div "Чтобы активировать перетаскивание с помощью клавиатуры, нажмите Alt + Ввод. Пос…" at bounding box center [212, 103] width 425 height 207
click at [199, 79] on image "Main content" at bounding box center [199, 78] width 3 height 3
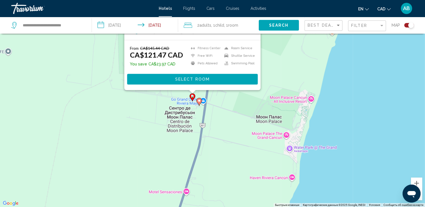
drag, startPoint x: 321, startPoint y: 157, endPoint x: 314, endPoint y: 44, distance: 113.4
click at [314, 44] on div "Чтобы активировать перетаскивание с помощью клавиатуры, нажмите Alt + Ввод. Пос…" at bounding box center [212, 103] width 425 height 207
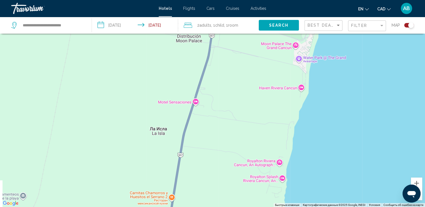
drag, startPoint x: 246, startPoint y: 167, endPoint x: 254, endPoint y: 46, distance: 121.6
click at [261, 64] on div "Чтобы активировать перетаскивание с помощью клавиатуры, нажмите Alt + Ввод. Пос…" at bounding box center [212, 103] width 425 height 207
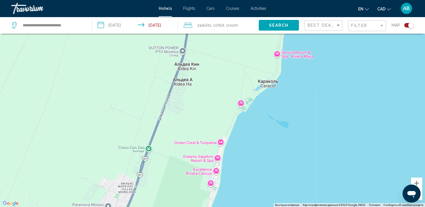
drag, startPoint x: 240, startPoint y: 153, endPoint x: 241, endPoint y: 72, distance: 81.2
click at [241, 72] on div "Main content" at bounding box center [212, 103] width 425 height 207
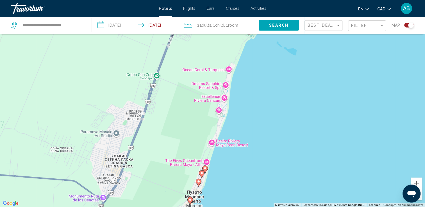
drag, startPoint x: 206, startPoint y: 147, endPoint x: 219, endPoint y: 105, distance: 44.1
click at [218, 111] on div "Чтобы активировать перетаскивание с помощью клавиатуры, нажмите Alt + Ввод. Пос…" at bounding box center [212, 103] width 425 height 207
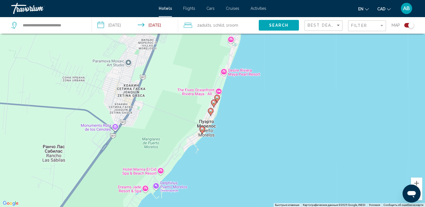
drag, startPoint x: 185, startPoint y: 161, endPoint x: 183, endPoint y: 124, distance: 37.1
click at [183, 124] on div "Чтобы активировать перетаскивание с помощью клавиатуры, нажмите Alt + Ввод. Пос…" at bounding box center [212, 103] width 425 height 207
click at [203, 129] on image "Main content" at bounding box center [201, 128] width 3 height 3
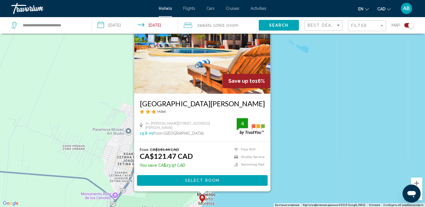
click at [183, 201] on div "Чтобы активировать перетаскивание с помощью клавиатуры, нажмите Alt + Ввод. Пос…" at bounding box center [212, 103] width 425 height 207
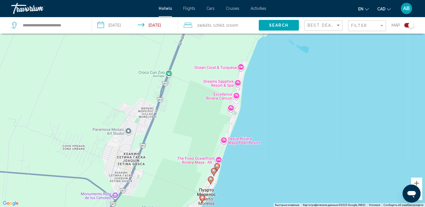
click at [211, 179] on image "Main content" at bounding box center [210, 179] width 3 height 3
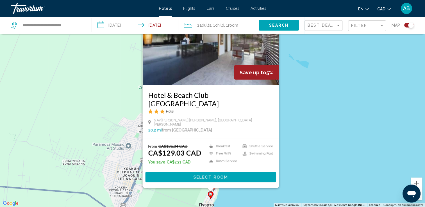
click at [314, 173] on div "Чтобы активировать перетаскивание с помощью клавиатуры, нажмите Alt + Ввод. Пос…" at bounding box center [212, 103] width 425 height 207
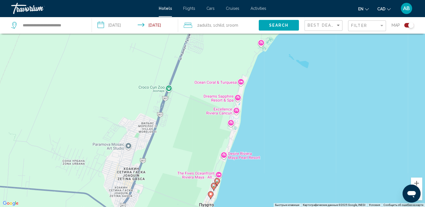
click at [219, 184] on gmp-advanced-marker "Main content" at bounding box center [217, 182] width 6 height 8
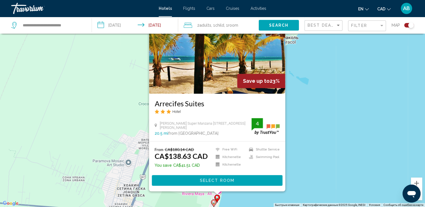
drag, startPoint x: 310, startPoint y: 187, endPoint x: 306, endPoint y: 187, distance: 3.9
click at [310, 187] on div "Чтобы активировать перетаскивание с помощью клавиатуры, нажмите Alt + Ввод. Пос…" at bounding box center [212, 103] width 425 height 207
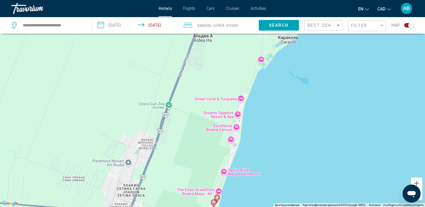
click at [217, 199] on image "Main content" at bounding box center [216, 197] width 3 height 3
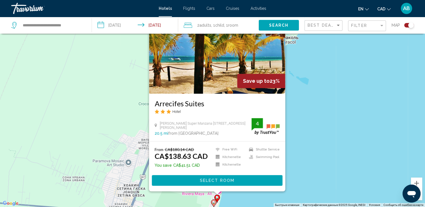
click at [364, 148] on div "Чтобы активировать перетаскивание с помощью клавиатуры, нажмите Alt + Ввод. Пос…" at bounding box center [212, 103] width 425 height 207
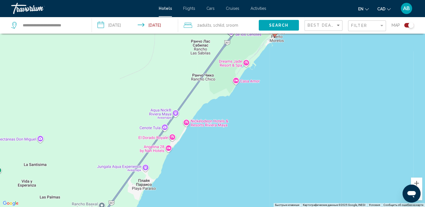
drag, startPoint x: 308, startPoint y: 186, endPoint x: 325, endPoint y: 29, distance: 158.1
click at [325, 29] on div "**********" at bounding box center [212, 120] width 425 height 241
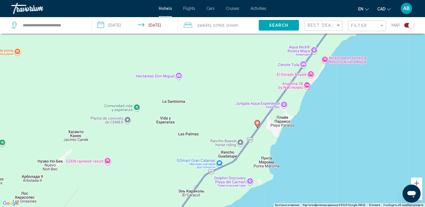
drag, startPoint x: 224, startPoint y: 138, endPoint x: 361, endPoint y: 68, distance: 154.2
click at [361, 68] on div "Чтобы активировать перетаскивание с помощью клавиатуры, нажмите Alt + Ввод. Пос…" at bounding box center [212, 103] width 425 height 207
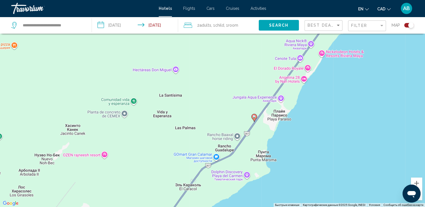
click at [253, 118] on image "Main content" at bounding box center [253, 116] width 3 height 3
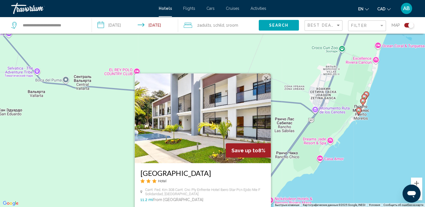
drag, startPoint x: 373, startPoint y: 135, endPoint x: 317, endPoint y: 188, distance: 77.1
click at [321, 204] on div "Чтобы активировать перетаскивание с помощью клавиатуры, нажмите Alt + Ввод. Пос…" at bounding box center [212, 103] width 425 height 207
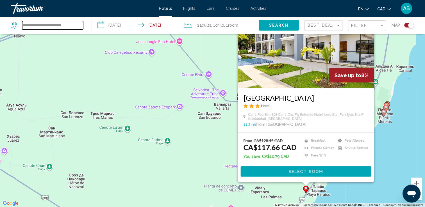
click at [75, 27] on input "**********" at bounding box center [52, 25] width 61 height 8
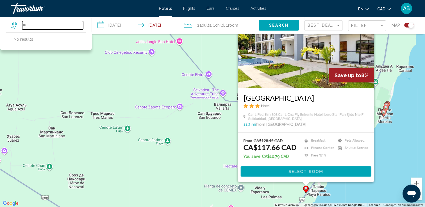
type input "*"
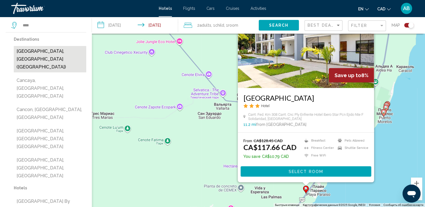
click at [51, 53] on button "[GEOGRAPHIC_DATA], [GEOGRAPHIC_DATA] ([GEOGRAPHIC_DATA])" at bounding box center [50, 59] width 72 height 26
type input "**********"
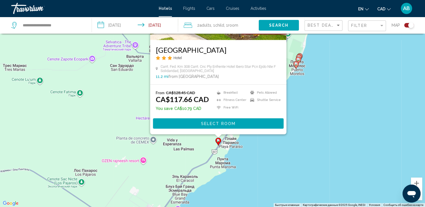
drag, startPoint x: 376, startPoint y: 151, endPoint x: 286, endPoint y: 104, distance: 102.0
click at [288, 102] on div "Чтобы активировать перетаскивание с помощью клавиатуры, нажмите Alt + Ввод. Пос…" at bounding box center [212, 103] width 425 height 207
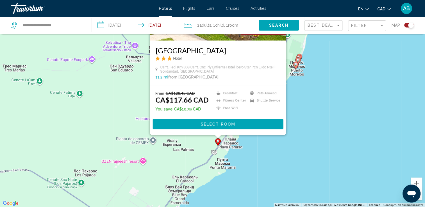
click at [326, 128] on div "Чтобы активировать перетаскивание с помощью клавиатуры, нажмите Alt + Ввод. Пос…" at bounding box center [212, 103] width 425 height 207
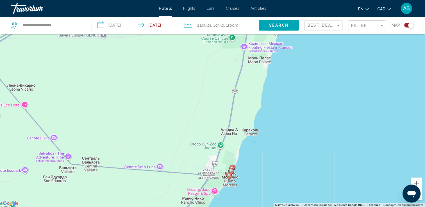
drag, startPoint x: 307, startPoint y: 147, endPoint x: 250, endPoint y: 222, distance: 94.3
click at [250, 174] on html "**********" at bounding box center [212, 69] width 425 height 207
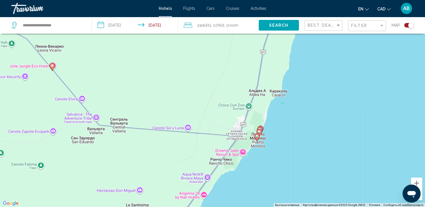
drag, startPoint x: 278, startPoint y: 82, endPoint x: 310, endPoint y: 35, distance: 56.9
click at [310, 35] on div "Чтобы активировать перетаскивание с помощью клавиатуры, нажмите Alt + Ввод. Пос…" at bounding box center [212, 103] width 425 height 207
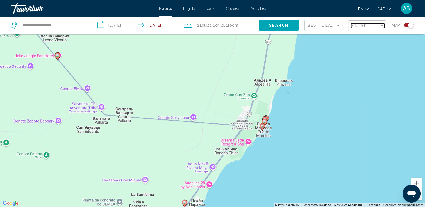
click at [359, 28] on span "Filter" at bounding box center [359, 25] width 16 height 4
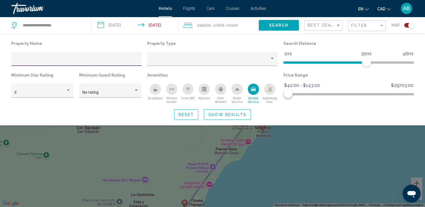
click at [410, 25] on div "Toggle map" at bounding box center [411, 25] width 6 height 6
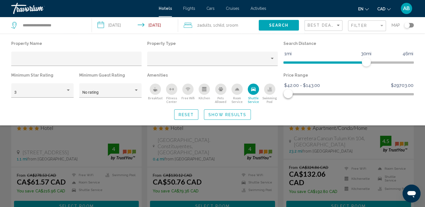
scroll to position [39, 0]
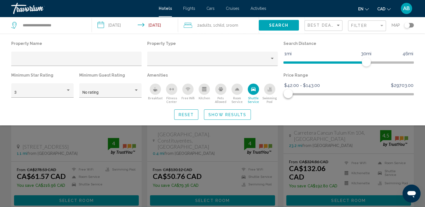
click at [289, 130] on div "Search widget" at bounding box center [212, 145] width 425 height 123
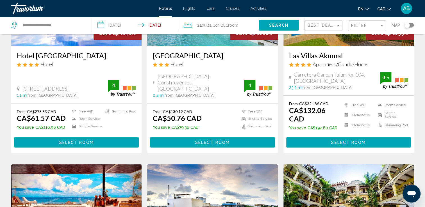
scroll to position [0, 0]
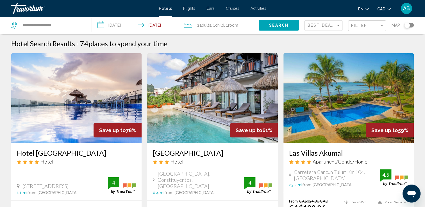
click at [408, 25] on div "Toggle map" at bounding box center [407, 25] width 6 height 6
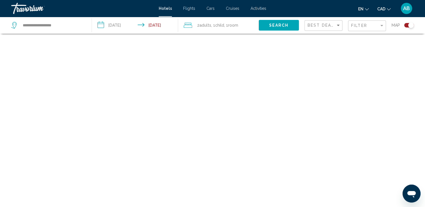
scroll to position [34, 0]
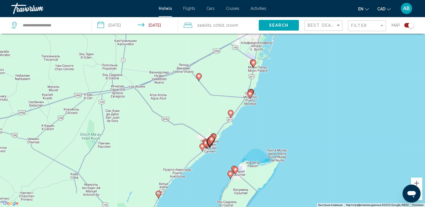
drag, startPoint x: 244, startPoint y: 95, endPoint x: 237, endPoint y: 125, distance: 31.1
click at [237, 125] on div "Чтобы активировать перетаскивание с помощью клавиатуры, нажмите Alt + Ввод. Пос…" at bounding box center [212, 103] width 425 height 207
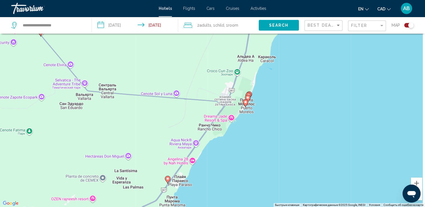
drag, startPoint x: 215, startPoint y: 130, endPoint x: 168, endPoint y: 208, distance: 90.5
click at [168, 174] on html "**********" at bounding box center [212, 69] width 425 height 207
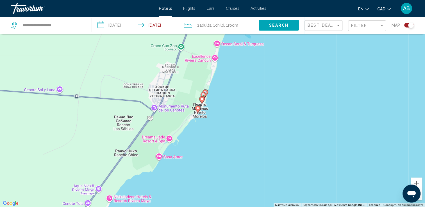
drag, startPoint x: 250, startPoint y: 96, endPoint x: 225, endPoint y: 111, distance: 29.1
click at [225, 111] on div "Чтобы активировать перетаскивание с помощью клавиатуры, нажмите Alt + Ввод. Пос…" at bounding box center [212, 103] width 425 height 207
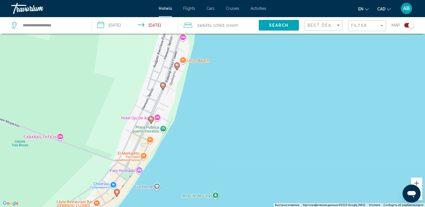
drag, startPoint x: 160, startPoint y: 83, endPoint x: 184, endPoint y: 69, distance: 28.0
click at [183, 87] on div "Чтобы активировать перетаскивание с помощью клавиатуры, нажмите Alt + Ввод. Пос…" at bounding box center [212, 103] width 425 height 207
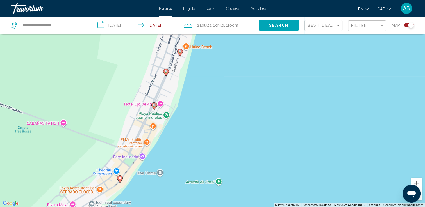
click at [181, 50] on icon "Main content" at bounding box center [179, 52] width 5 height 7
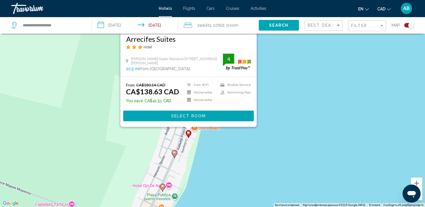
drag, startPoint x: 278, startPoint y: 163, endPoint x: 287, endPoint y: 89, distance: 74.3
click at [287, 89] on div "Чтобы активировать перетаскивание с помощью клавиатуры, нажмите Alt + Ввод. Пос…" at bounding box center [212, 103] width 425 height 207
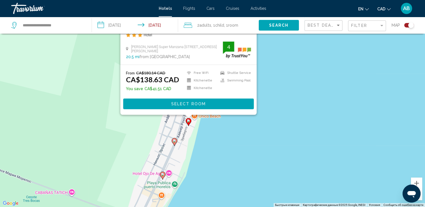
click at [175, 142] on image "Main content" at bounding box center [174, 140] width 3 height 3
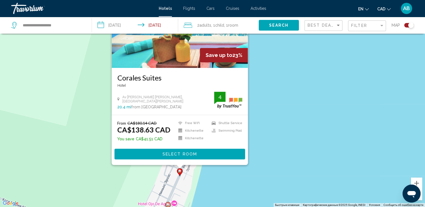
drag, startPoint x: 271, startPoint y: 185, endPoint x: 283, endPoint y: 89, distance: 96.5
click at [283, 89] on div "Чтобы активировать перетаскивание с помощью клавиатуры, нажмите Alt + Ввод. Пос…" at bounding box center [212, 103] width 425 height 207
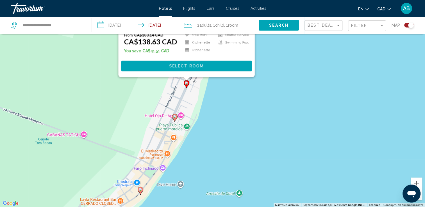
click at [174, 115] on icon "Main content" at bounding box center [174, 117] width 5 height 7
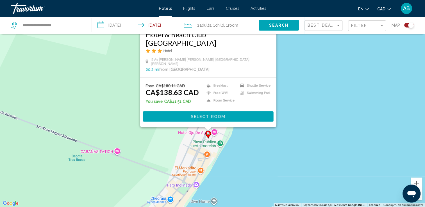
drag, startPoint x: 272, startPoint y: 174, endPoint x: 316, endPoint y: 93, distance: 92.4
click at [317, 93] on div "Чтобы активировать перетаскивание с помощью клавиатуры, нажмите Alt + Ввод. Пос…" at bounding box center [212, 103] width 425 height 207
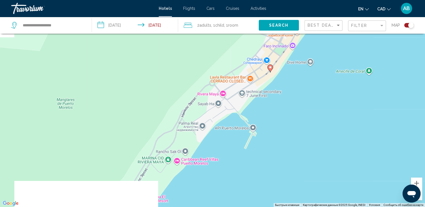
drag, startPoint x: 215, startPoint y: 185, endPoint x: 299, endPoint y: 66, distance: 146.0
click at [299, 66] on div "Чтобы активировать перетаскивание с помощью клавиатуры, нажмите Alt + Ввод. Пос…" at bounding box center [212, 103] width 425 height 207
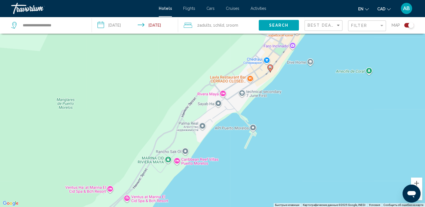
click at [270, 69] on image "Main content" at bounding box center [269, 67] width 3 height 3
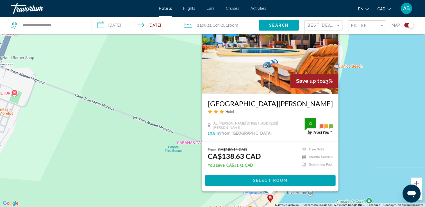
click at [345, 119] on div "Чтобы активировать перетаскивание с помощью клавиатуры, нажмите Alt + Ввод. Пос…" at bounding box center [212, 103] width 425 height 207
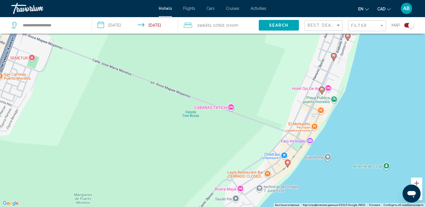
drag, startPoint x: 320, startPoint y: 148, endPoint x: 347, endPoint y: 67, distance: 86.2
click at [347, 71] on div "Чтобы активировать перетаскивание с помощью клавиатуры, нажмите Alt + Ввод. Пос…" at bounding box center [212, 103] width 425 height 207
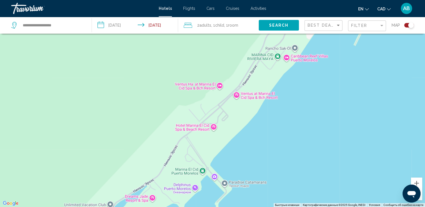
drag, startPoint x: 230, startPoint y: 153, endPoint x: 272, endPoint y: 108, distance: 62.2
click at [272, 108] on div "Чтобы активировать перетаскивание с помощью клавиатуры, нажмите Alt + Ввод. Пос…" at bounding box center [212, 103] width 425 height 207
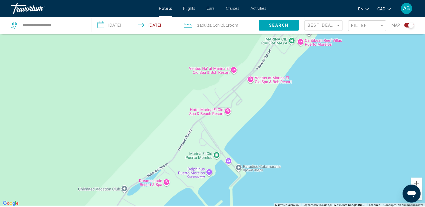
drag, startPoint x: 252, startPoint y: 142, endPoint x: 317, endPoint y: 53, distance: 110.0
click at [317, 53] on div "Чтобы активировать перетаскивание с помощью клавиатуры, нажмите Alt + Ввод. Пос…" at bounding box center [212, 103] width 425 height 207
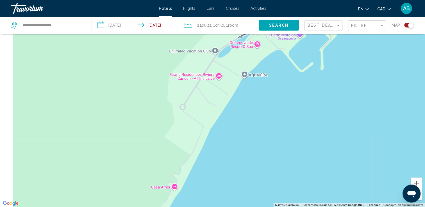
drag, startPoint x: 247, startPoint y: 122, endPoint x: 308, endPoint y: 32, distance: 109.0
click at [308, 32] on div "**********" at bounding box center [212, 120] width 425 height 241
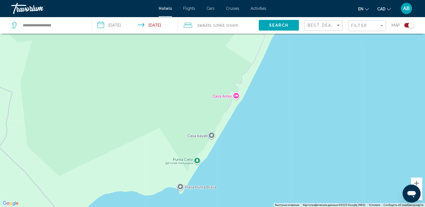
drag, startPoint x: 249, startPoint y: 131, endPoint x: 307, endPoint y: 34, distance: 114.0
click at [306, 37] on div "Main content" at bounding box center [212, 103] width 425 height 207
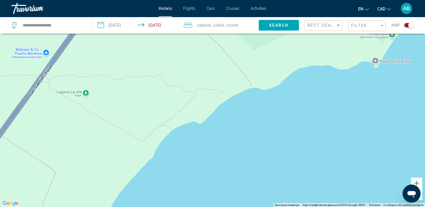
drag, startPoint x: 230, startPoint y: 149, endPoint x: 255, endPoint y: 218, distance: 73.5
click at [255, 174] on html "**********" at bounding box center [212, 69] width 425 height 207
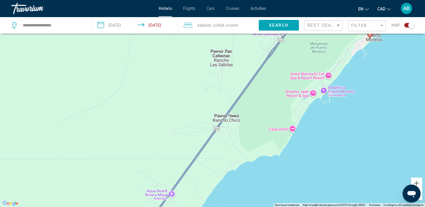
drag, startPoint x: 248, startPoint y: 163, endPoint x: 281, endPoint y: 88, distance: 81.7
click at [281, 90] on div "Чтобы активировать перетаскивание с помощью клавиатуры, нажмите Alt + Ввод. Пос…" at bounding box center [212, 103] width 425 height 207
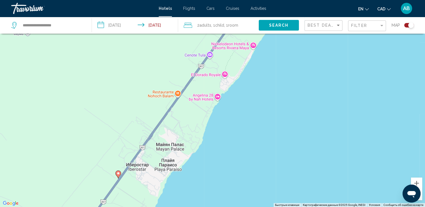
click at [118, 175] on image "Main content" at bounding box center [118, 173] width 3 height 3
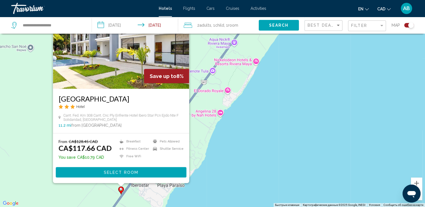
drag, startPoint x: 283, startPoint y: 148, endPoint x: 360, endPoint y: 44, distance: 129.1
click at [360, 45] on div "Чтобы активировать перетаскивание с помощью клавиатуры, нажмите Alt + Ввод. Пос…" at bounding box center [212, 103] width 425 height 207
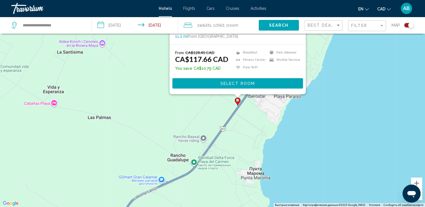
drag, startPoint x: 275, startPoint y: 101, endPoint x: 285, endPoint y: 170, distance: 70.1
click at [286, 175] on div "Чтобы активировать перетаскивание с помощью клавиатуры, нажмите Alt + Ввод. Пос…" at bounding box center [212, 103] width 425 height 207
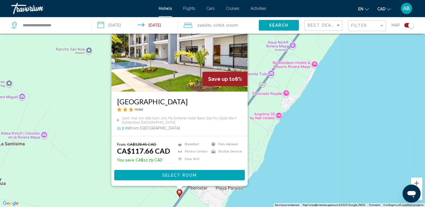
drag, startPoint x: 368, startPoint y: 73, endPoint x: 311, endPoint y: 162, distance: 106.1
click at [311, 162] on div "Чтобы активировать перетаскивание с помощью клавиатуры, нажмите Alt + Ввод. Пос…" at bounding box center [212, 103] width 425 height 207
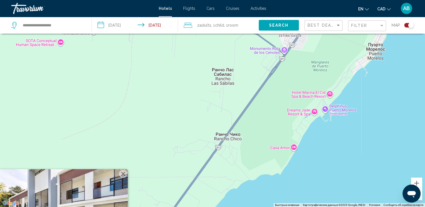
drag, startPoint x: 322, startPoint y: 77, endPoint x: 239, endPoint y: 205, distance: 152.1
click at [239, 205] on div "Чтобы активировать перетаскивание с помощью клавиатуры, нажмите Alt + Ввод. Пос…" at bounding box center [212, 103] width 425 height 207
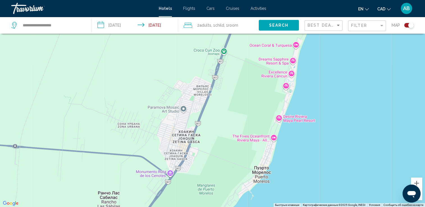
drag, startPoint x: 366, startPoint y: 101, endPoint x: 252, endPoint y: 222, distance: 166.7
click at [252, 174] on html "**********" at bounding box center [212, 69] width 425 height 207
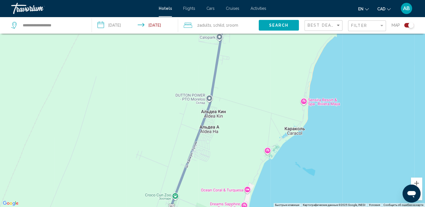
drag, startPoint x: 327, startPoint y: 129, endPoint x: 283, endPoint y: 222, distance: 103.0
click at [283, 174] on html "**********" at bounding box center [212, 69] width 425 height 207
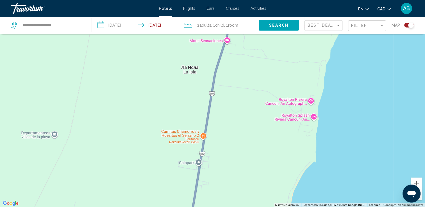
drag, startPoint x: 329, startPoint y: 78, endPoint x: 311, endPoint y: 203, distance: 125.9
click at [311, 203] on div "Чтобы активировать перетаскивание с помощью клавиатуры, нажмите Alt + Ввод. Пос…" at bounding box center [212, 103] width 425 height 207
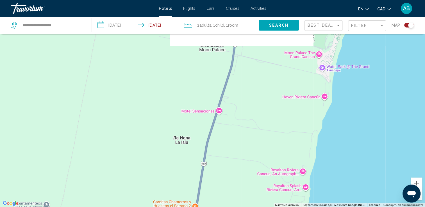
drag, startPoint x: 312, startPoint y: 100, endPoint x: 297, endPoint y: 207, distance: 107.6
click at [297, 207] on div "Чтобы активировать перетаскивание с помощью клавиатуры, нажмите Alt + Ввод. Пос…" at bounding box center [212, 103] width 425 height 207
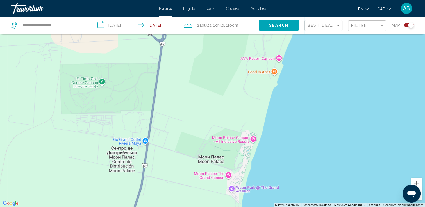
drag, startPoint x: 344, startPoint y: 146, endPoint x: 263, endPoint y: 222, distance: 110.7
click at [263, 174] on html "**********" at bounding box center [212, 69] width 425 height 207
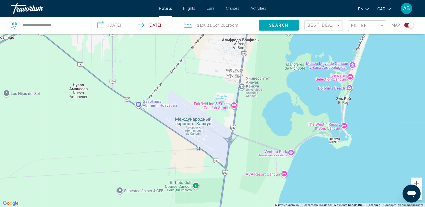
drag, startPoint x: 298, startPoint y: 96, endPoint x: 233, endPoint y: 110, distance: 66.4
click at [290, 198] on div "Чтобы активировать перетаскивание с помощью клавиатуры, нажмите Alt + Ввод. Пос…" at bounding box center [212, 103] width 425 height 207
click at [371, 20] on button "Filter" at bounding box center [367, 26] width 38 height 12
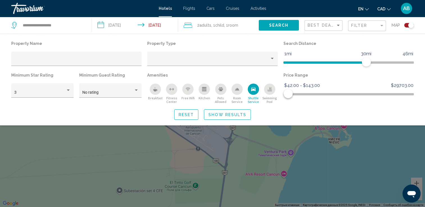
click at [255, 88] on icon "Shuttle Service" at bounding box center [253, 89] width 4 height 4
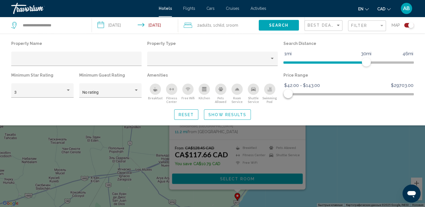
click at [221, 115] on span "Show Results" at bounding box center [227, 115] width 38 height 4
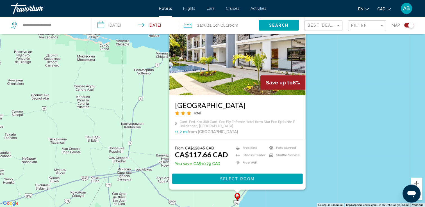
click at [331, 89] on div "Чтобы активировать перетаскивание с помощью клавиатуры, нажмите Alt + Ввод. Пос…" at bounding box center [212, 103] width 425 height 207
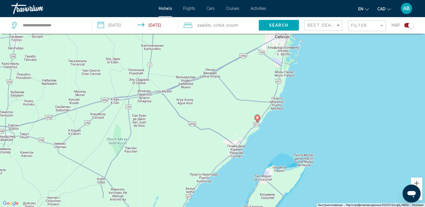
drag, startPoint x: 249, startPoint y: 151, endPoint x: 269, endPoint y: 72, distance: 80.8
click at [269, 72] on div "Чтобы активировать перетаскивание с помощью клавиатуры, нажмите Alt + Ввод. Пос…" at bounding box center [212, 103] width 425 height 207
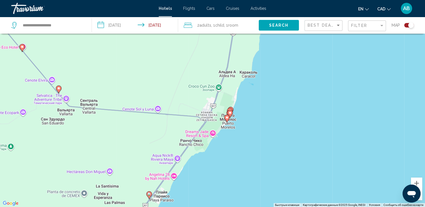
drag, startPoint x: 272, startPoint y: 110, endPoint x: 218, endPoint y: 222, distance: 124.0
click at [218, 174] on html "**********" at bounding box center [212, 69] width 425 height 207
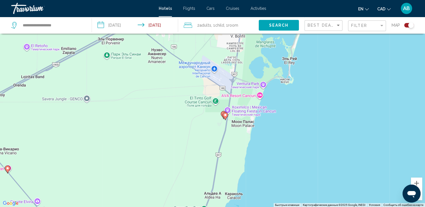
drag, startPoint x: 272, startPoint y: 98, endPoint x: 257, endPoint y: 222, distance: 124.2
click at [257, 174] on html "**********" at bounding box center [212, 69] width 425 height 207
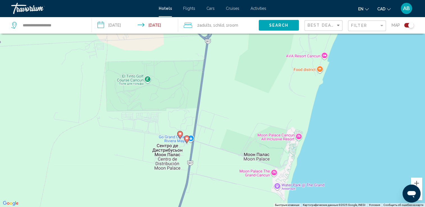
drag, startPoint x: 204, startPoint y: 98, endPoint x: 209, endPoint y: 170, distance: 72.1
click at [229, 203] on div "Чтобы активировать перетаскивание с помощью клавиатуры, нажмите Alt + Ввод. Пос…" at bounding box center [212, 103] width 425 height 207
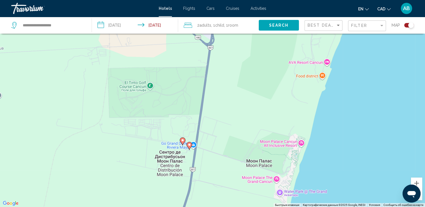
click at [190, 145] on image "Main content" at bounding box center [189, 144] width 3 height 3
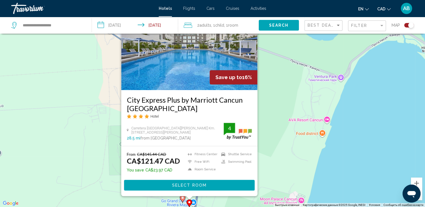
click at [183, 199] on image "Main content" at bounding box center [182, 197] width 3 height 3
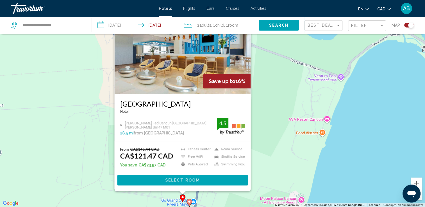
click at [333, 144] on div "Чтобы активировать перетаскивание с помощью клавиатуры, нажмите Alt + Ввод. Пос…" at bounding box center [212, 103] width 425 height 207
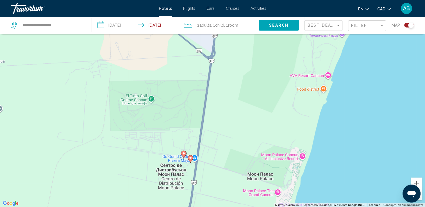
drag, startPoint x: 285, startPoint y: 153, endPoint x: 286, endPoint y: 112, distance: 41.3
click at [286, 112] on div "Чтобы активировать перетаскивание с помощью клавиатуры, нажмите Alt + Ввод. Пос…" at bounding box center [212, 103] width 425 height 207
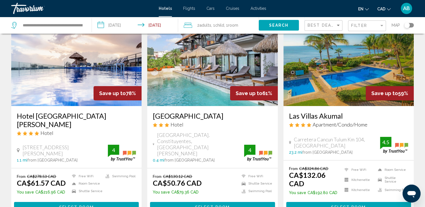
scroll to position [28, 0]
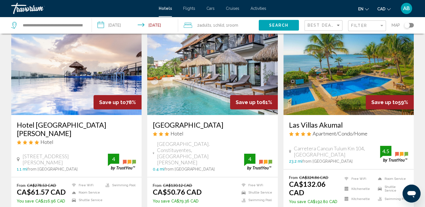
click at [67, 85] on img "Main content" at bounding box center [76, 70] width 130 height 90
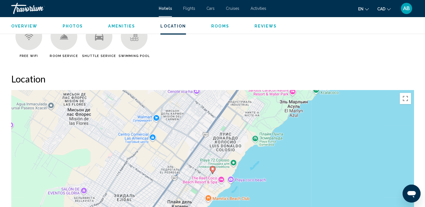
scroll to position [534, 0]
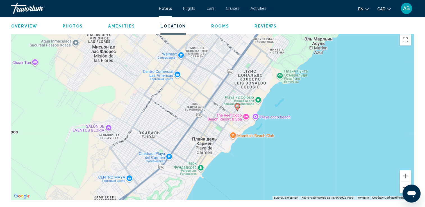
drag, startPoint x: 256, startPoint y: 79, endPoint x: 281, endPoint y: 70, distance: 26.6
click at [281, 70] on div "Чтобы активировать перетаскивание с помощью клавиатуры, нажмите Alt + Ввод. Пос…" at bounding box center [212, 115] width 402 height 168
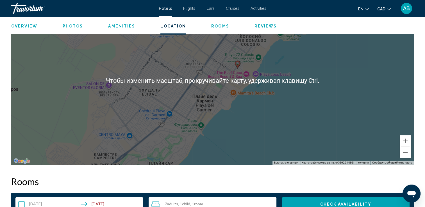
scroll to position [562, 0]
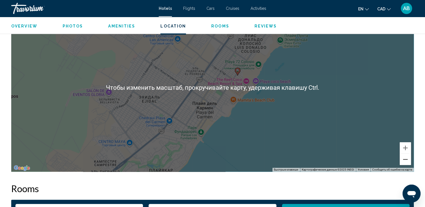
click at [407, 158] on button "Уменьшить" at bounding box center [405, 159] width 11 height 11
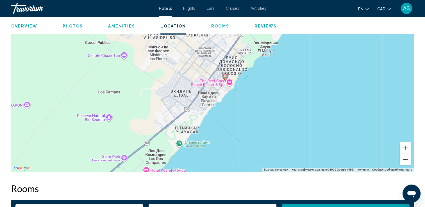
click at [407, 158] on button "Уменьшить" at bounding box center [405, 159] width 11 height 11
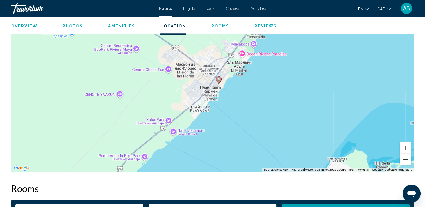
click at [407, 158] on button "Уменьшить" at bounding box center [405, 159] width 11 height 11
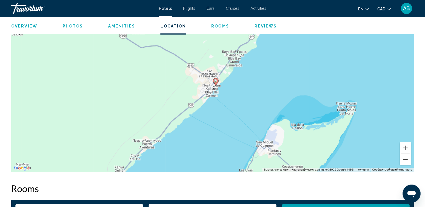
click at [407, 158] on button "Уменьшить" at bounding box center [405, 159] width 11 height 11
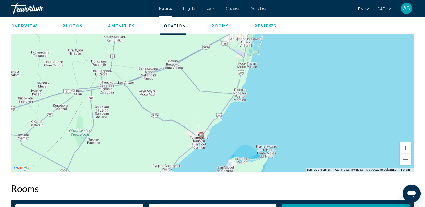
drag, startPoint x: 269, startPoint y: 58, endPoint x: 255, endPoint y: 115, distance: 58.2
click at [255, 115] on div "Чтобы активировать перетаскивание с помощью клавиатуры, нажмите Alt + Ввод. Пос…" at bounding box center [212, 87] width 402 height 168
click at [407, 145] on button "Увеличить" at bounding box center [405, 147] width 11 height 11
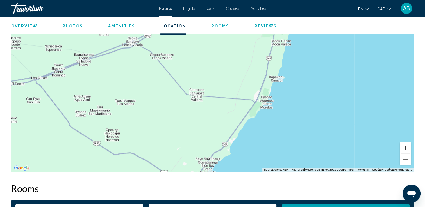
click at [406, 144] on button "Увеличить" at bounding box center [405, 147] width 11 height 11
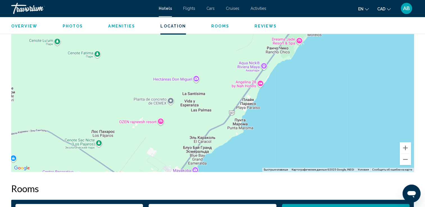
drag, startPoint x: 294, startPoint y: 118, endPoint x: 289, endPoint y: 29, distance: 89.2
click at [289, 29] on div "Playa Del Carmen, , Mexico Hotel 52 Playa del Carmen 4 Address Calle 52 Entre 5…" at bounding box center [212, 193] width 425 height 1477
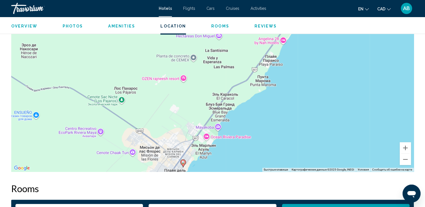
drag, startPoint x: 220, startPoint y: 78, endPoint x: 229, endPoint y: 78, distance: 9.3
click at [229, 78] on div "Чтобы активировать перетаскивание с помощью клавиатуры, нажмите Alt + Ввод. Пос…" at bounding box center [212, 87] width 402 height 168
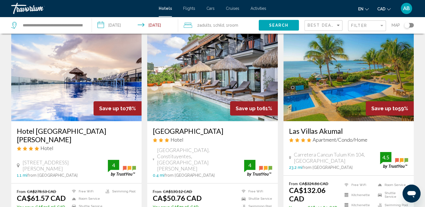
scroll to position [56, 0]
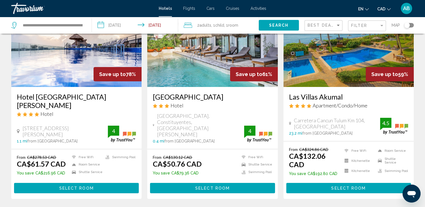
click at [230, 69] on img "Main content" at bounding box center [212, 42] width 130 height 90
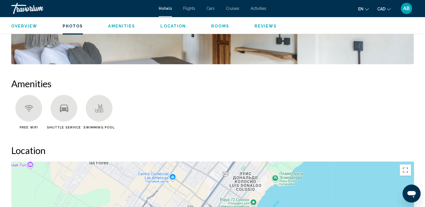
scroll to position [477, 0]
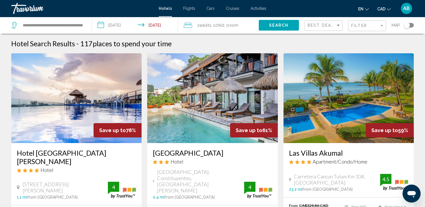
click at [409, 24] on button "Toggle map" at bounding box center [407, 25] width 14 height 5
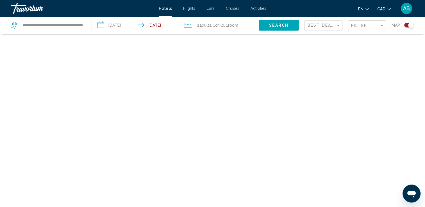
scroll to position [34, 0]
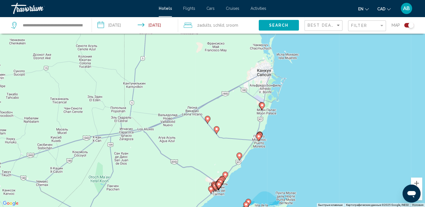
drag, startPoint x: 247, startPoint y: 106, endPoint x: 249, endPoint y: 158, distance: 52.3
click at [249, 158] on div "Чтобы активировать перетаскивание с помощью клавиатуры, нажмите Alt + Ввод. Пос…" at bounding box center [212, 103] width 425 height 207
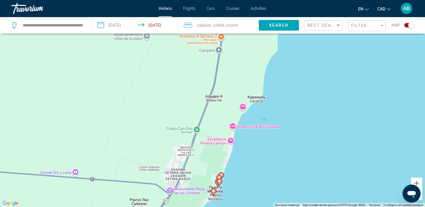
drag, startPoint x: 242, startPoint y: 172, endPoint x: 259, endPoint y: 222, distance: 52.3
click at [259, 174] on html "**********" at bounding box center [212, 69] width 425 height 207
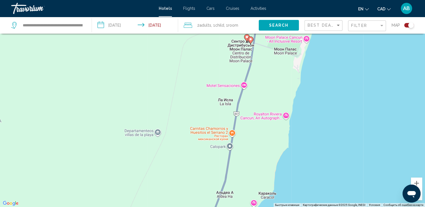
drag, startPoint x: 272, startPoint y: 74, endPoint x: 283, endPoint y: 170, distance: 96.9
click at [283, 170] on div "Чтобы активировать перетаскивание с помощью клавиатуры, нажмите Alt + Ввод. Пос…" at bounding box center [212, 103] width 425 height 207
click at [83, 24] on div "**********" at bounding box center [48, 25] width 75 height 17
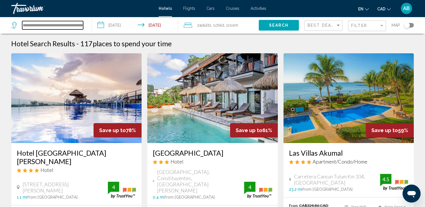
click at [82, 25] on input "**********" at bounding box center [52, 25] width 61 height 8
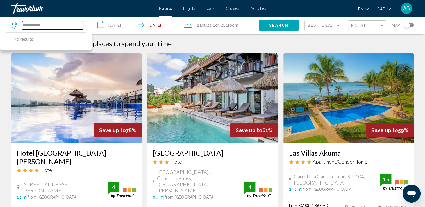
click at [75, 26] on input "**********" at bounding box center [52, 25] width 61 height 8
type input "*"
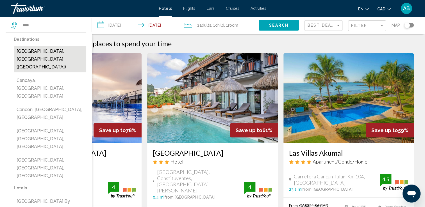
click at [44, 50] on button "[GEOGRAPHIC_DATA], [GEOGRAPHIC_DATA] ([GEOGRAPHIC_DATA])" at bounding box center [50, 59] width 72 height 26
type input "**********"
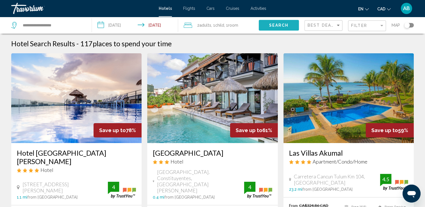
click at [273, 24] on span "Search" at bounding box center [279, 25] width 20 height 4
